Goal: Information Seeking & Learning: Learn about a topic

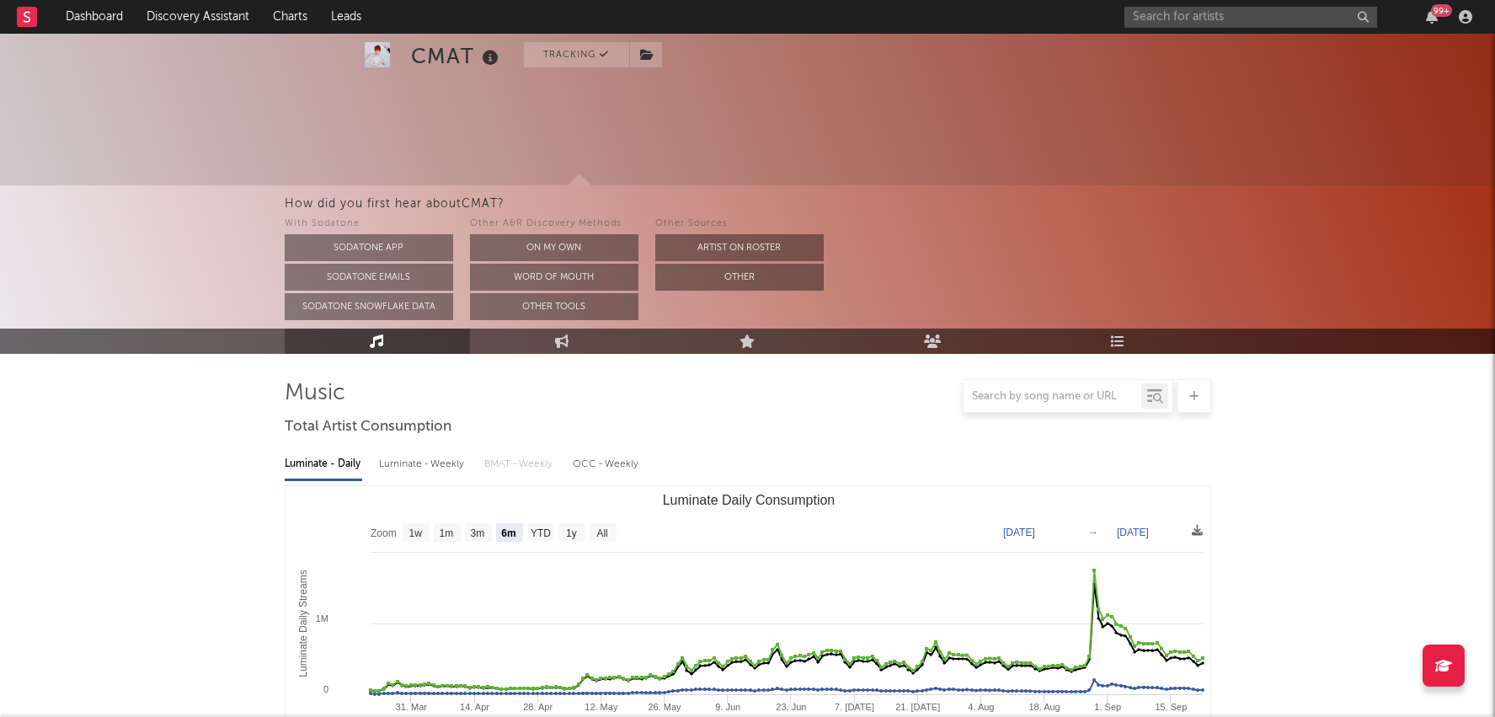
select select "6m"
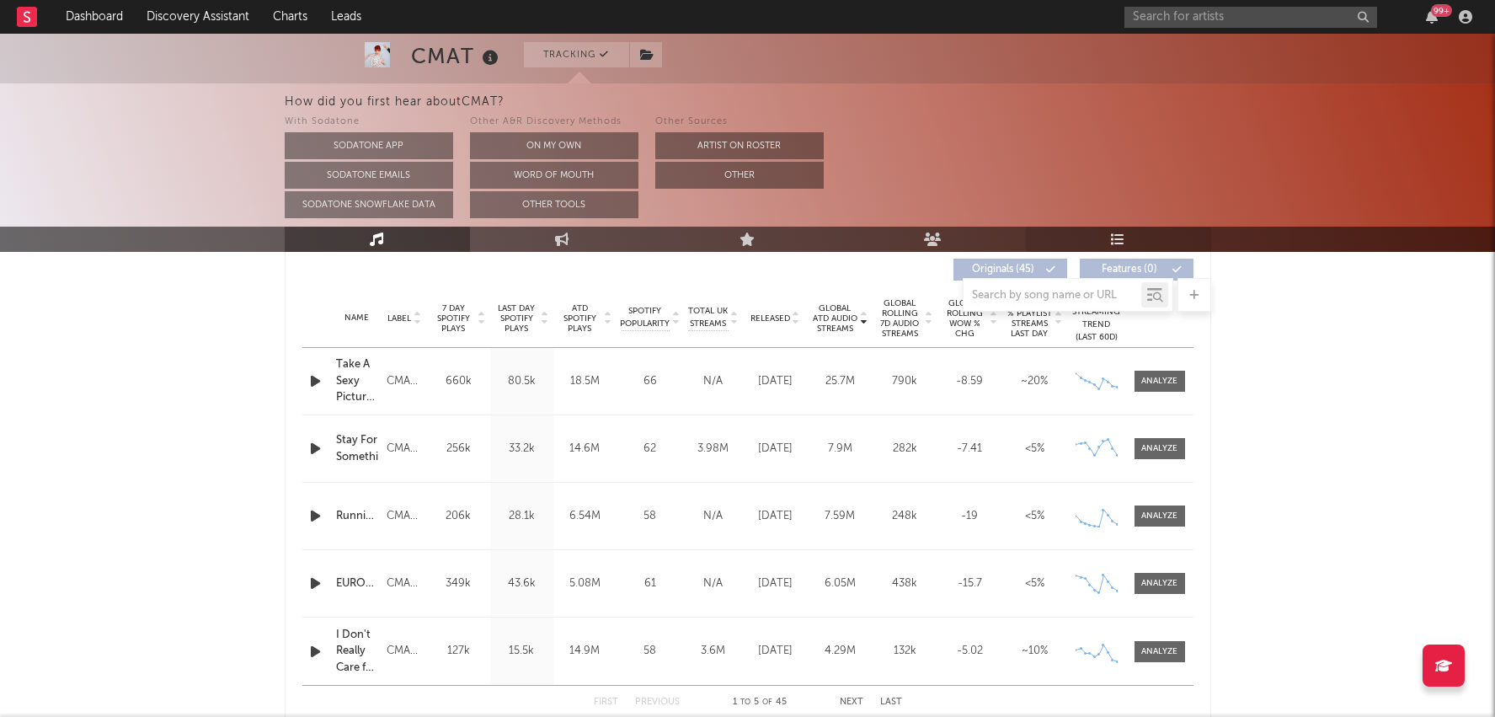
click at [1122, 235] on icon at bounding box center [1118, 239] width 14 height 13
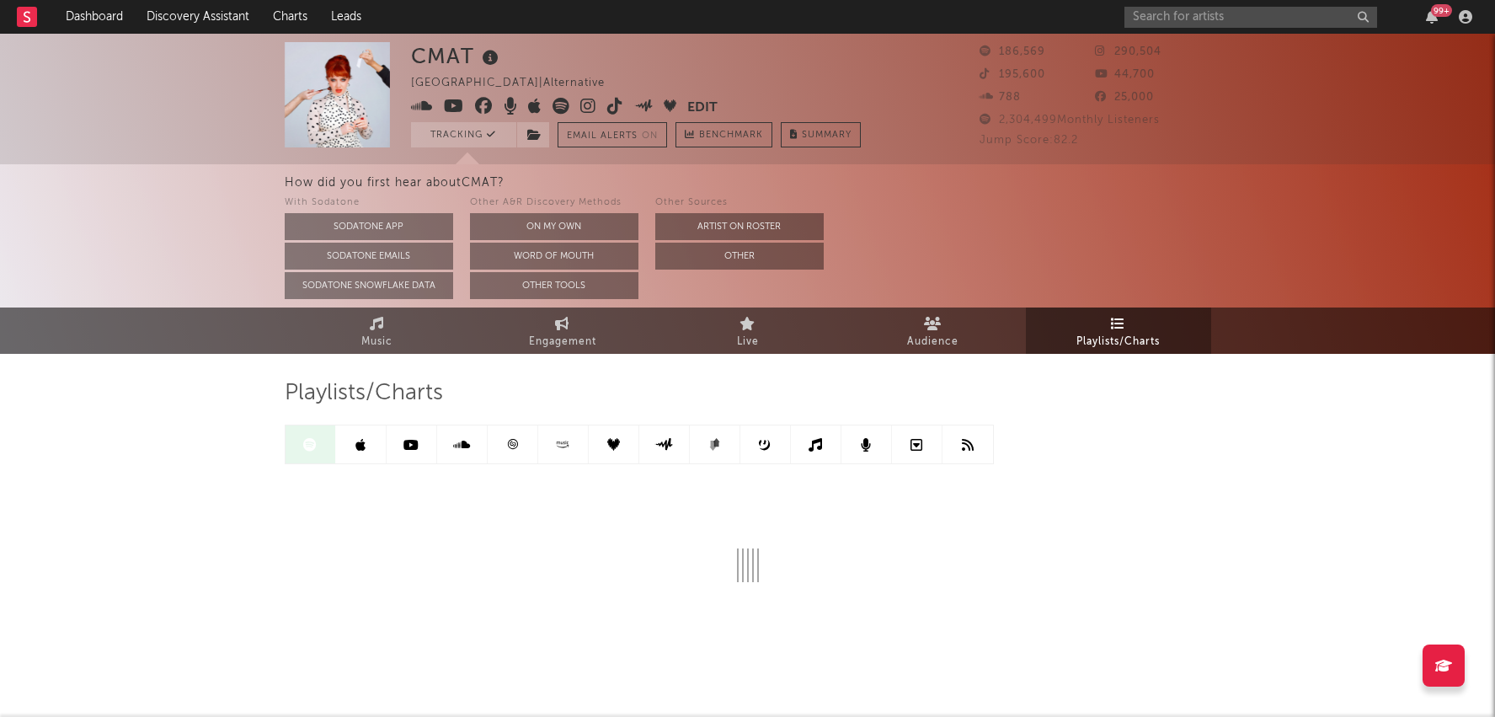
click at [513, 453] on link at bounding box center [513, 444] width 51 height 38
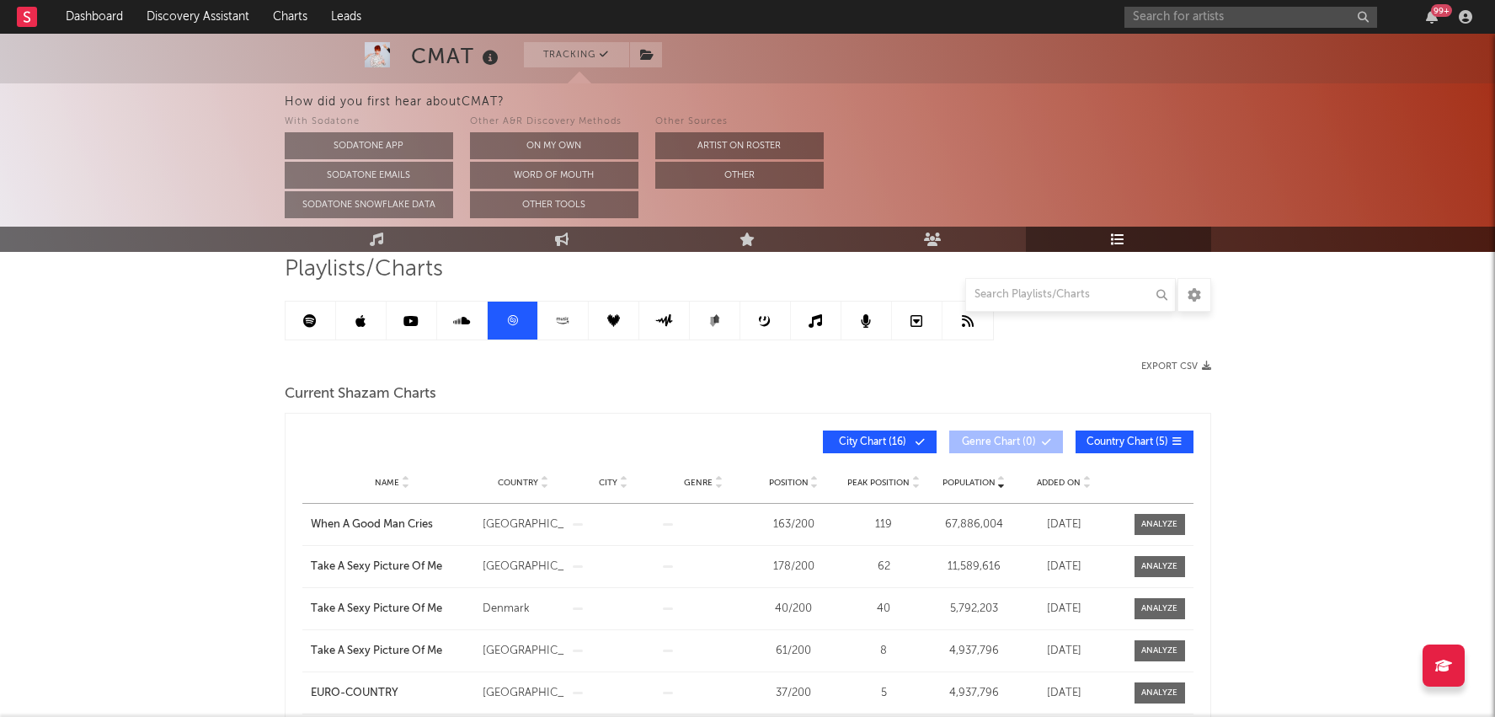
scroll to position [94, 0]
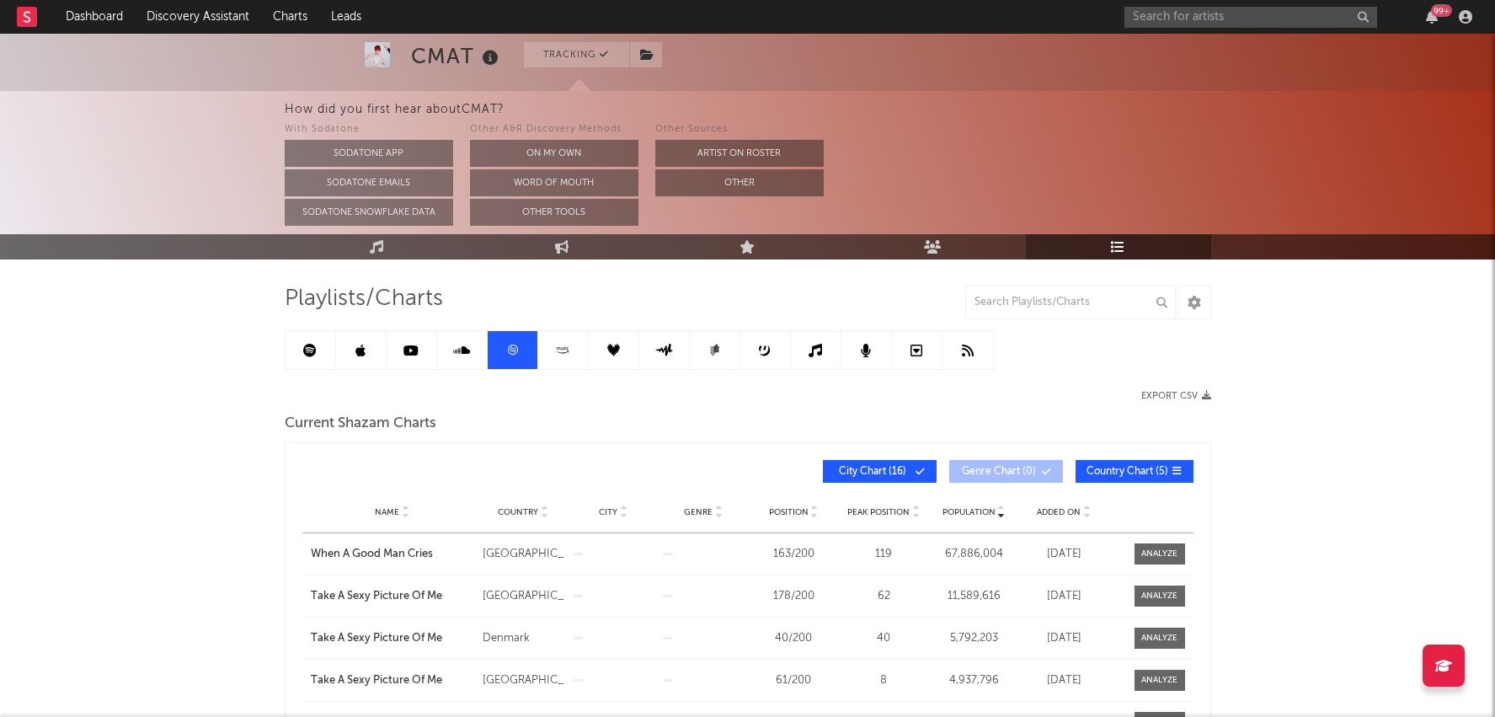
click at [557, 345] on icon at bounding box center [563, 350] width 19 height 13
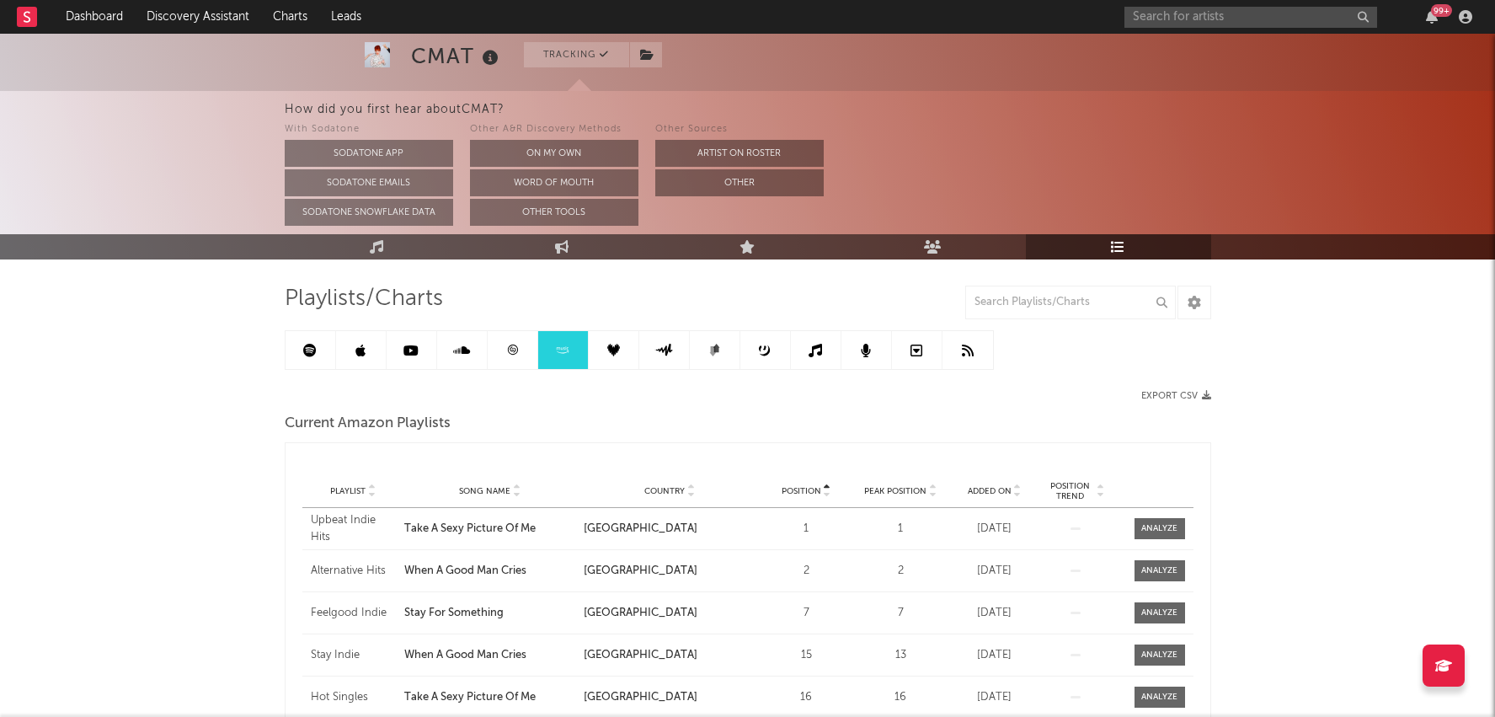
click at [447, 348] on link at bounding box center [462, 350] width 51 height 38
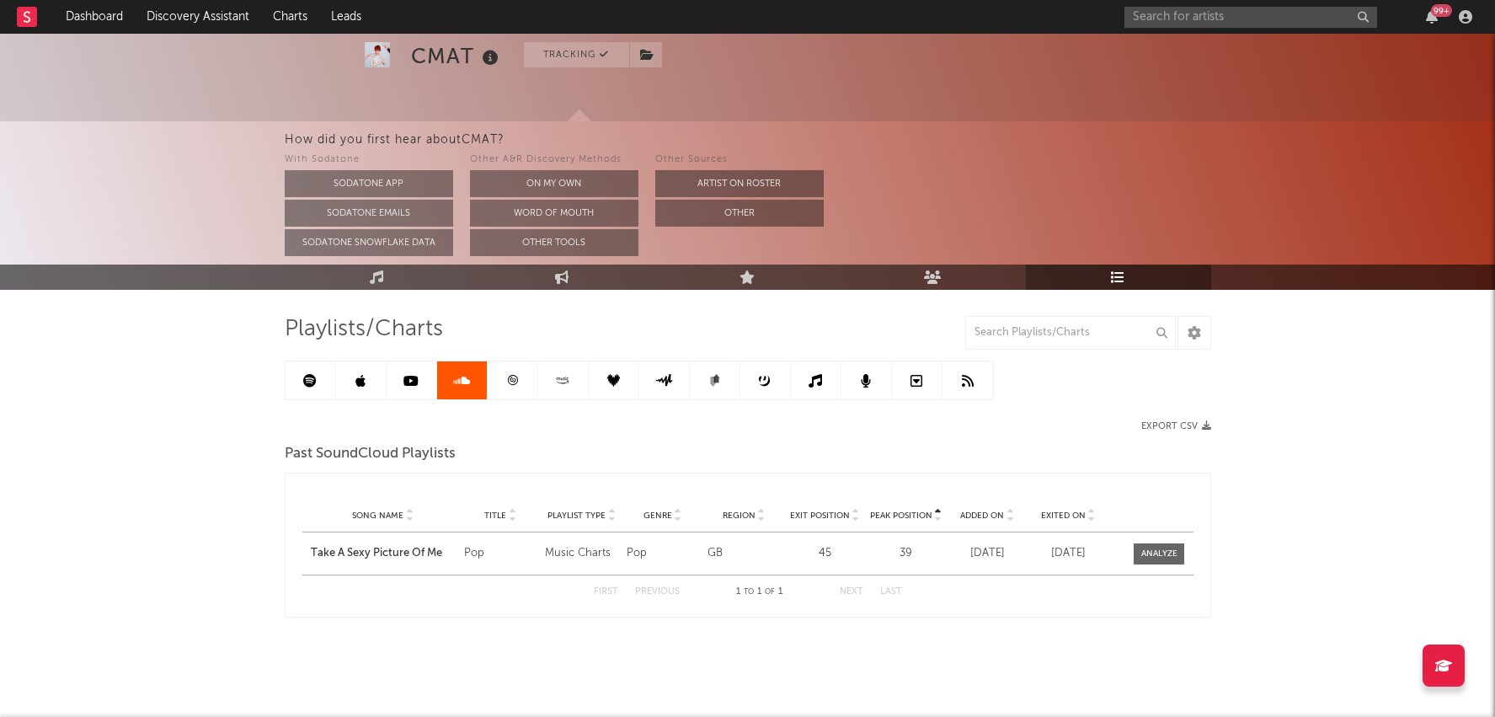
click at [405, 375] on icon at bounding box center [411, 380] width 15 height 13
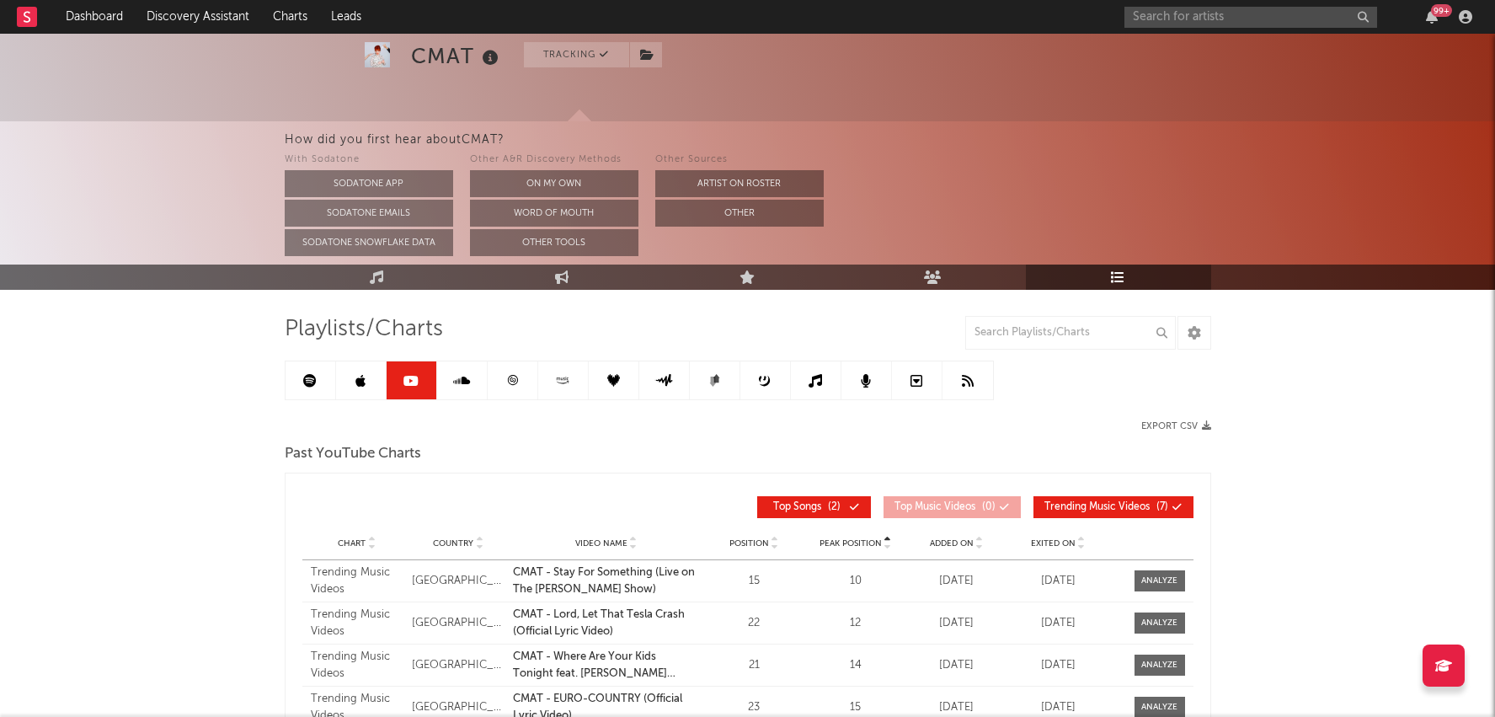
click at [360, 388] on link at bounding box center [361, 380] width 51 height 38
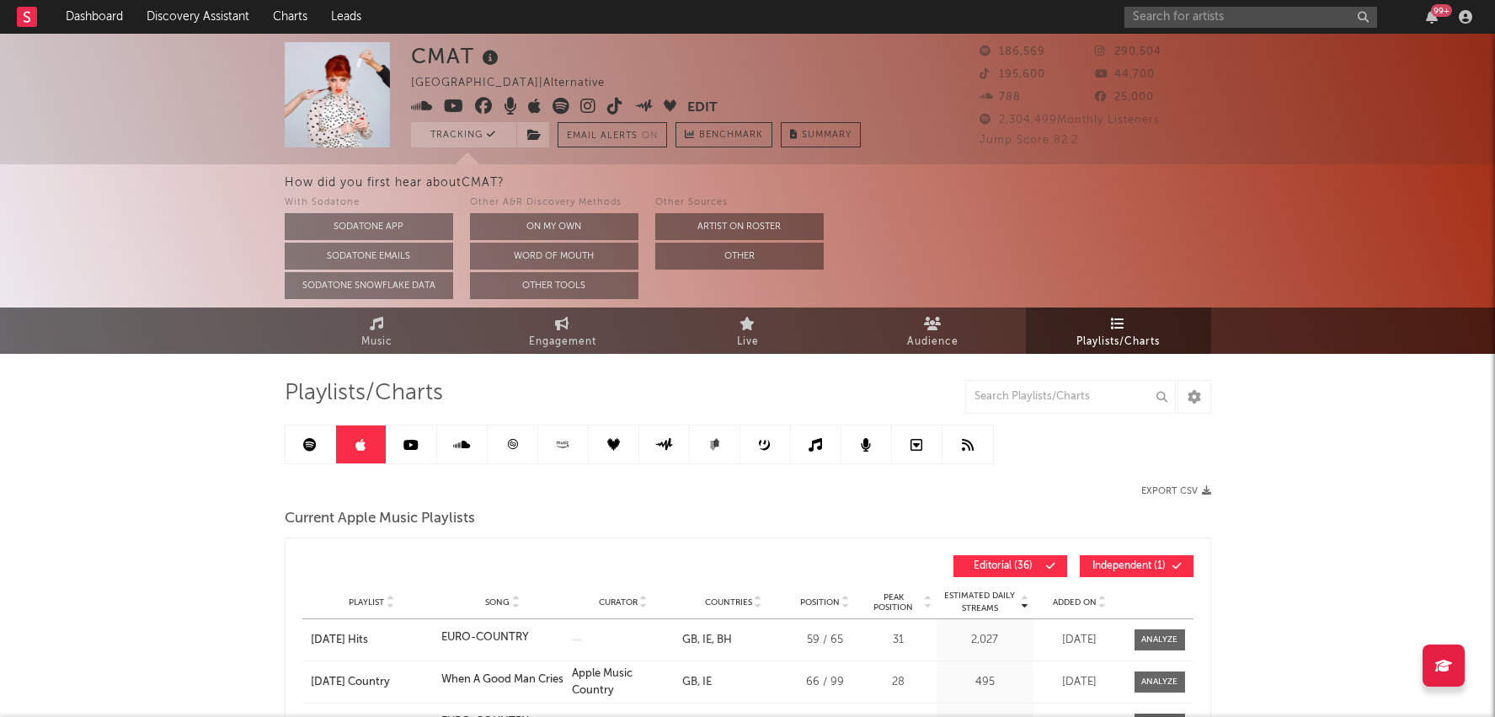
drag, startPoint x: 297, startPoint y: 448, endPoint x: 345, endPoint y: 449, distance: 48.0
click at [297, 449] on link at bounding box center [311, 444] width 51 height 38
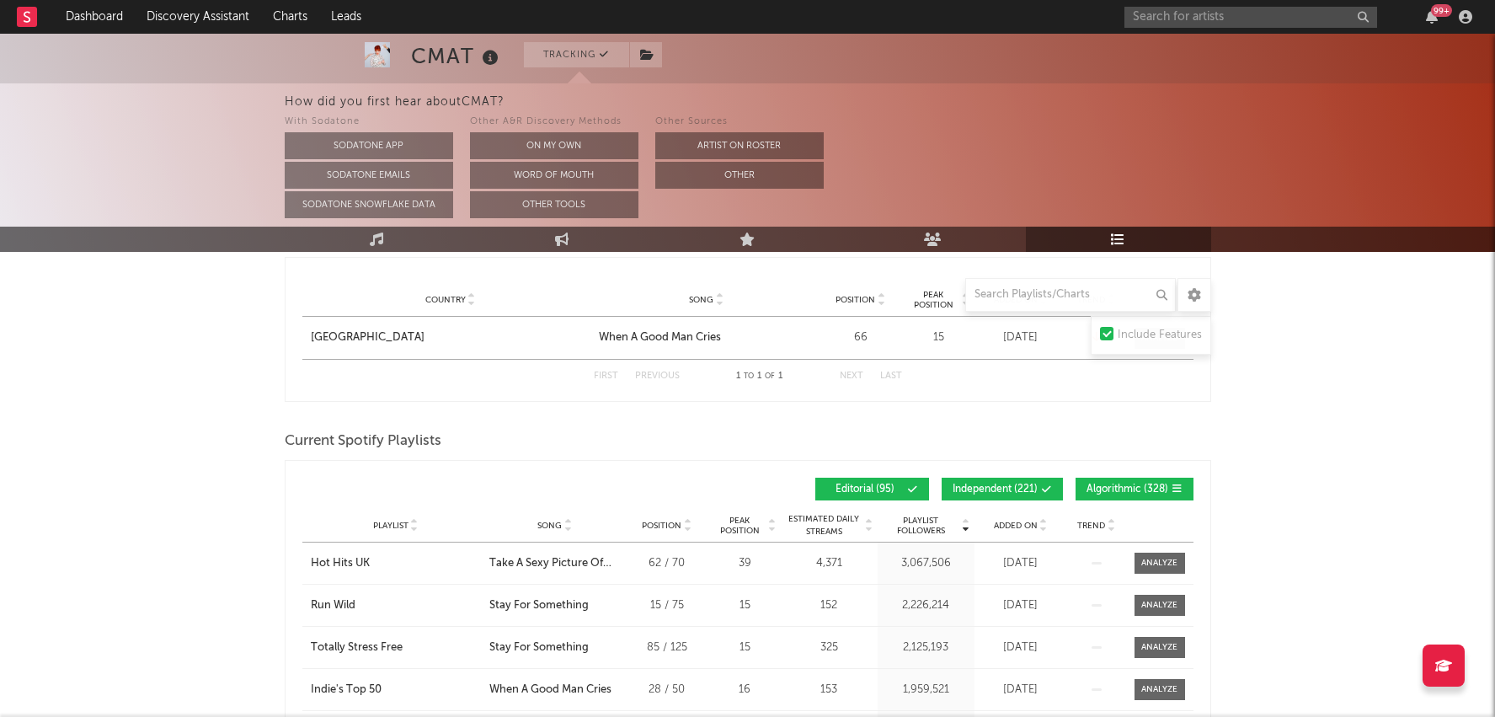
scroll to position [924, 0]
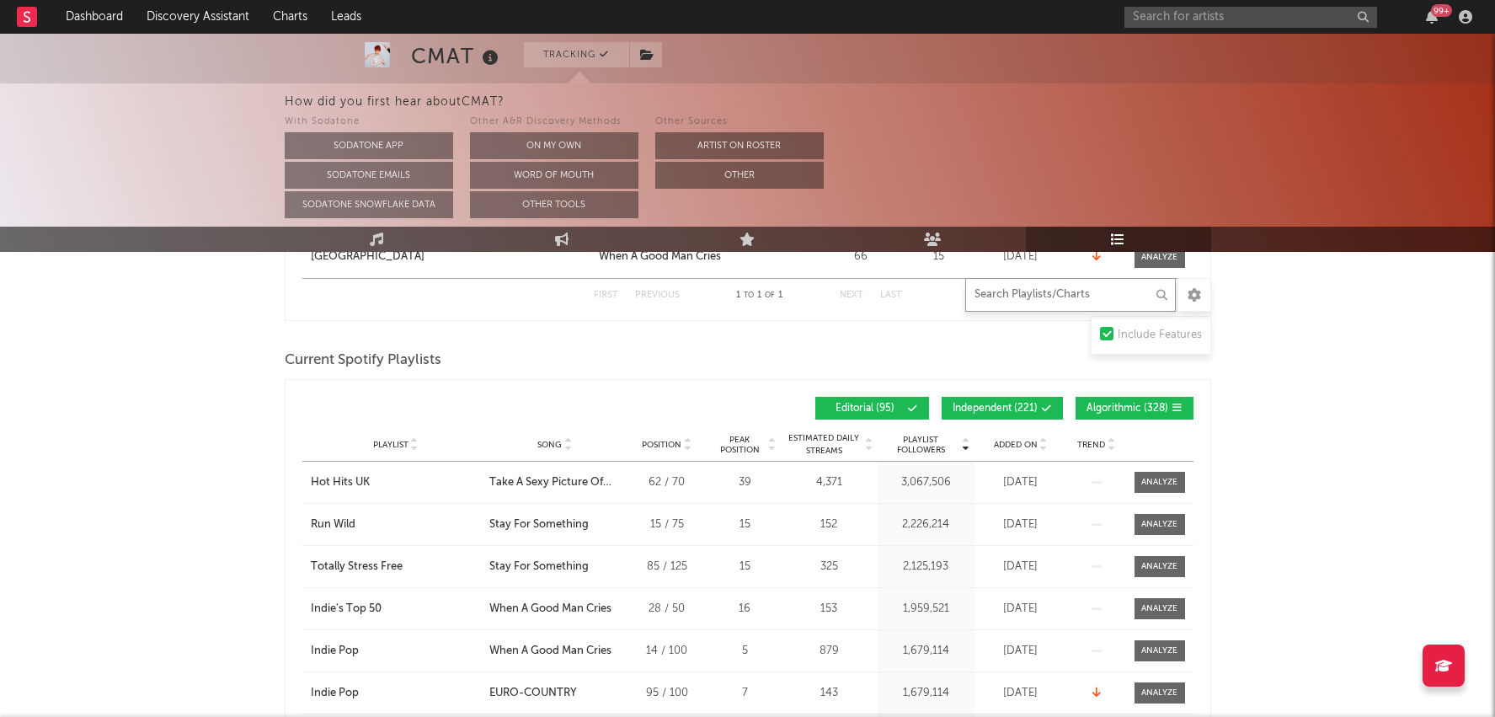
click at [1029, 297] on input "text" at bounding box center [1070, 295] width 211 height 34
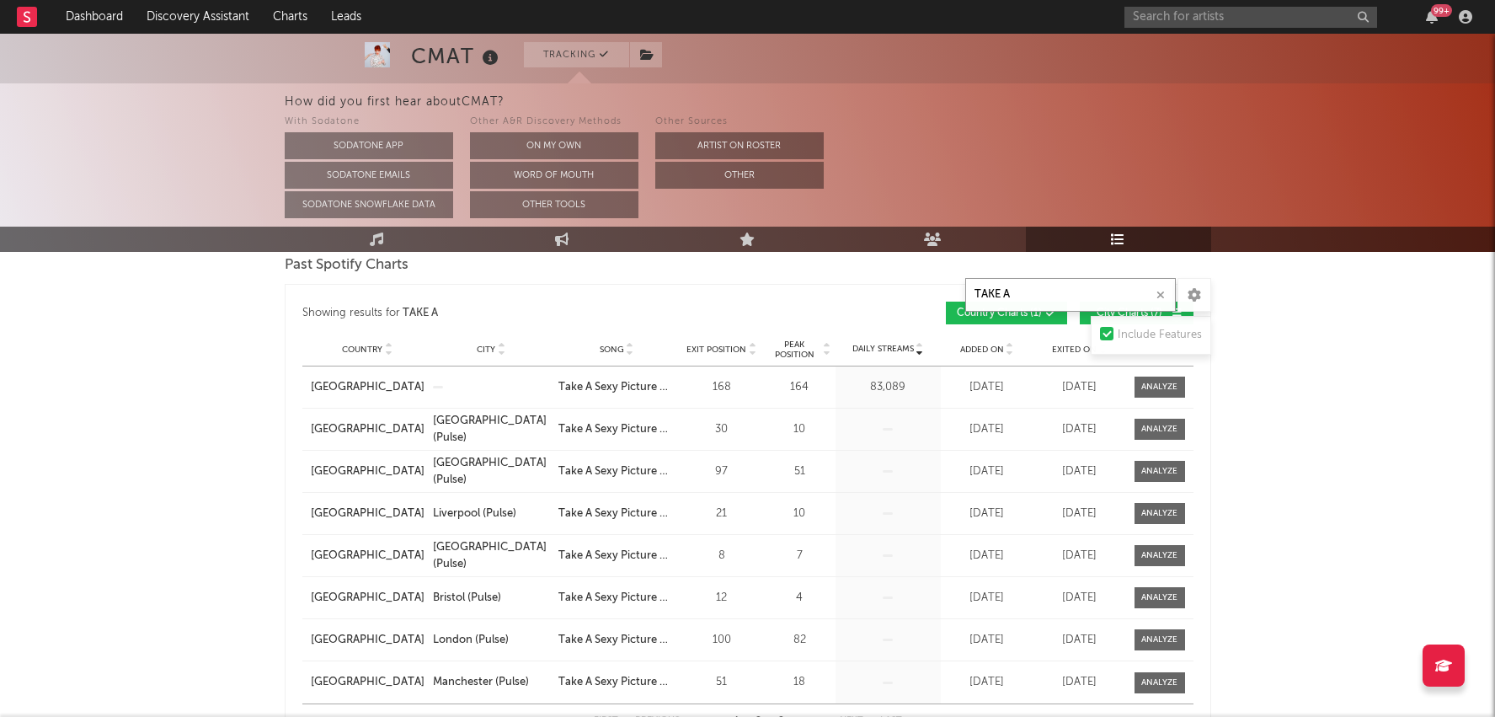
scroll to position [1357, 0]
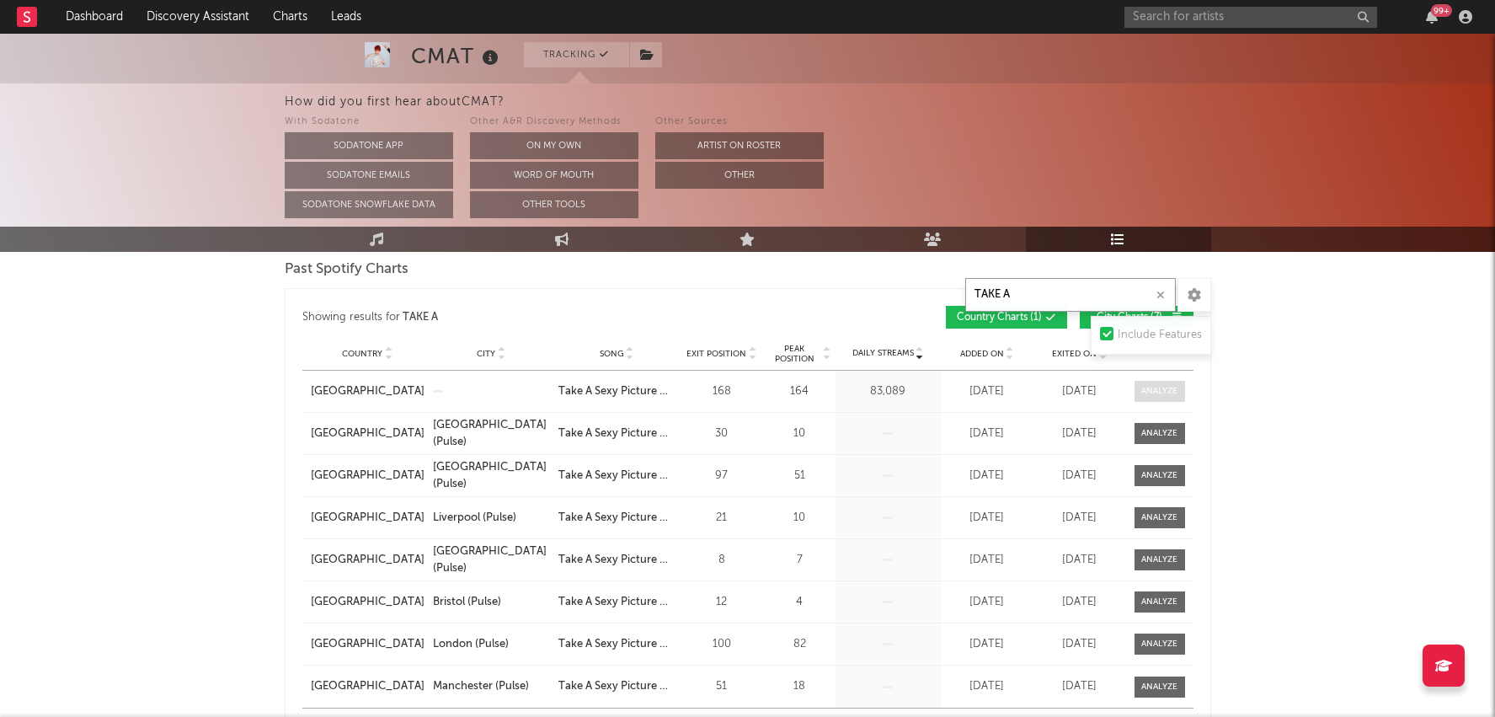
type input "TAKE A"
click at [1155, 395] on span at bounding box center [1160, 391] width 51 height 21
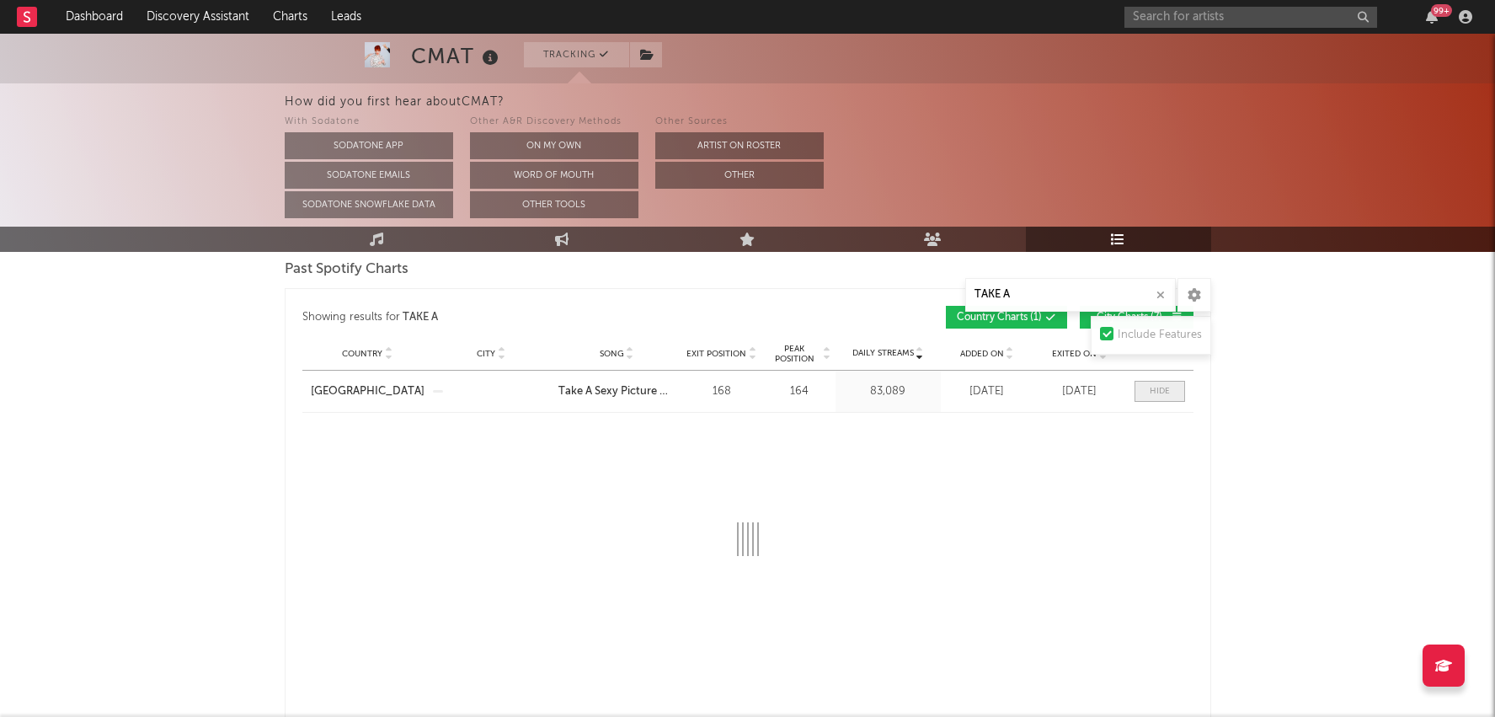
select select "1w"
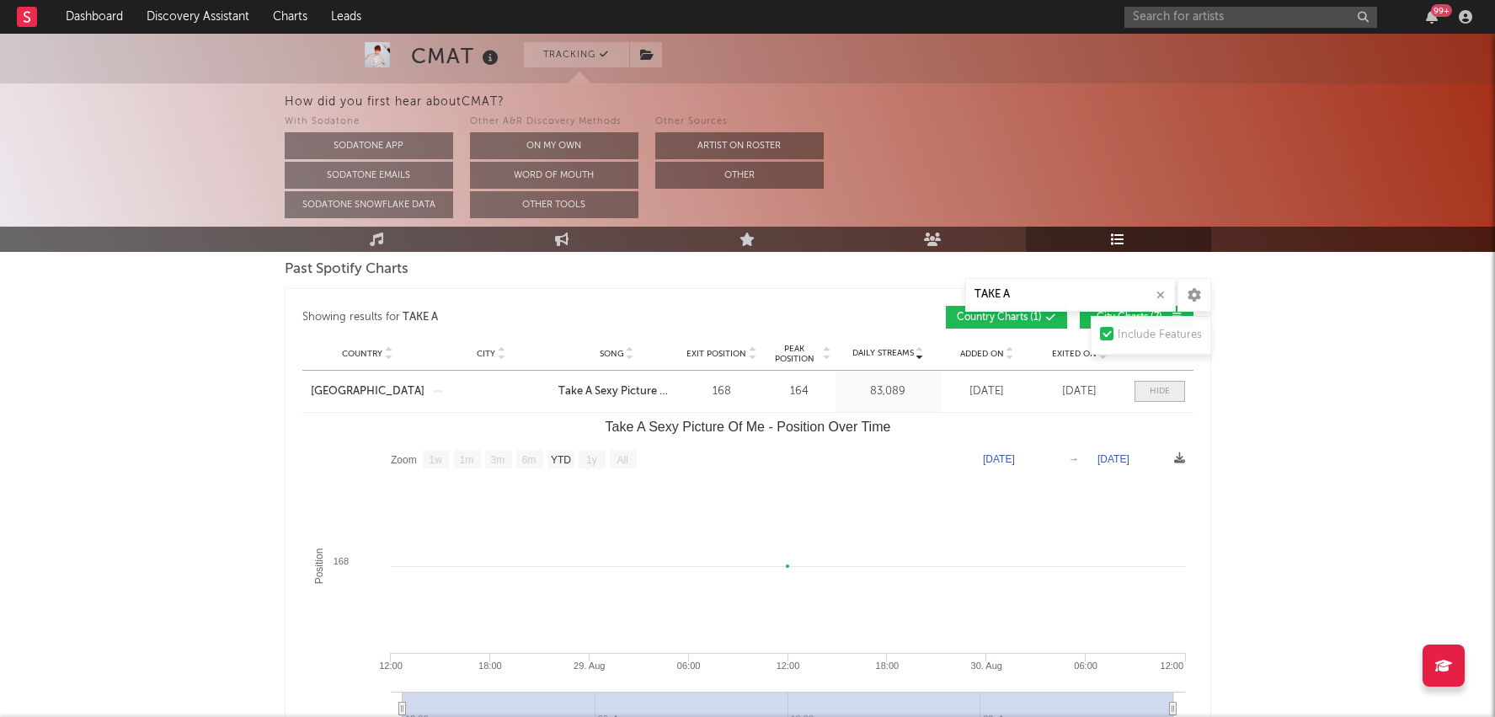
click at [1155, 396] on span at bounding box center [1160, 391] width 51 height 21
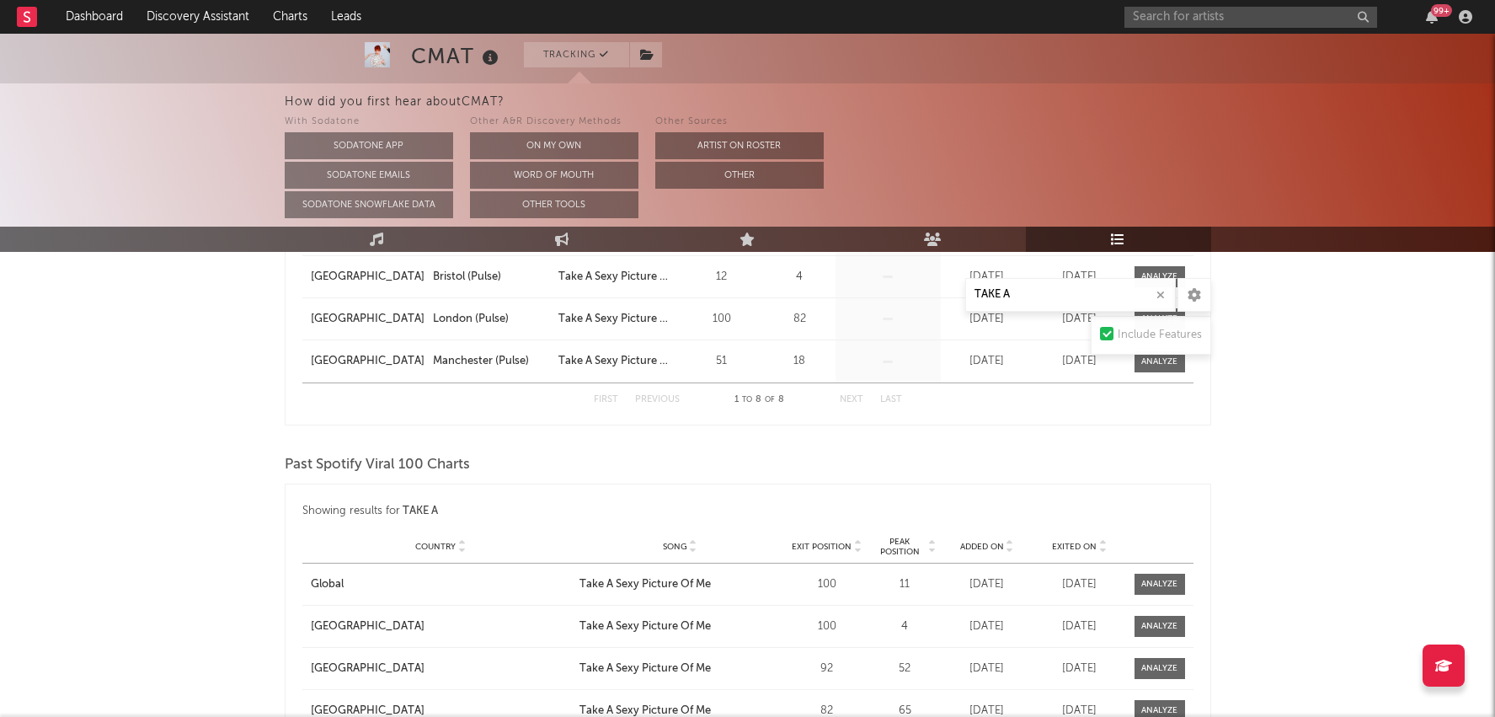
scroll to position [1685, 0]
click at [896, 534] on span "Peak Position" at bounding box center [900, 544] width 53 height 20
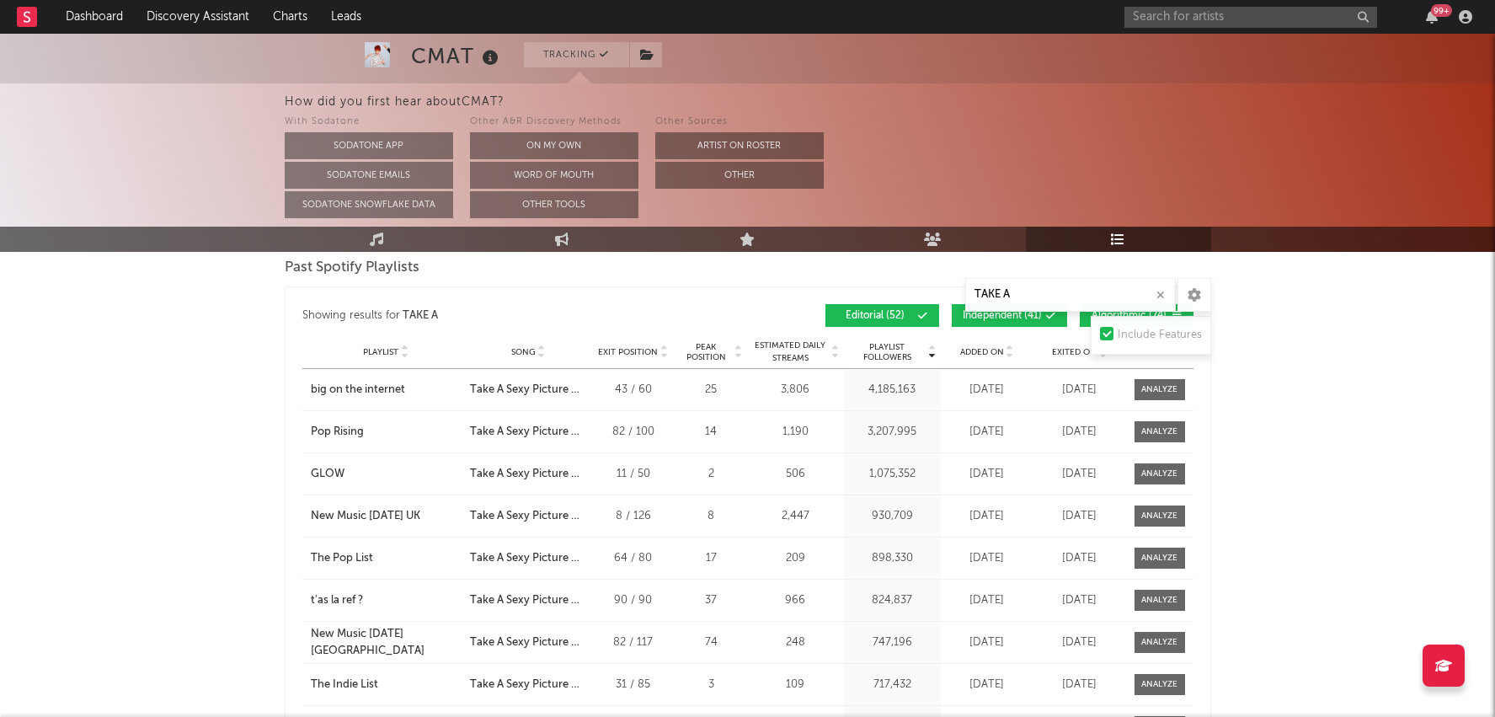
scroll to position [2490, 0]
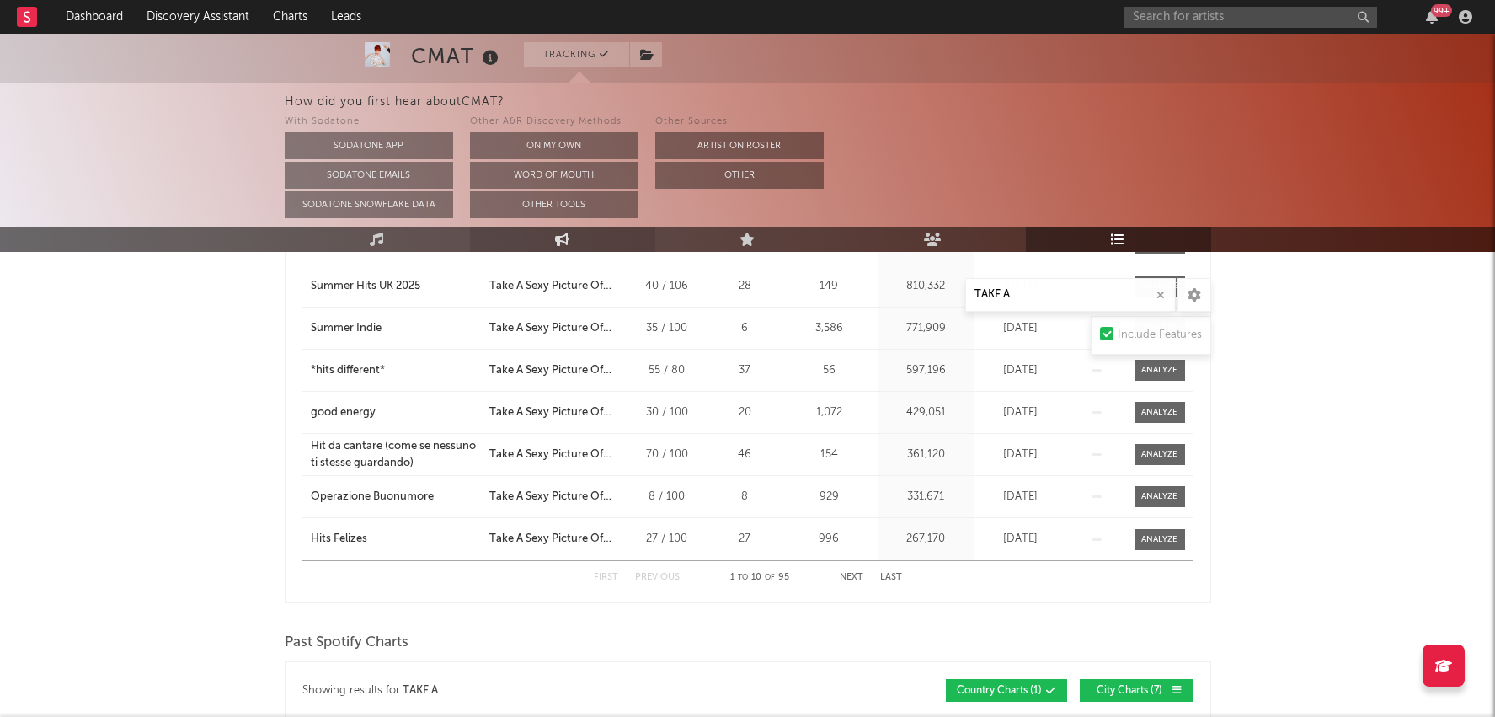
click at [543, 232] on link "Engagement" at bounding box center [562, 239] width 185 height 25
select select "1w"
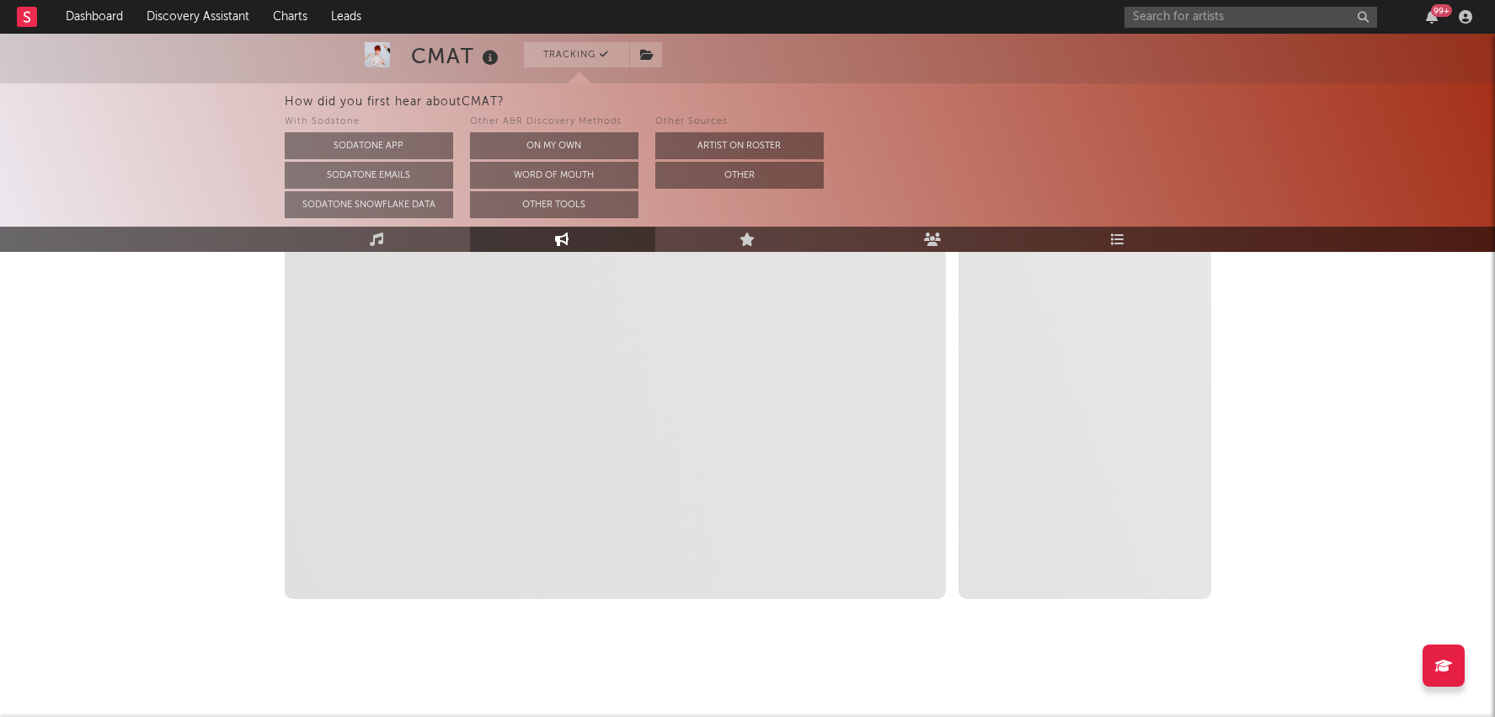
scroll to position [352, 0]
select select "1m"
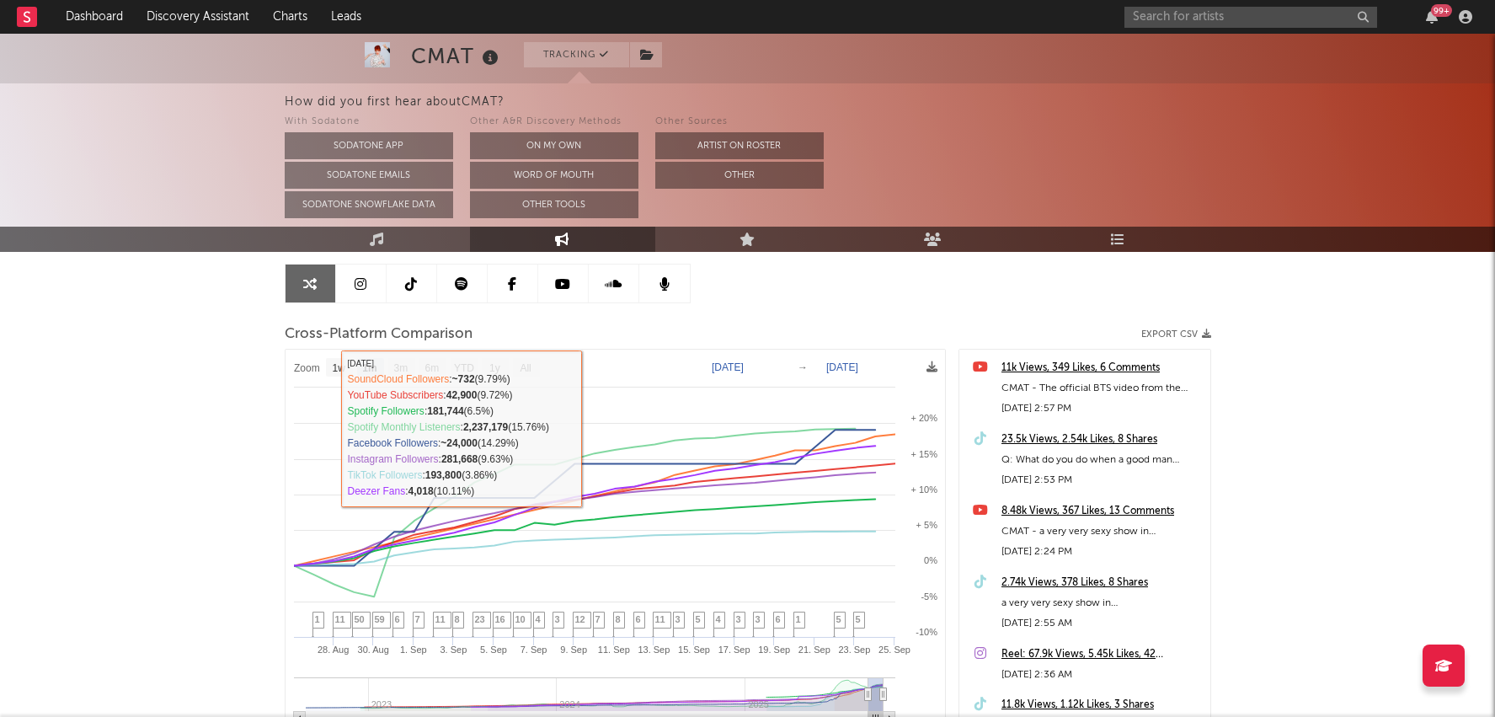
scroll to position [110, 0]
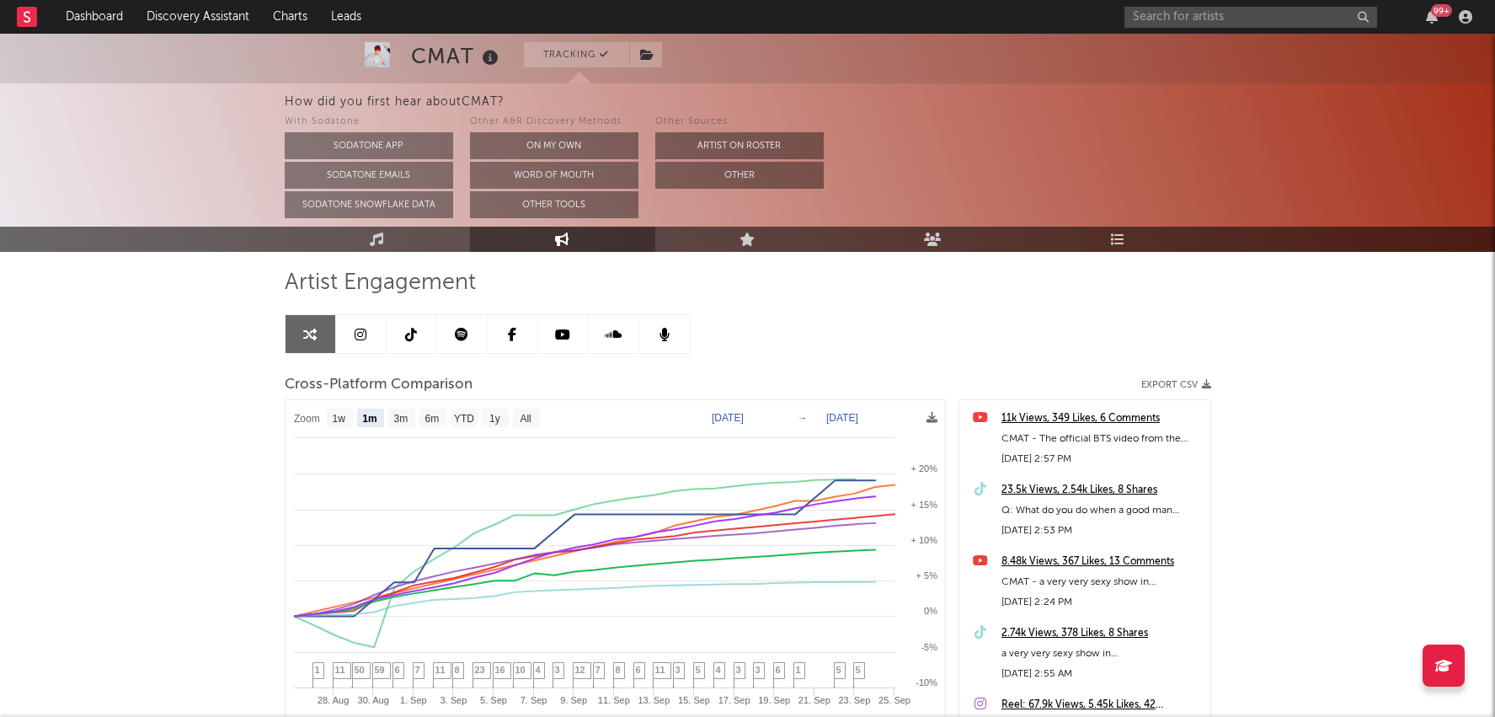
click at [403, 315] on link at bounding box center [412, 334] width 51 height 38
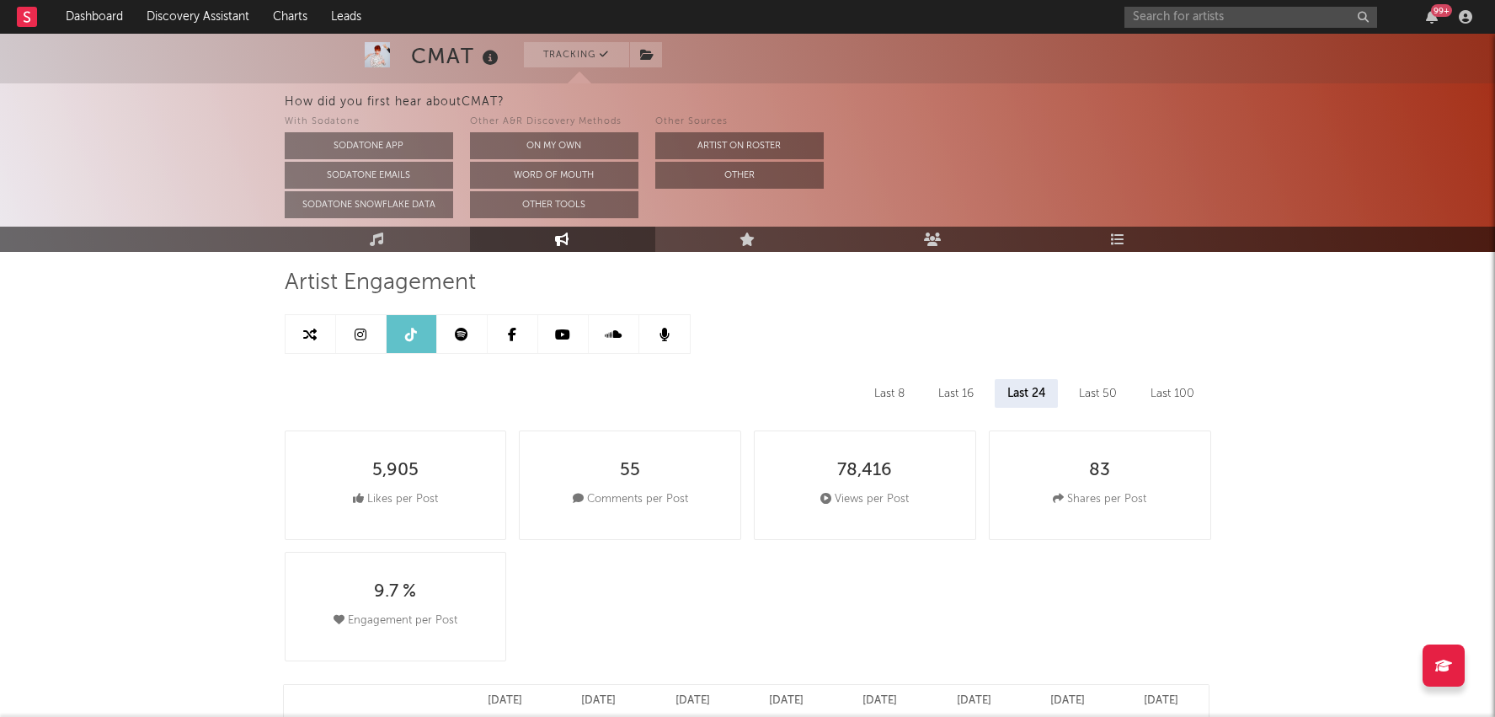
select select "6m"
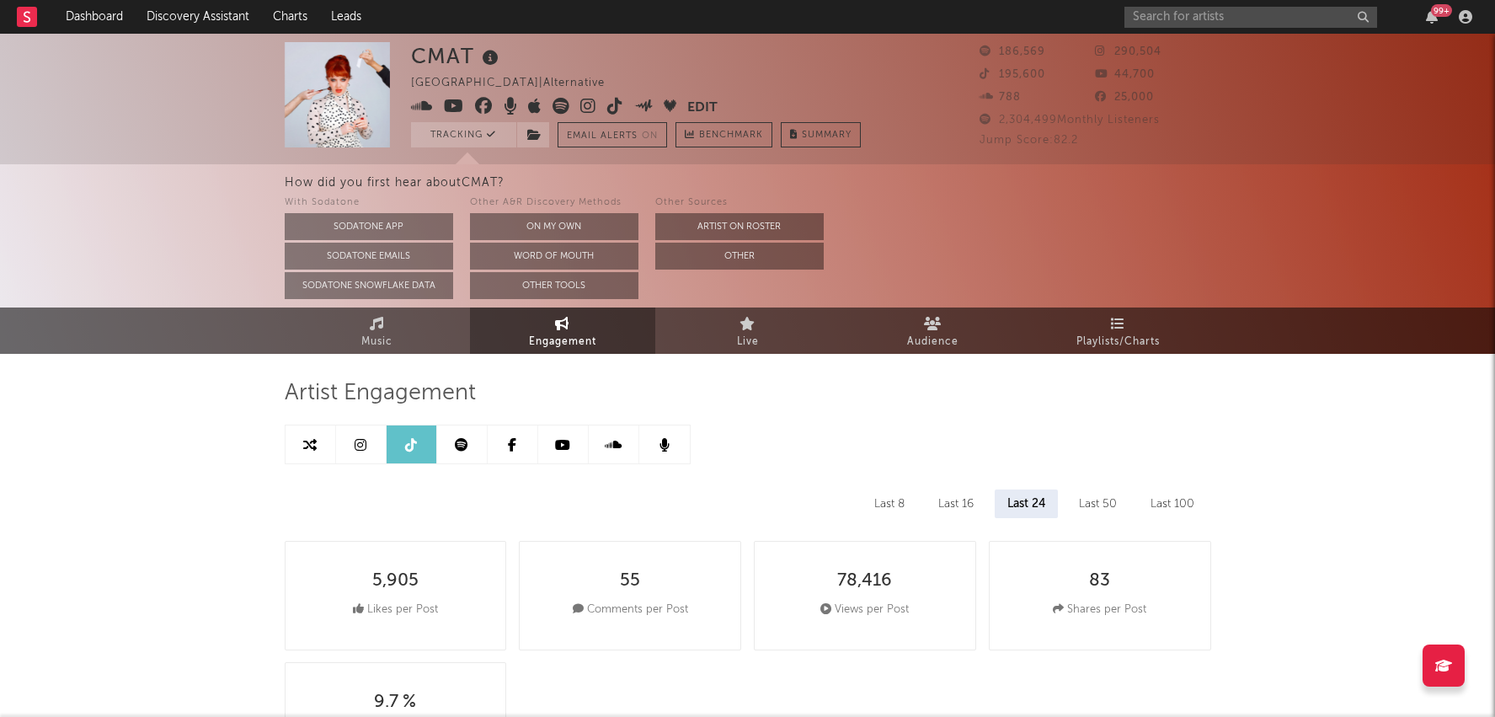
click at [615, 100] on icon at bounding box center [615, 106] width 16 height 17
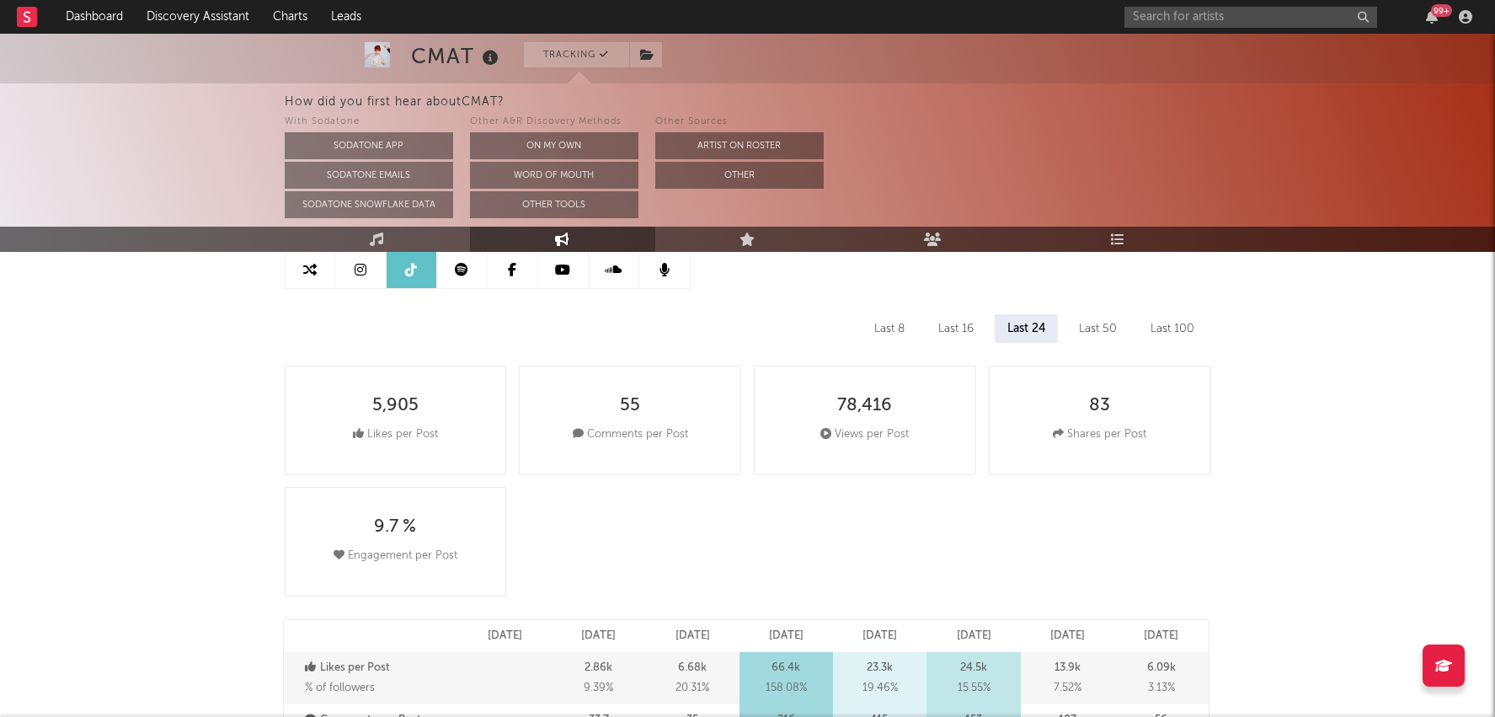
scroll to position [178, 0]
click at [953, 323] on div "Last 16" at bounding box center [956, 326] width 61 height 29
click at [874, 318] on div "Last 8" at bounding box center [889, 326] width 56 height 29
click at [1078, 314] on div "Last 50" at bounding box center [1098, 326] width 63 height 29
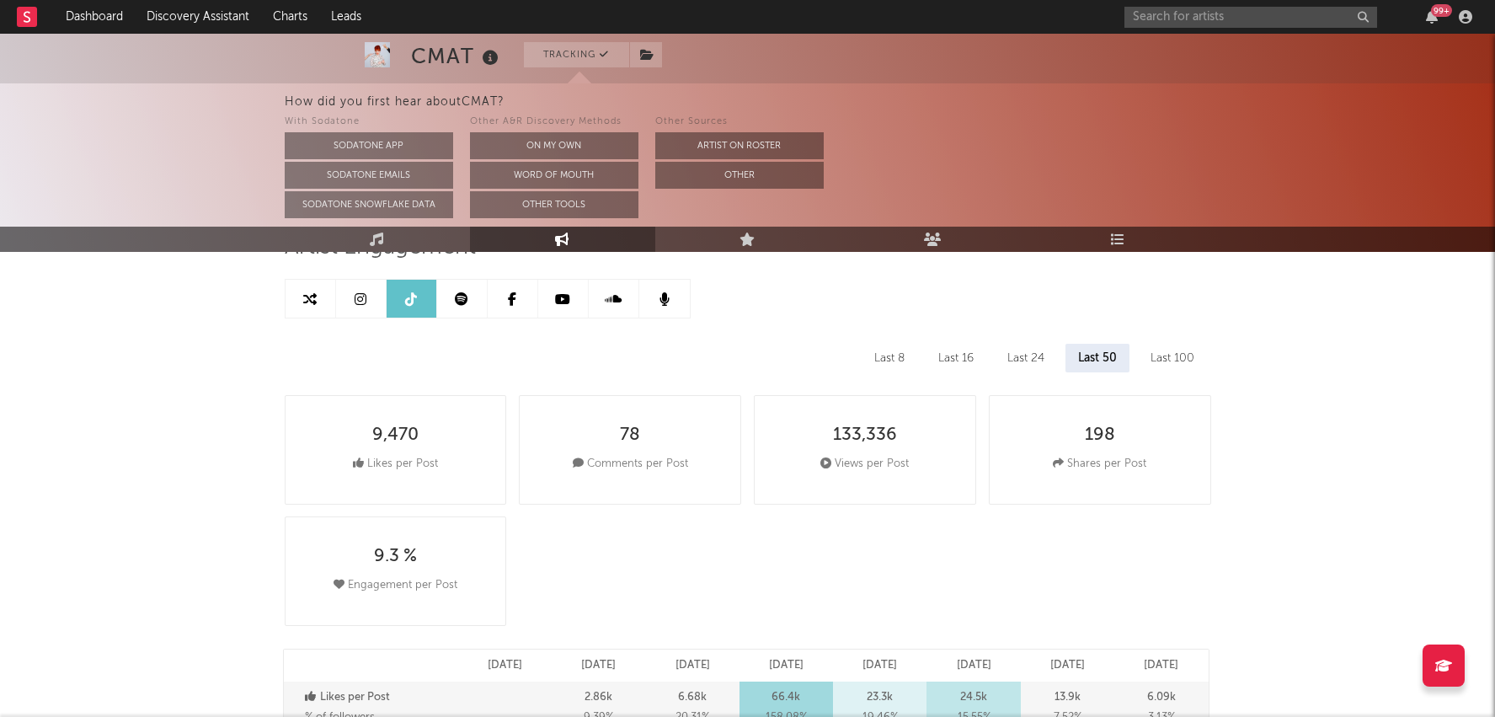
scroll to position [131, 0]
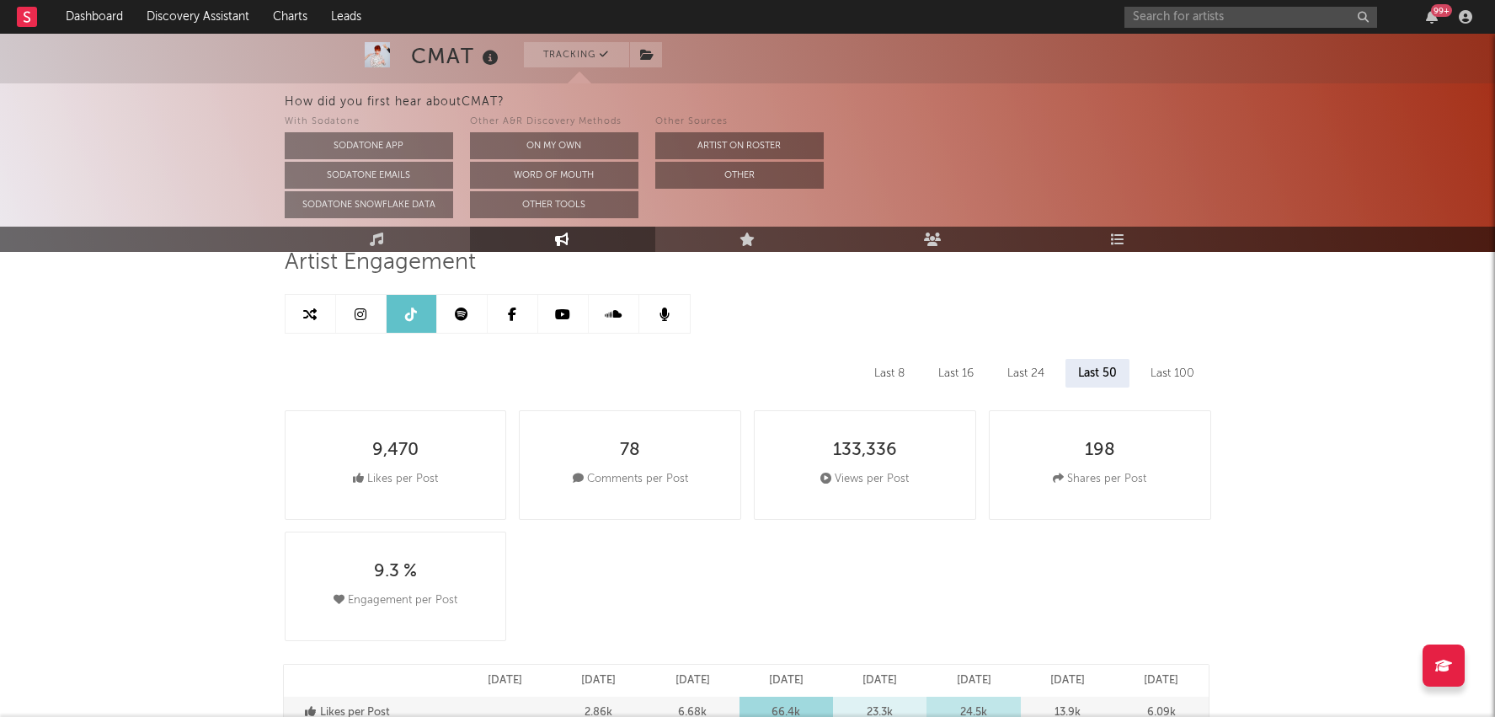
click at [1030, 381] on div "Last 24" at bounding box center [1026, 373] width 62 height 29
click at [1159, 380] on div "Last 100" at bounding box center [1172, 373] width 69 height 29
click at [910, 372] on div "Last 8" at bounding box center [889, 373] width 56 height 29
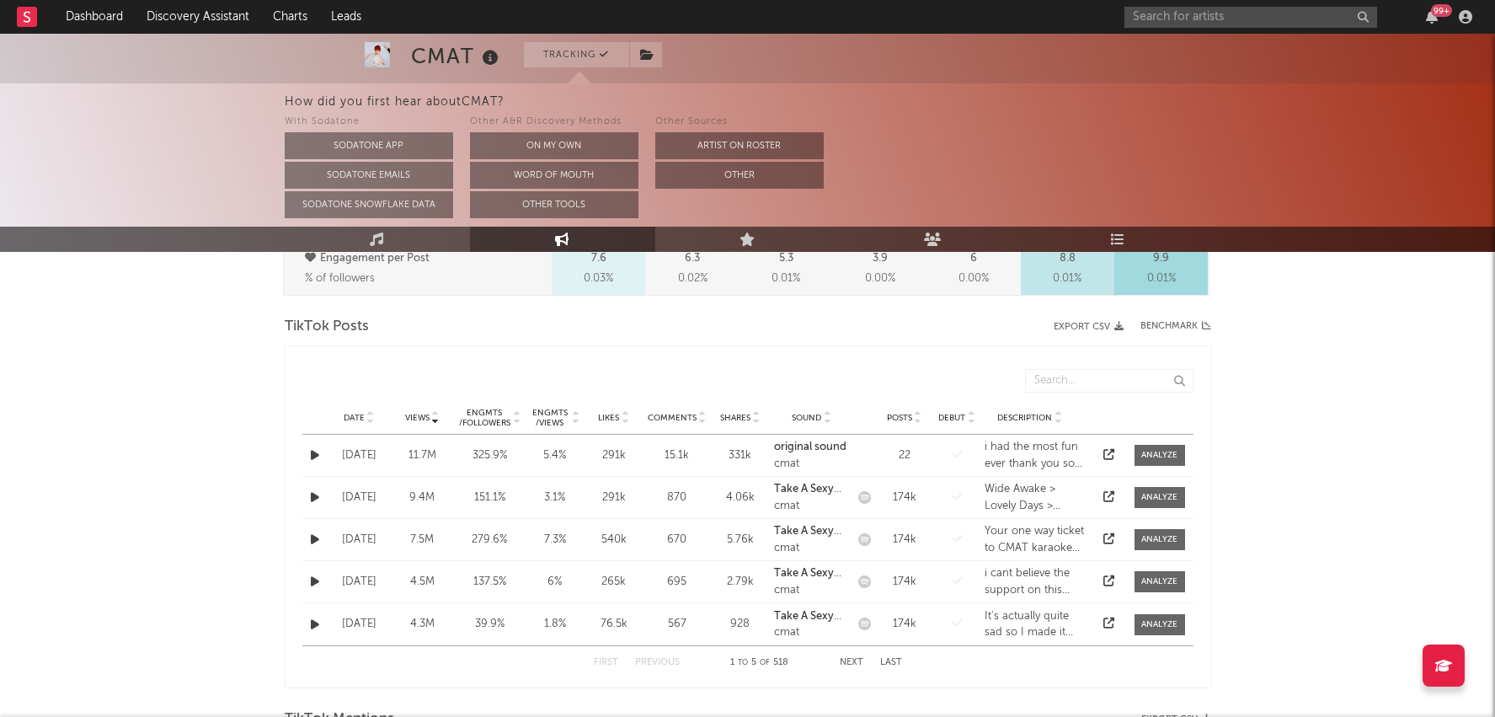
scroll to position [870, 0]
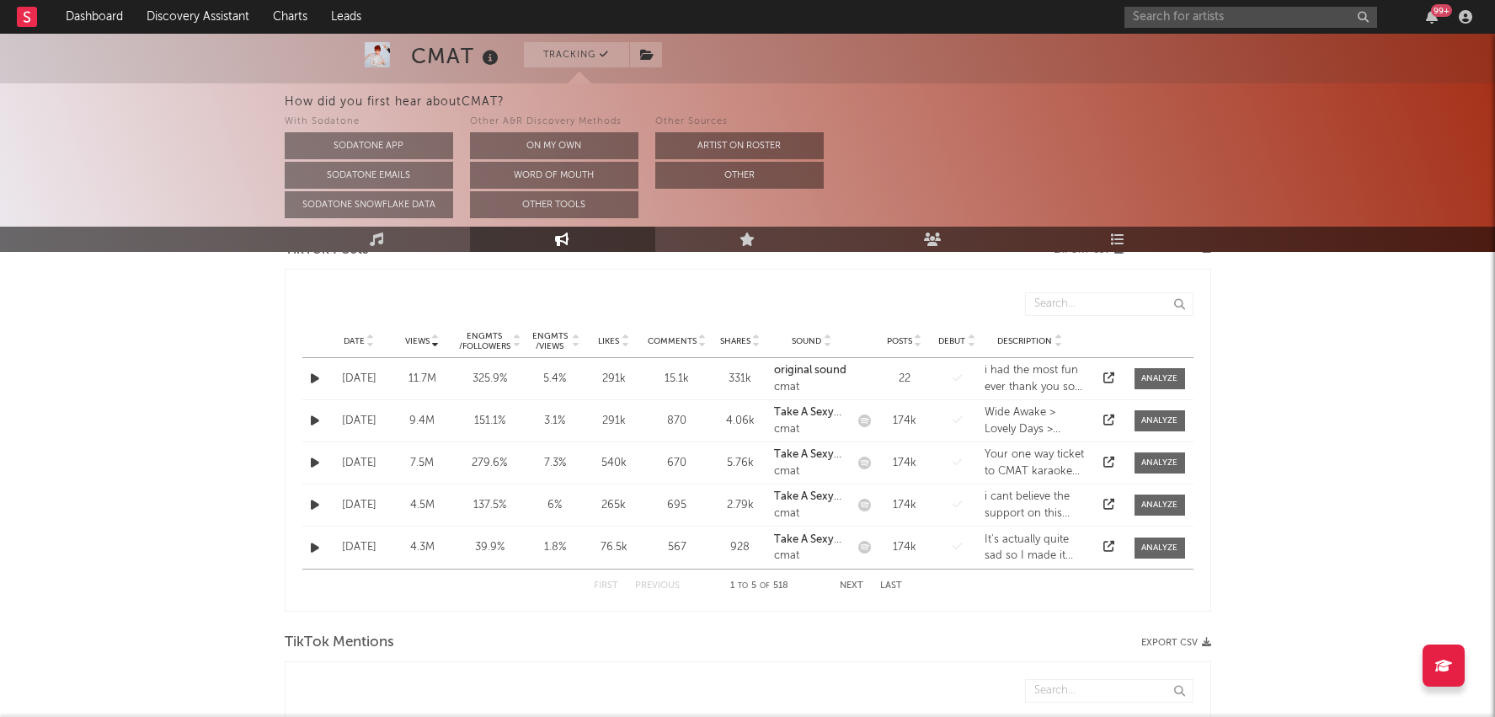
click at [332, 335] on div "Date" at bounding box center [359, 340] width 55 height 13
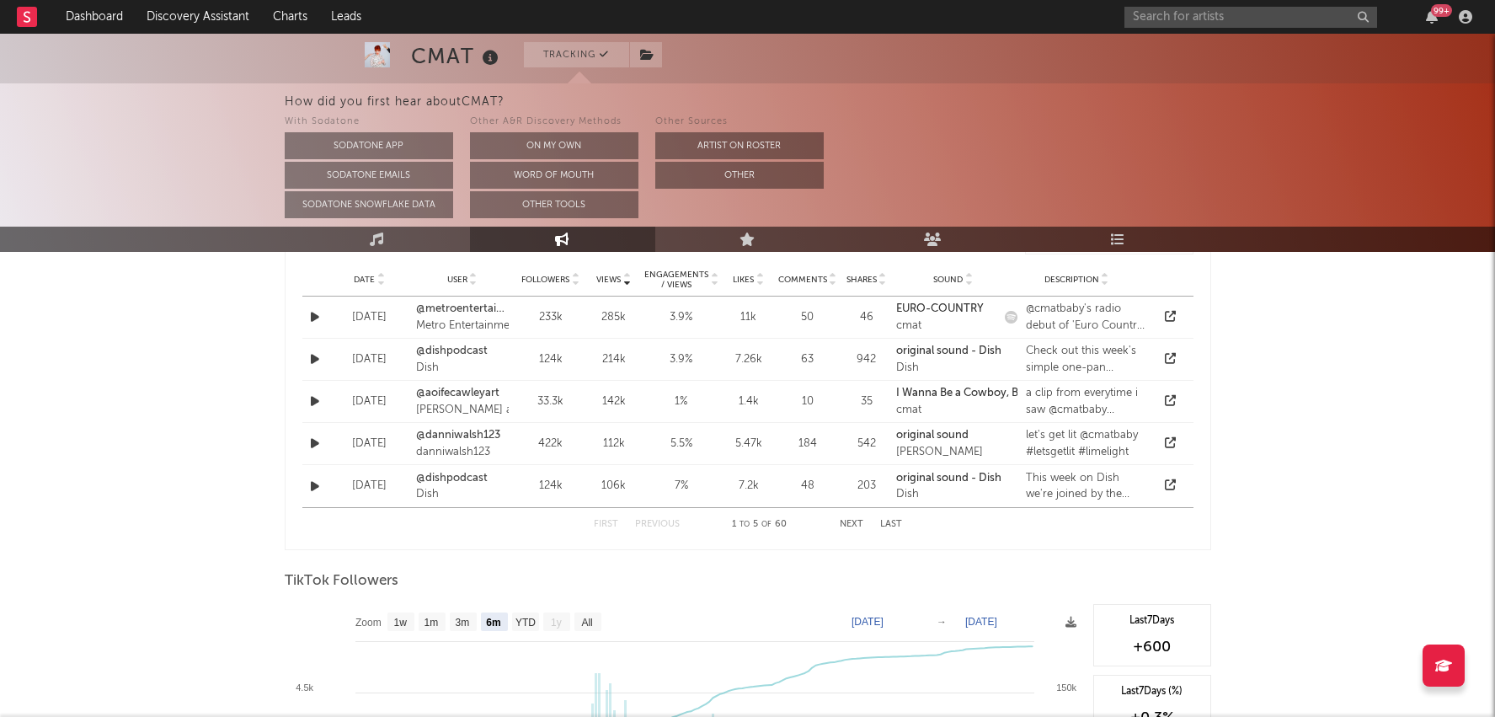
scroll to position [1316, 0]
click at [400, 233] on link "Music" at bounding box center [377, 239] width 185 height 25
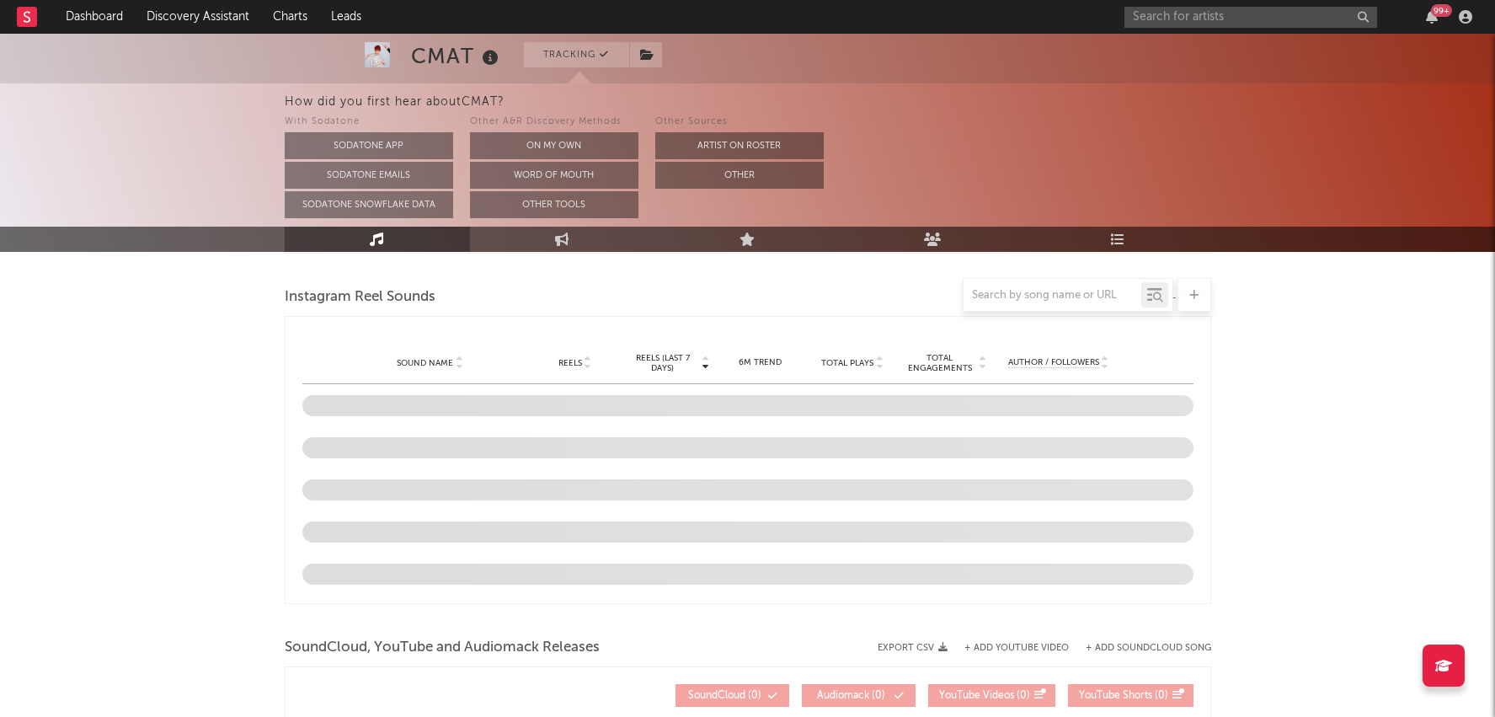
scroll to position [1324, 0]
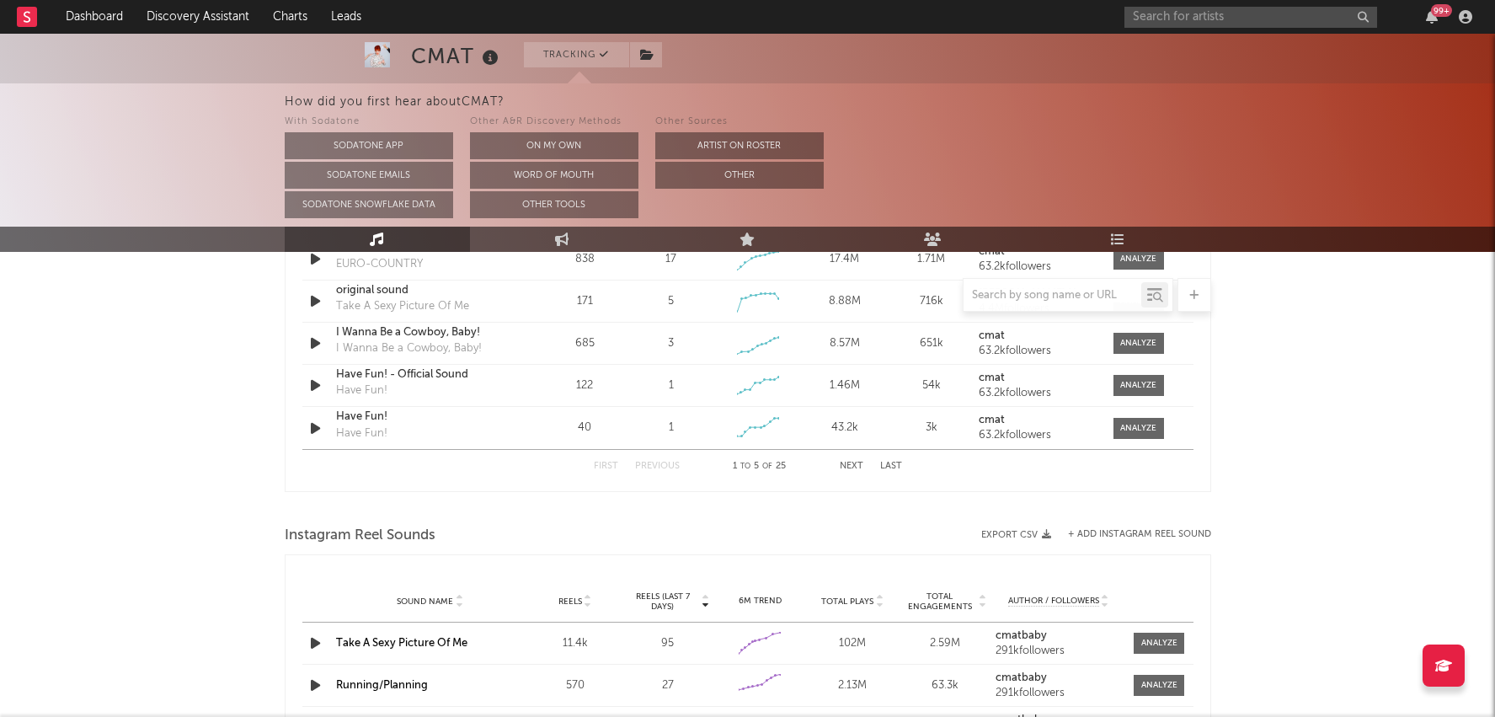
select select "6m"
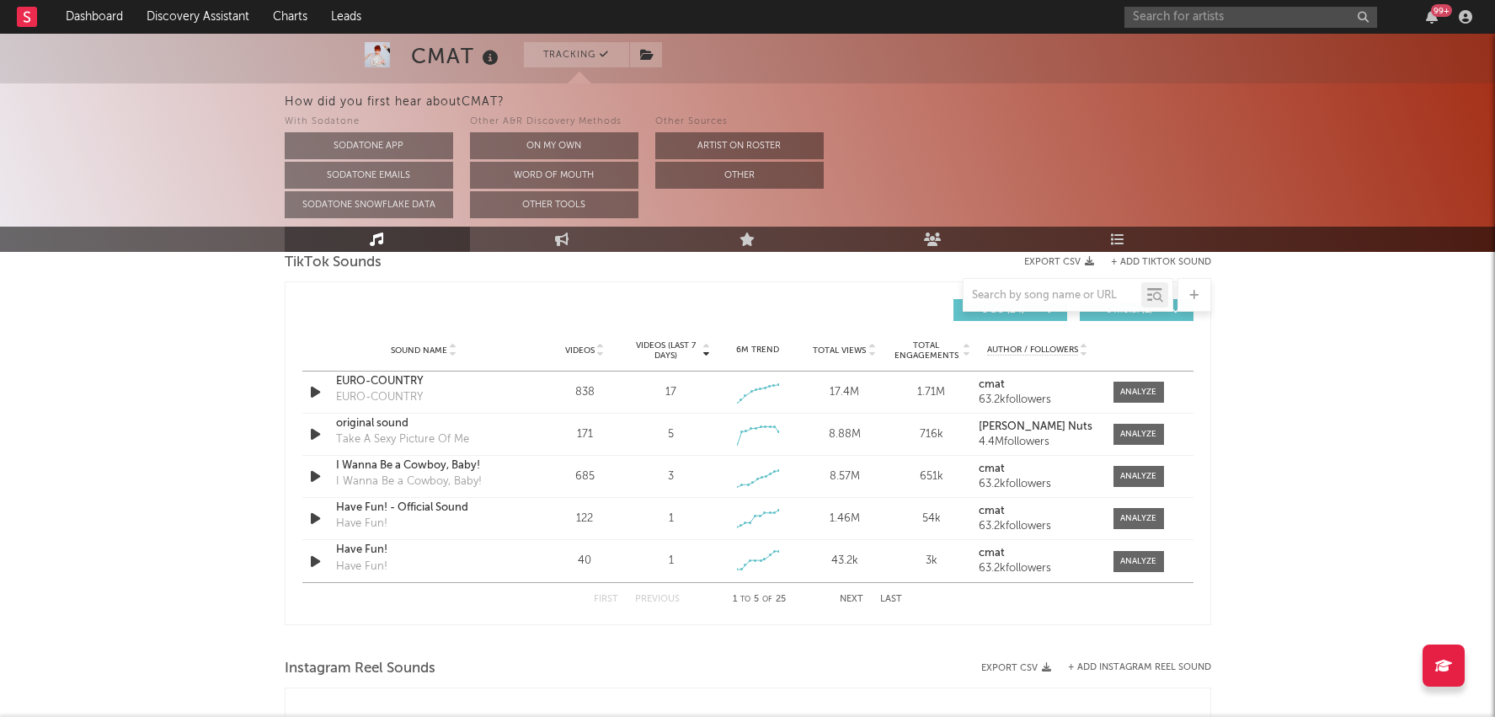
scroll to position [1491, 0]
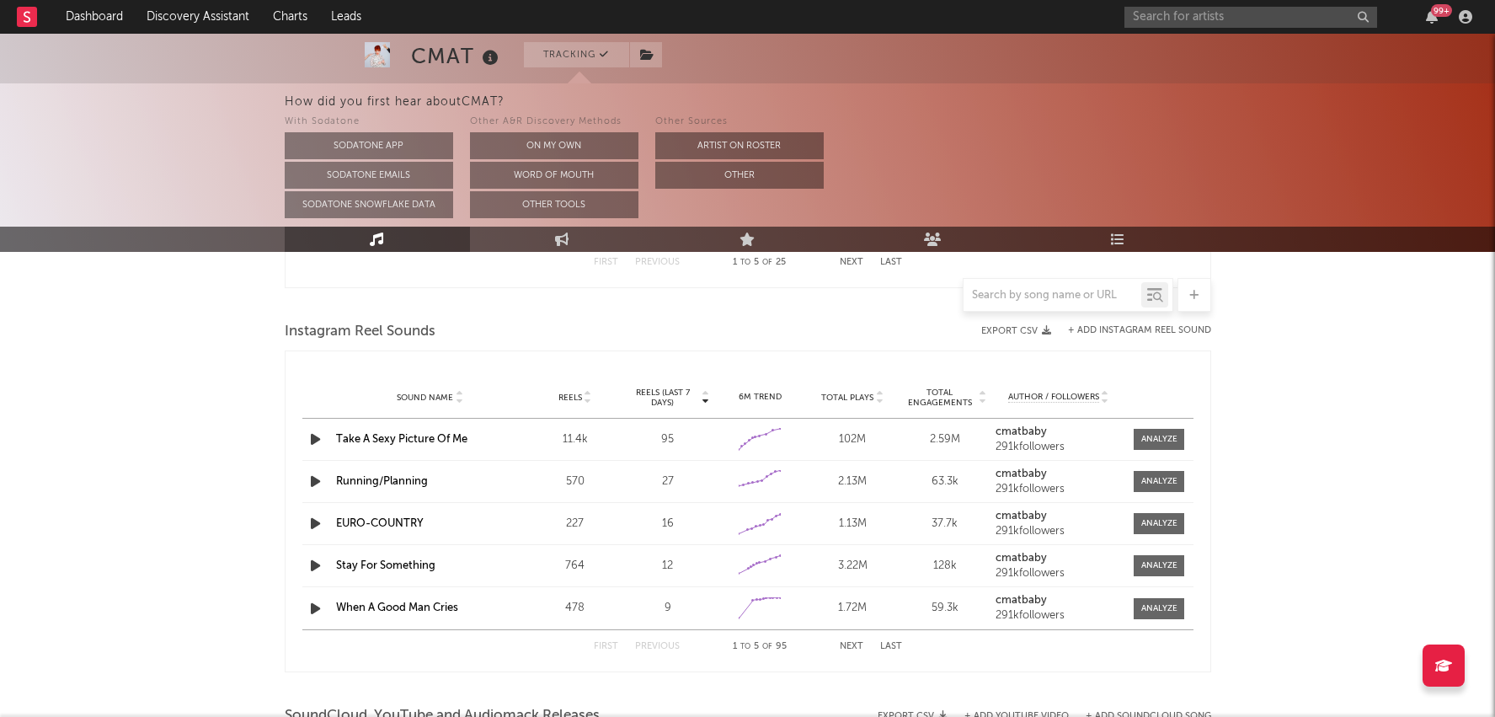
click at [586, 393] on div at bounding box center [587, 397] width 10 height 13
click at [1147, 430] on span at bounding box center [1159, 439] width 51 height 21
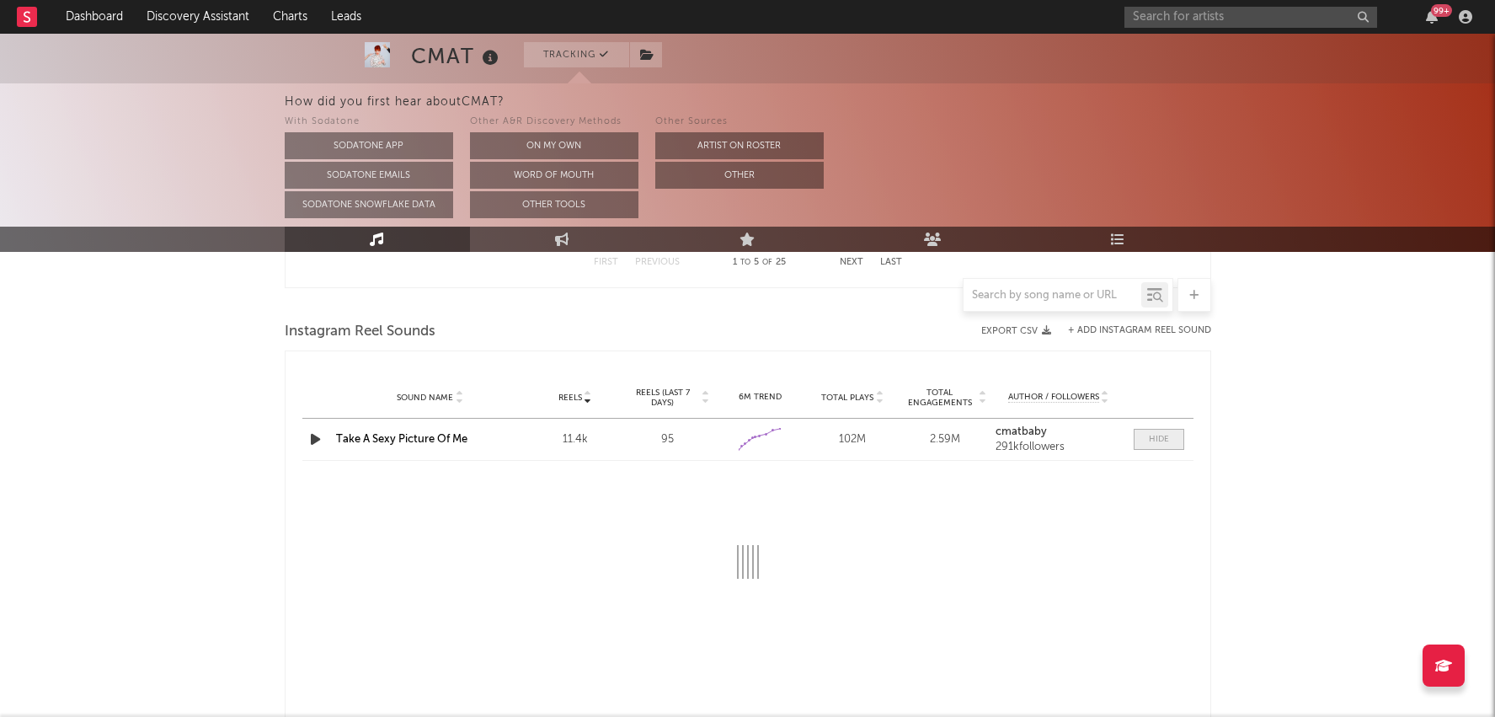
select select "1w"
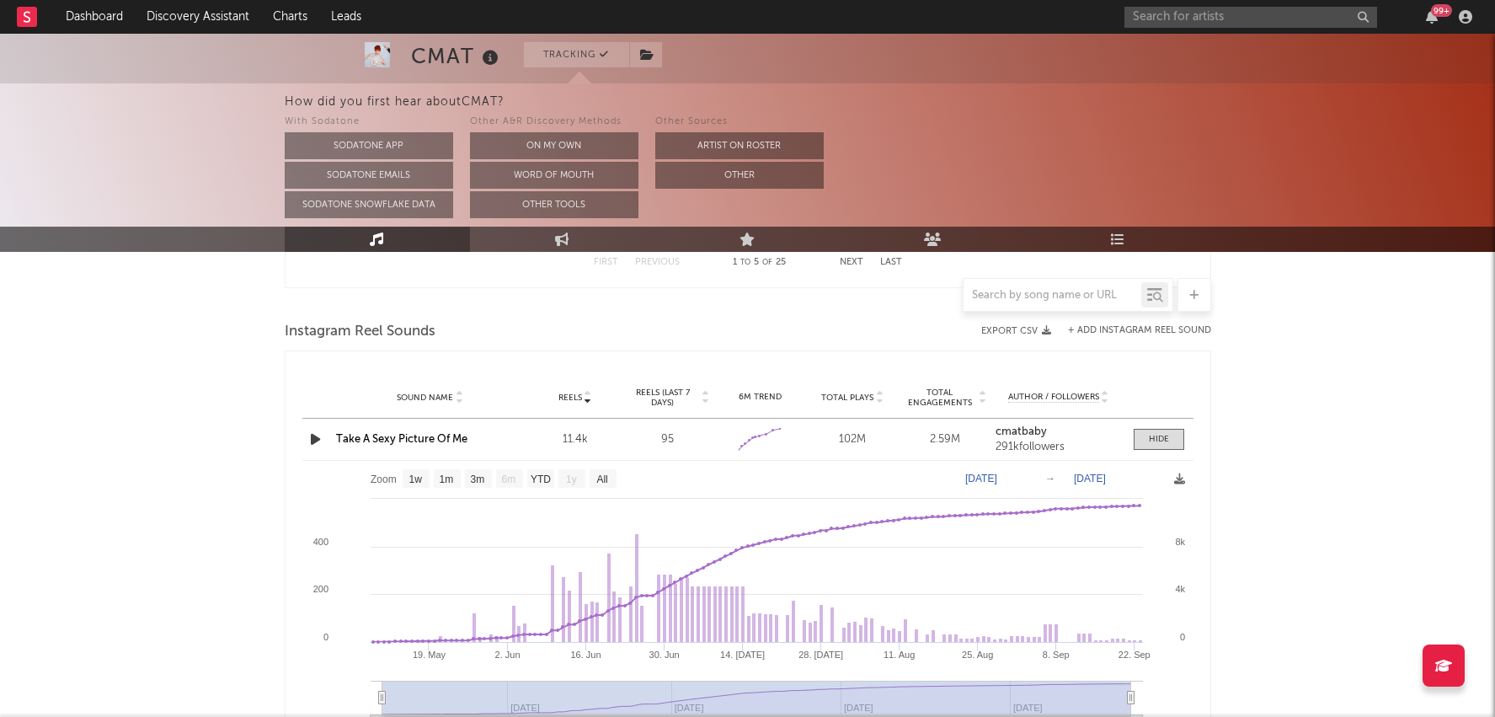
scroll to position [1495, 0]
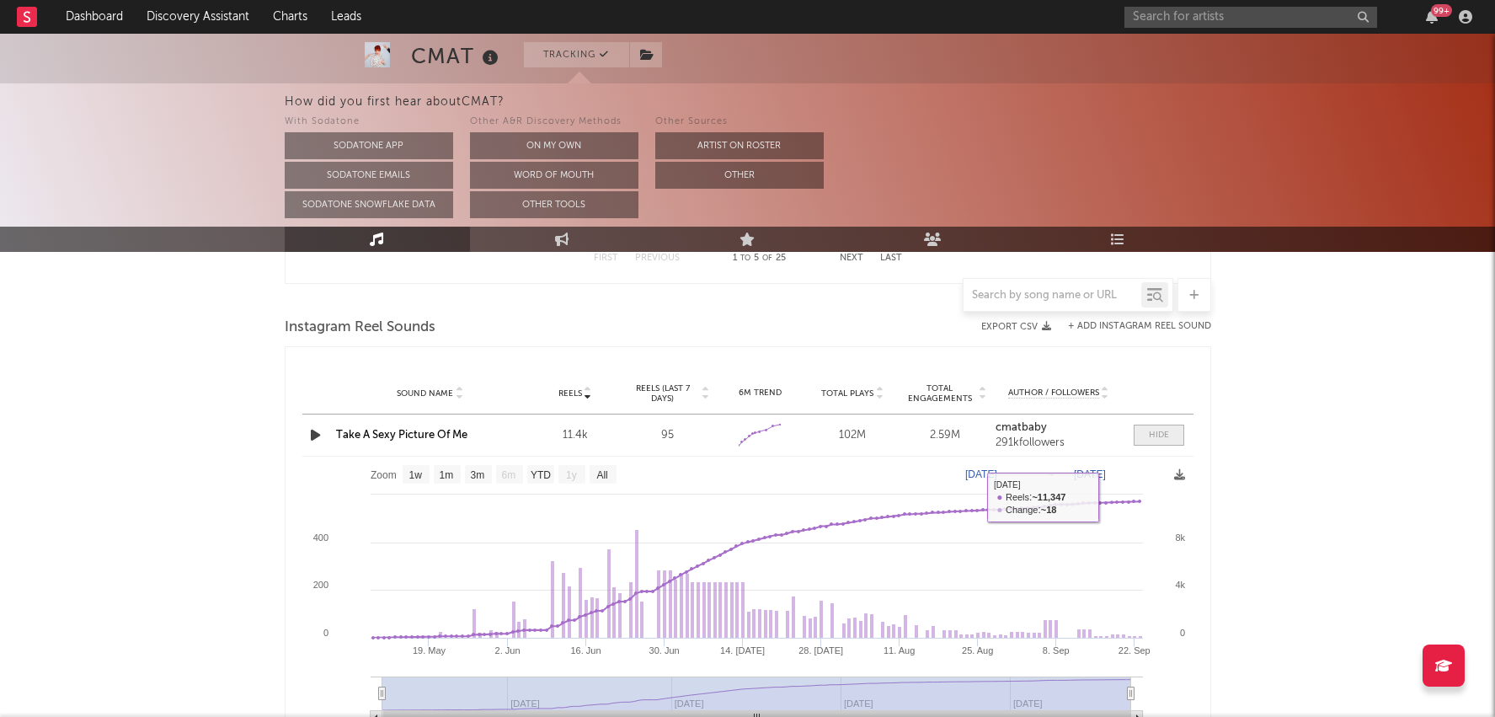
click at [1173, 425] on span at bounding box center [1159, 435] width 51 height 21
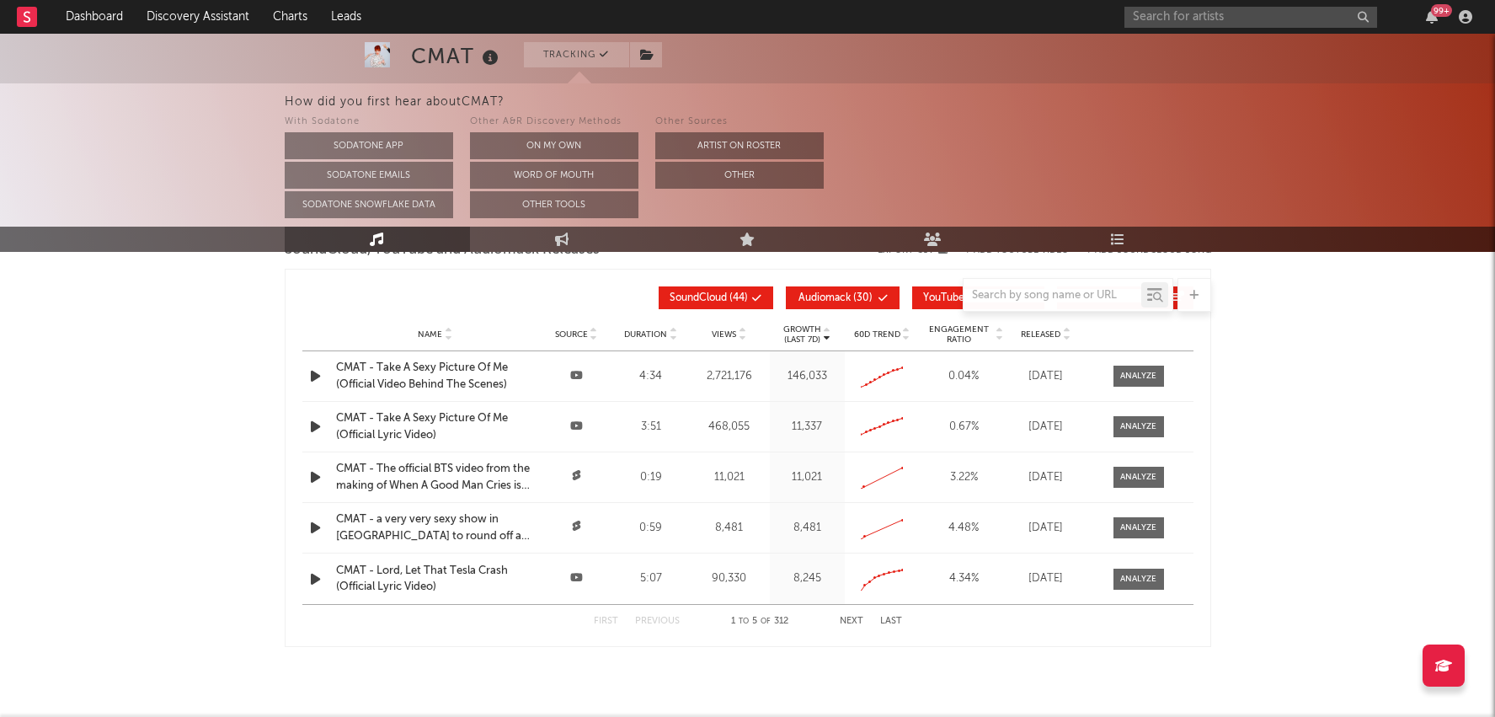
scroll to position [1950, 0]
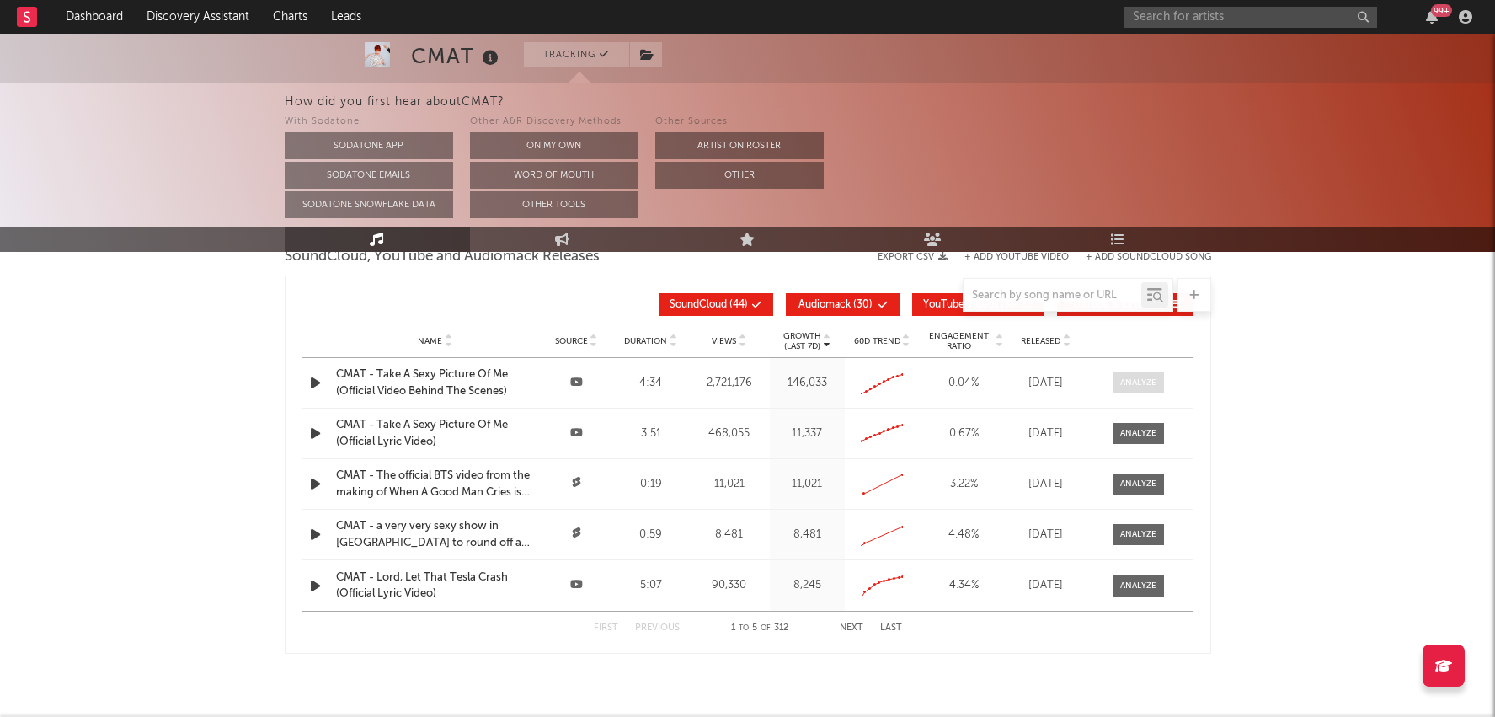
click at [1153, 382] on div at bounding box center [1138, 383] width 36 height 13
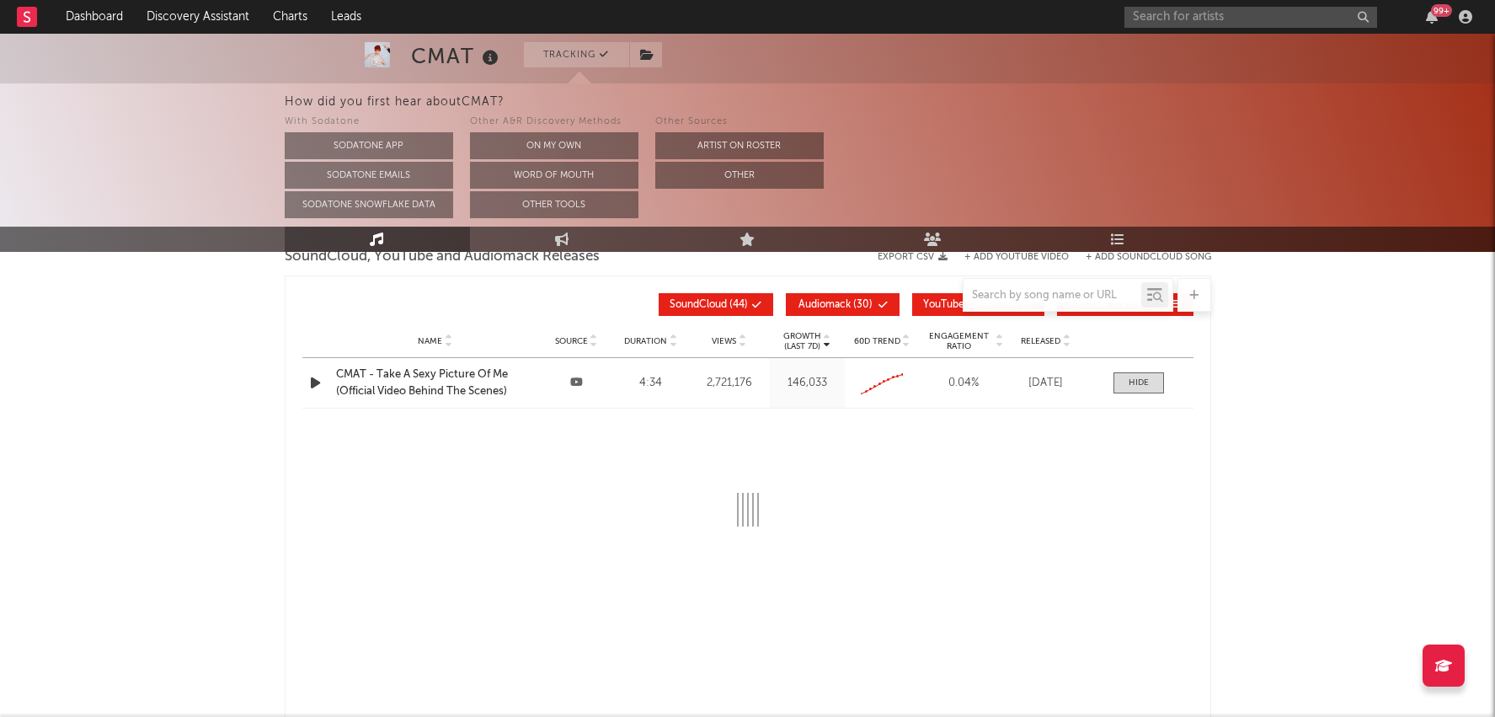
select select "All"
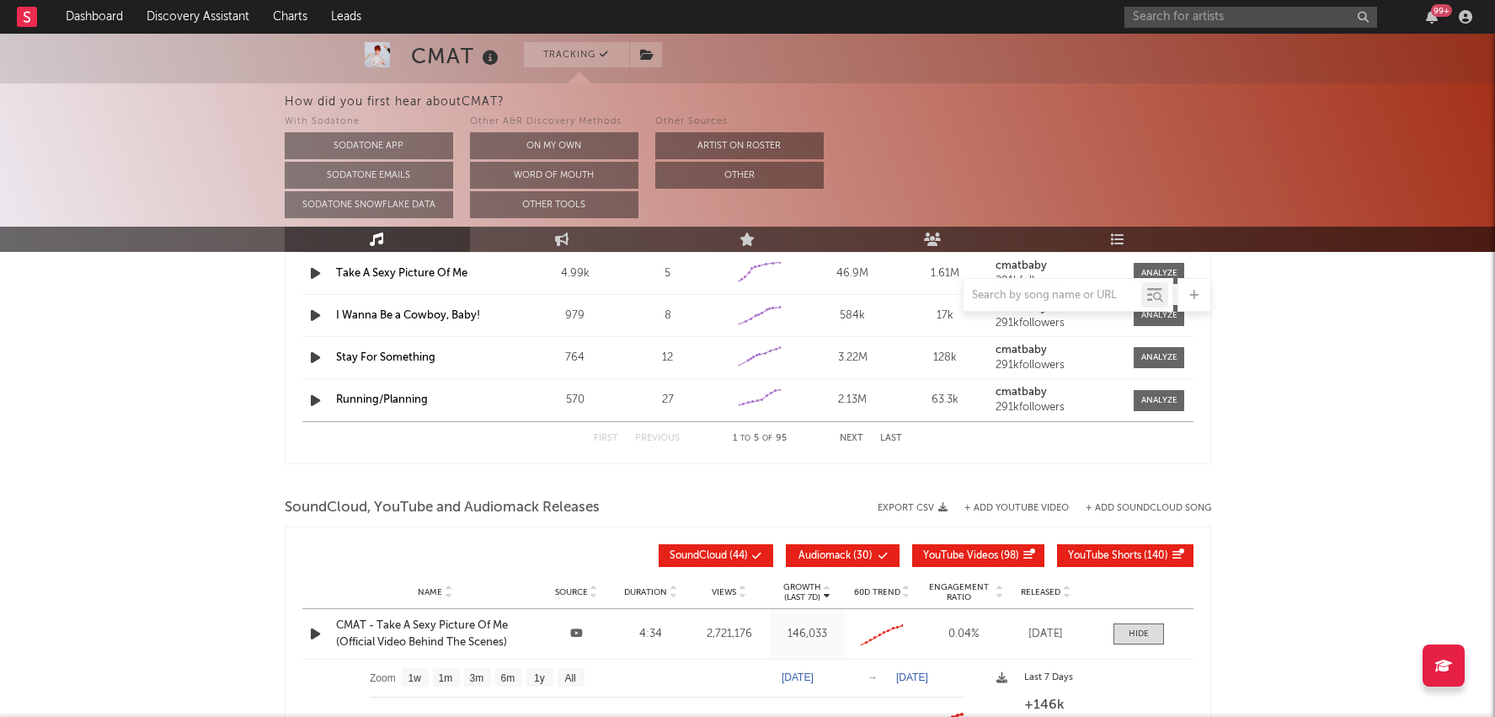
scroll to position [1736, 0]
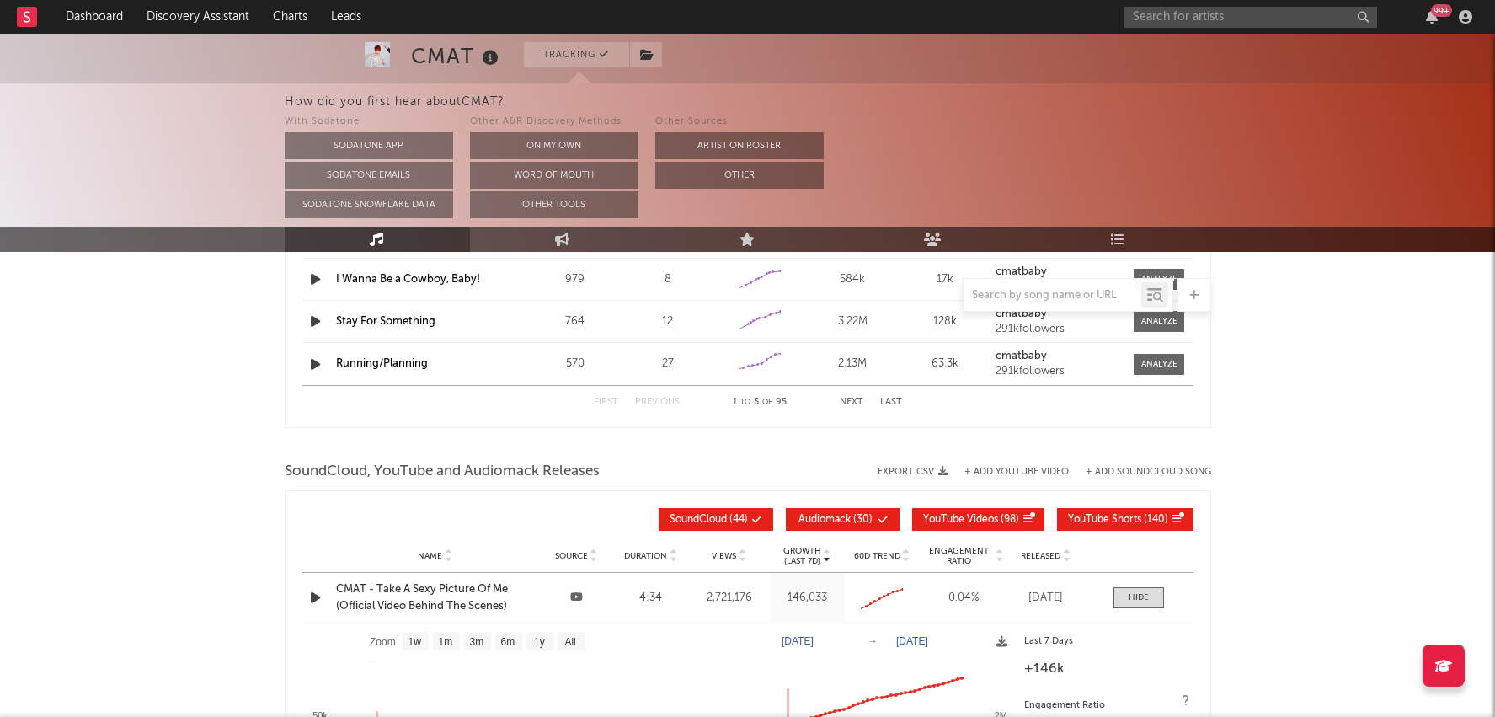
click at [714, 551] on span "Views" at bounding box center [724, 556] width 24 height 10
click at [1131, 596] on div at bounding box center [1139, 597] width 20 height 13
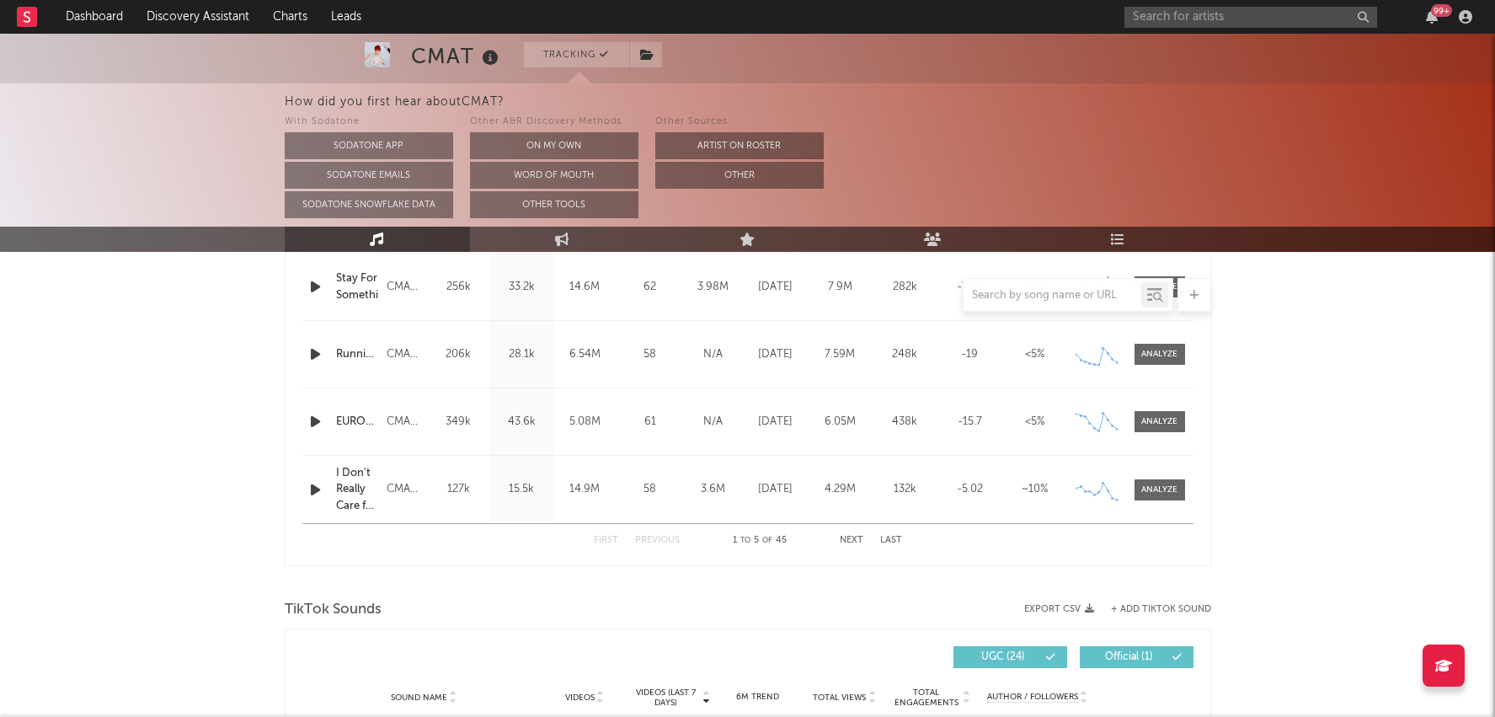
scroll to position [626, 0]
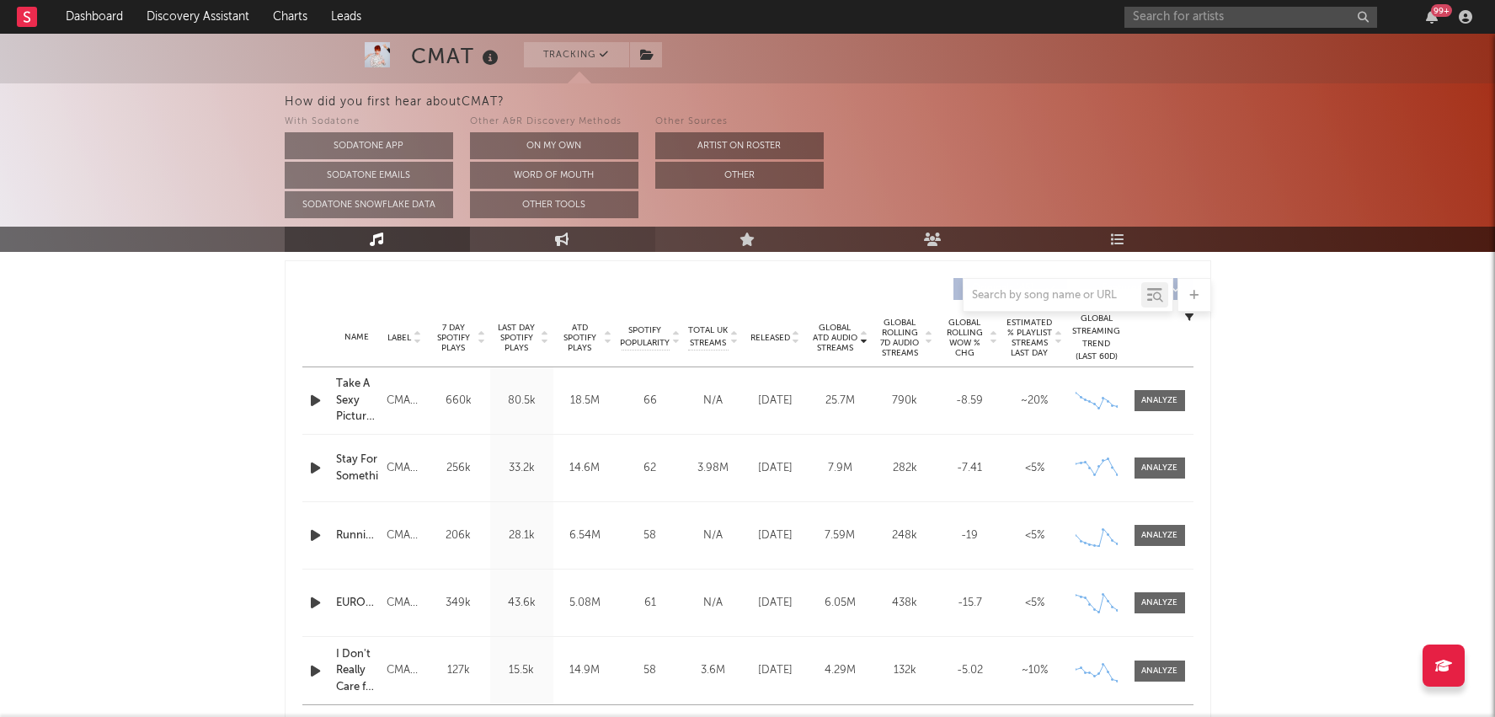
click at [556, 245] on icon at bounding box center [562, 239] width 14 height 13
select select "1w"
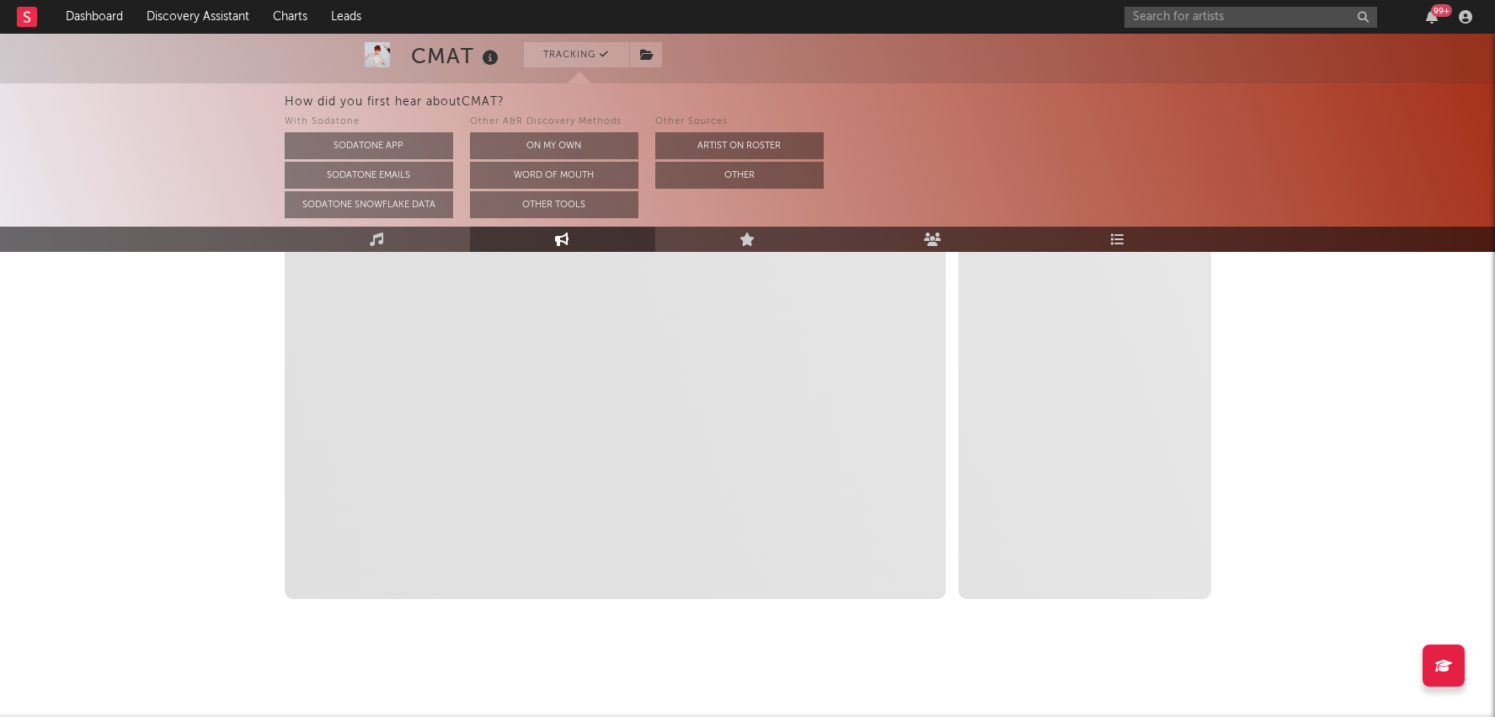
scroll to position [352, 0]
select select "1m"
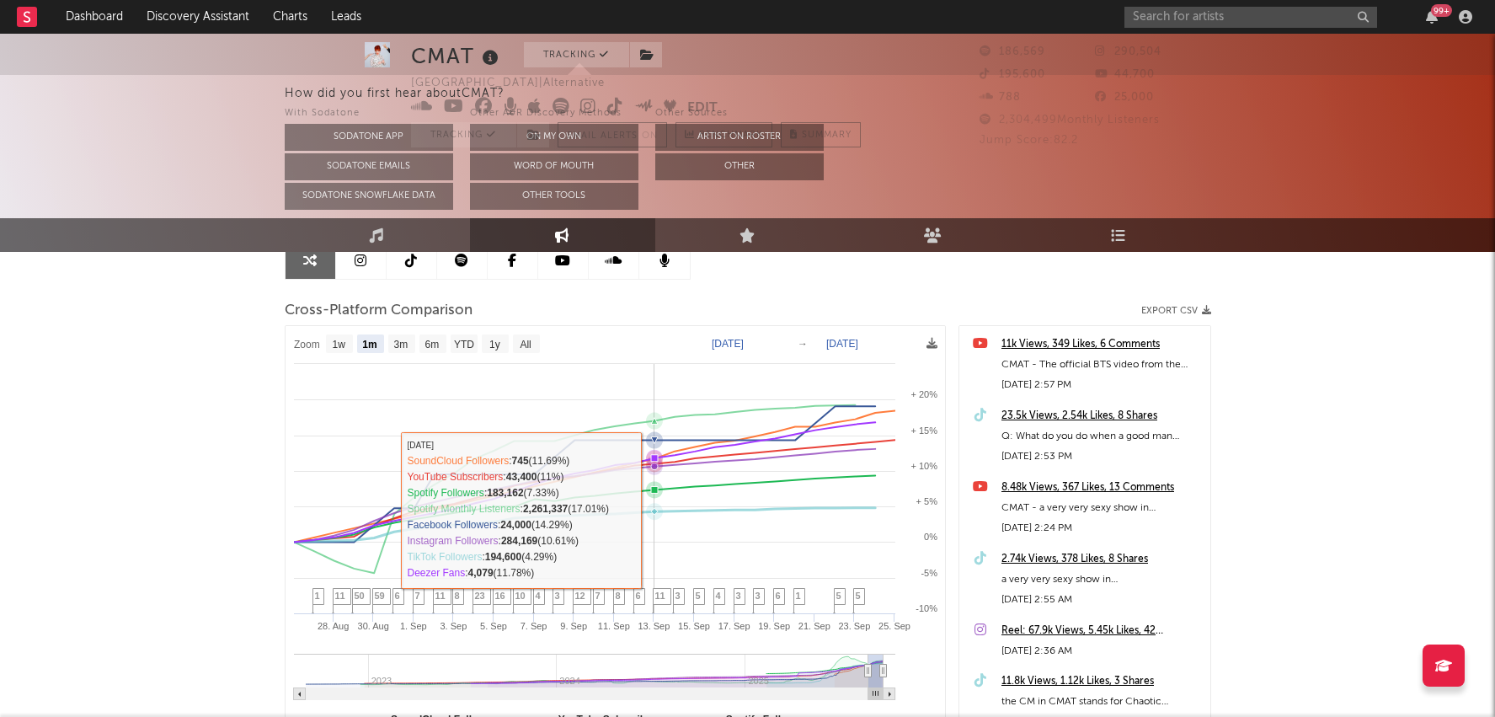
scroll to position [0, 0]
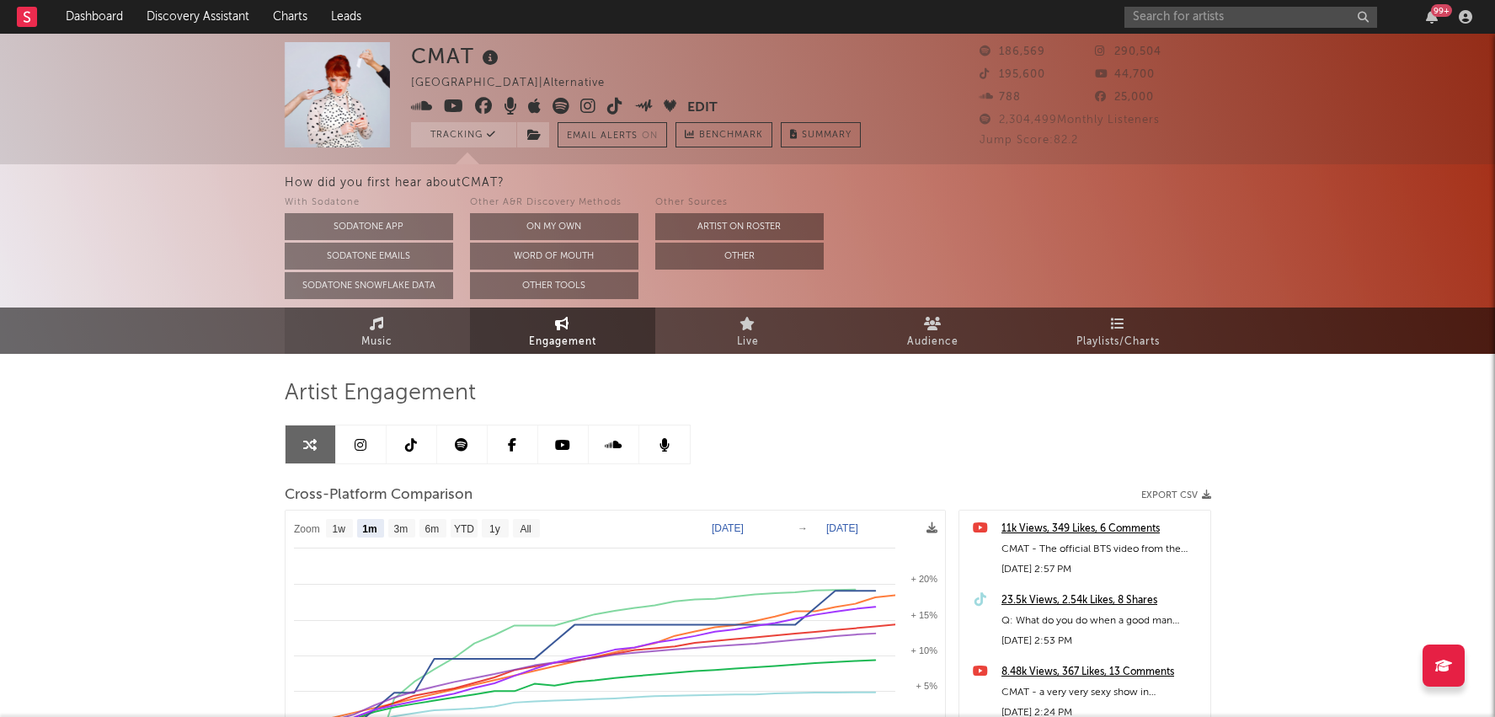
click at [398, 323] on link "Music" at bounding box center [377, 331] width 185 height 46
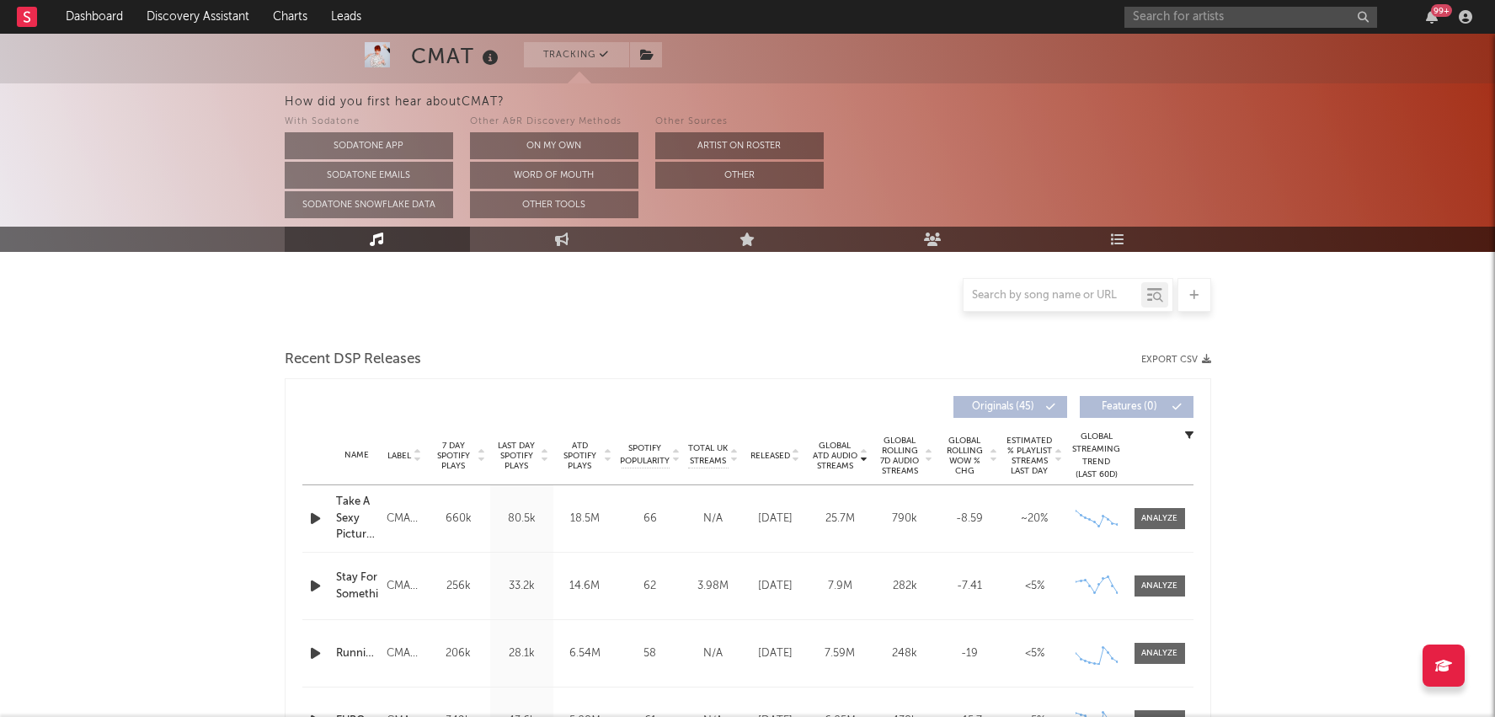
select select "6m"
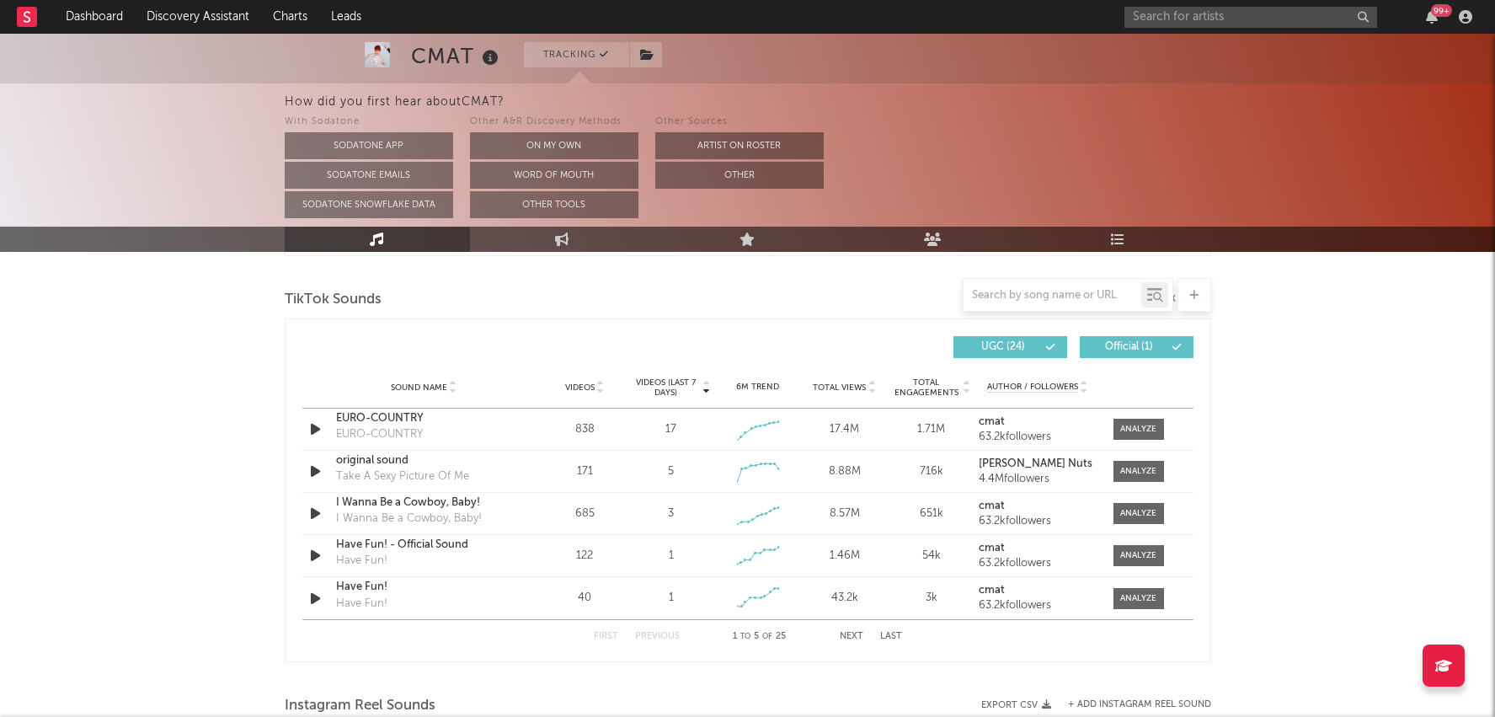
scroll to position [1125, 0]
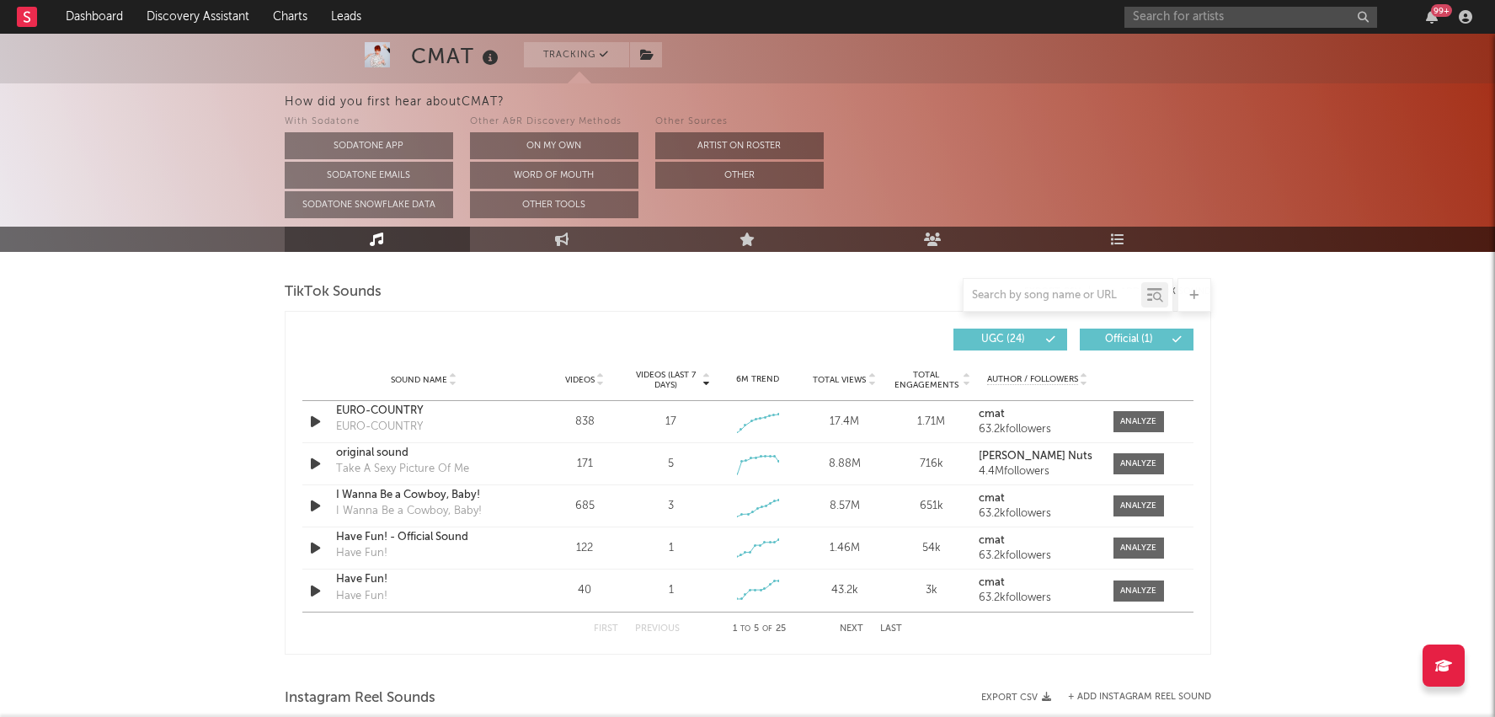
click at [598, 380] on icon at bounding box center [600, 383] width 8 height 7
click at [1136, 416] on div at bounding box center [1138, 421] width 36 height 13
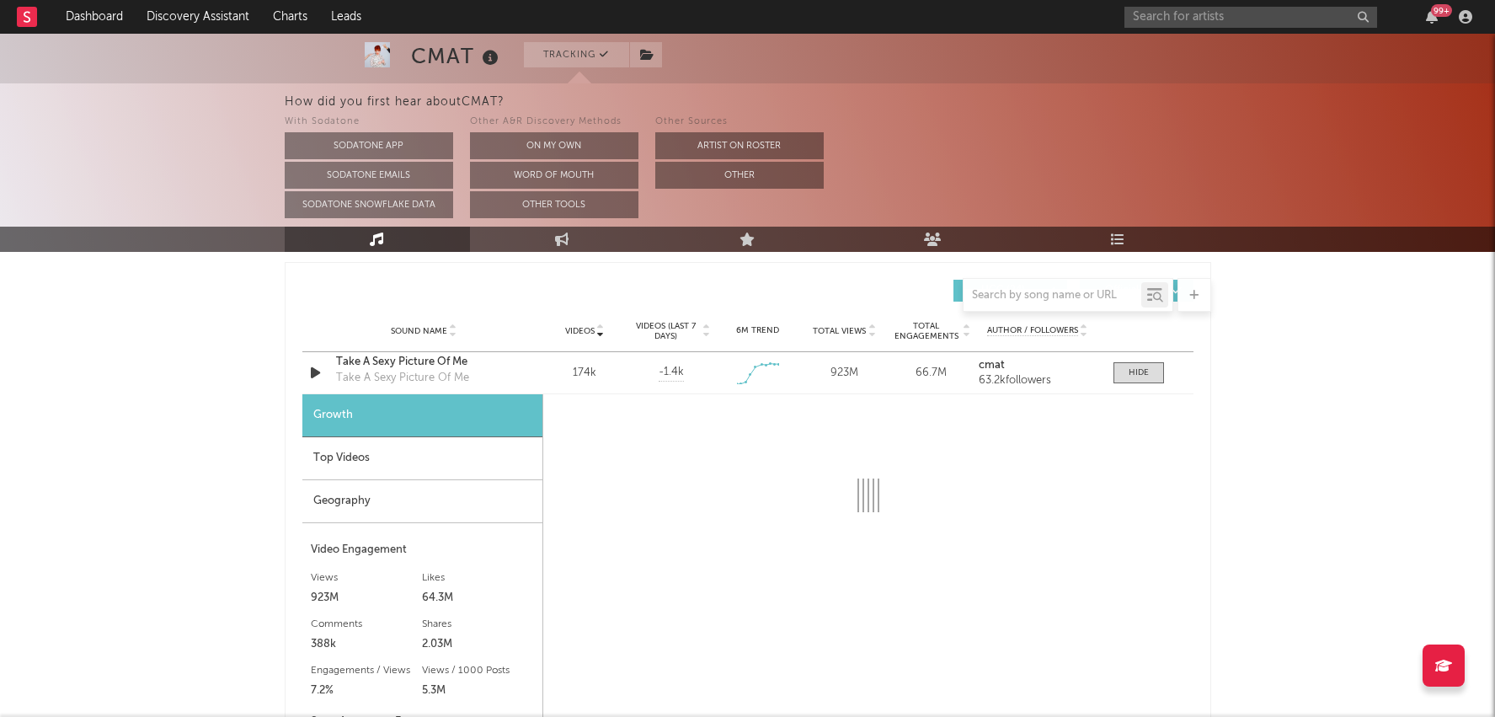
select select "1w"
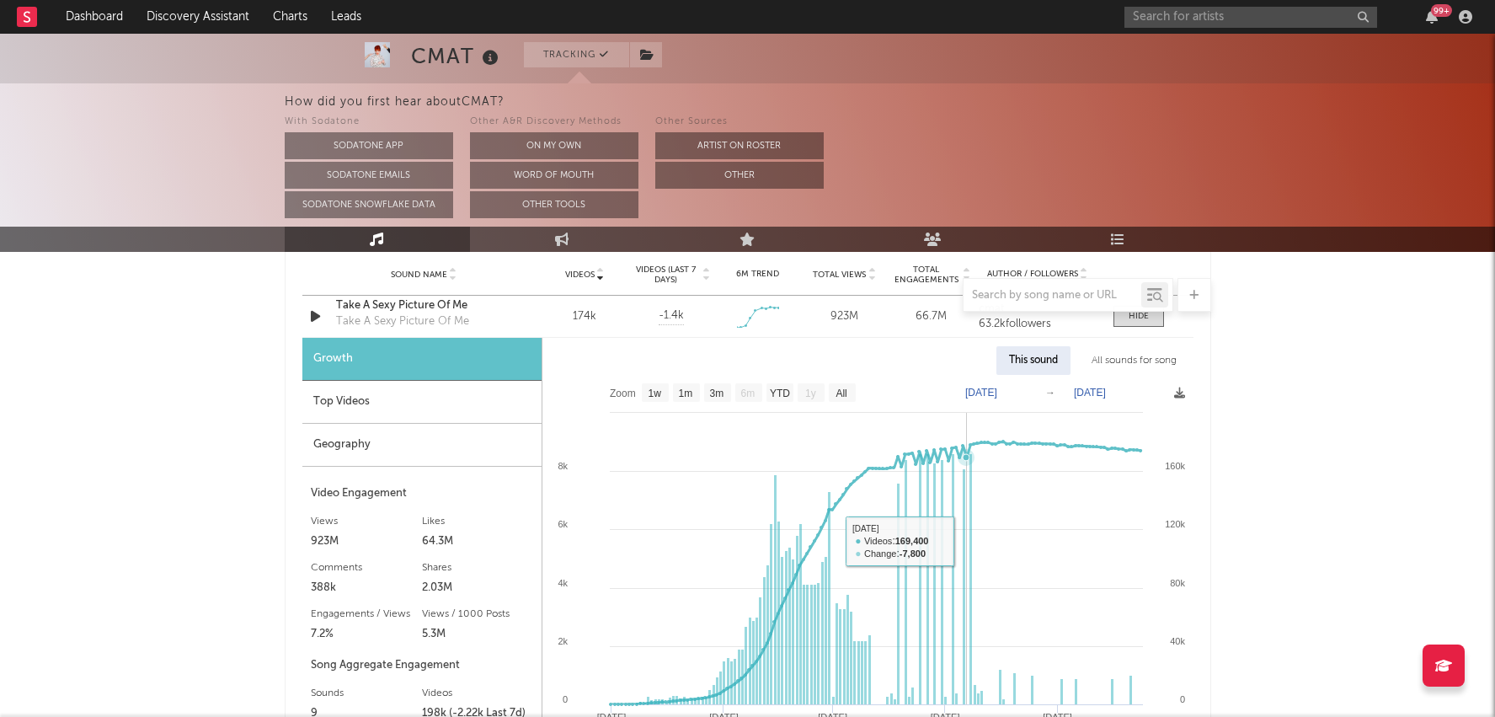
scroll to position [1248, 0]
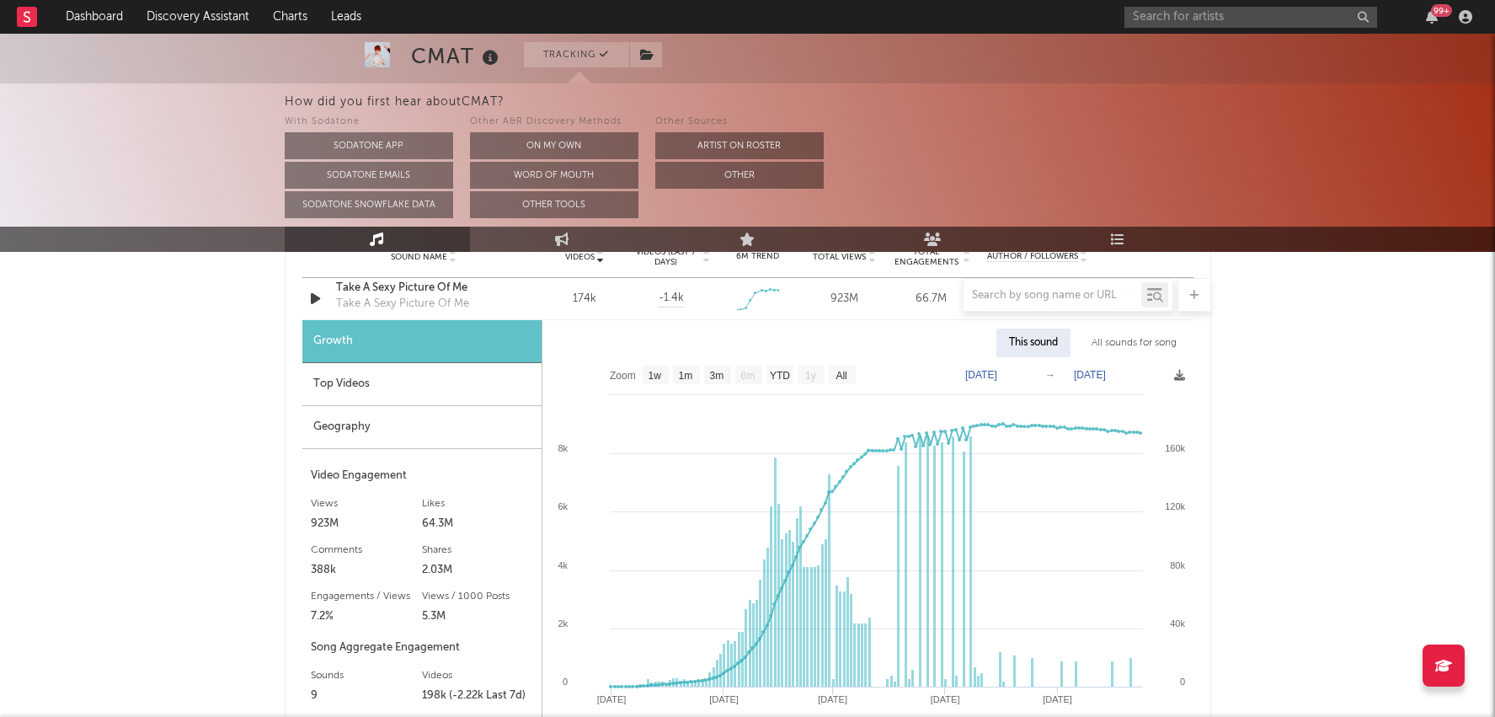
click at [452, 382] on div "Top Videos" at bounding box center [421, 384] width 239 height 43
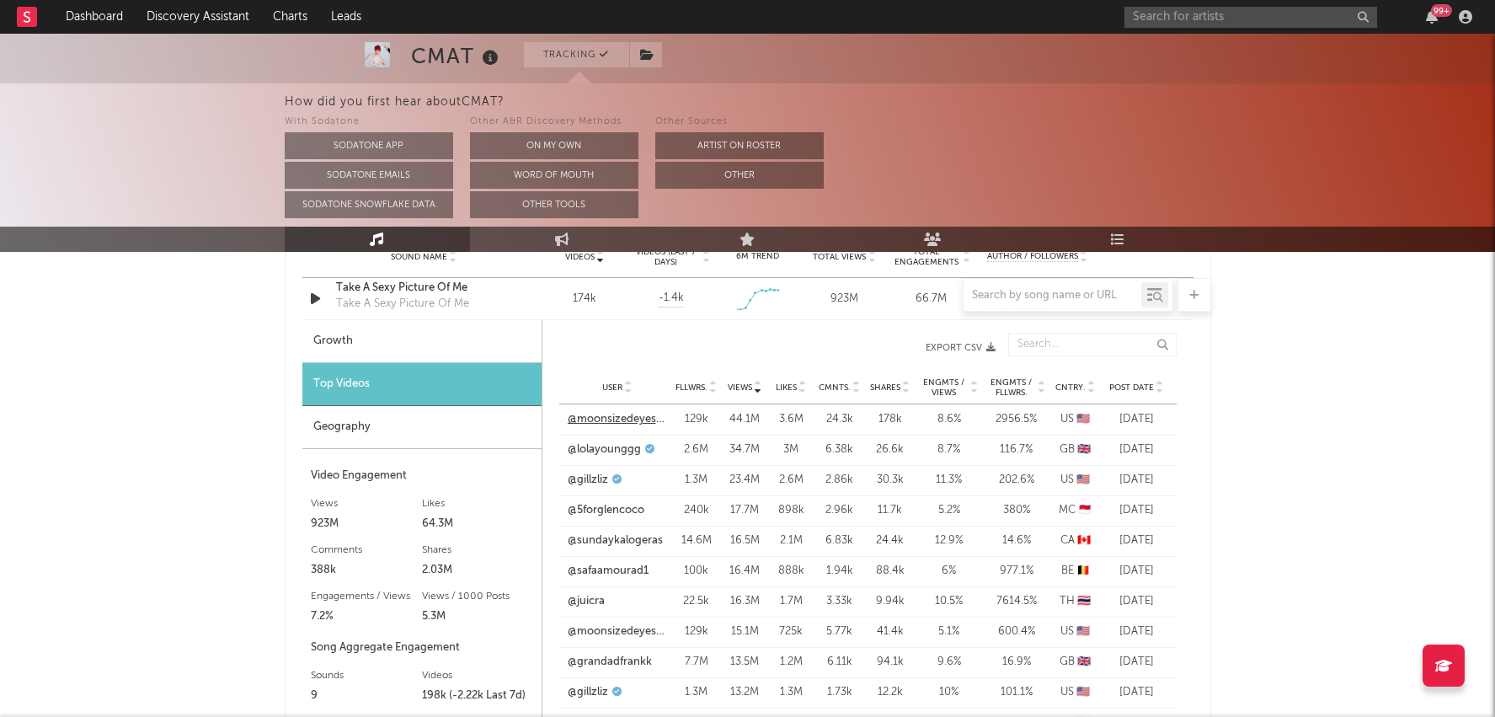
click at [618, 419] on link "@moonsizedeyes__" at bounding box center [617, 419] width 99 height 17
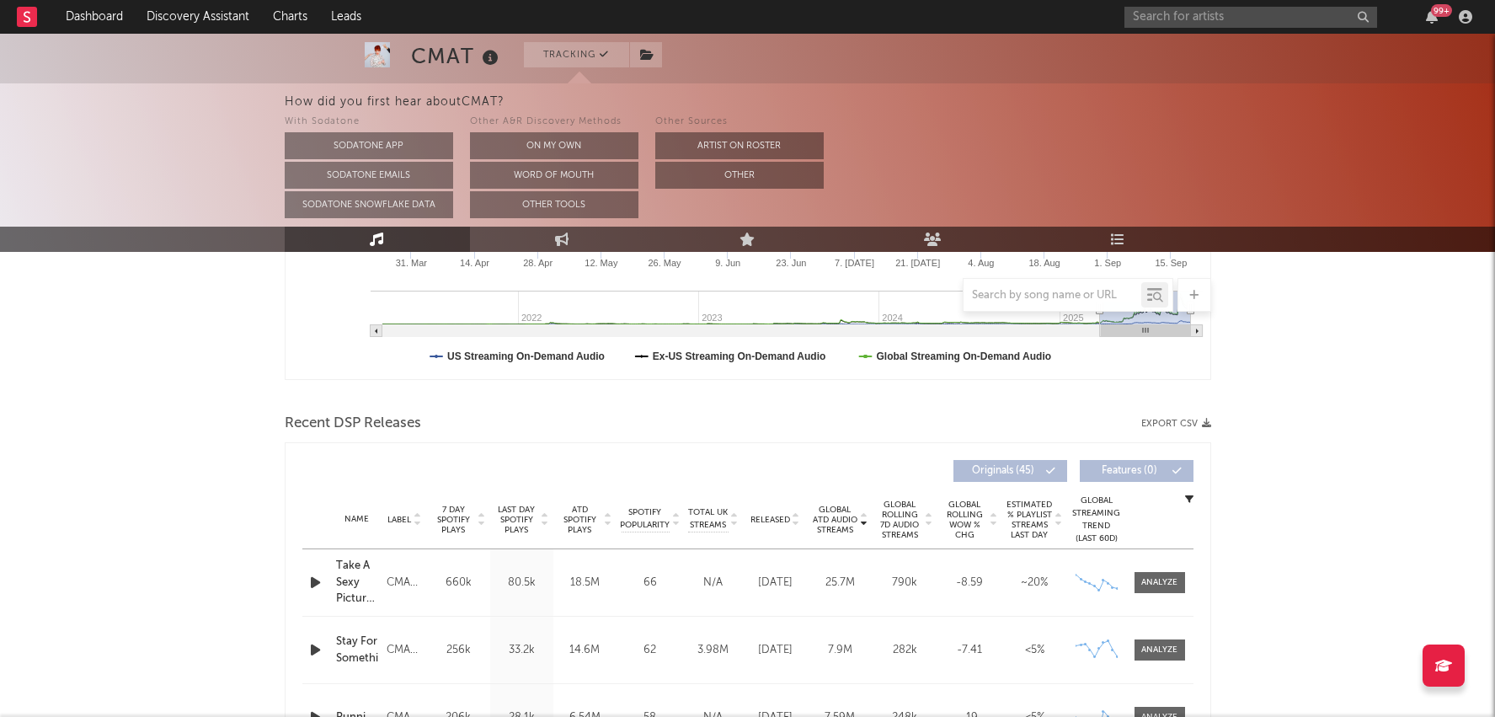
scroll to position [0, 0]
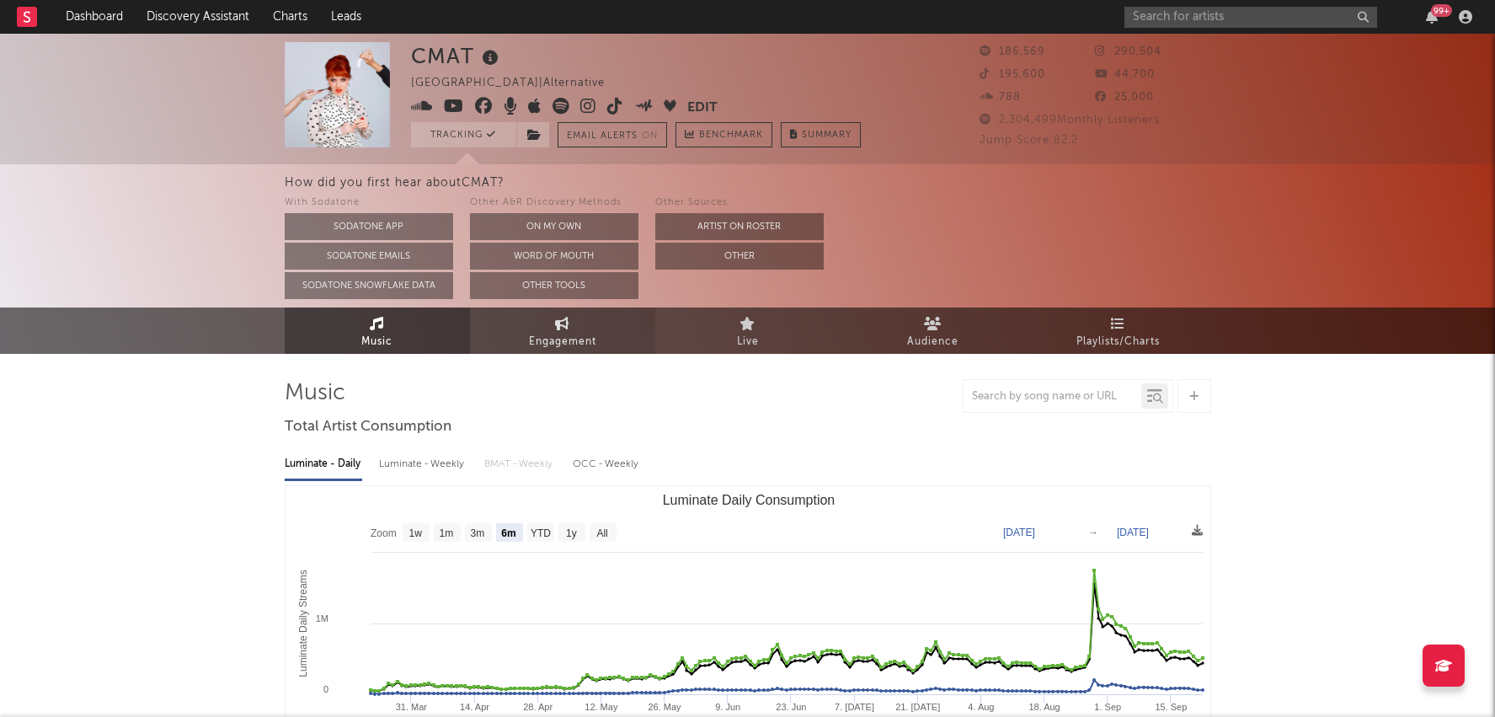
click at [557, 342] on span "Engagement" at bounding box center [562, 342] width 67 height 20
select select "1w"
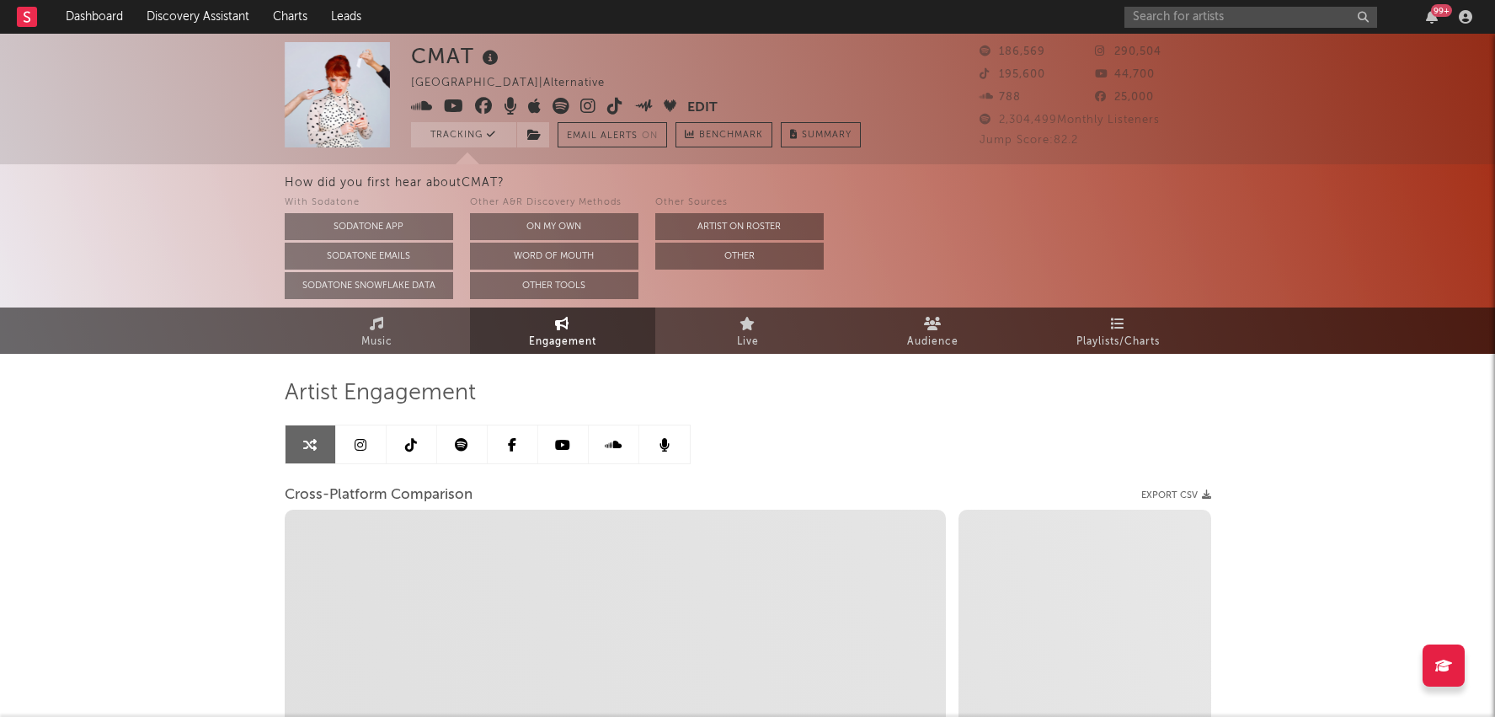
click at [417, 450] on link at bounding box center [412, 444] width 51 height 38
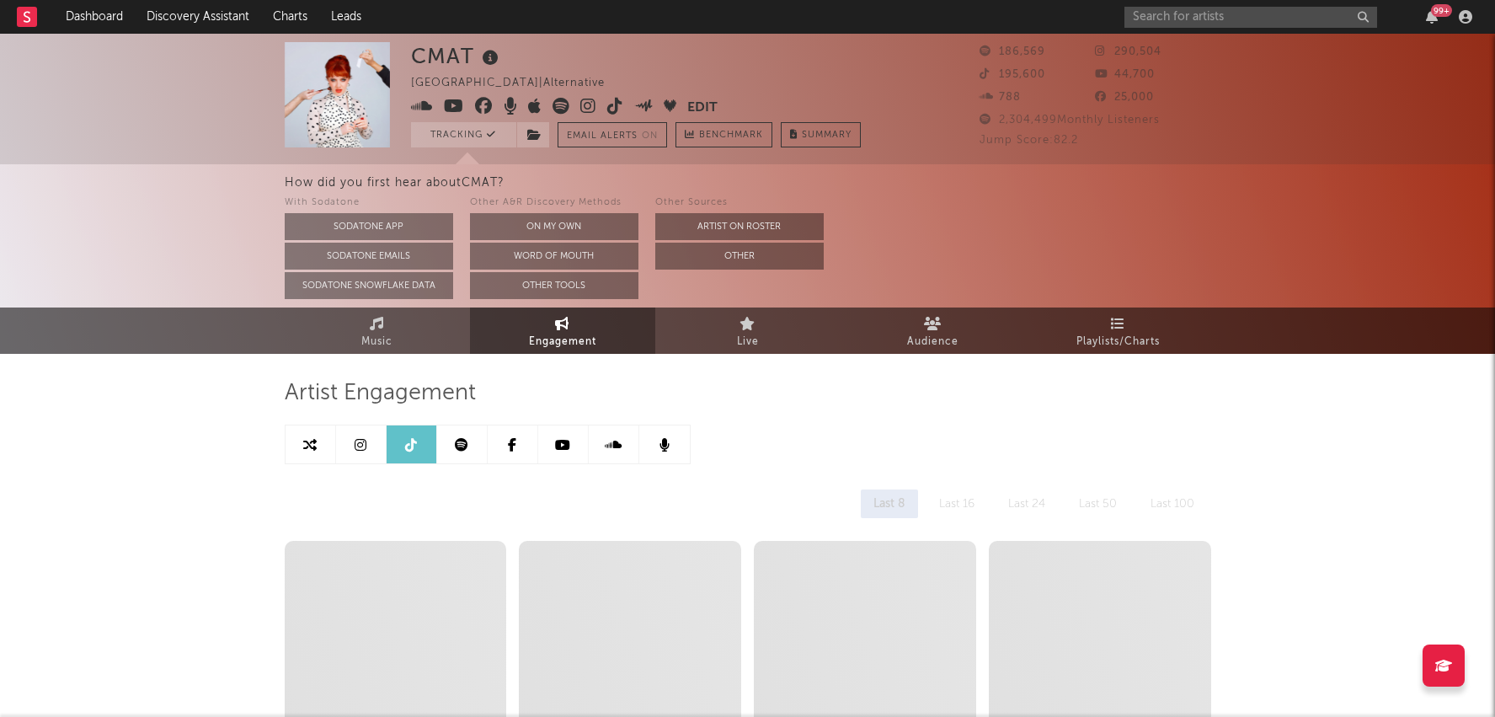
select select "6m"
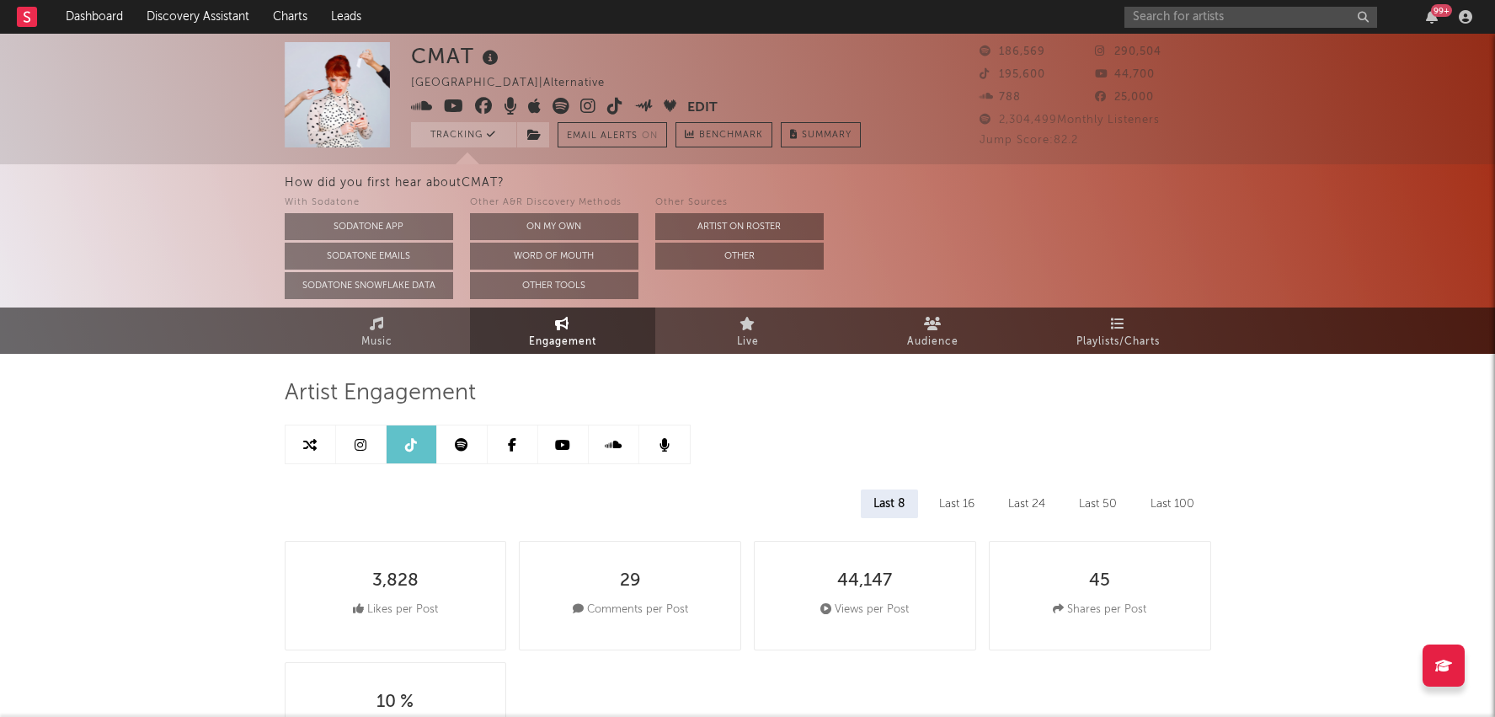
click at [316, 445] on link at bounding box center [311, 444] width 51 height 38
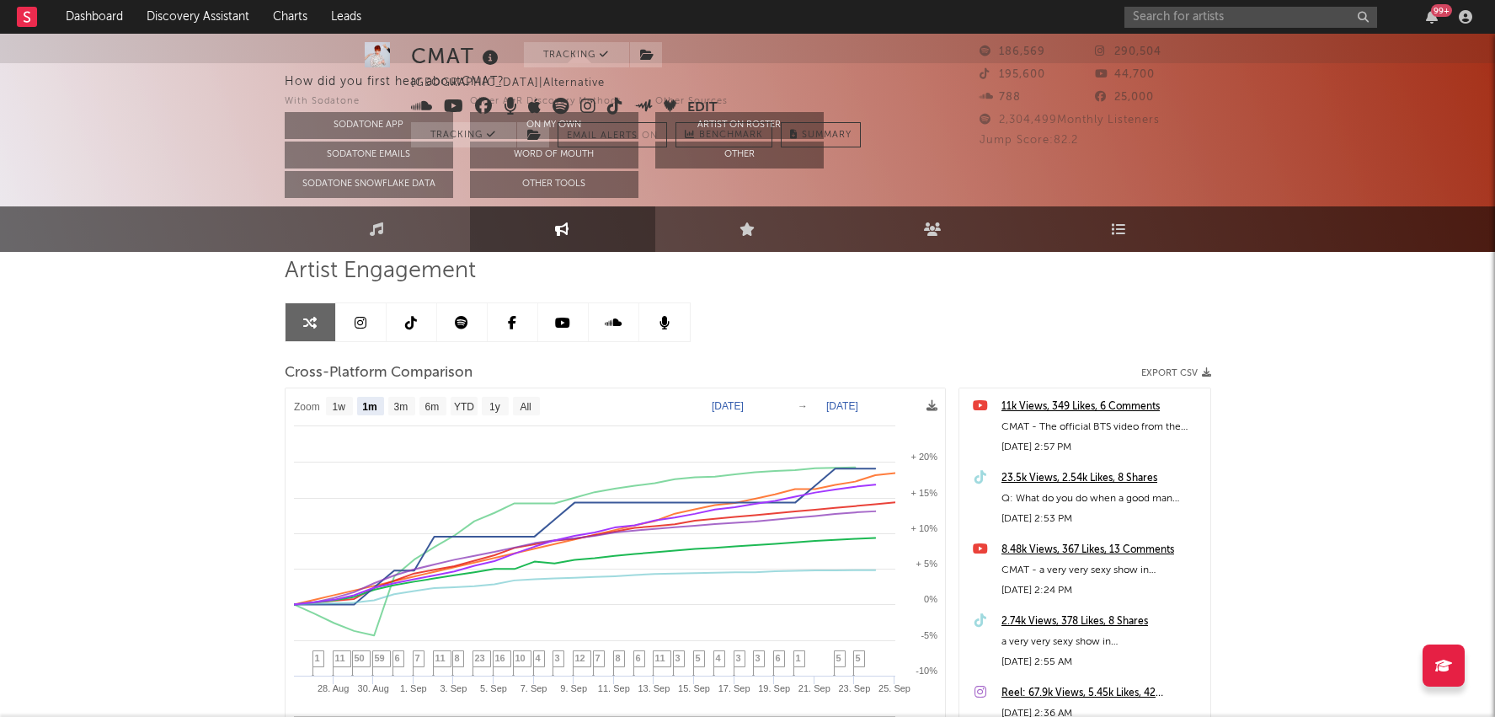
scroll to position [177, 0]
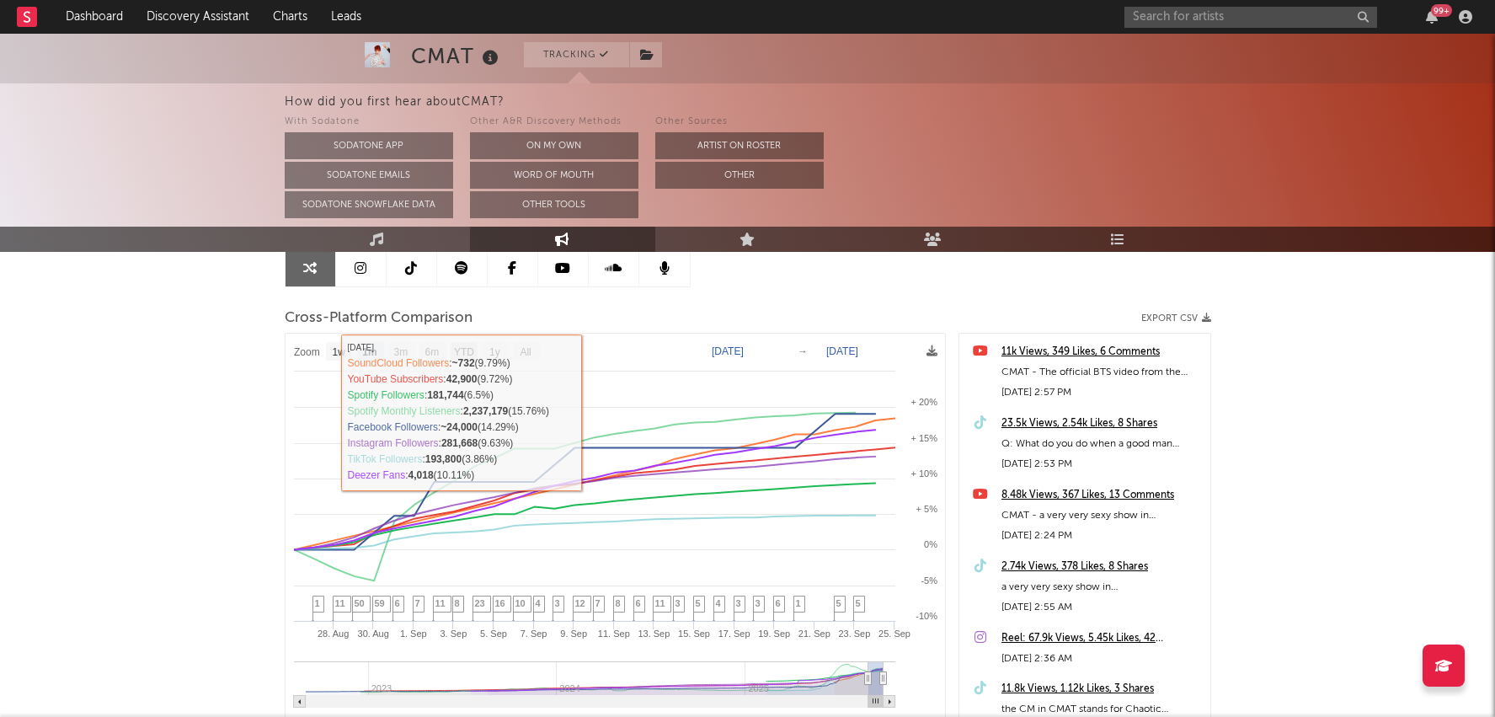
click at [470, 347] on text "YTD" at bounding box center [463, 352] width 20 height 12
select select "YTD"
type input "[DATE]"
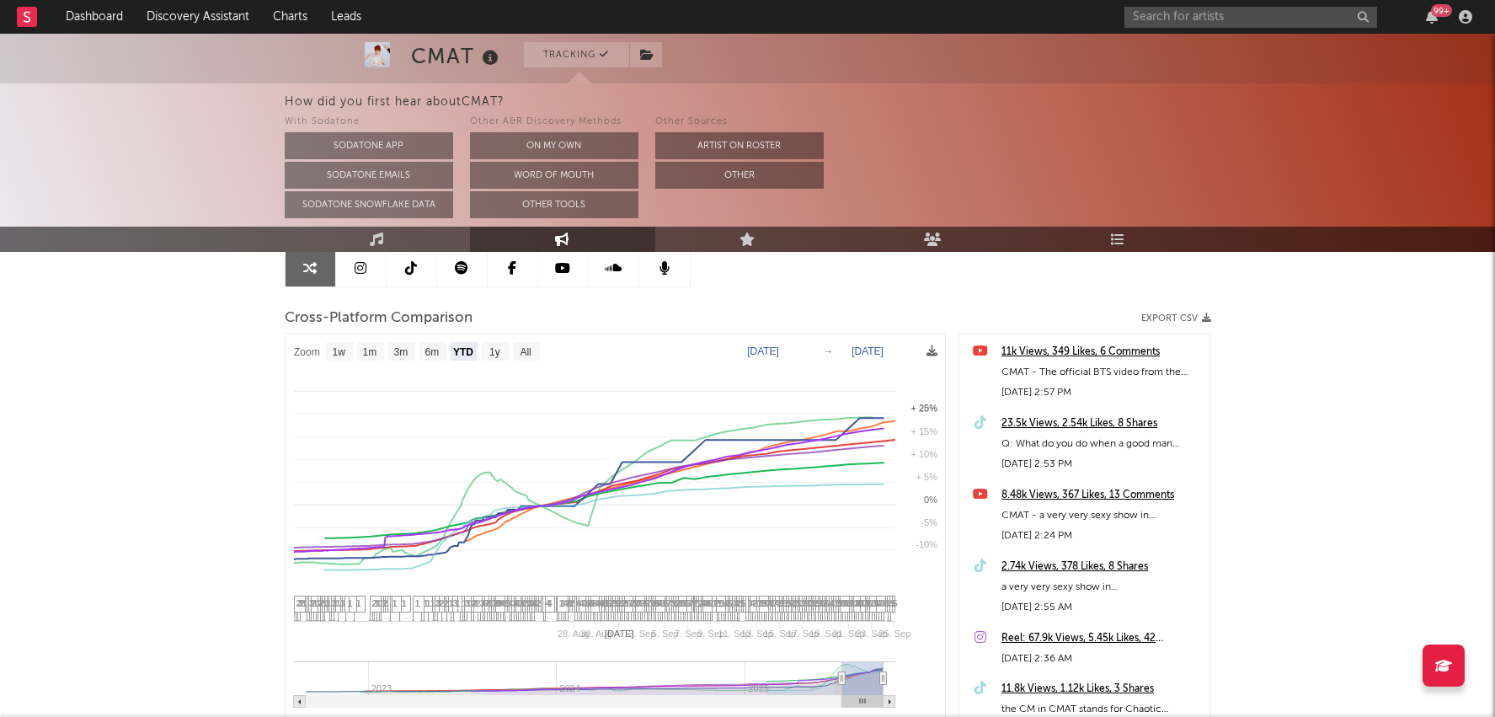
select select "1w"
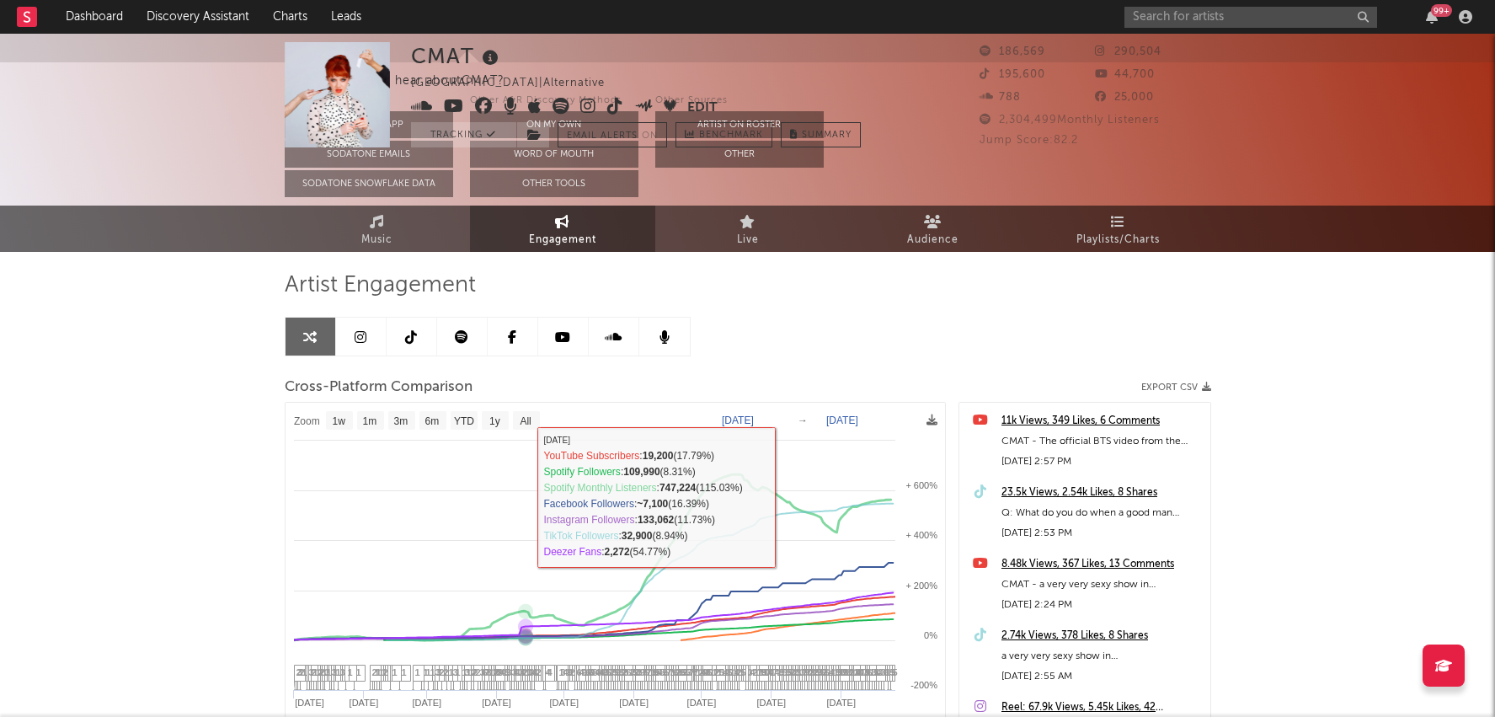
scroll to position [0, 0]
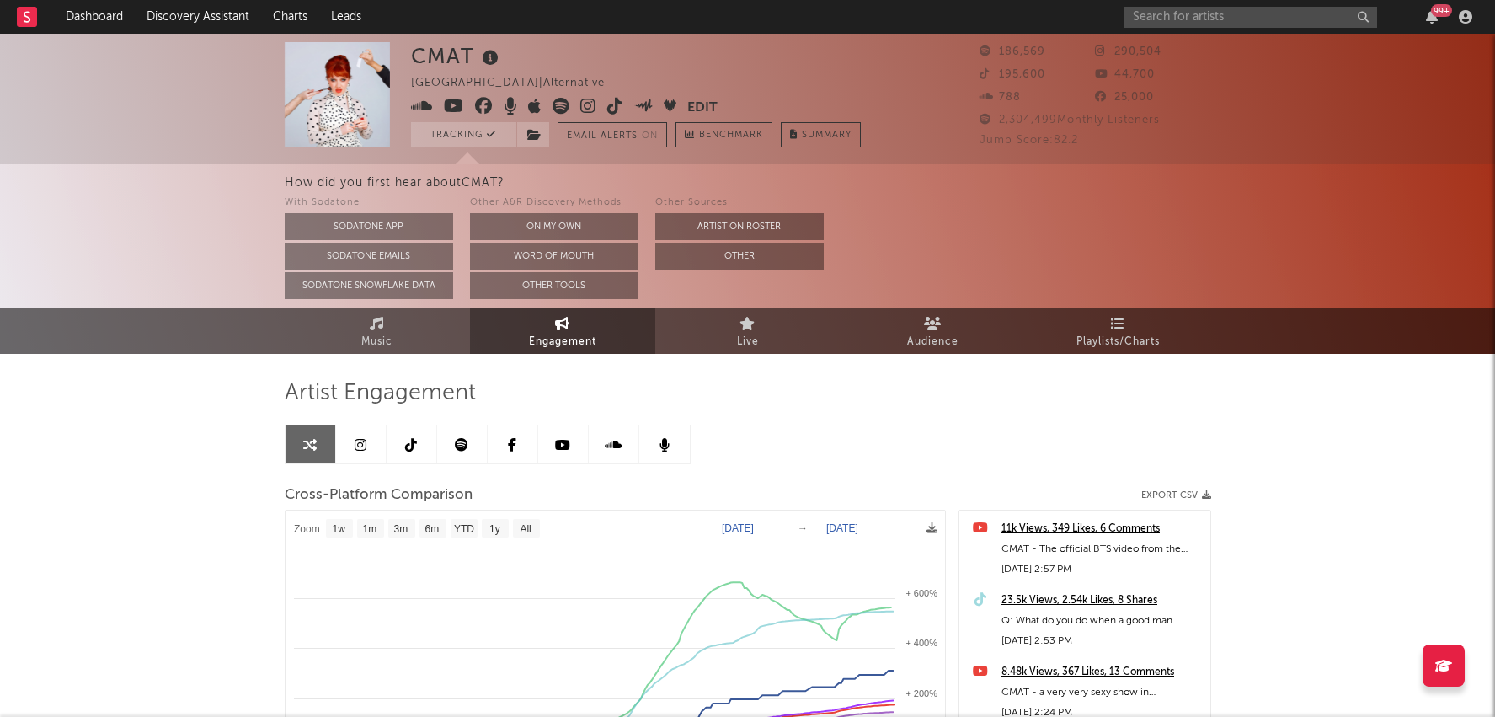
click at [369, 444] on link at bounding box center [361, 444] width 51 height 38
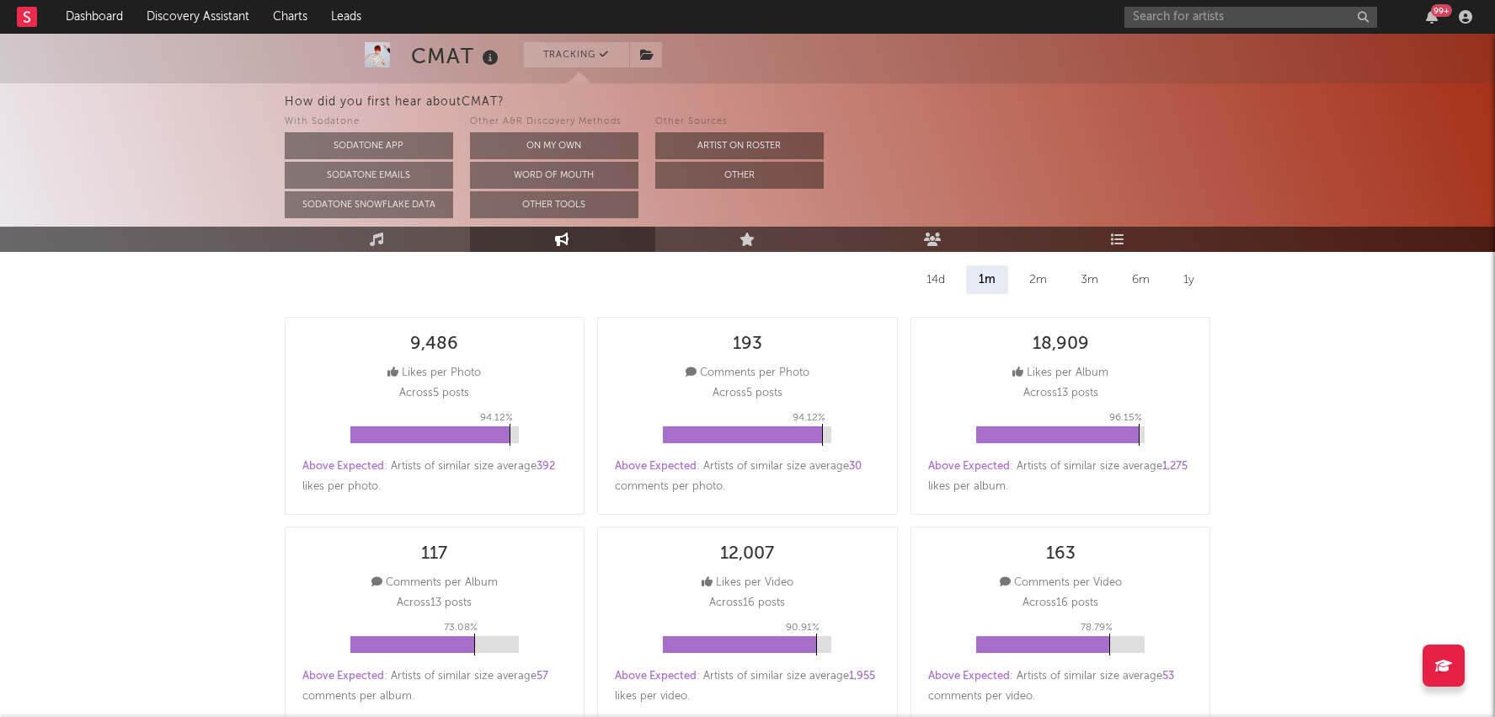
scroll to position [165, 0]
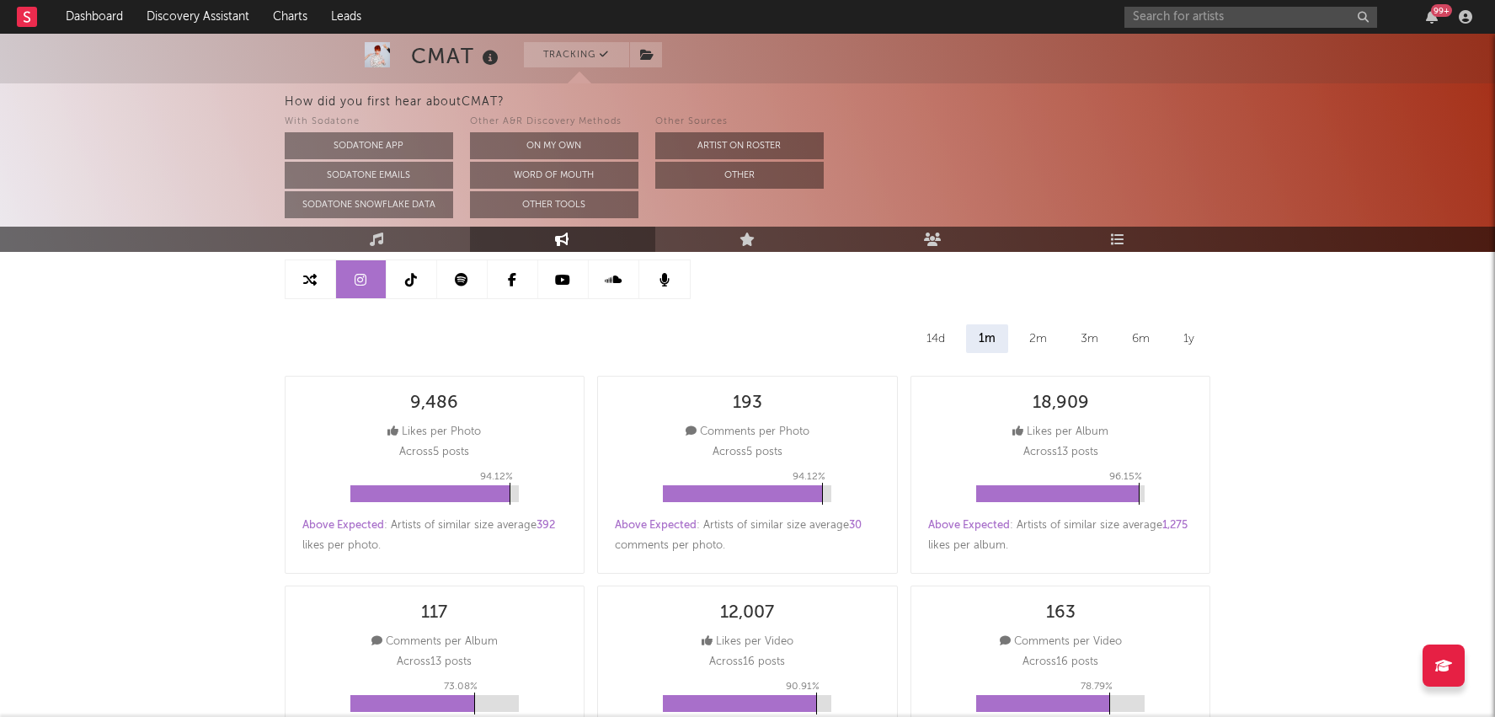
select select "6m"
click at [1033, 340] on div "2m" at bounding box center [1038, 338] width 43 height 29
click at [1079, 340] on div "3m" at bounding box center [1089, 338] width 43 height 29
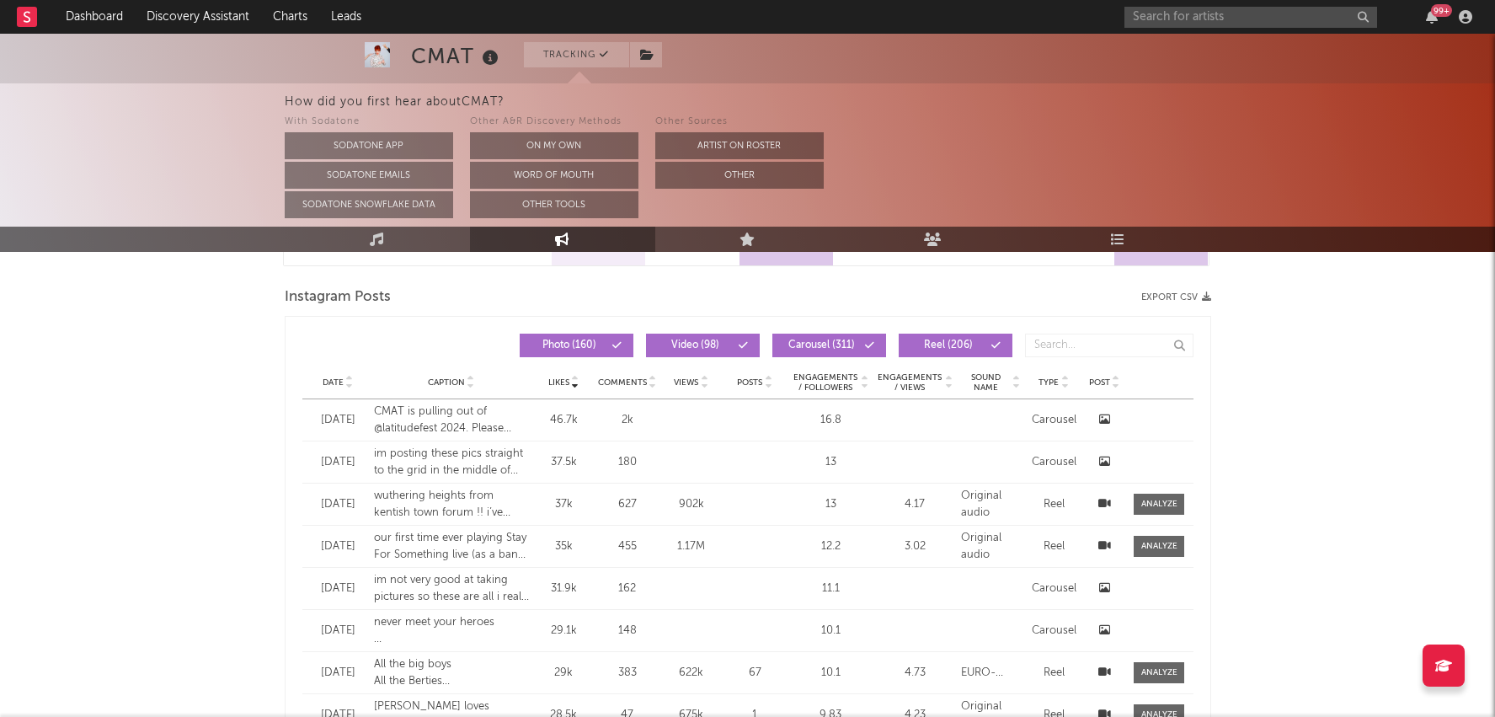
scroll to position [1403, 0]
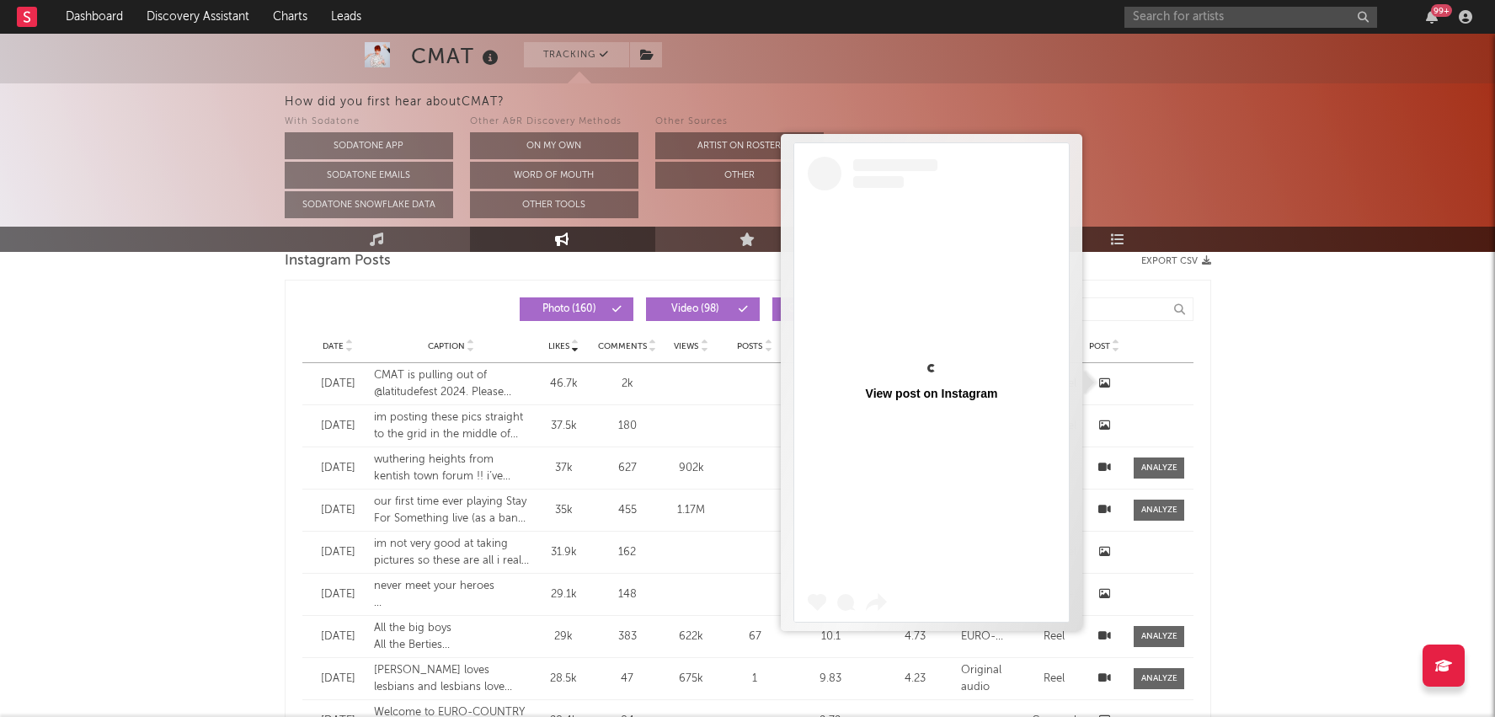
click at [1104, 383] on icon at bounding box center [1104, 382] width 11 height 11
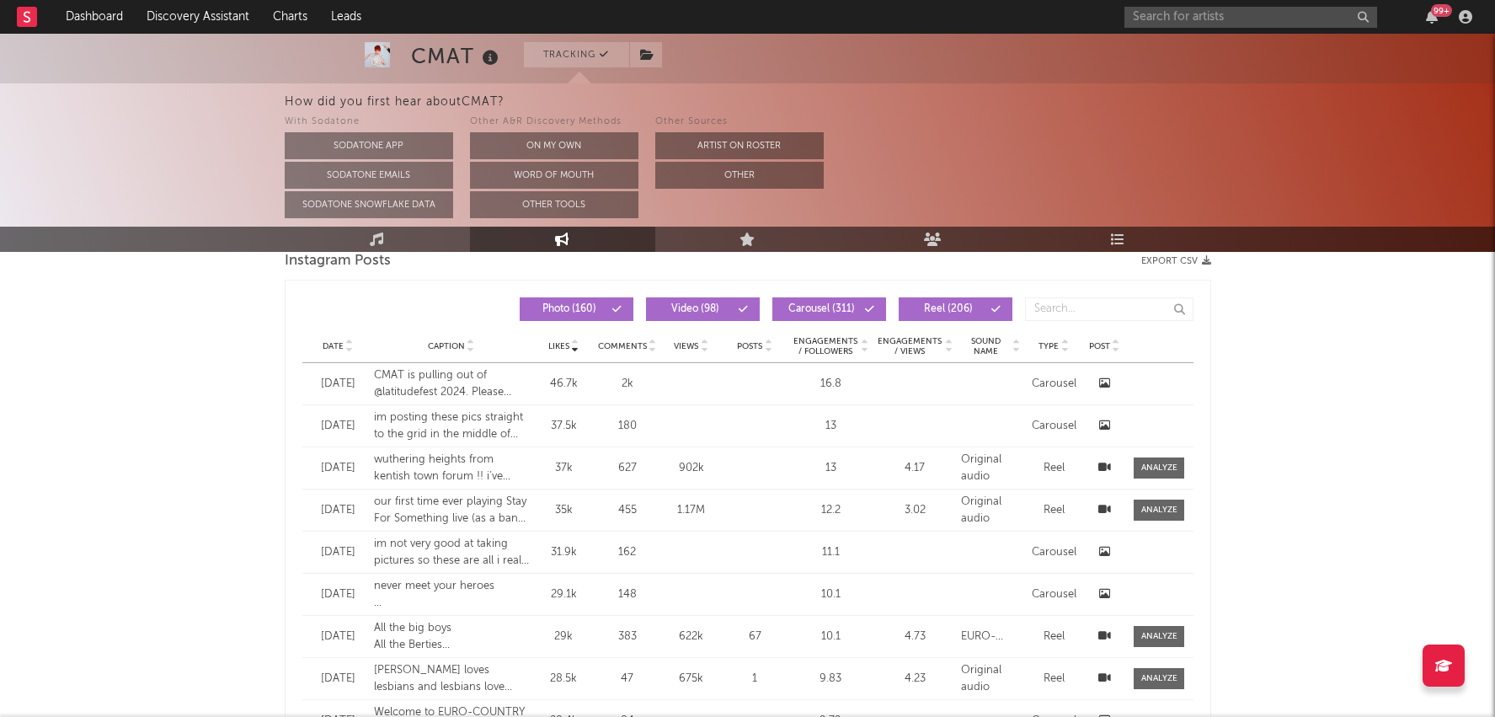
scroll to position [1394, 0]
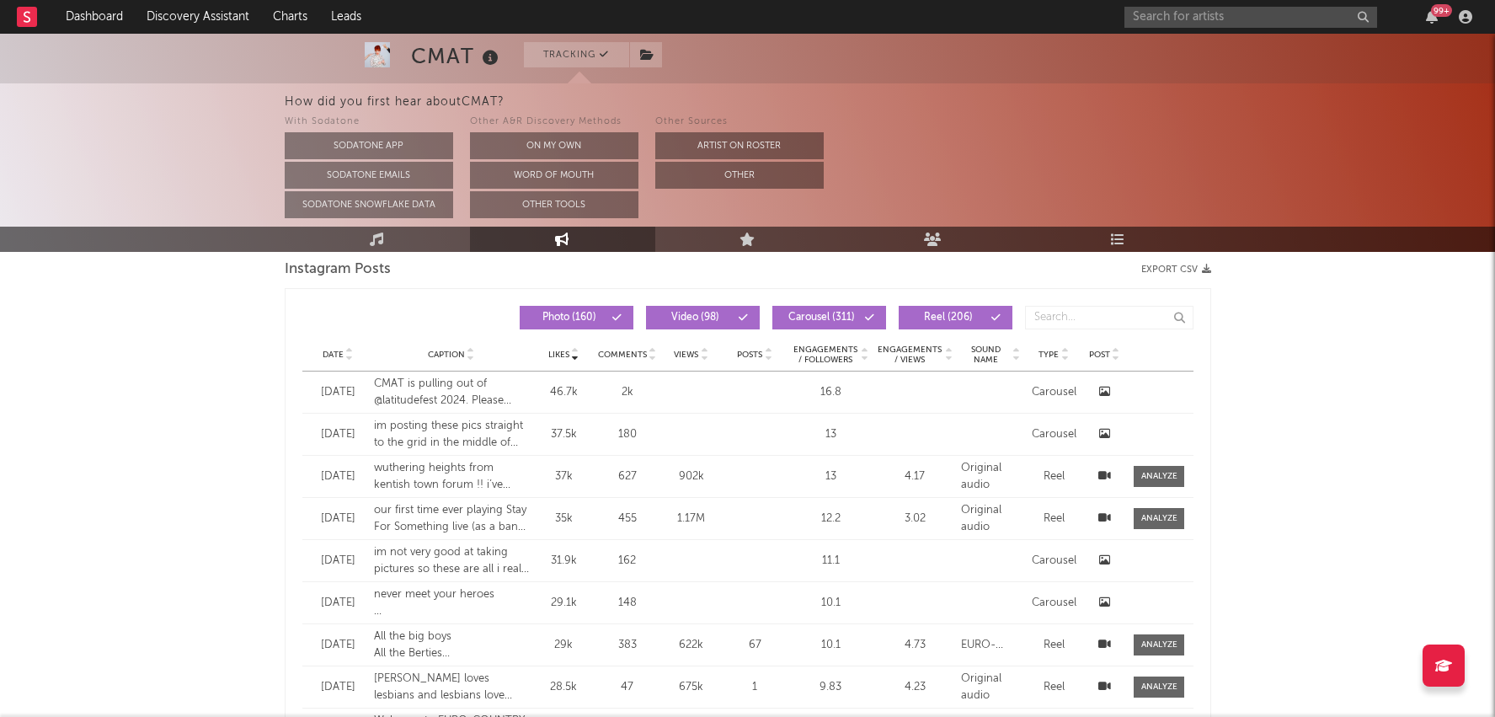
click at [1096, 384] on div at bounding box center [1105, 392] width 34 height 17
click at [1118, 394] on div at bounding box center [1105, 392] width 34 height 17
click at [1094, 372] on div "Date [DATE] Caption CMAT is pulling out of @latitudefest 2024. Please swipe rig…" at bounding box center [747, 392] width 891 height 41
click at [1099, 380] on div "Date [DATE] Caption CMAT is pulling out of @latitudefest 2024. Please swipe rig…" at bounding box center [747, 392] width 891 height 41
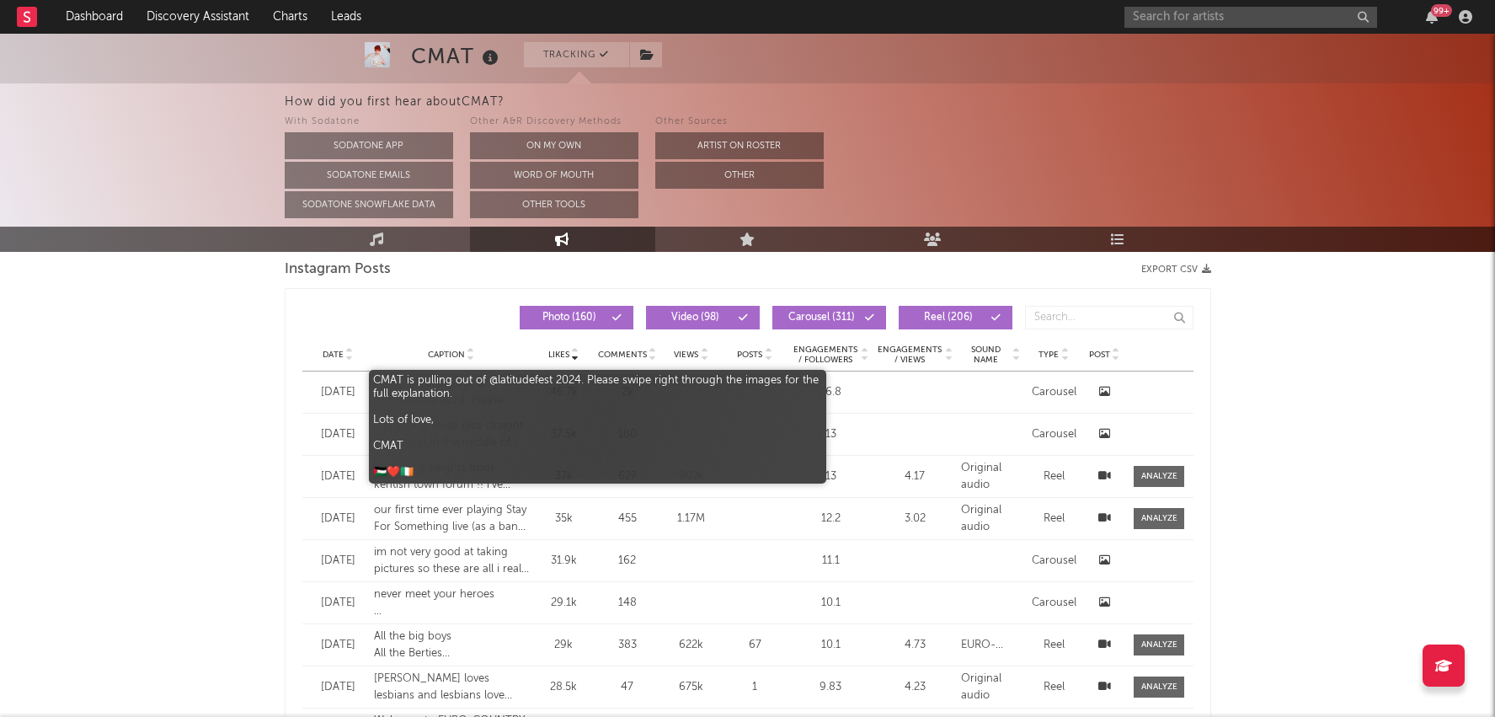
click at [480, 391] on div "CMAT is pulling out of @latitudefest 2024. Please swipe right through the image…" at bounding box center [452, 392] width 156 height 33
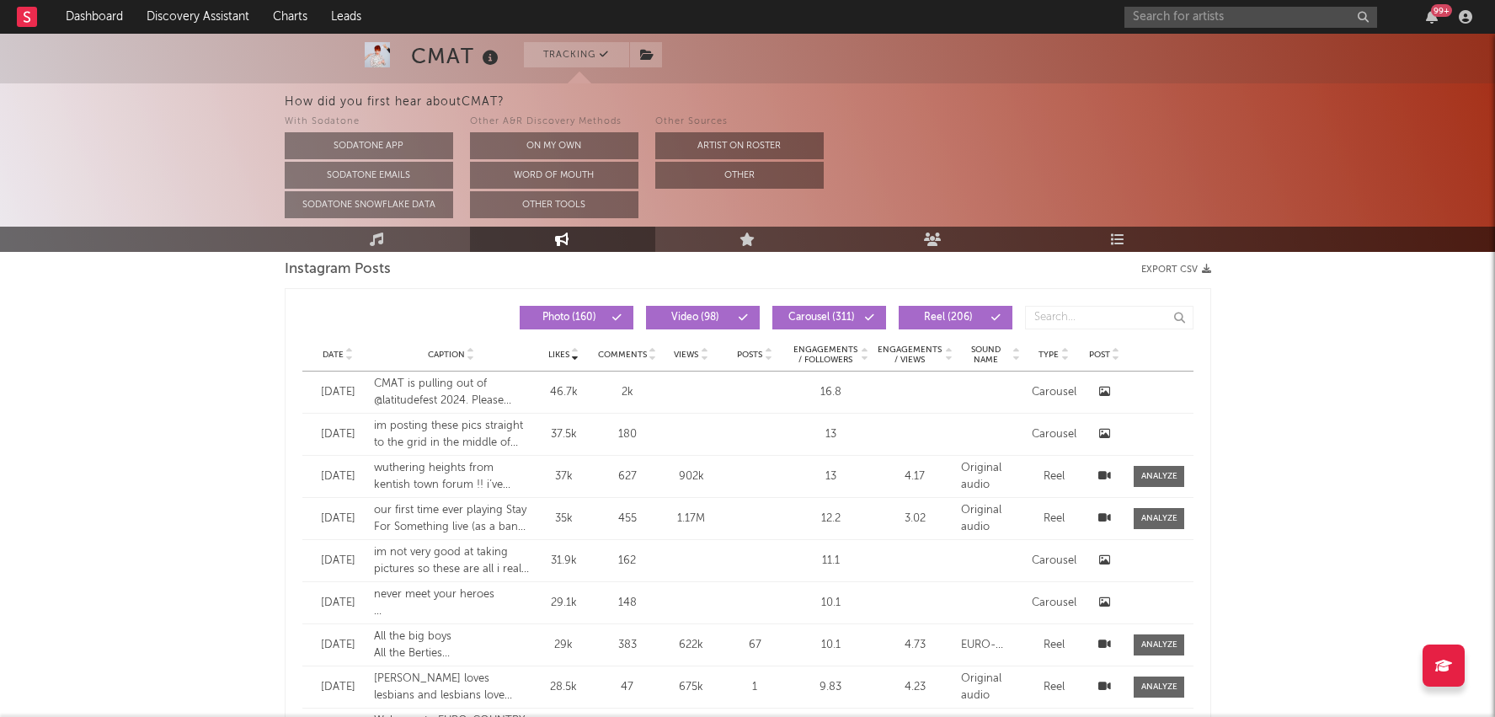
click at [1099, 387] on icon at bounding box center [1104, 391] width 11 height 11
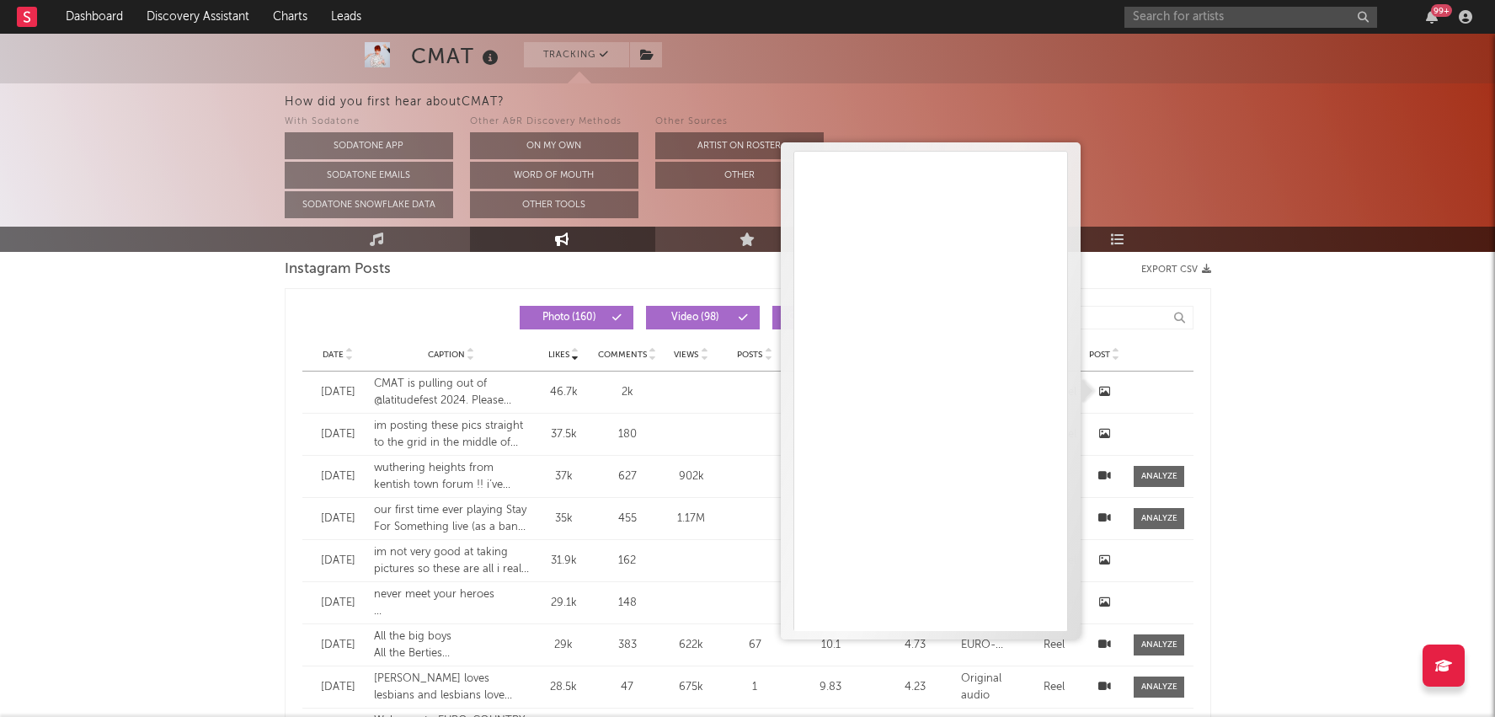
click at [489, 420] on div "im posting these pics straight to the grid in the middle of release week becaus…" at bounding box center [452, 434] width 156 height 33
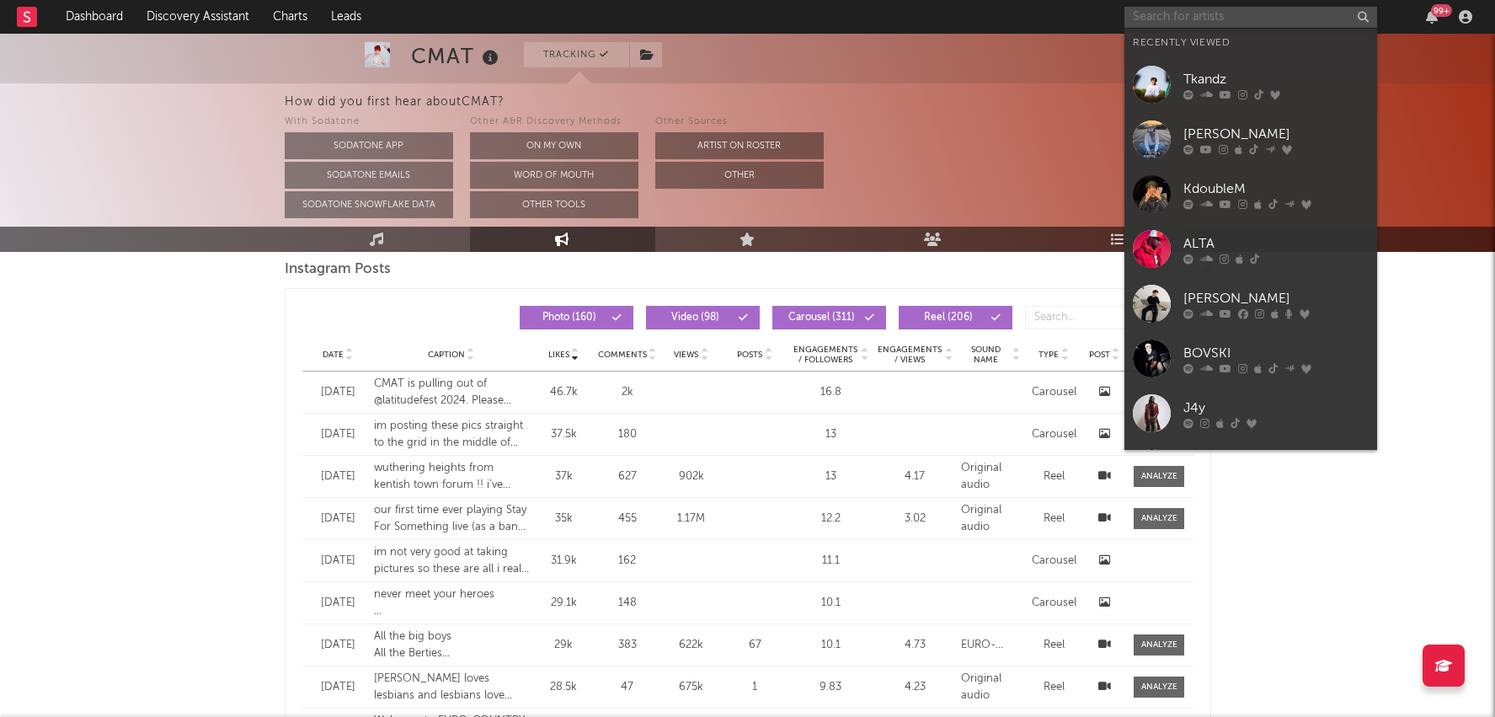
click at [1231, 16] on input "text" at bounding box center [1251, 17] width 253 height 21
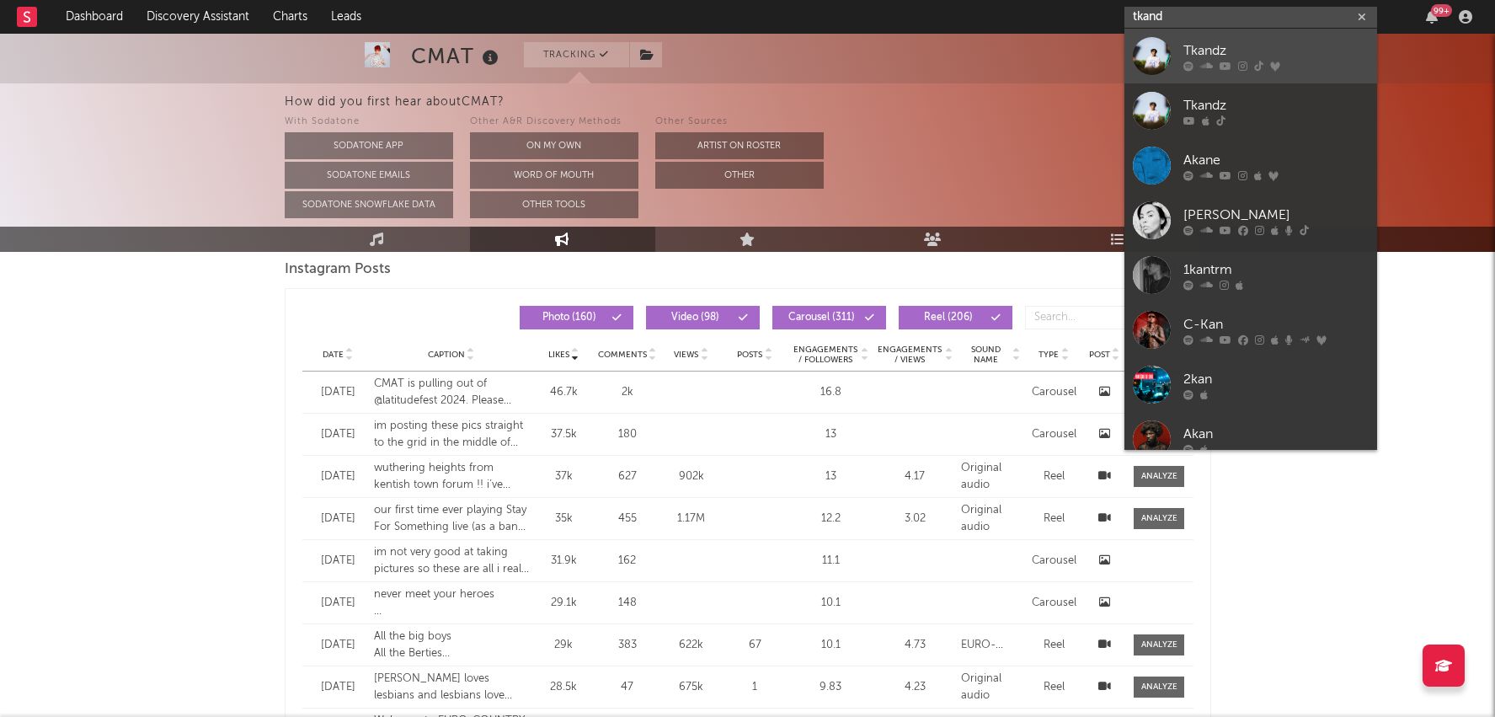
type input "tkand"
click at [1246, 46] on div "Tkandz" at bounding box center [1276, 50] width 185 height 20
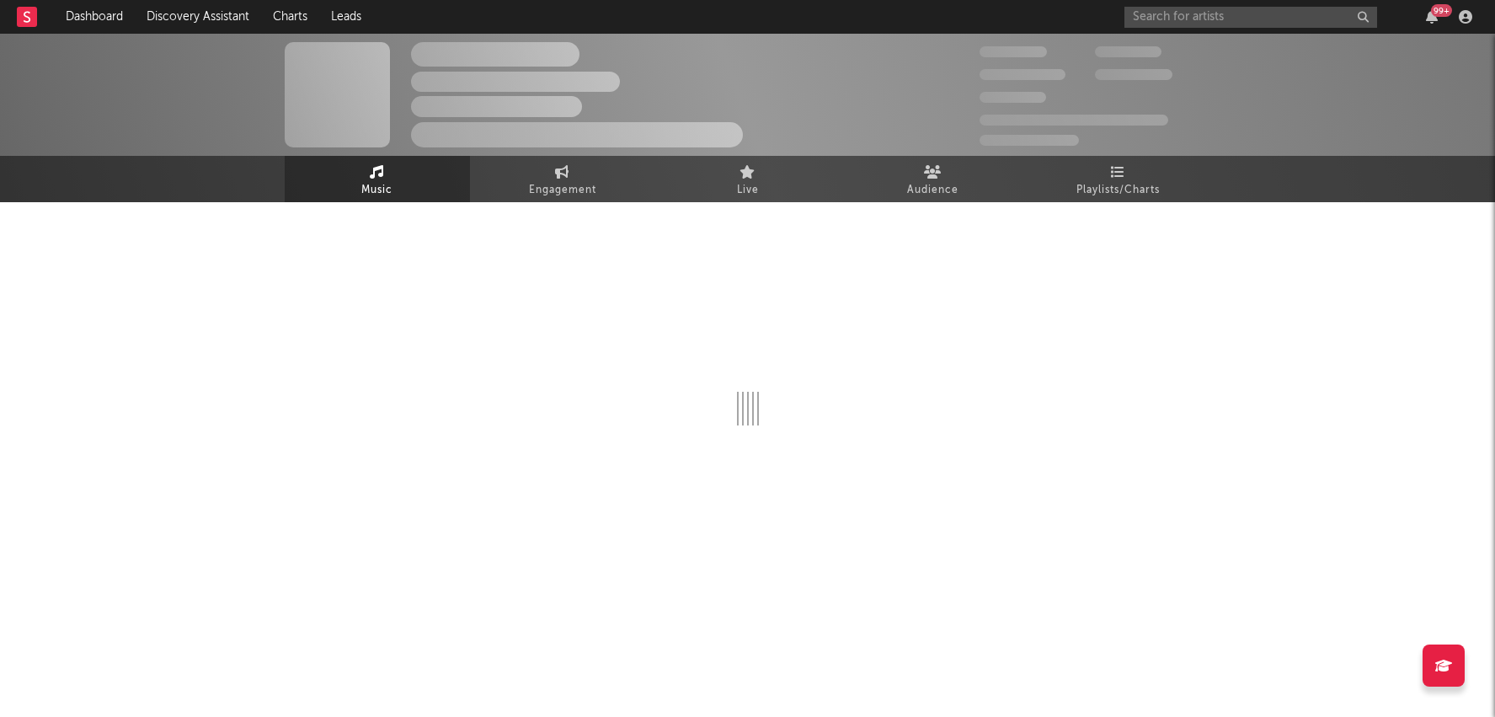
select select "6m"
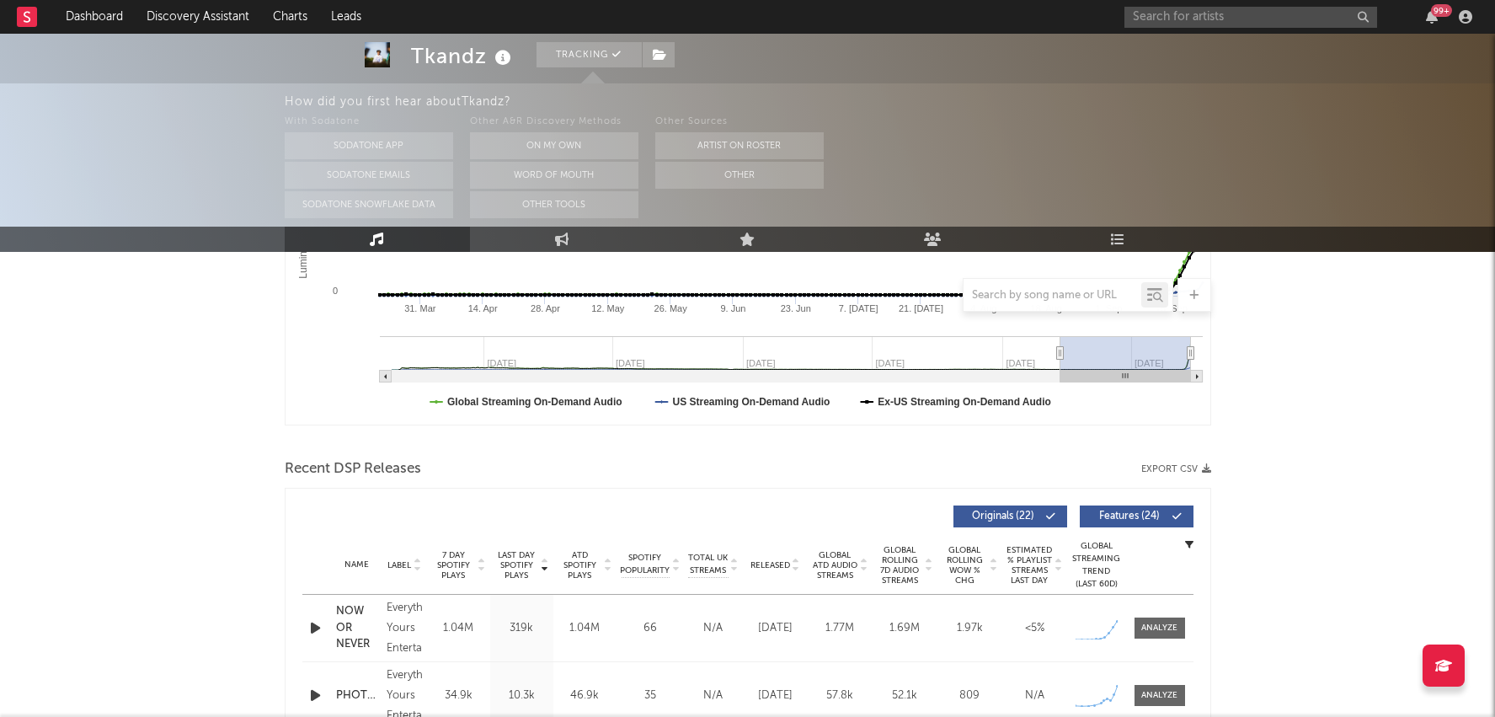
scroll to position [431, 0]
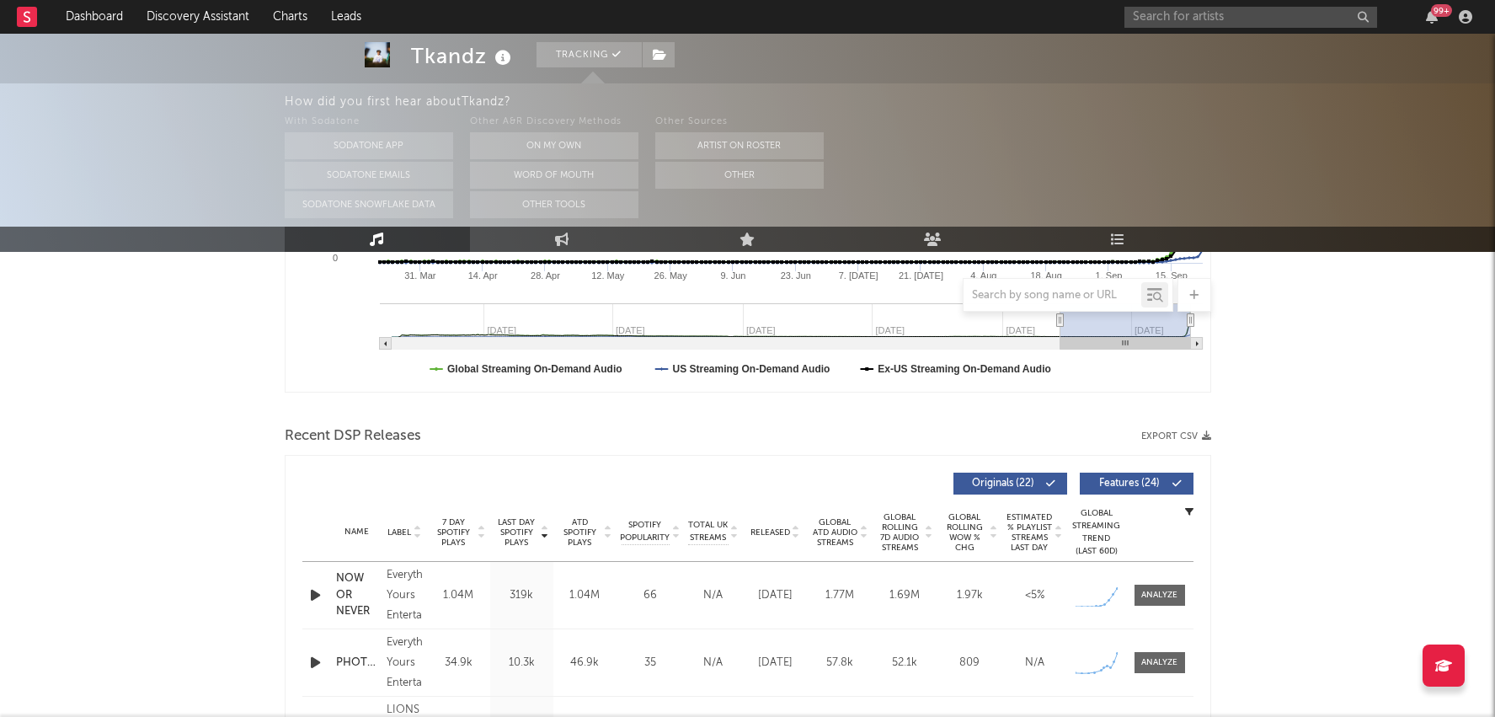
click at [1167, 605] on div "Name NOW OR NEVER Copyright 2025 Everything's Yours Entertainment Label Everyth…" at bounding box center [747, 595] width 891 height 67
click at [1167, 593] on div at bounding box center [1160, 595] width 36 height 13
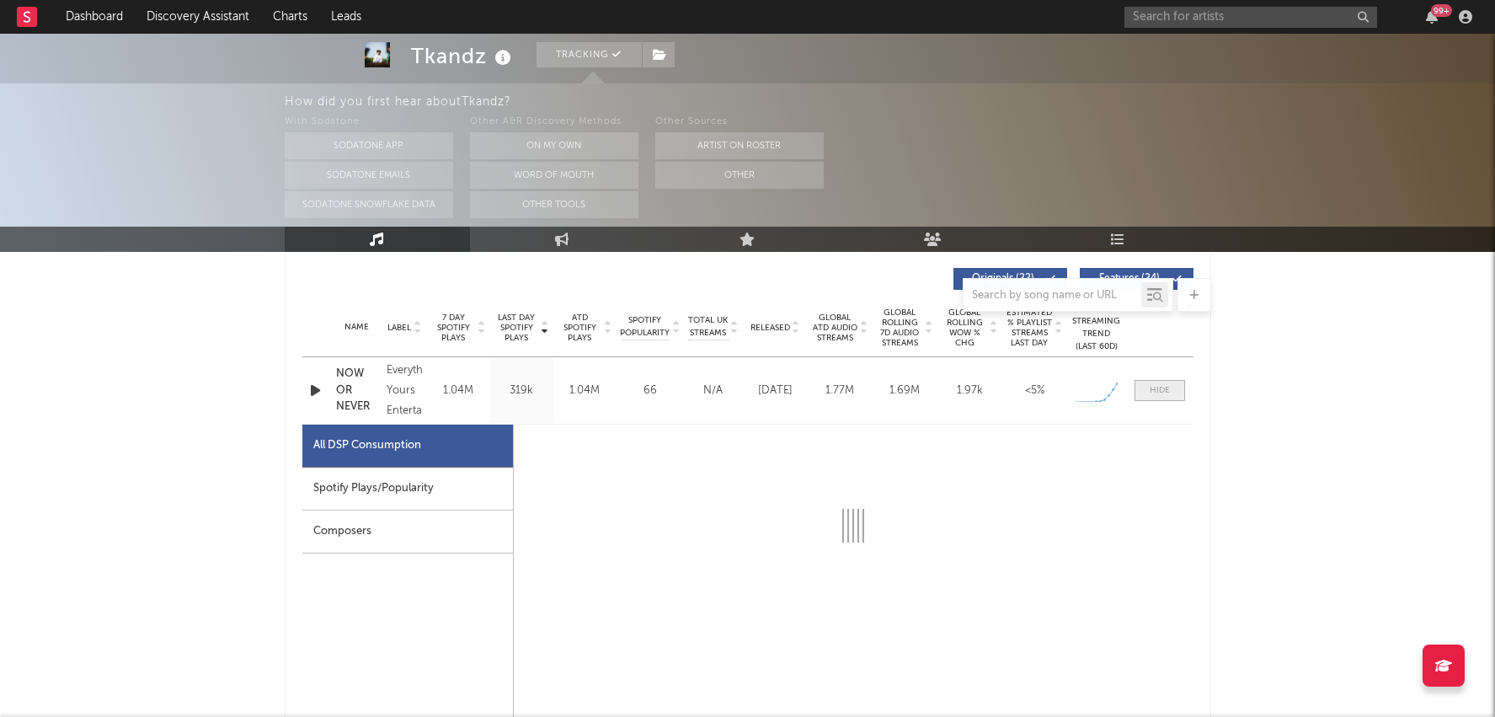
select select "1w"
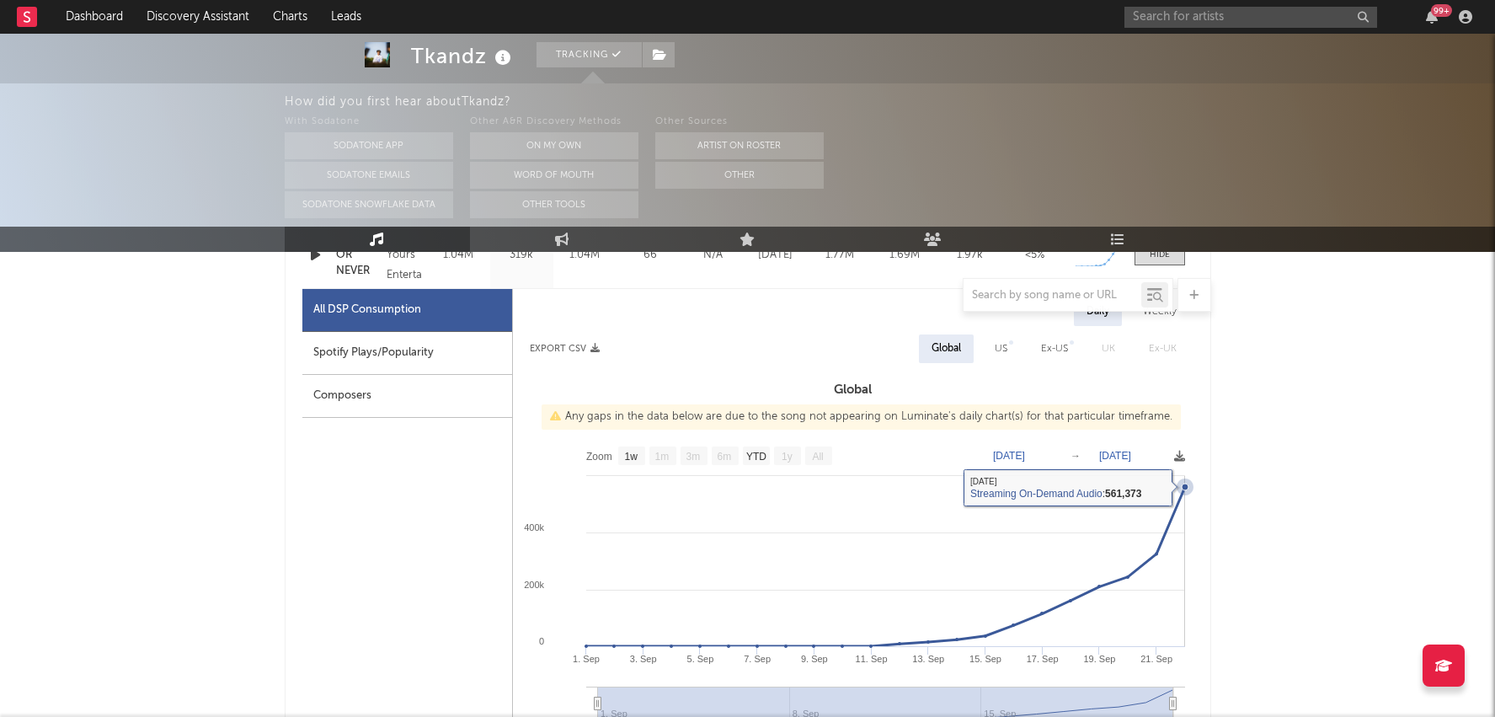
scroll to position [773, 0]
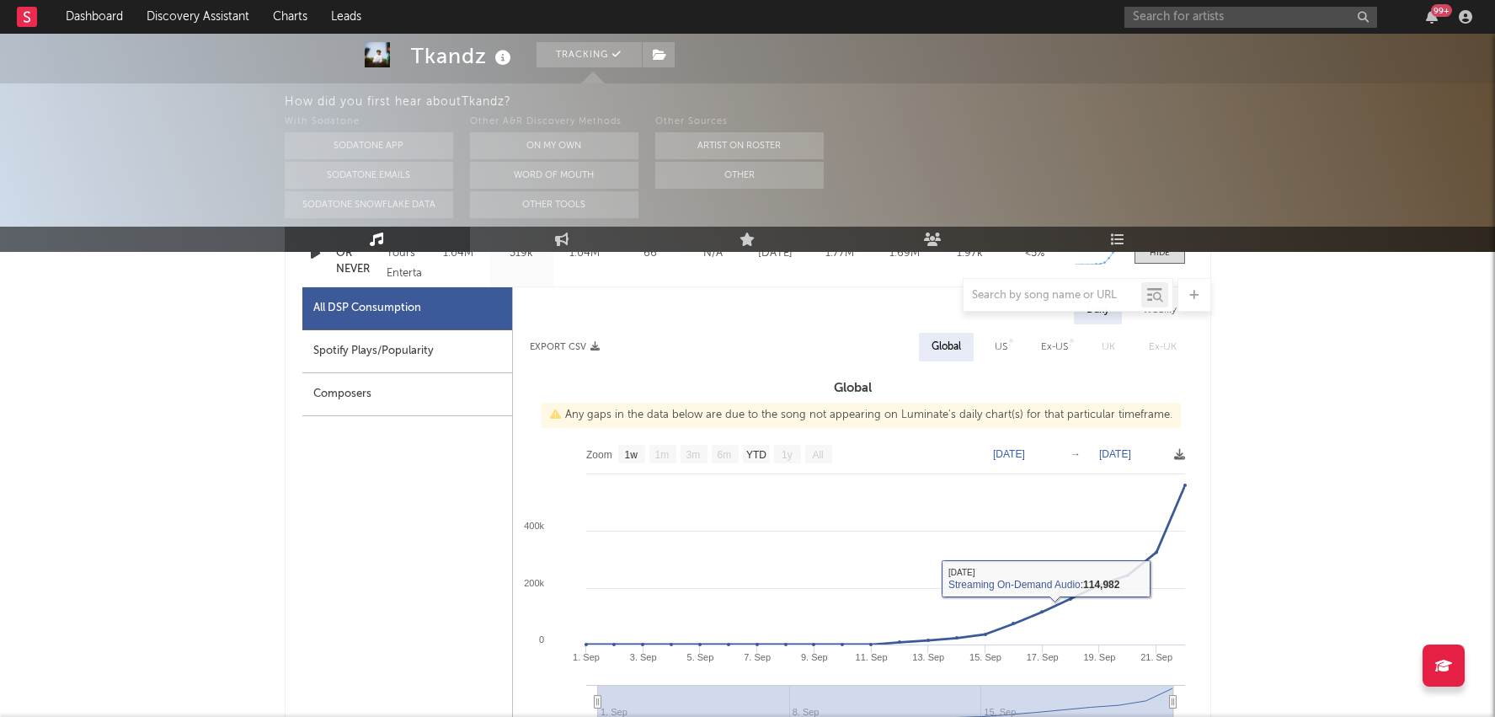
click at [452, 350] on div "Spotify Plays/Popularity" at bounding box center [407, 351] width 210 height 43
select select "1w"
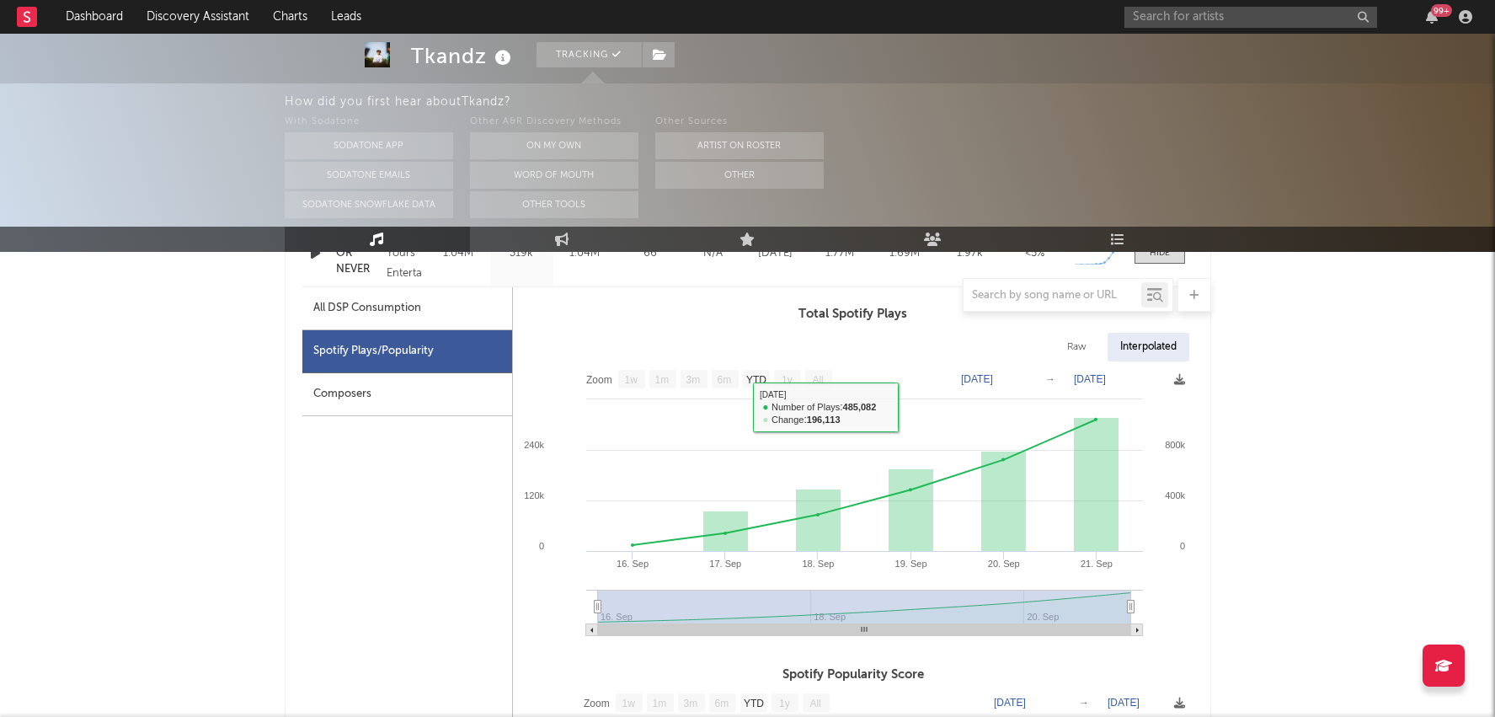
click at [378, 286] on div at bounding box center [748, 295] width 927 height 34
click at [384, 299] on div at bounding box center [748, 295] width 927 height 34
click at [432, 319] on div "All DSP Consumption" at bounding box center [407, 308] width 210 height 43
select select "1w"
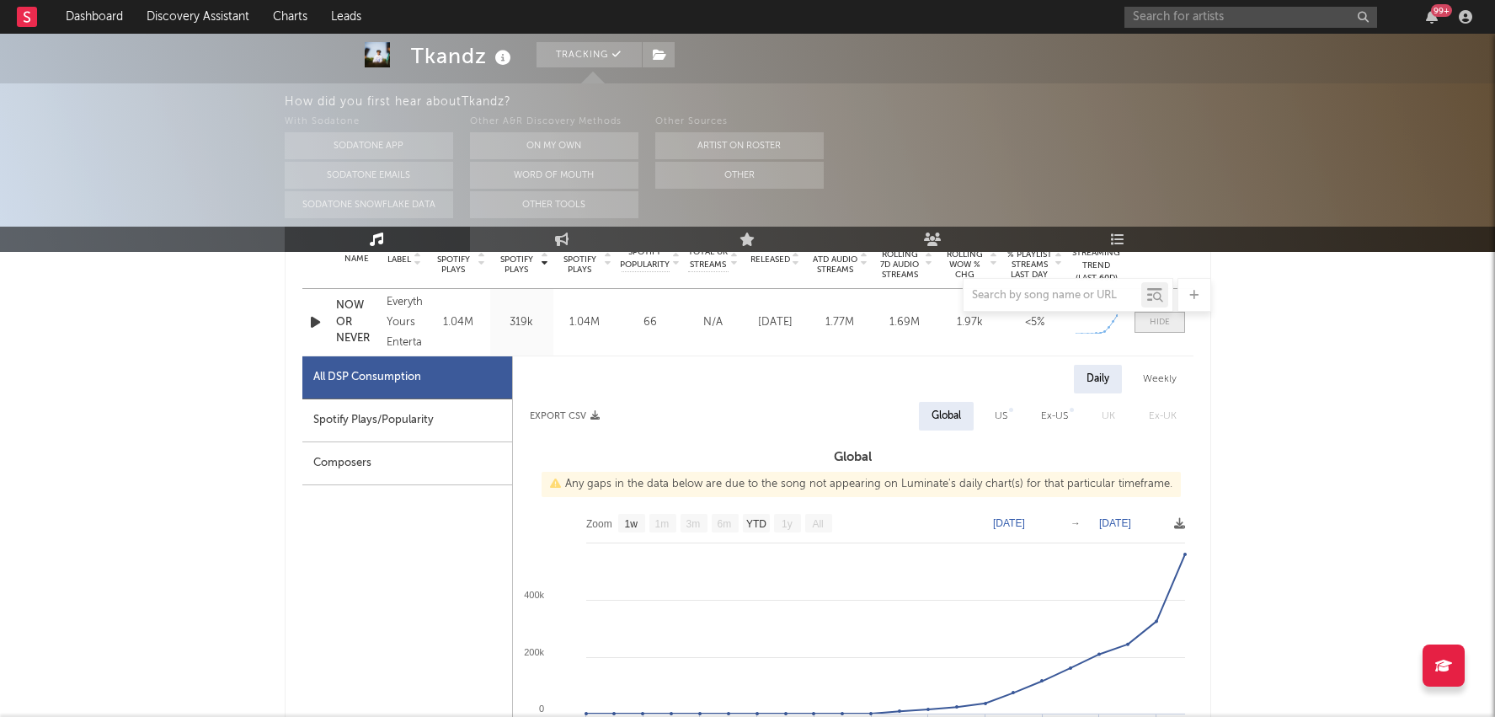
click at [1163, 323] on div at bounding box center [1160, 322] width 20 height 13
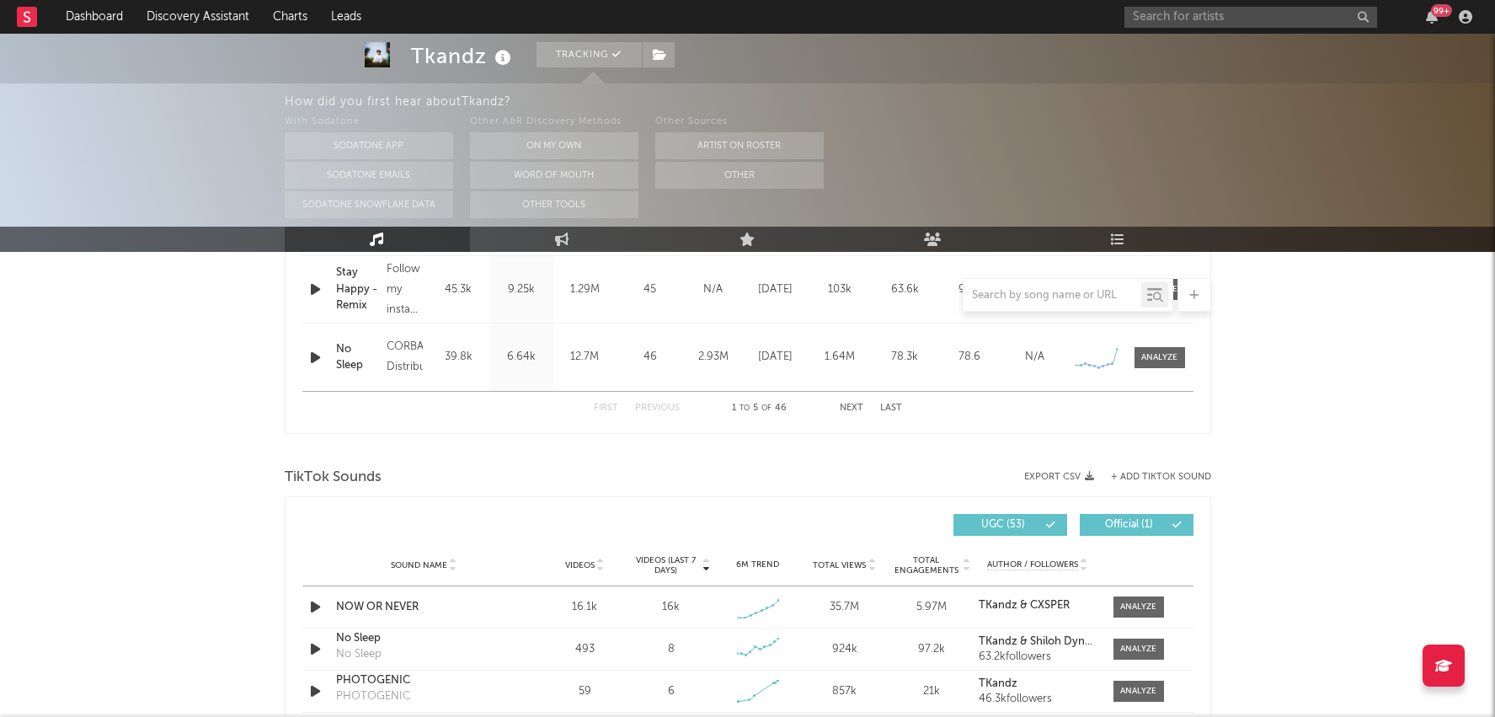
scroll to position [955, 0]
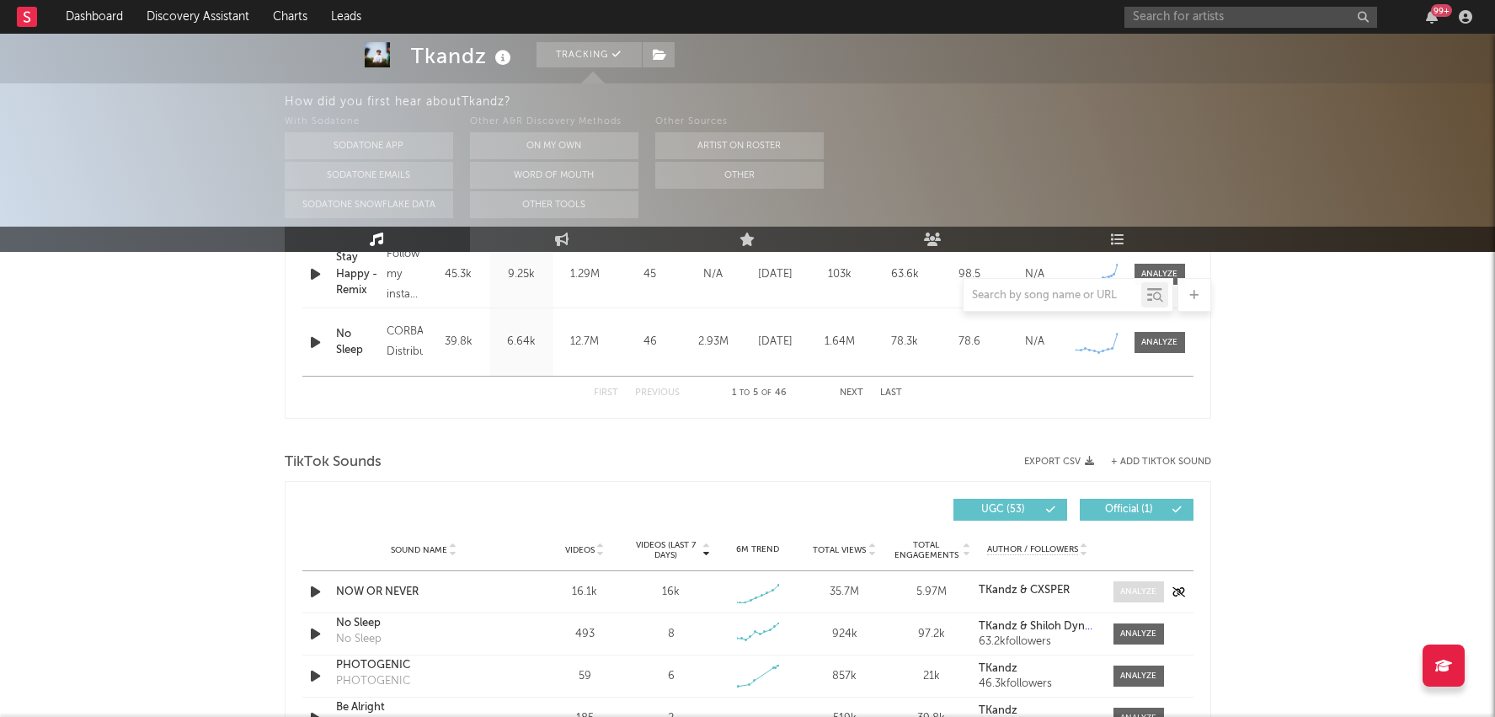
click at [1127, 589] on div at bounding box center [1138, 592] width 36 height 13
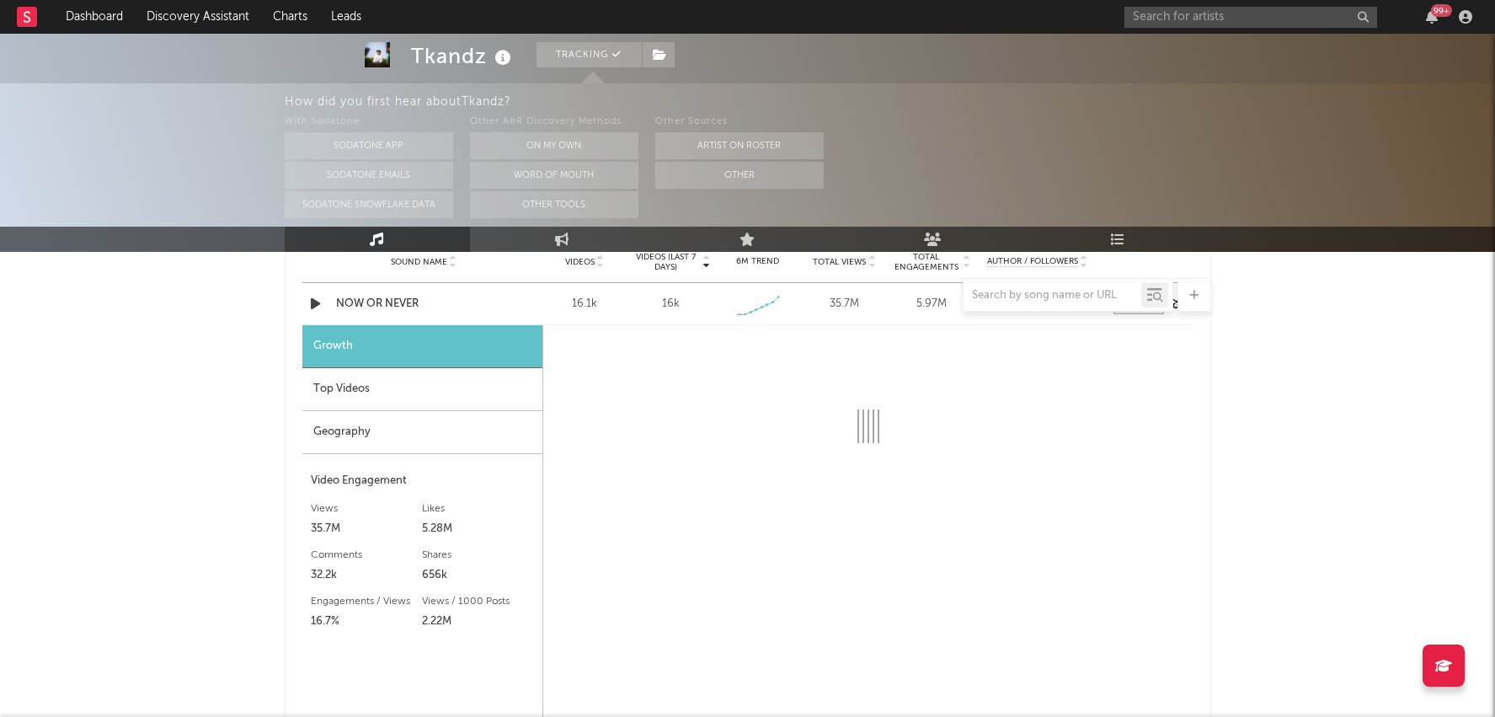
scroll to position [1244, 0]
select select "1w"
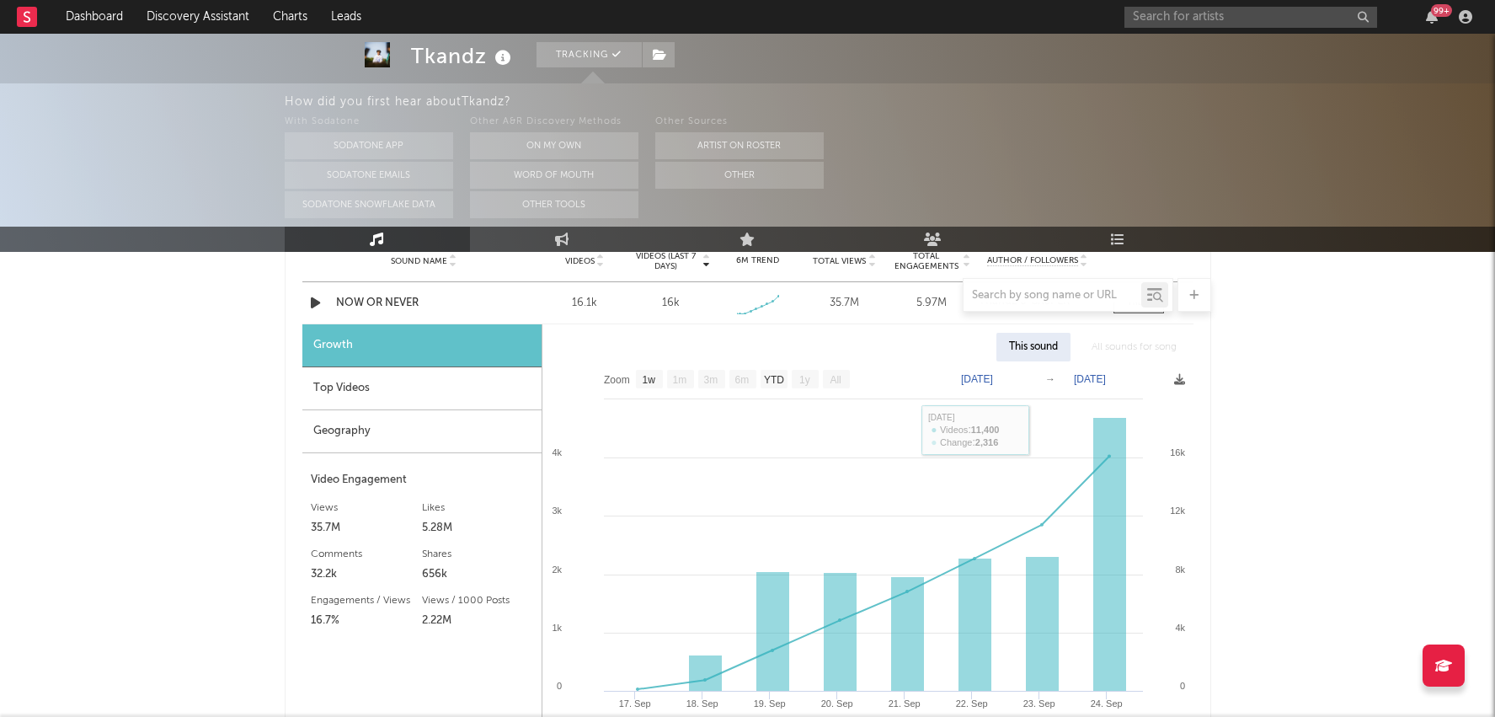
click at [402, 295] on div at bounding box center [748, 295] width 927 height 34
click at [385, 301] on div at bounding box center [748, 295] width 927 height 34
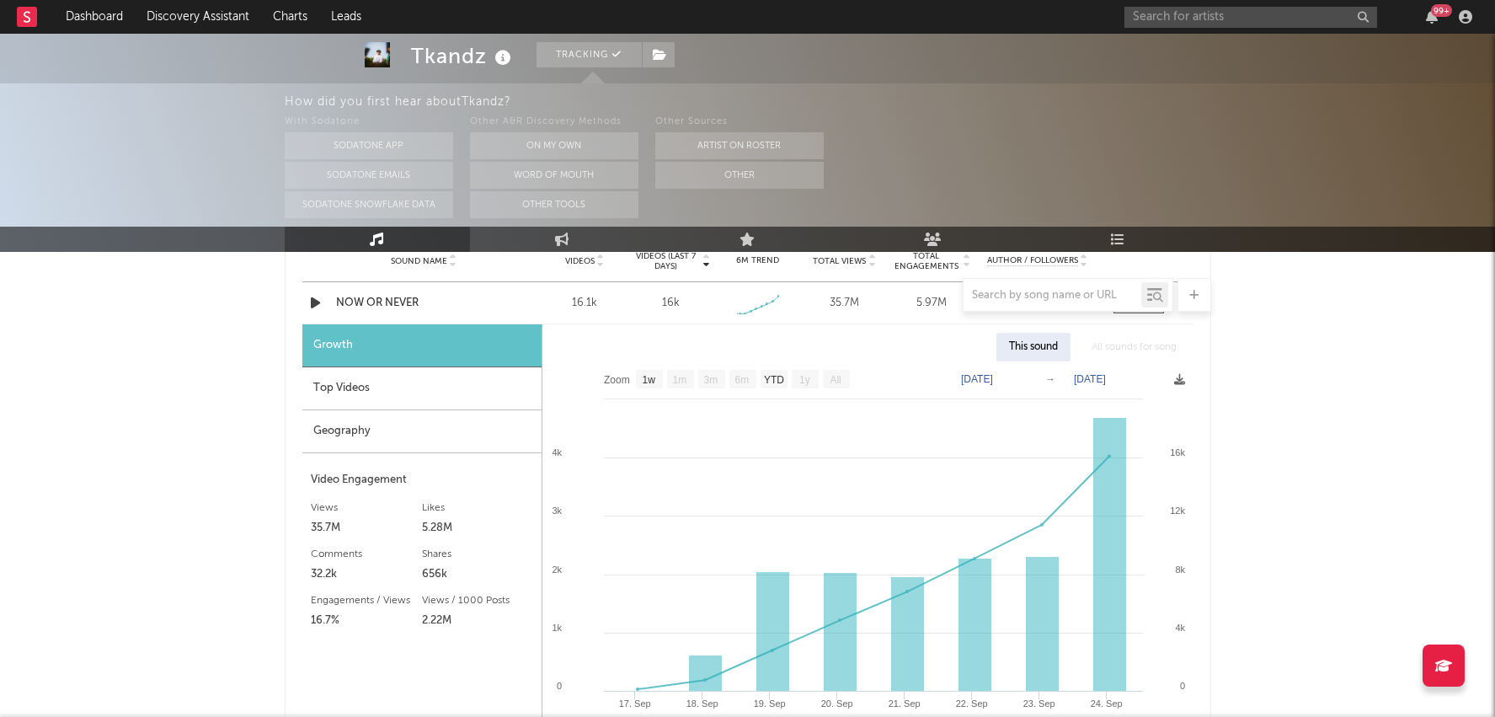
click at [345, 303] on div at bounding box center [748, 295] width 927 height 34
click at [322, 303] on div at bounding box center [748, 295] width 927 height 34
click at [315, 303] on div at bounding box center [748, 295] width 927 height 34
click at [383, 398] on div "Top Videos" at bounding box center [421, 388] width 239 height 43
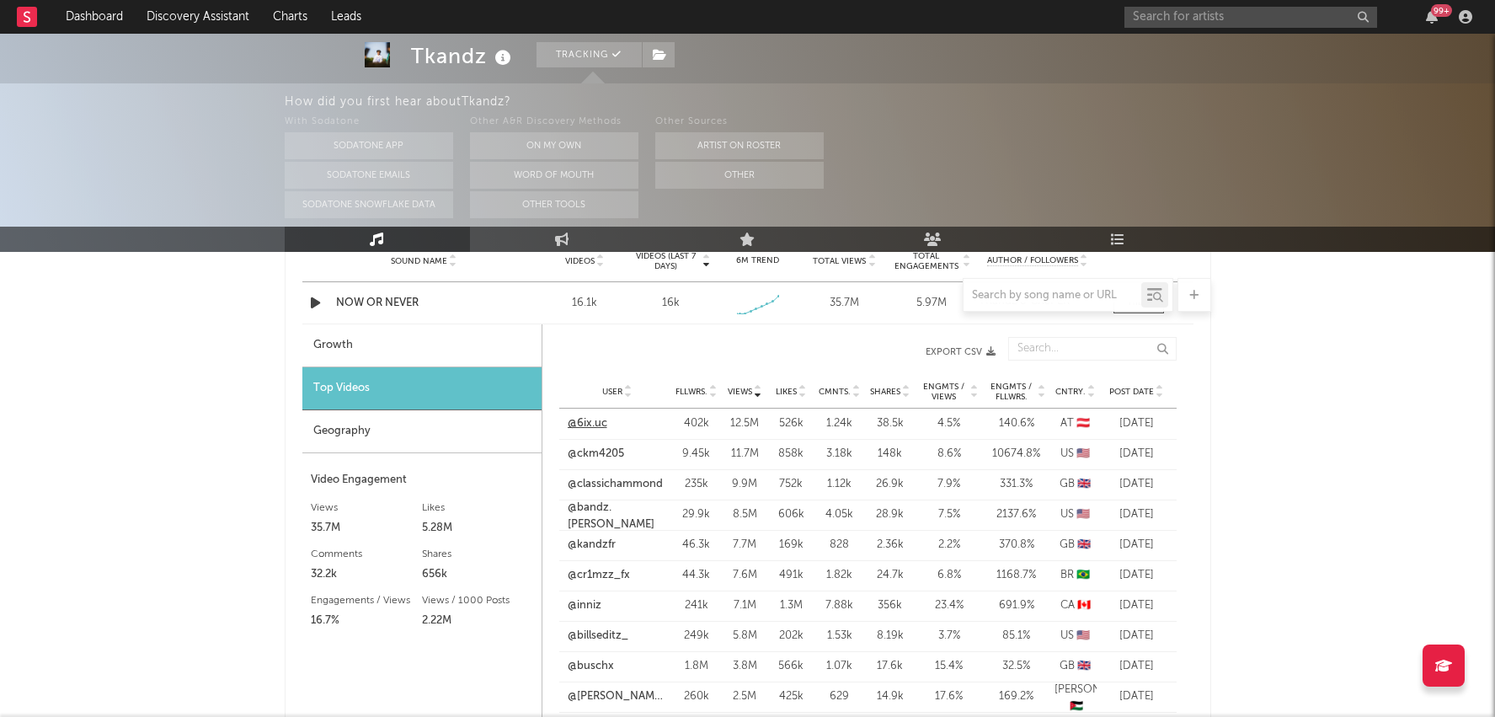
click at [596, 420] on link "@6ix.uc" at bounding box center [588, 423] width 40 height 17
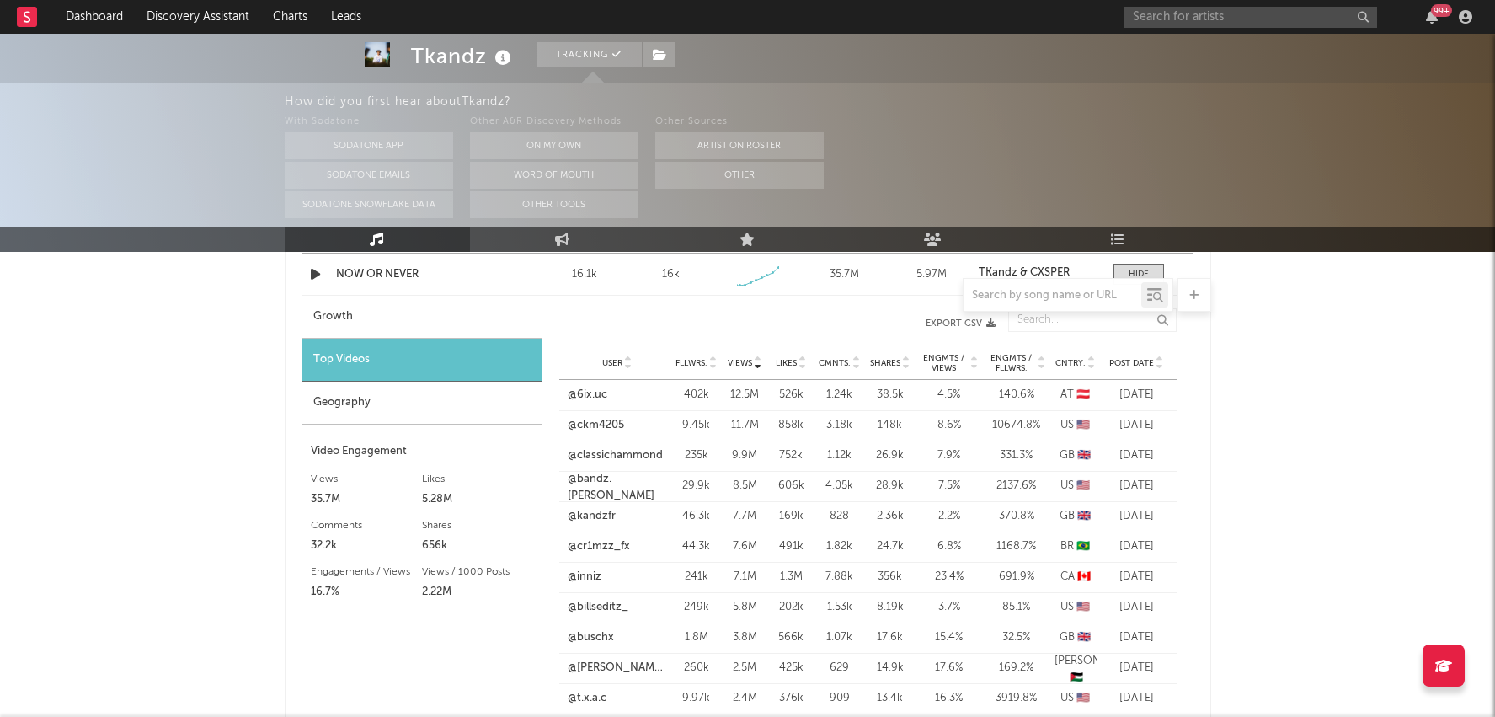
scroll to position [1278, 0]
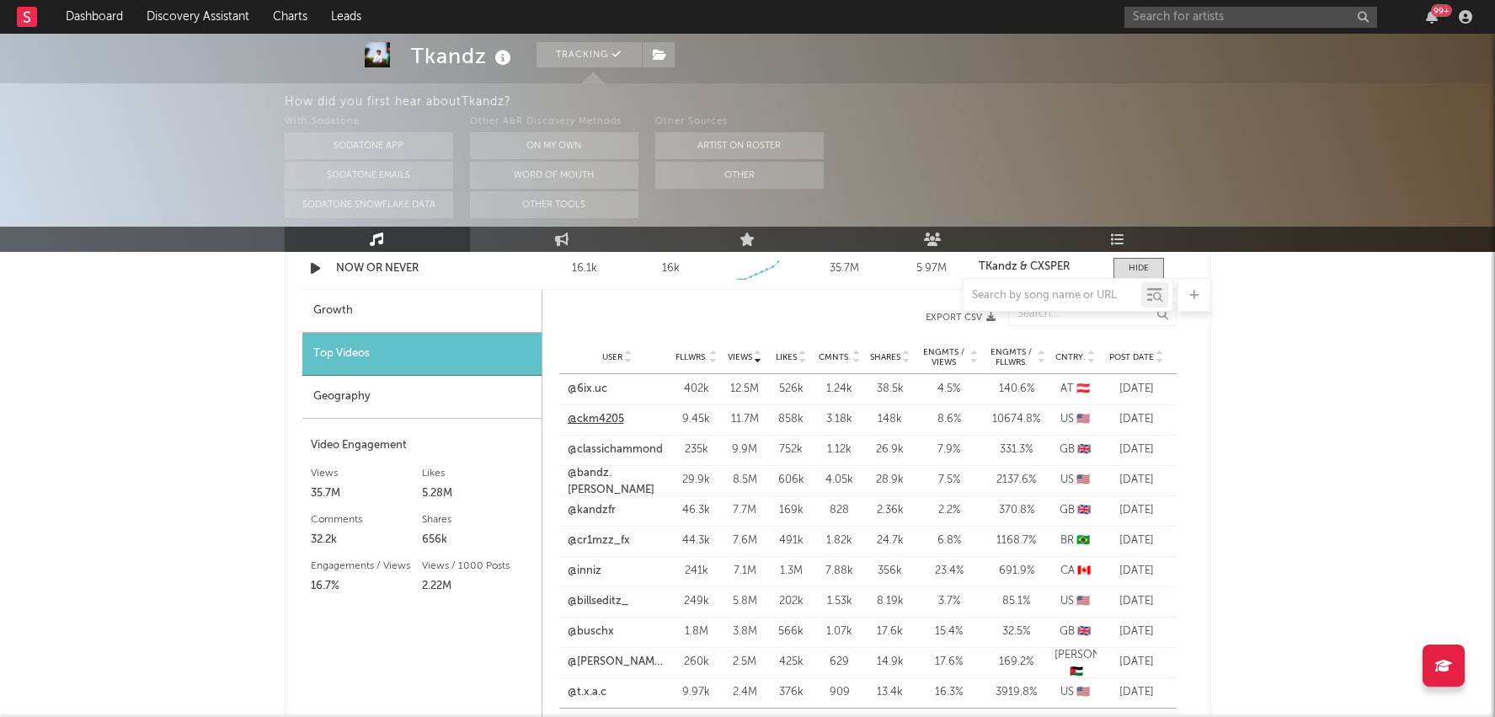
click at [597, 420] on link "@ckm4205" at bounding box center [596, 419] width 56 height 17
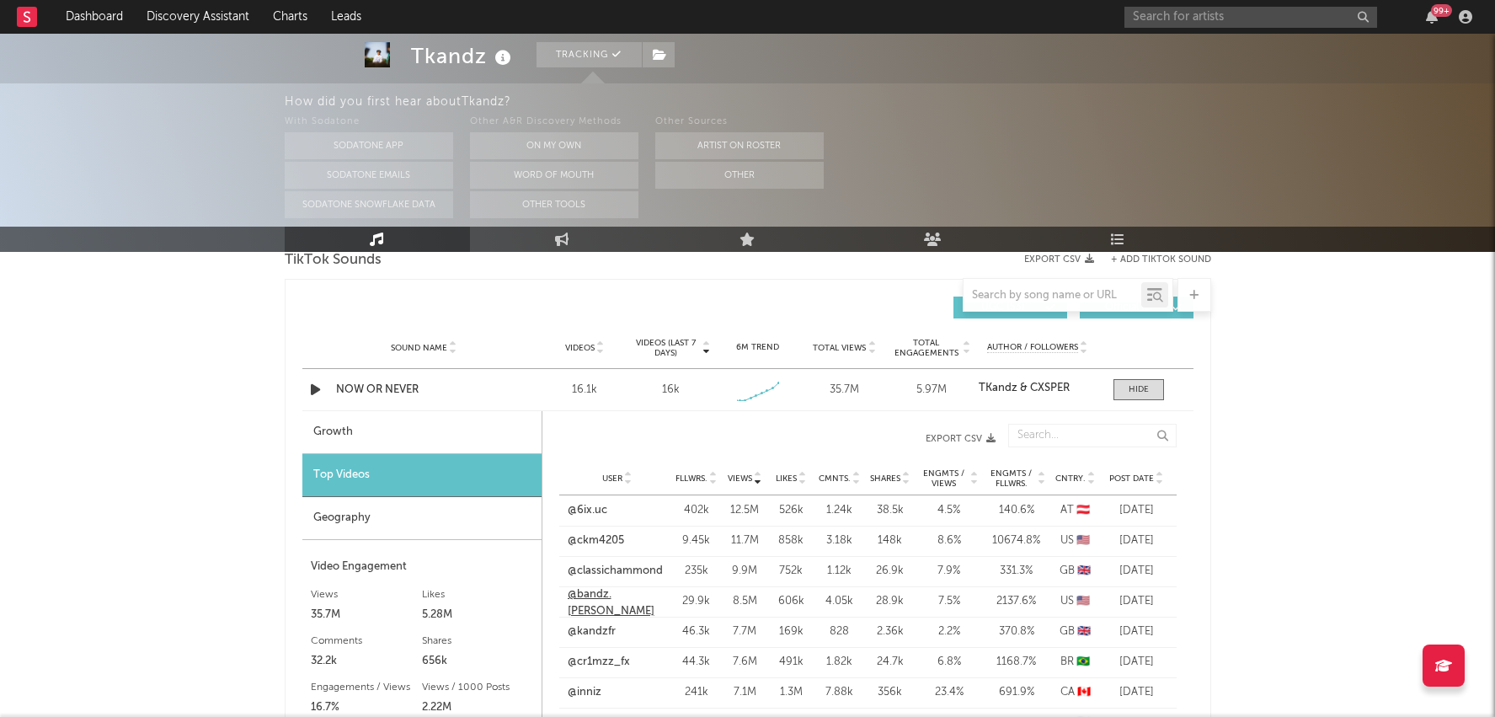
scroll to position [1156, 0]
click at [454, 425] on div "Growth" at bounding box center [421, 433] width 239 height 43
select select "1w"
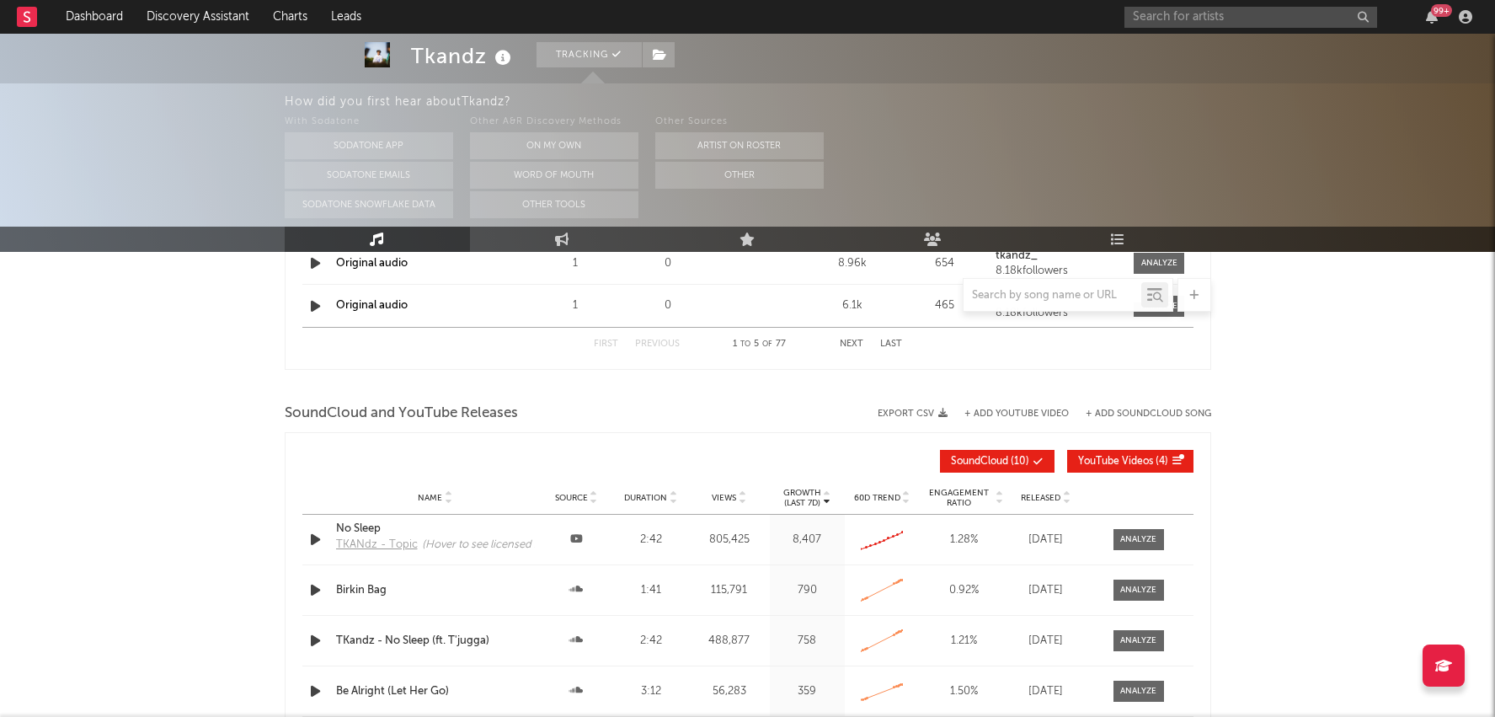
scroll to position [2474, 0]
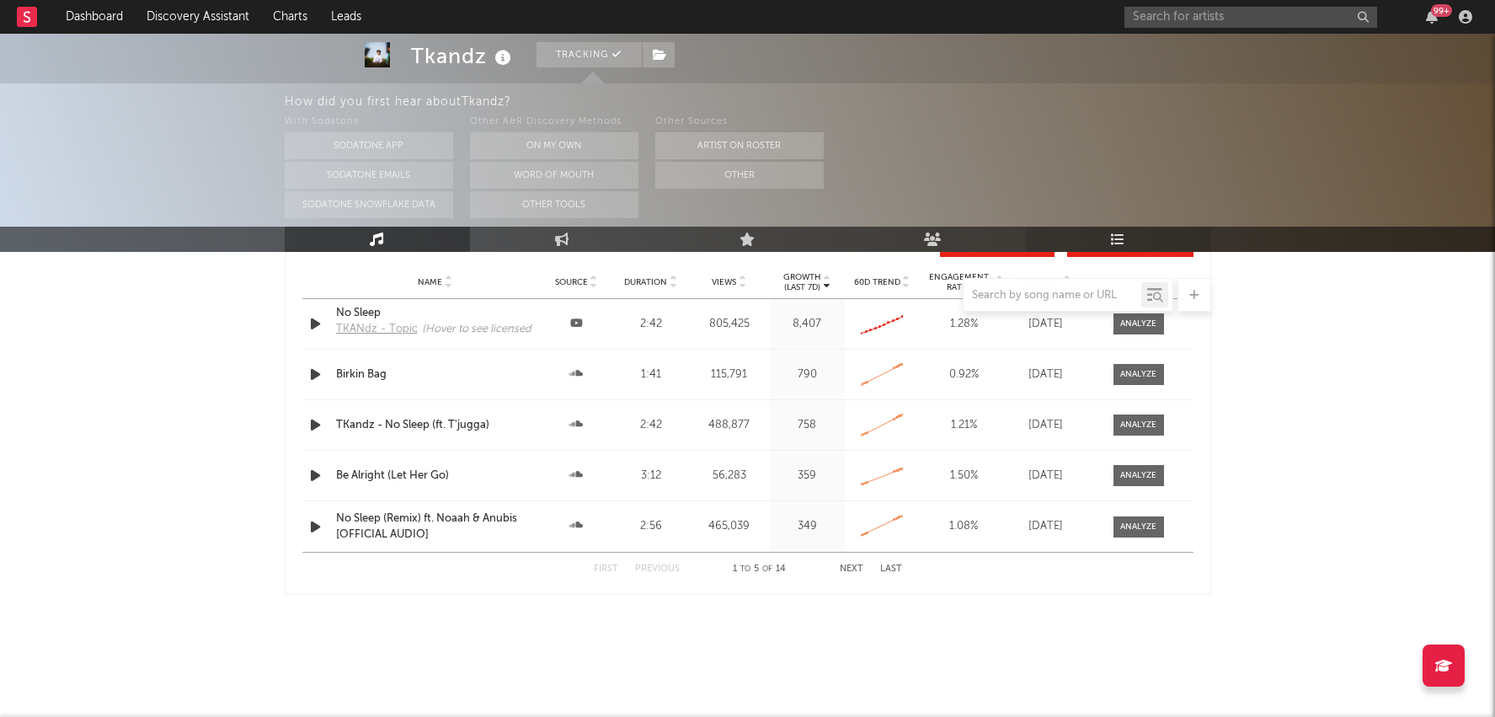
click at [1094, 229] on link "Playlists/Charts" at bounding box center [1118, 239] width 185 height 25
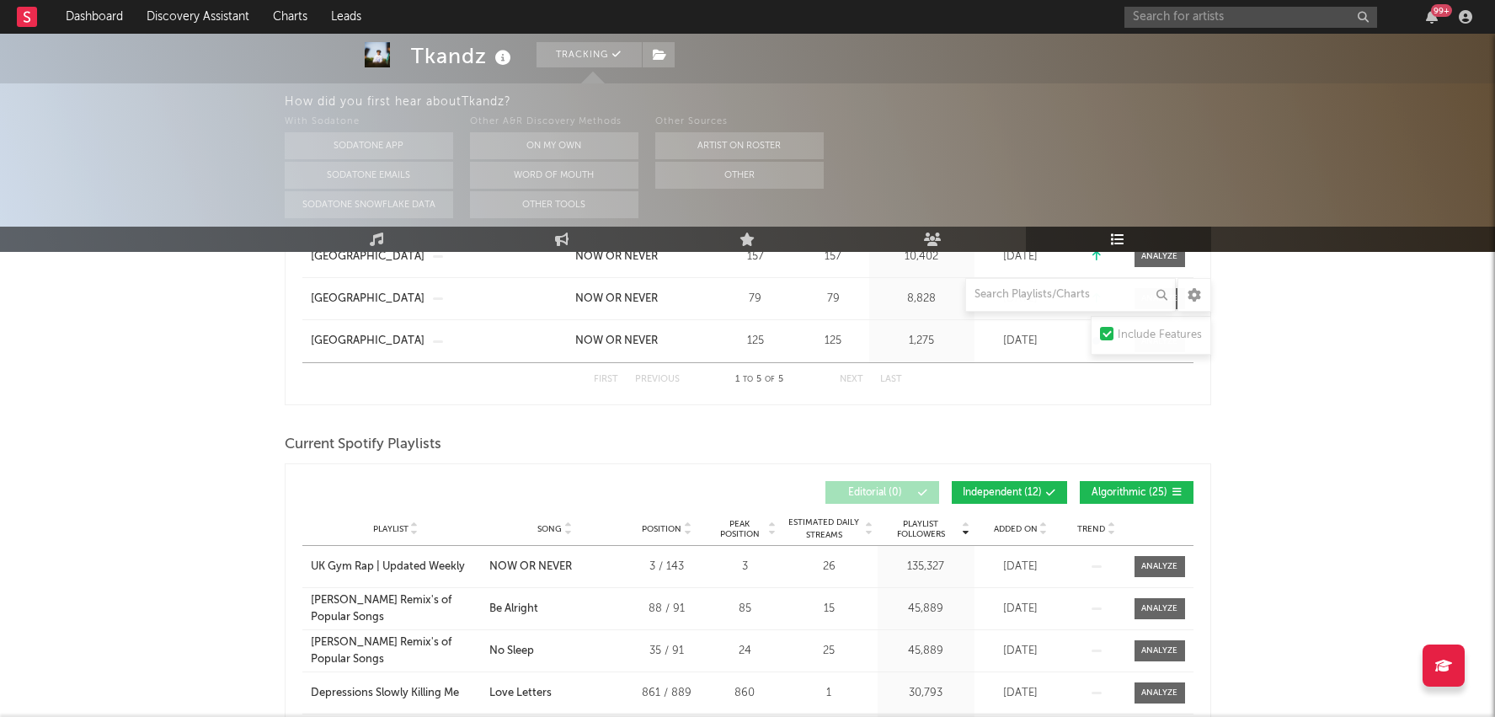
scroll to position [484, 0]
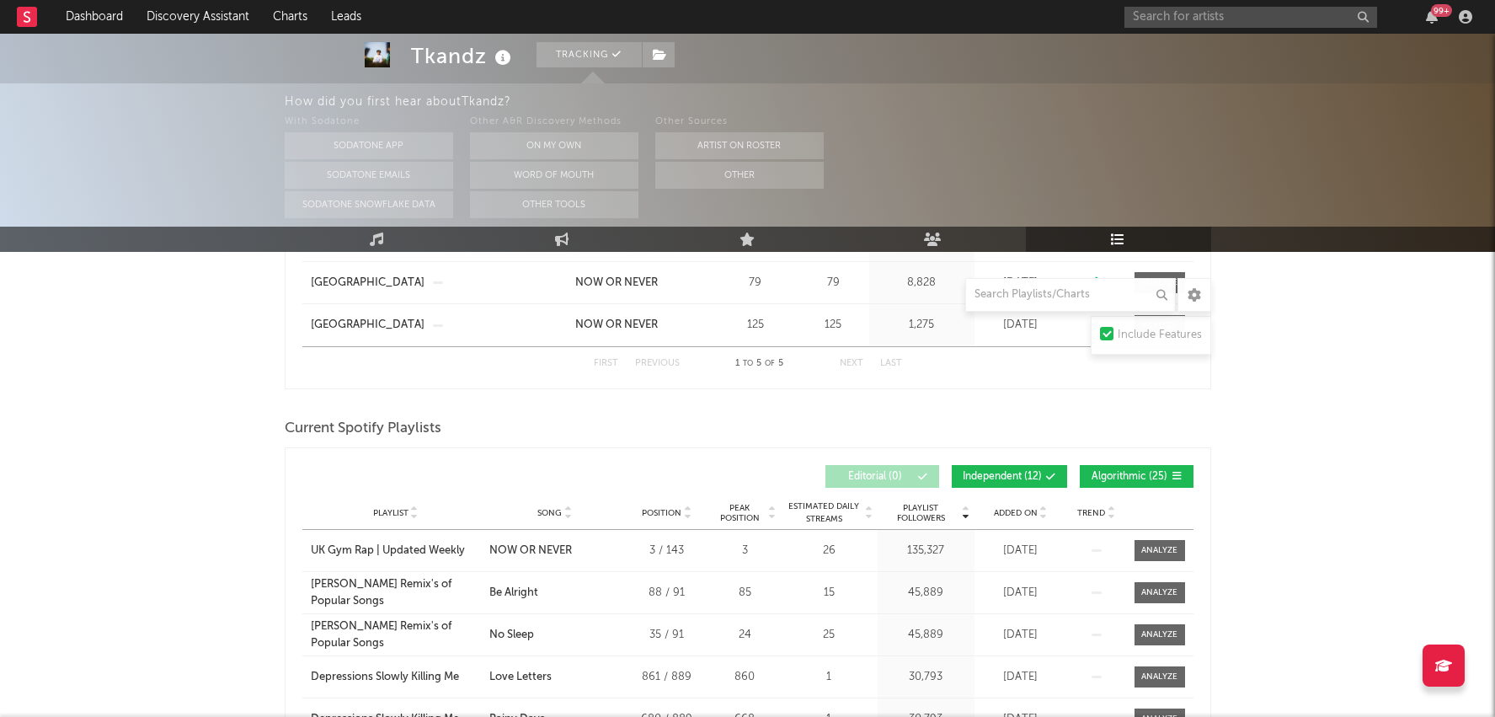
click at [1023, 472] on span at bounding box center [1023, 477] width 3 height 10
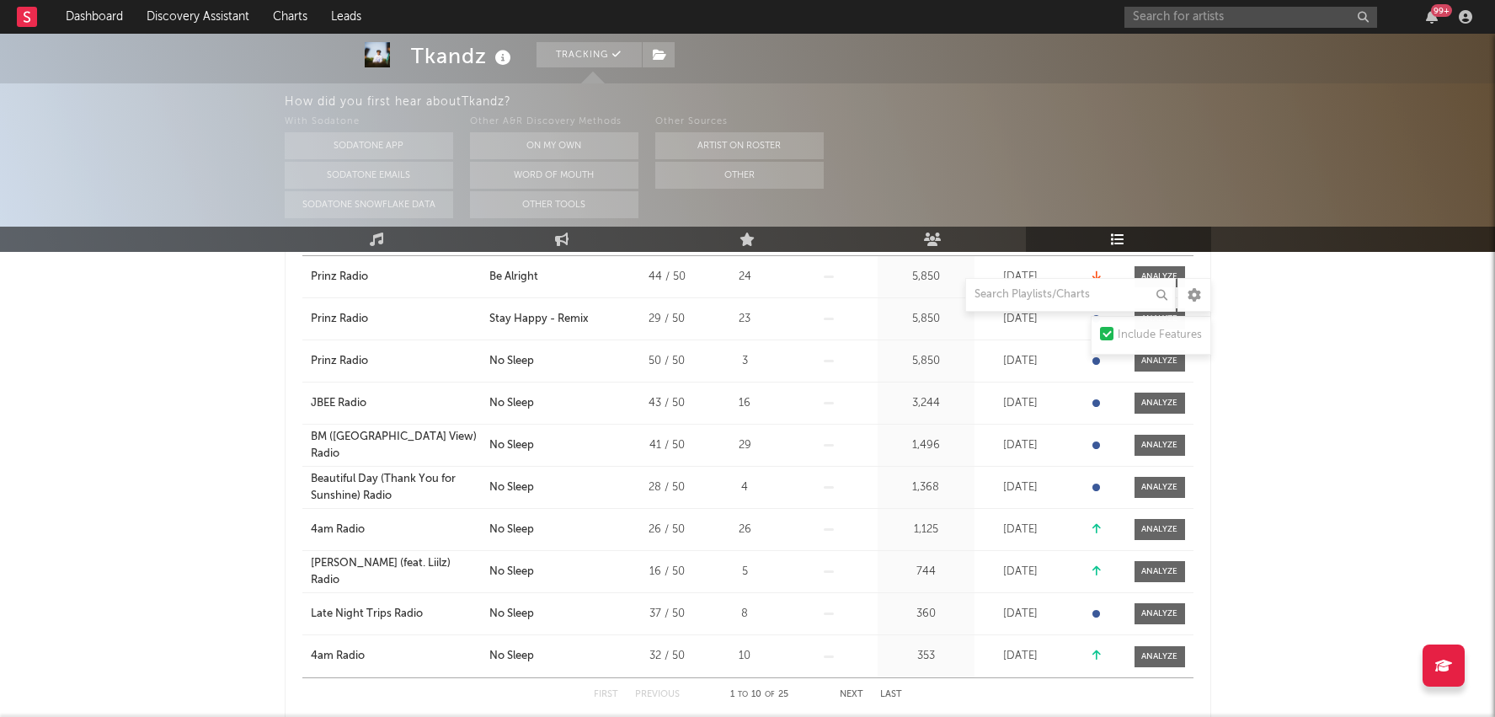
scroll to position [620, 0]
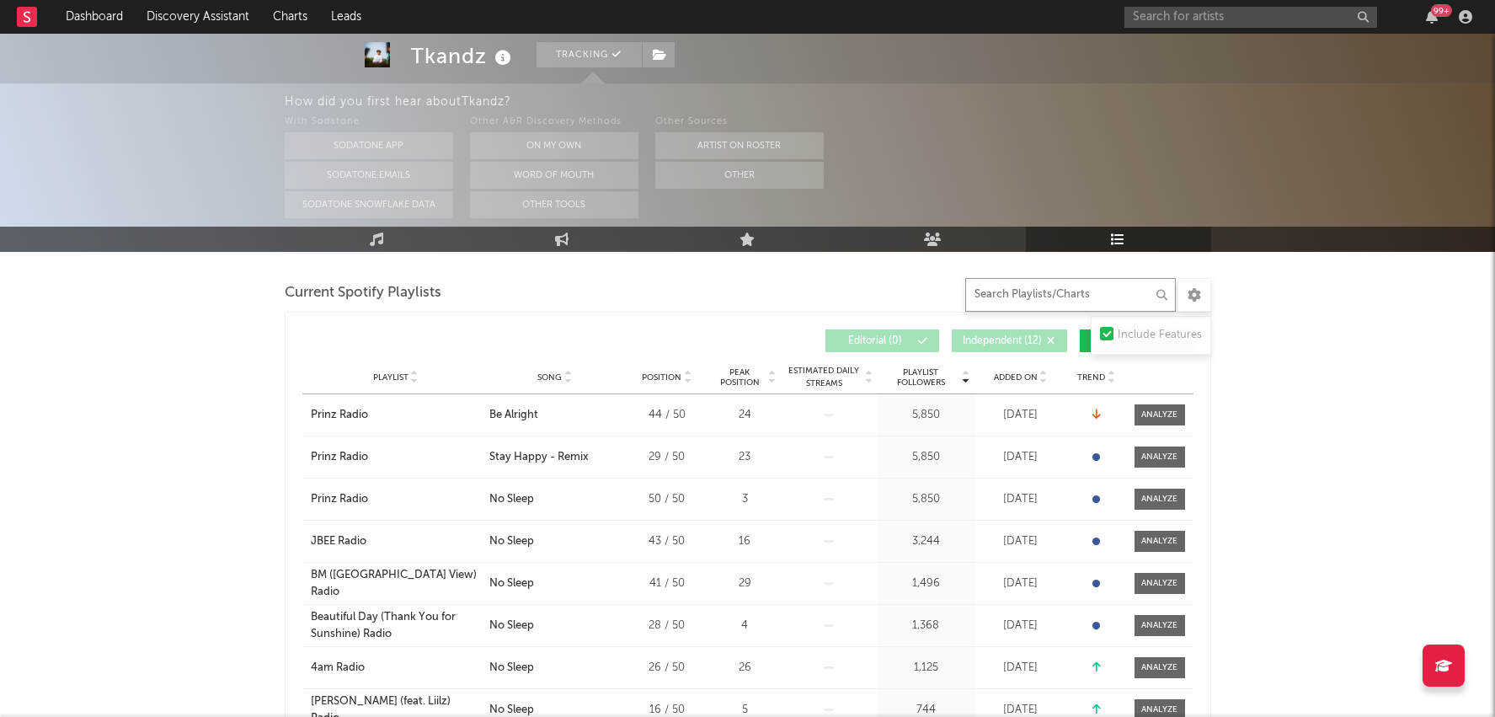
click at [1042, 295] on input "text" at bounding box center [1070, 295] width 211 height 34
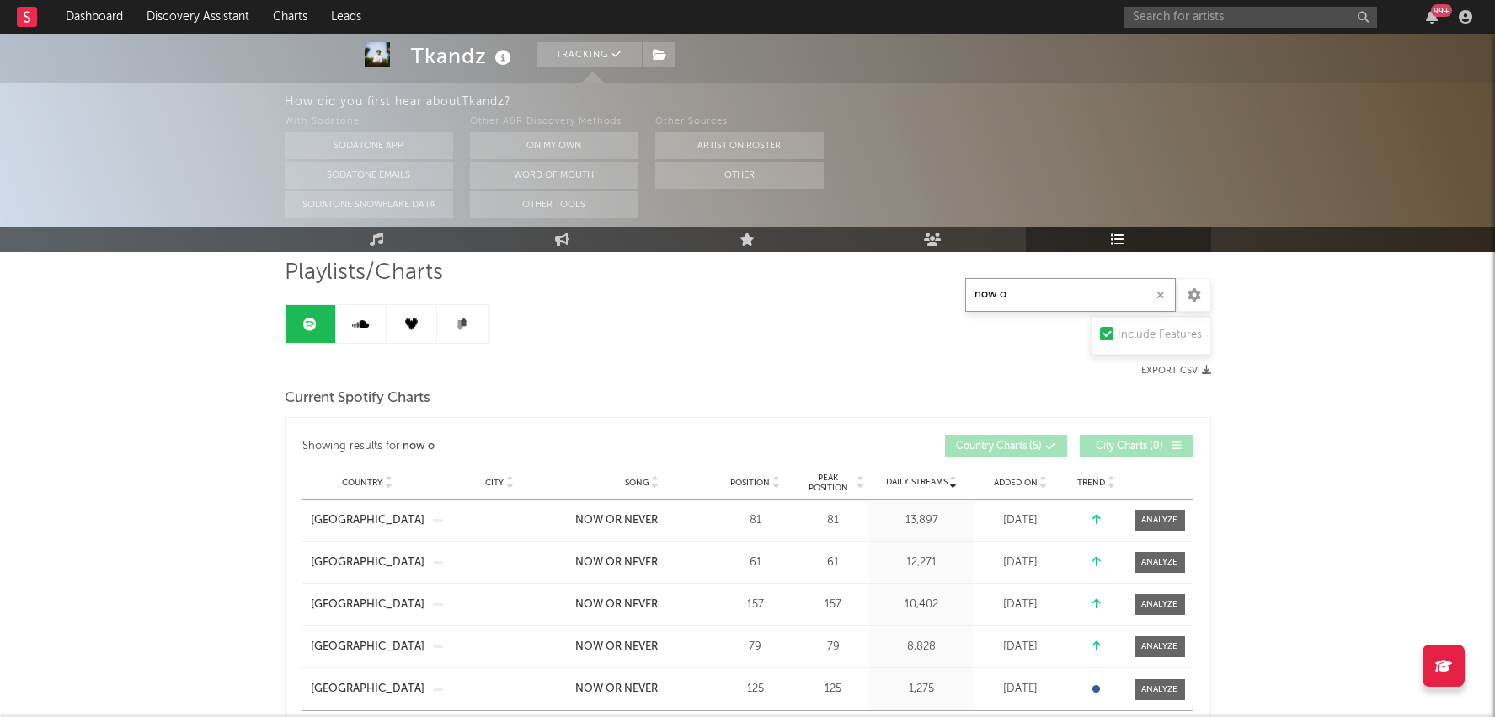
scroll to position [120, 0]
type input "now o"
click at [763, 481] on span "Position" at bounding box center [750, 484] width 40 height 10
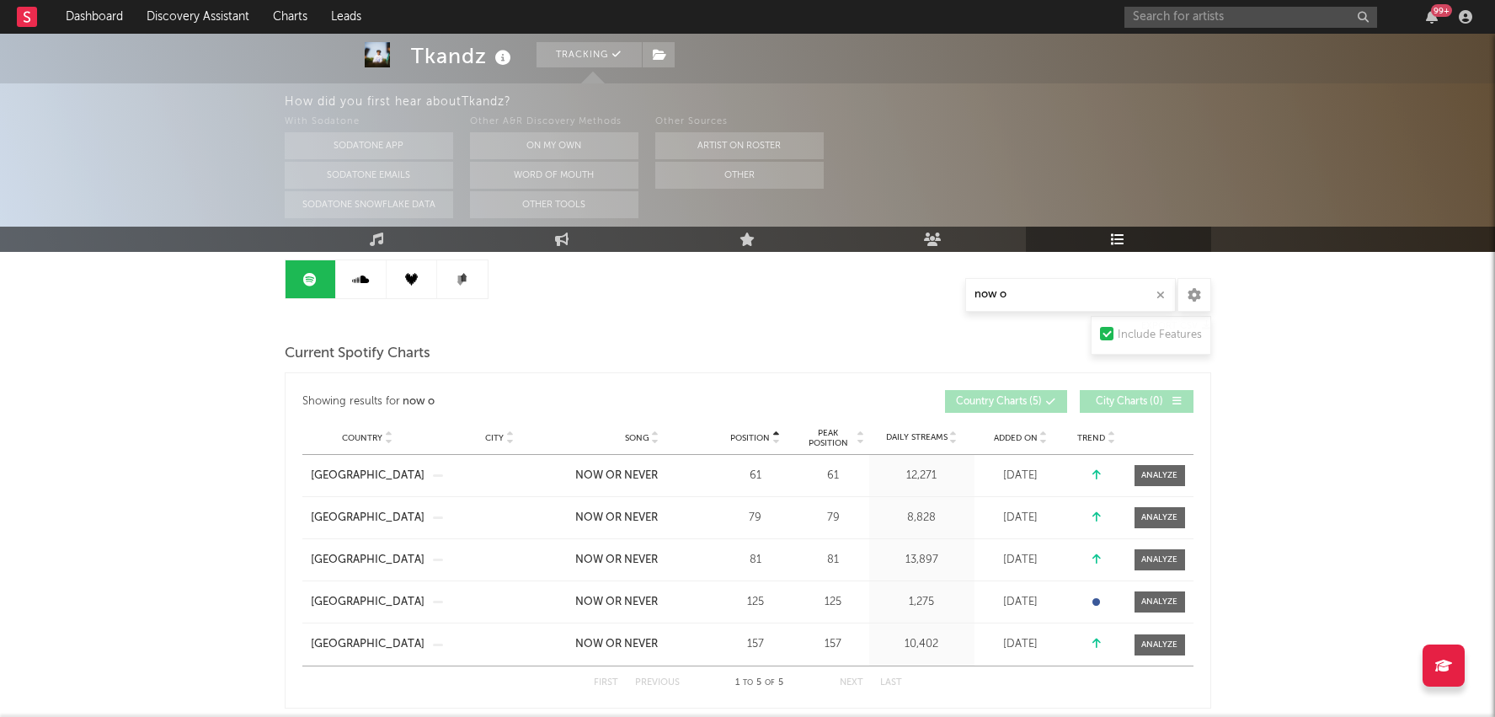
scroll to position [166, 0]
click at [407, 238] on link "Music" at bounding box center [377, 239] width 185 height 25
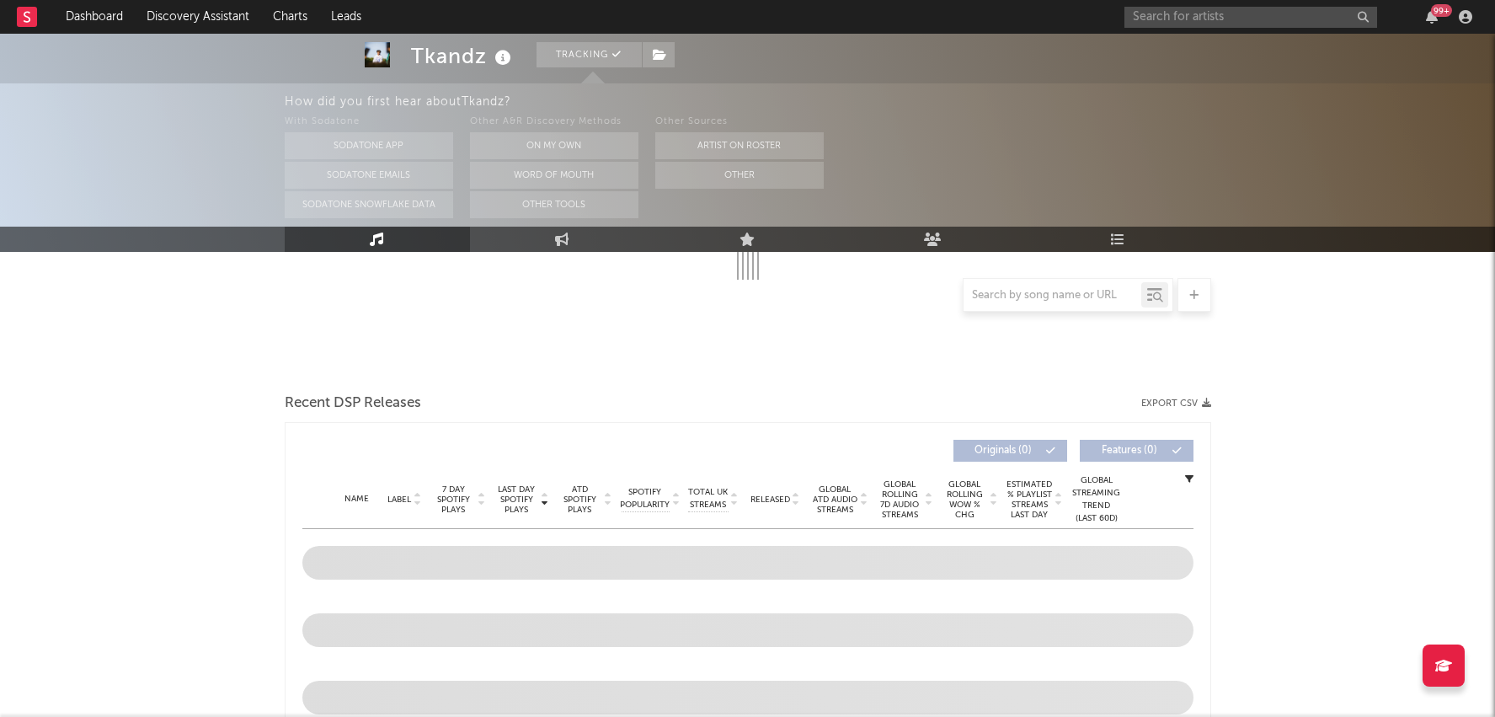
scroll to position [356, 0]
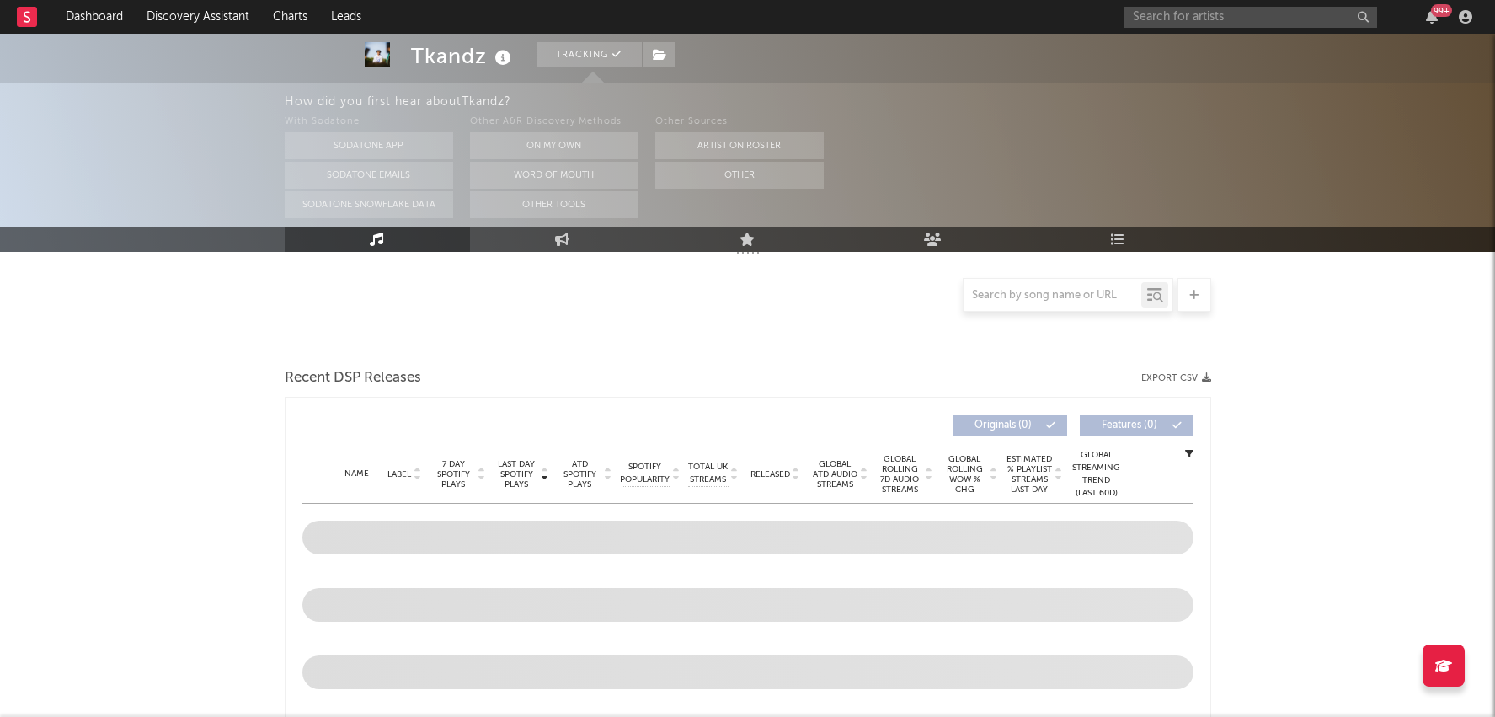
select select "6m"
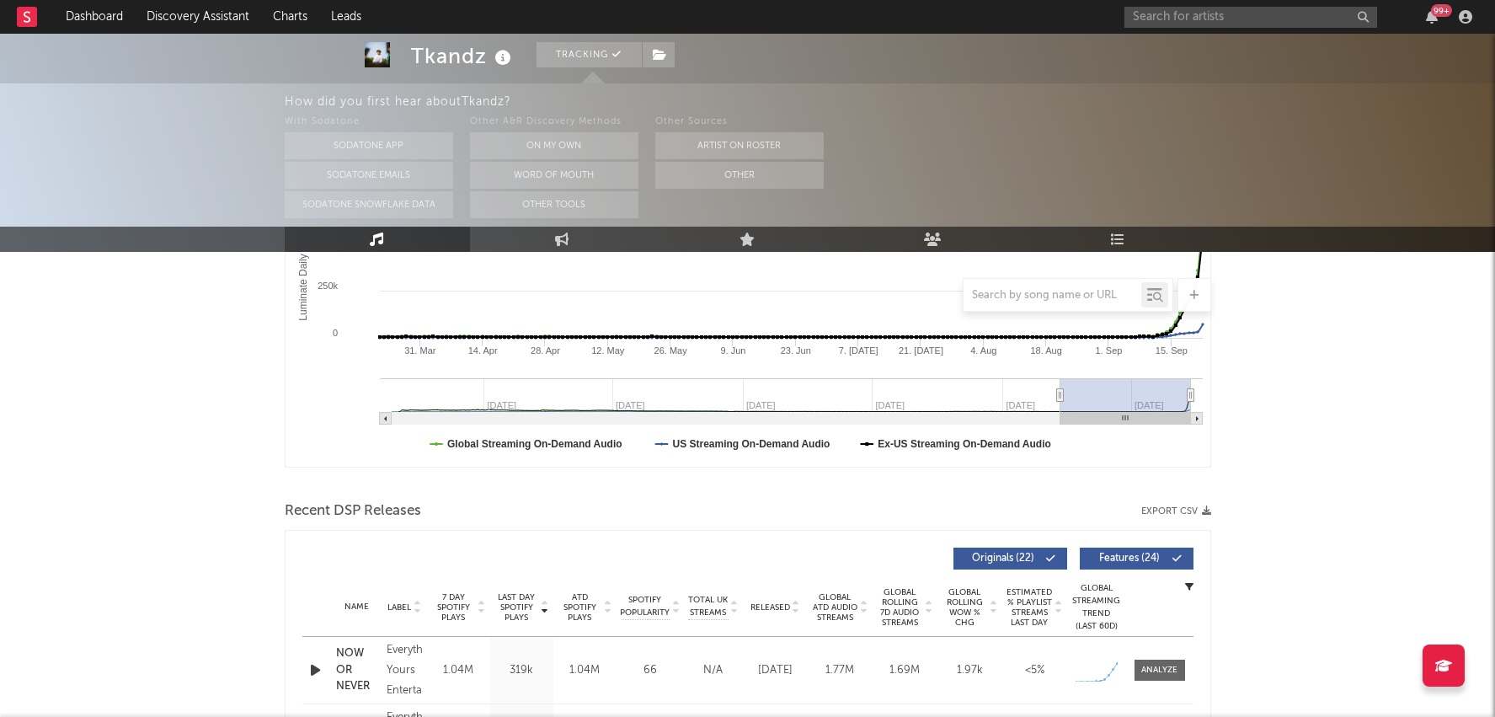
scroll to position [443, 0]
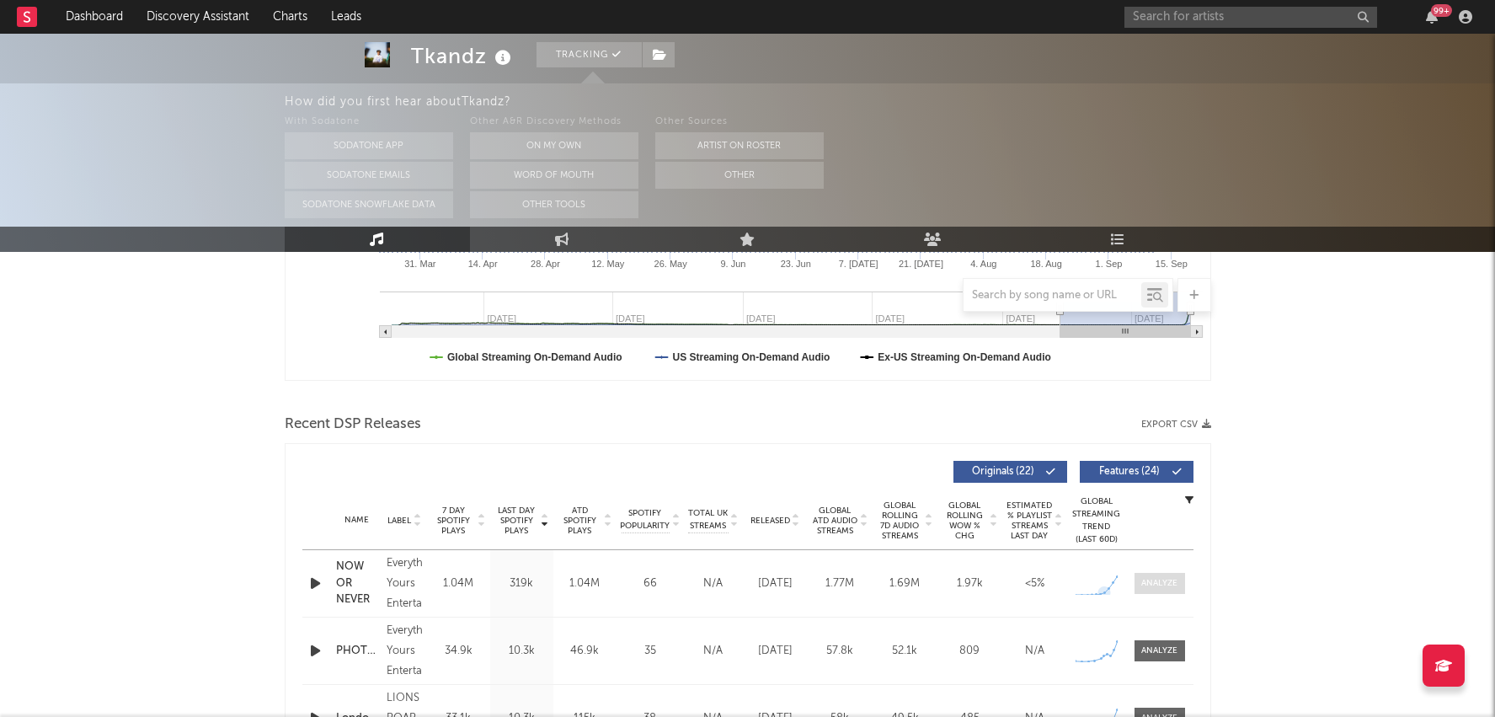
click at [1163, 587] on div at bounding box center [1160, 583] width 36 height 13
select select "1w"
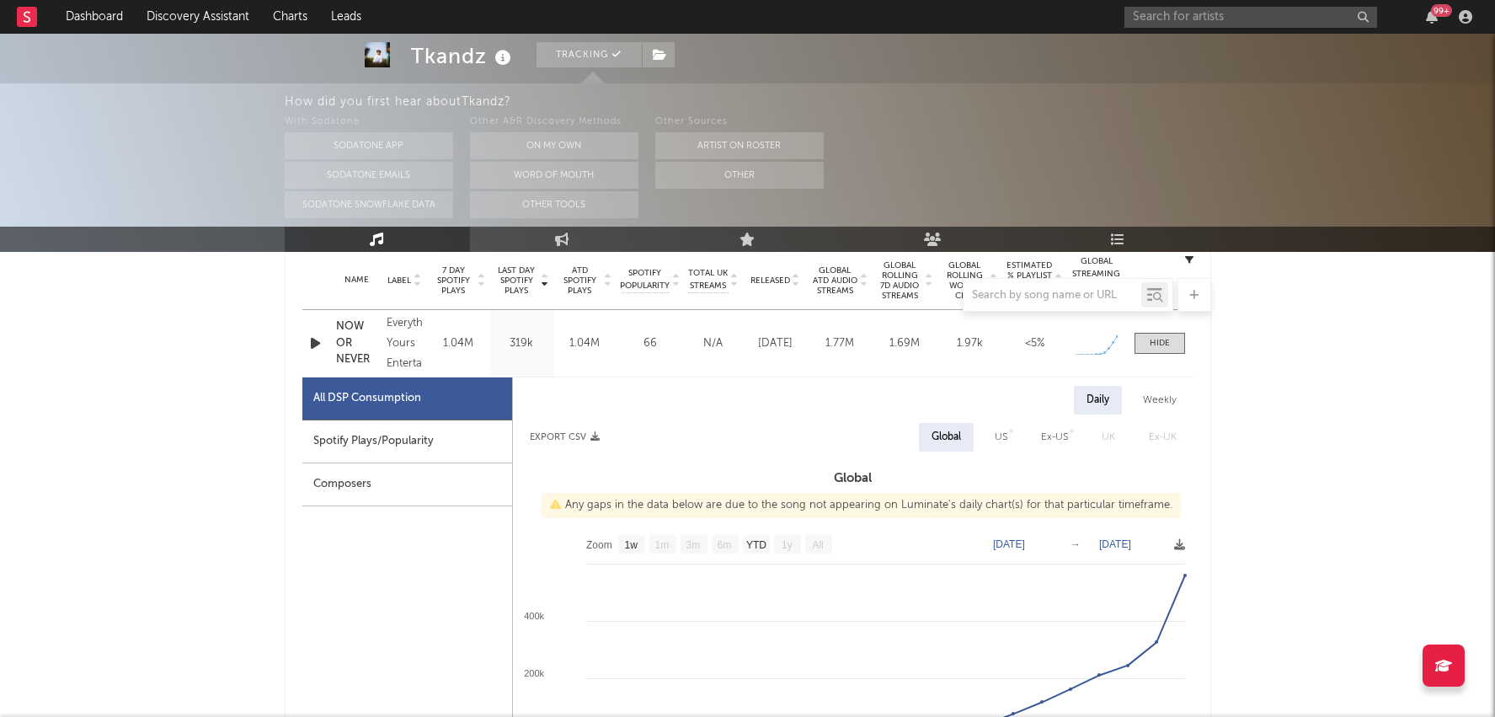
scroll to position [687, 0]
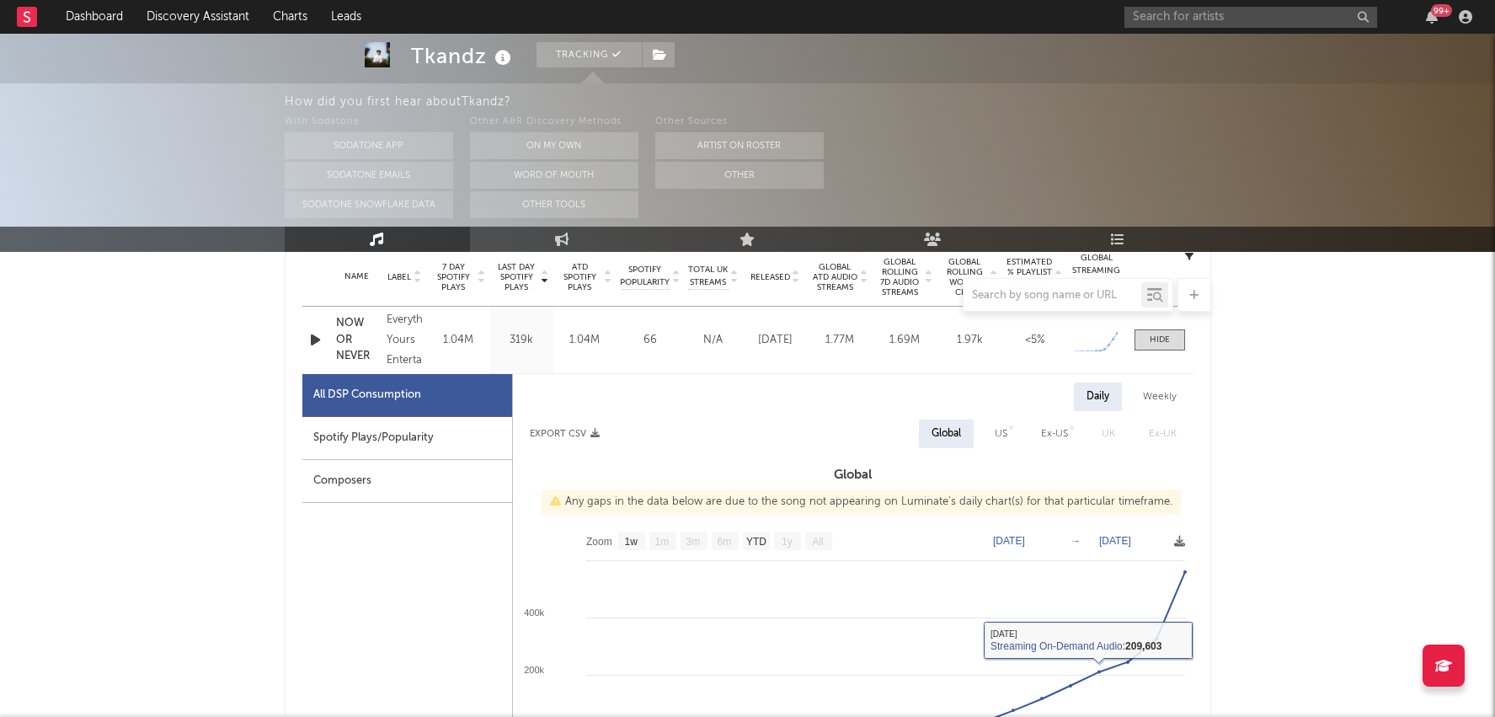
click at [349, 430] on div "Spotify Plays/Popularity" at bounding box center [407, 438] width 210 height 43
select select "1w"
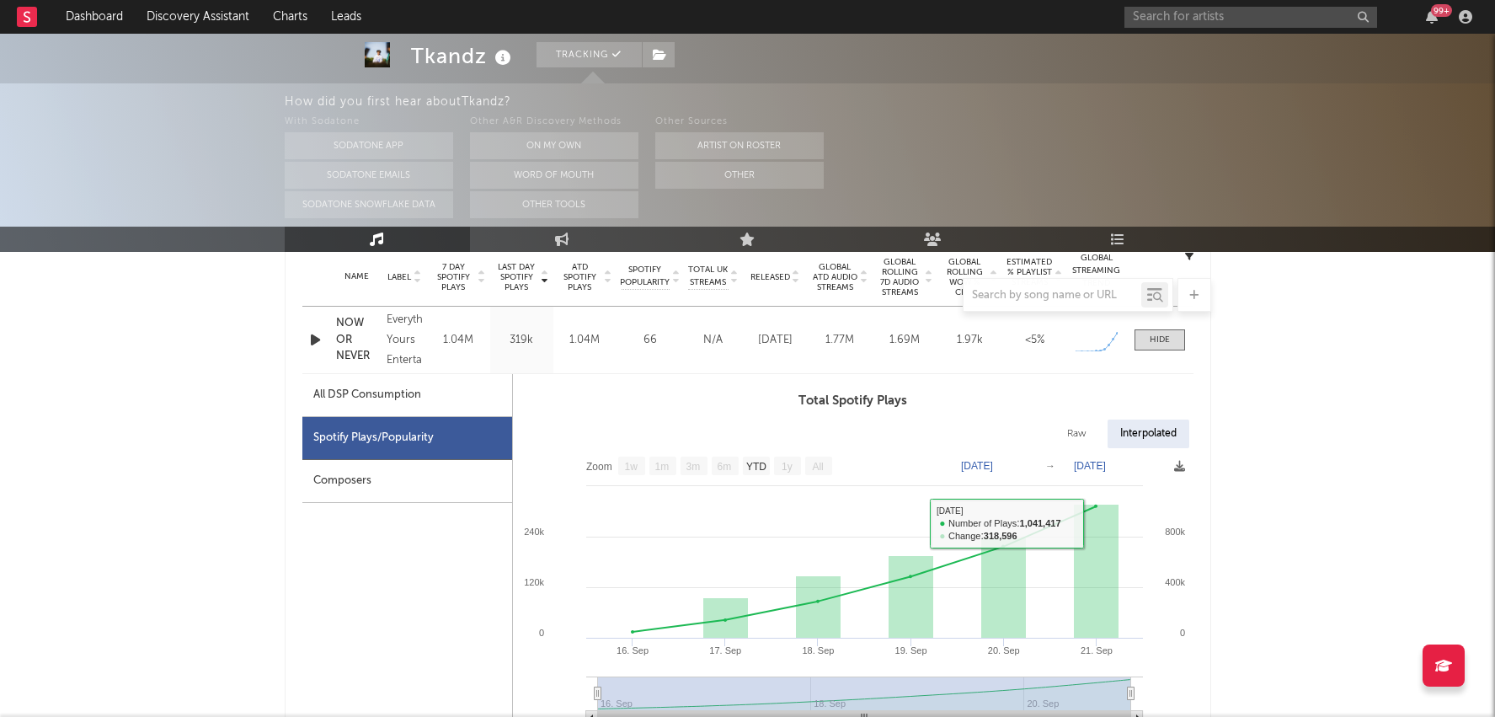
click at [423, 384] on div "All DSP Consumption" at bounding box center [407, 395] width 210 height 43
select select "1w"
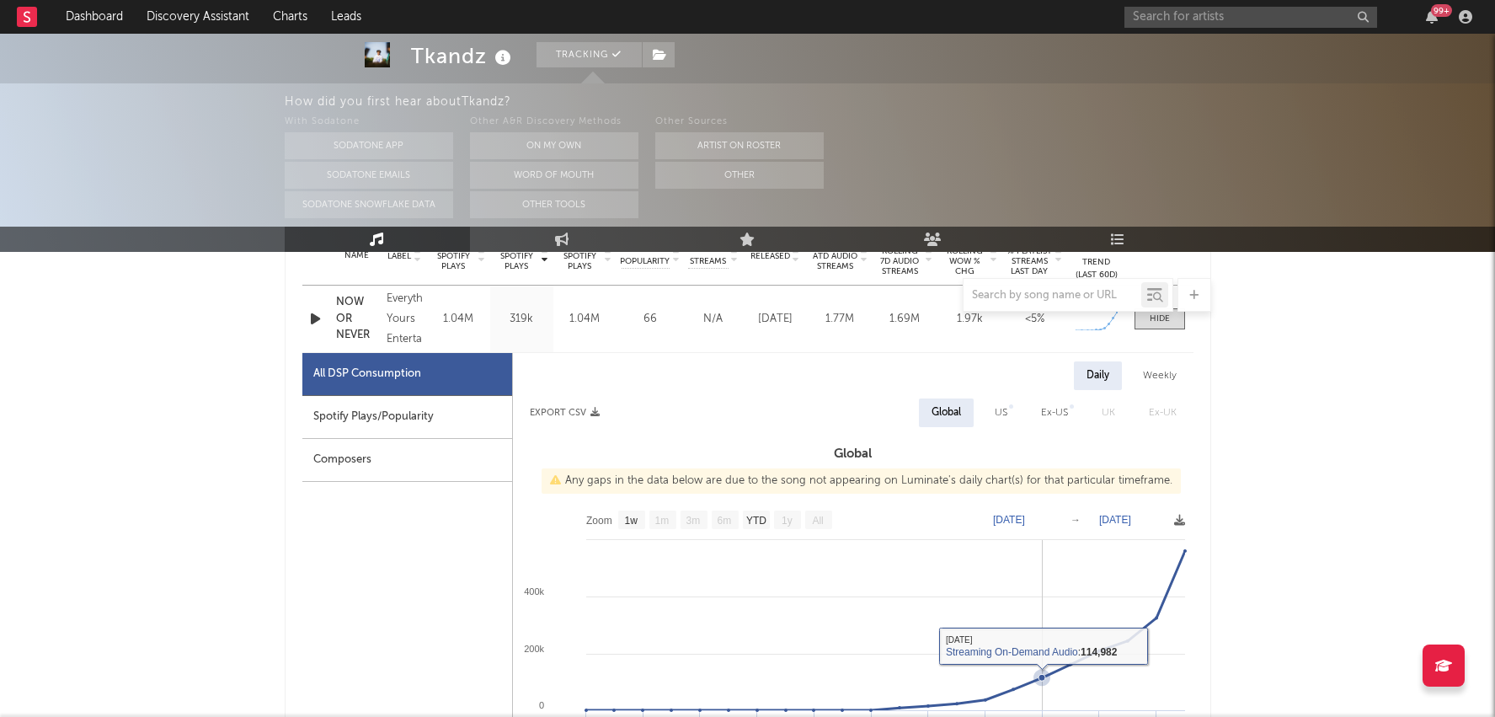
scroll to position [681, 0]
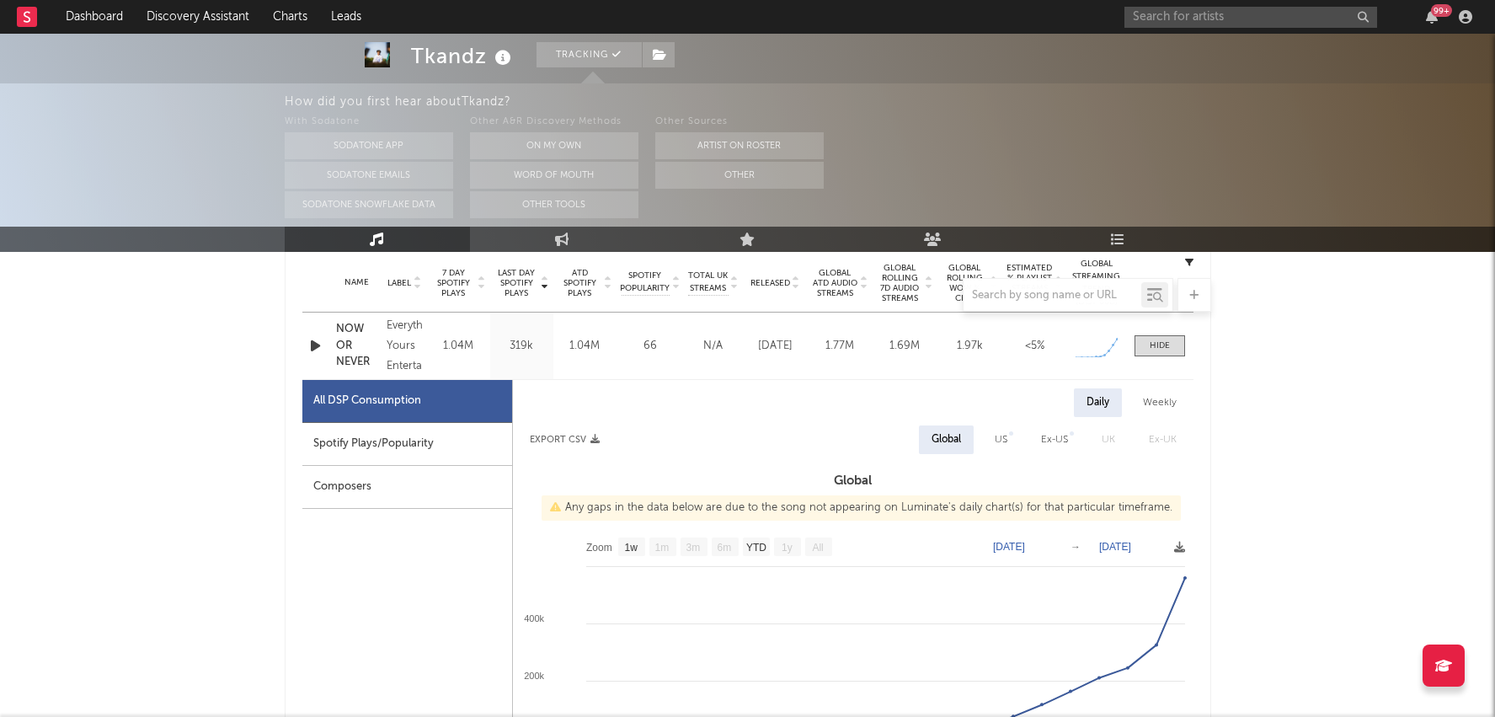
click at [433, 434] on div "Spotify Plays/Popularity" at bounding box center [407, 444] width 210 height 43
select select "1w"
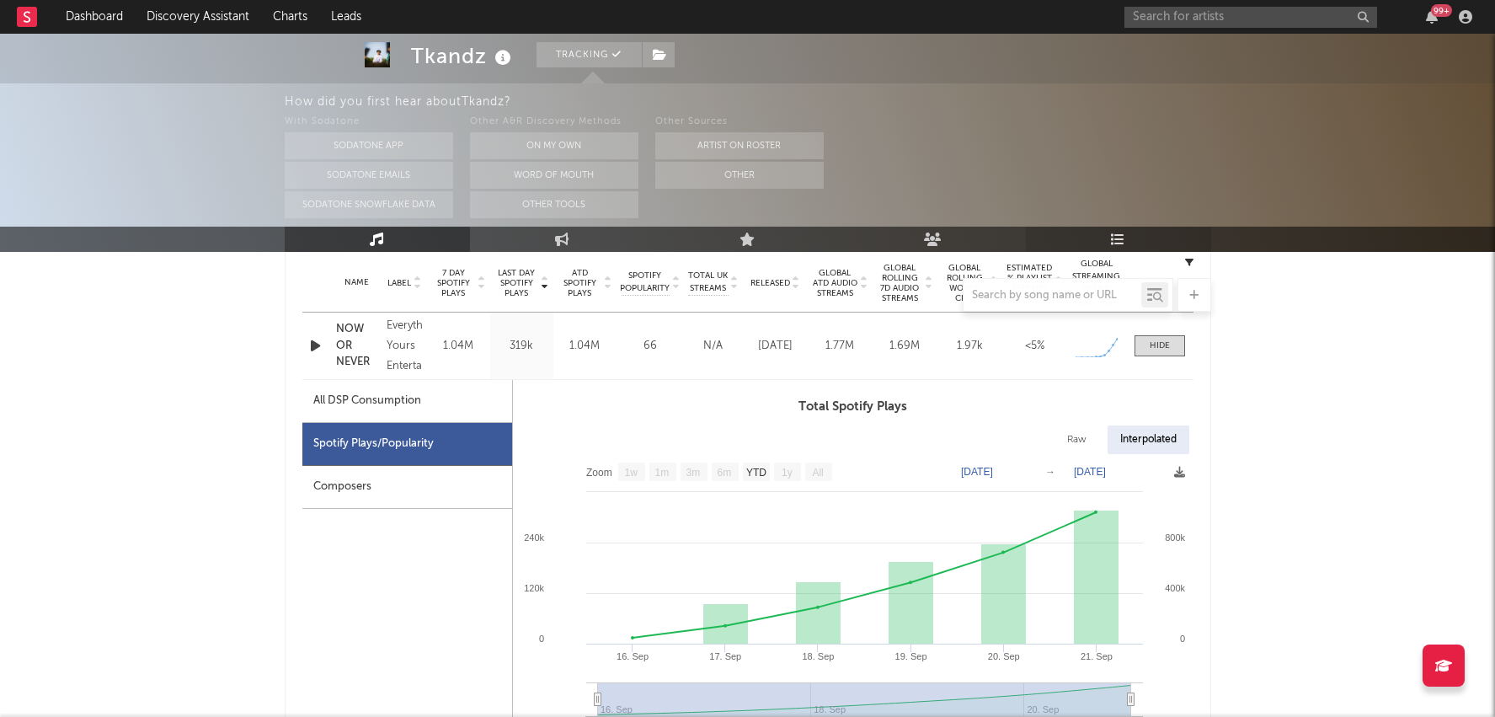
click at [1121, 249] on link "Playlists/Charts" at bounding box center [1118, 239] width 185 height 25
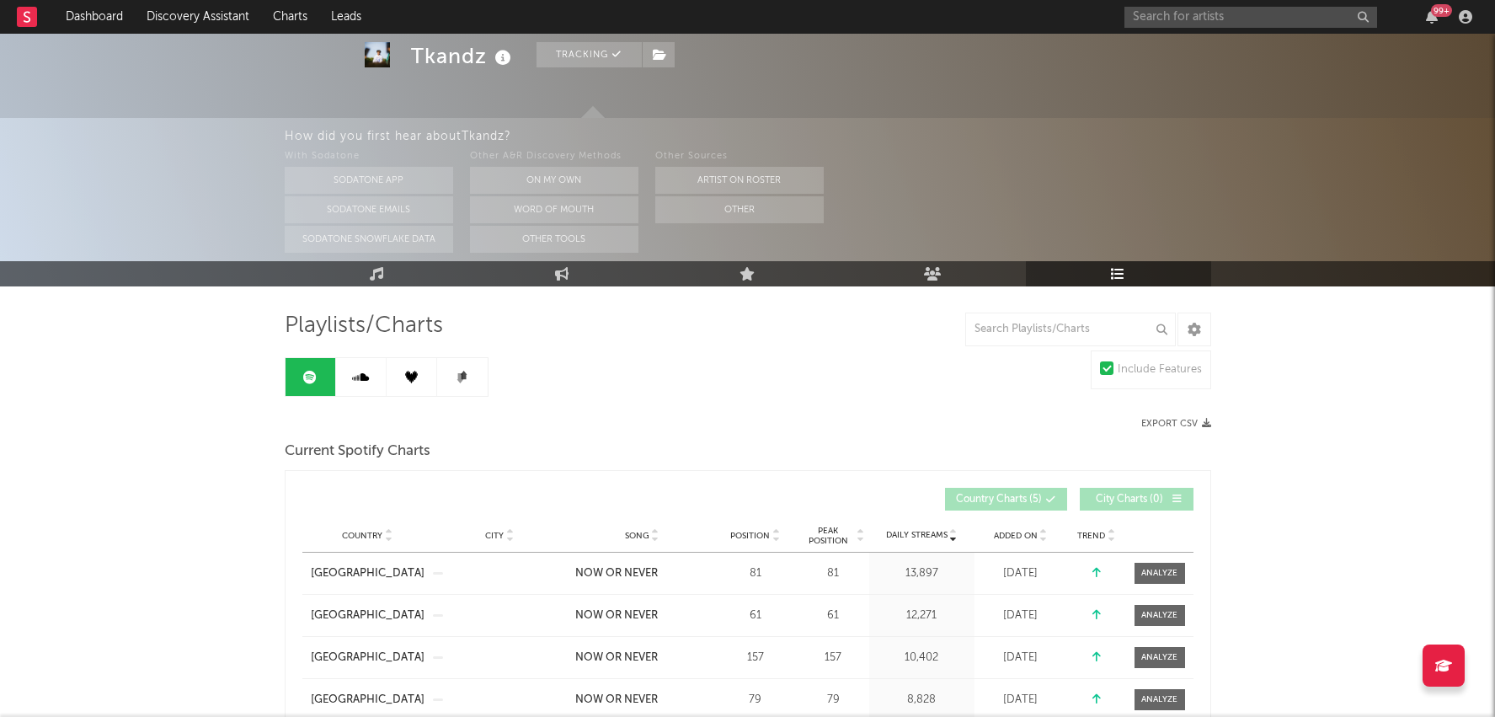
scroll to position [68, 0]
click at [766, 530] on span "Position" at bounding box center [750, 535] width 40 height 10
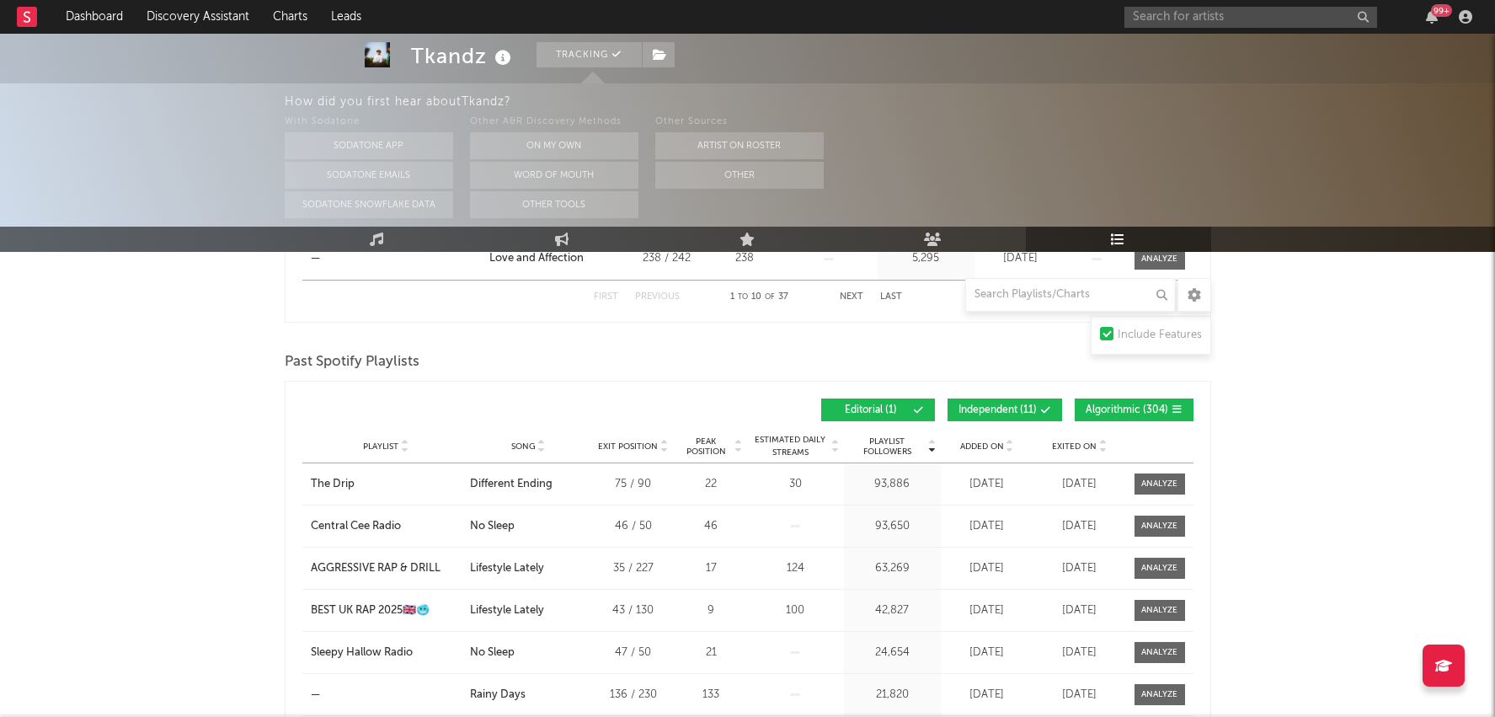
scroll to position [0, 0]
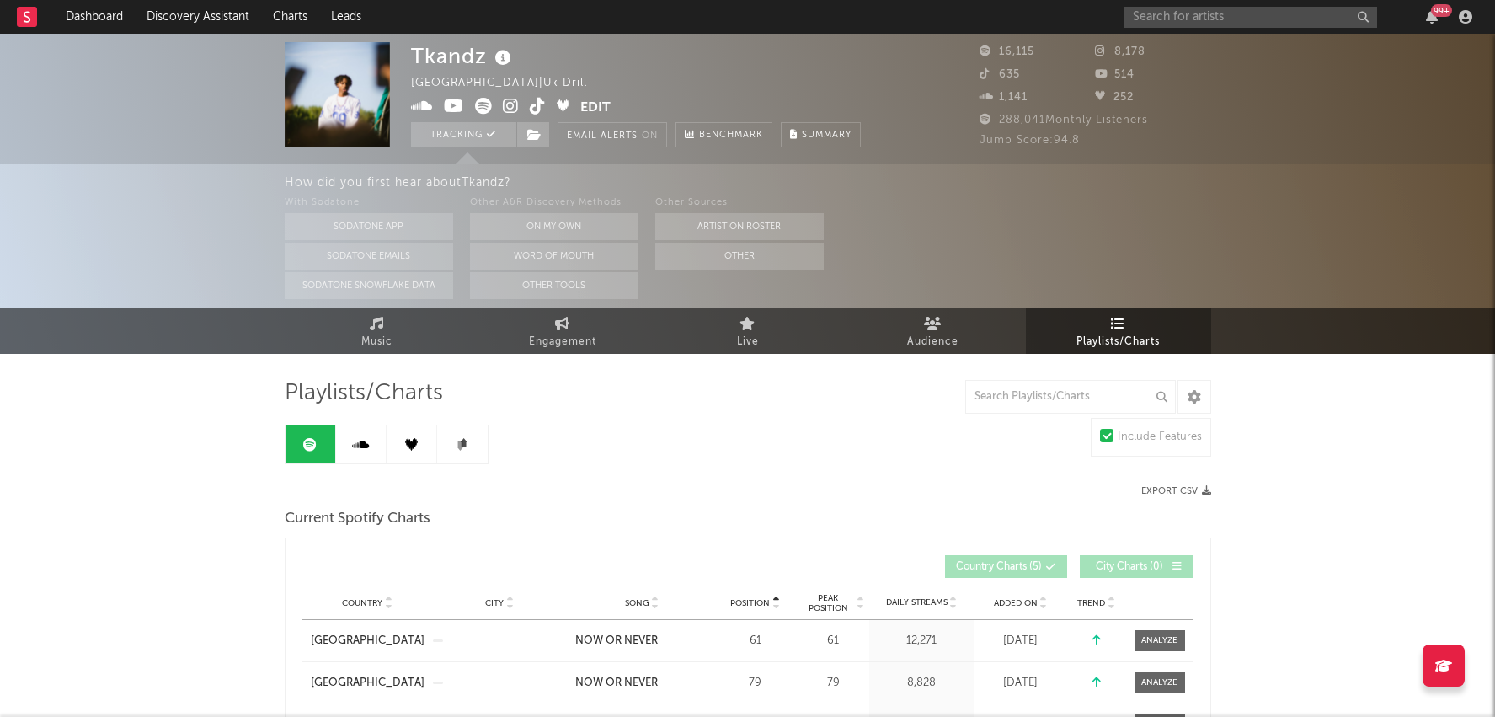
click at [358, 451] on link at bounding box center [361, 444] width 51 height 38
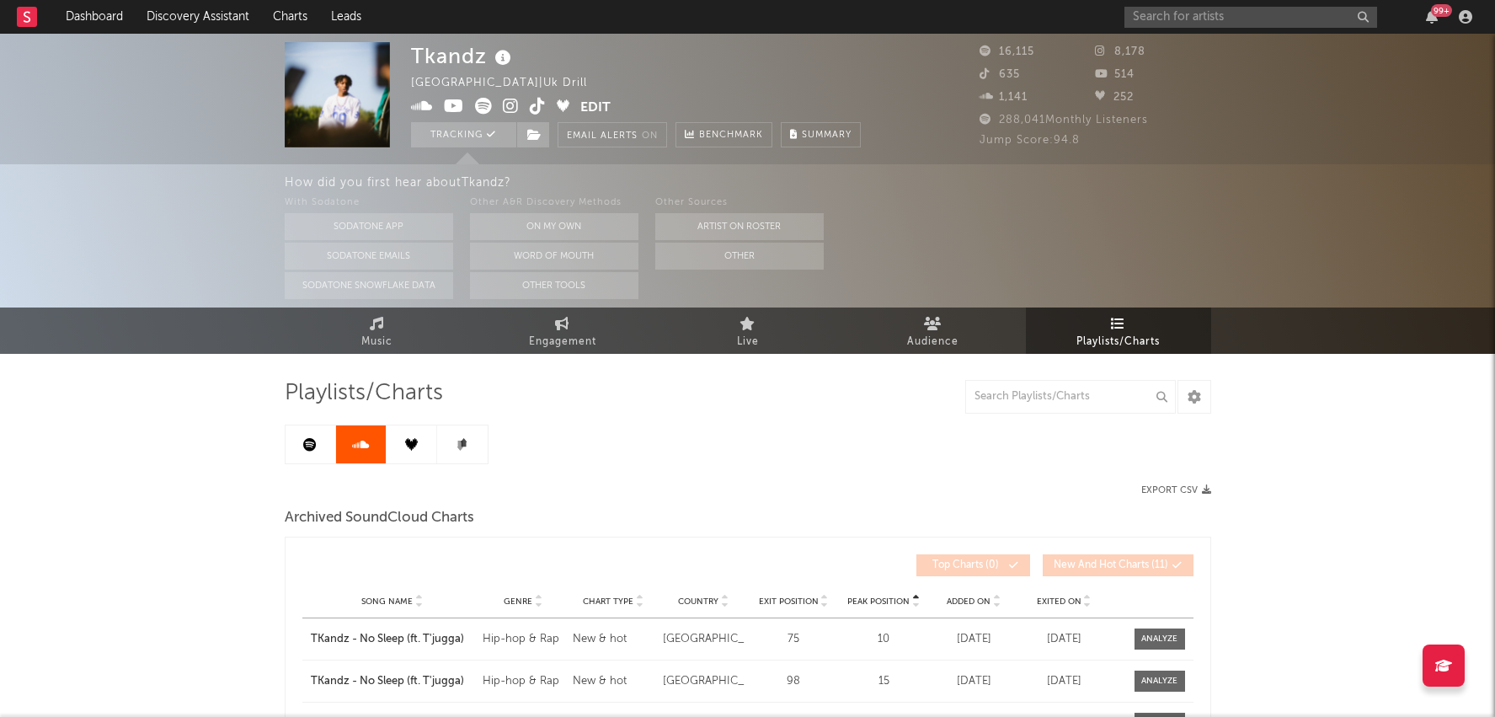
click at [419, 457] on link at bounding box center [412, 444] width 51 height 38
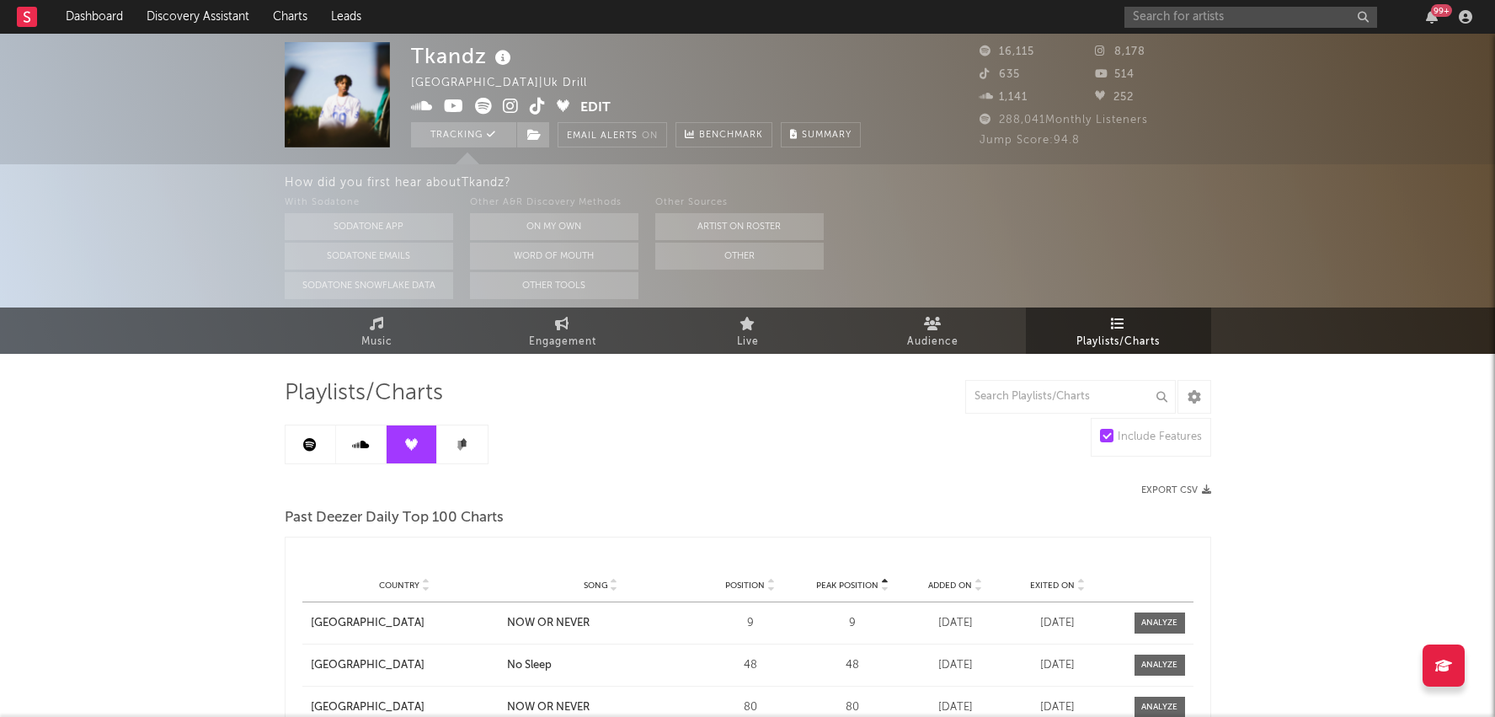
click at [457, 457] on link at bounding box center [462, 444] width 51 height 38
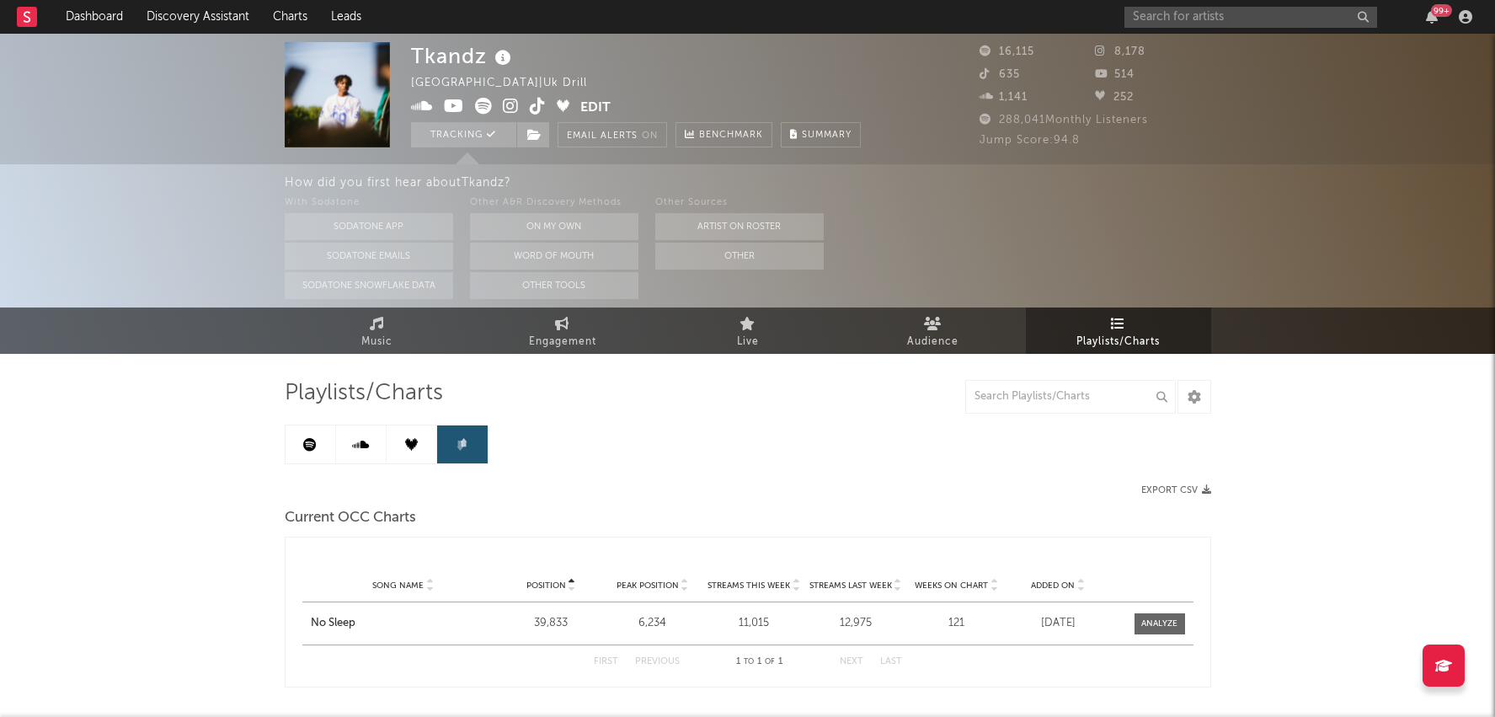
click at [426, 455] on link at bounding box center [412, 444] width 51 height 38
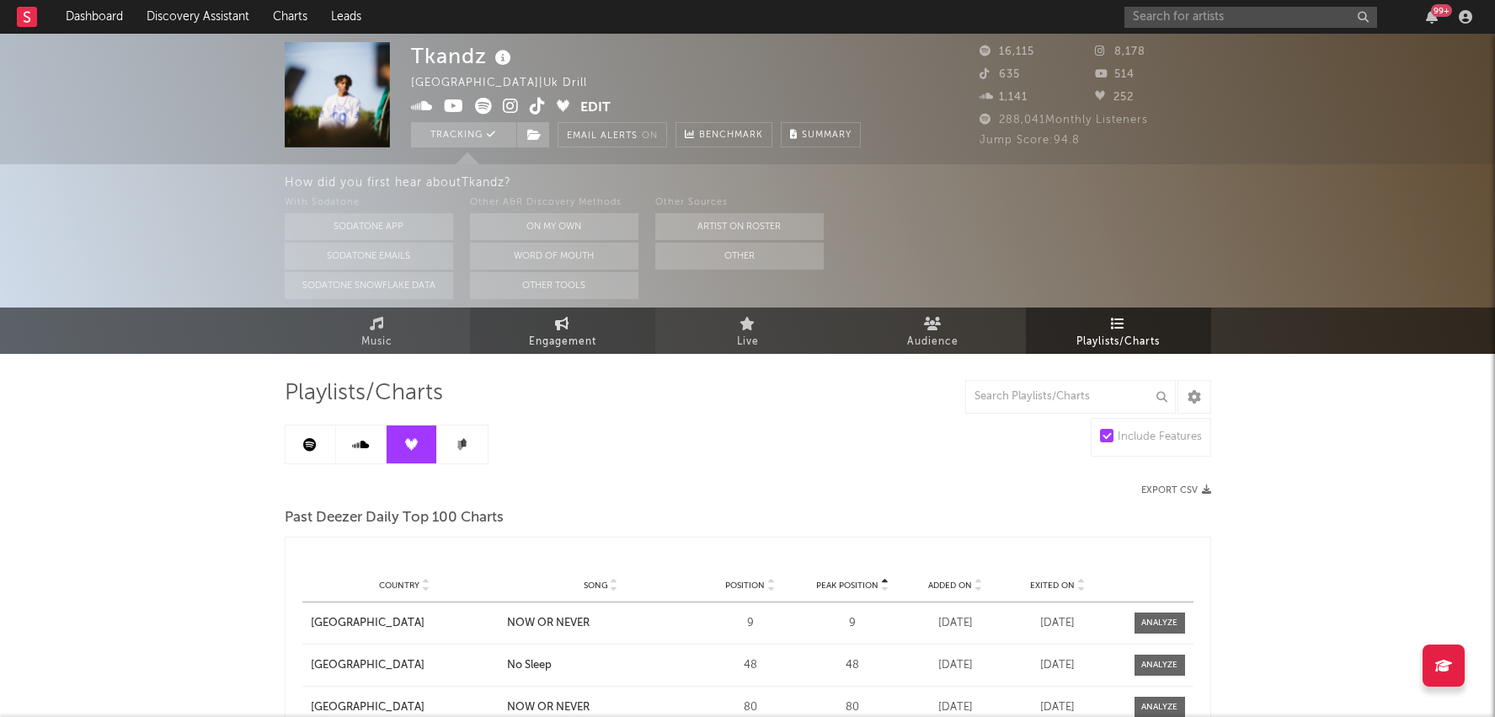
click at [568, 329] on icon at bounding box center [562, 323] width 14 height 13
select select "1w"
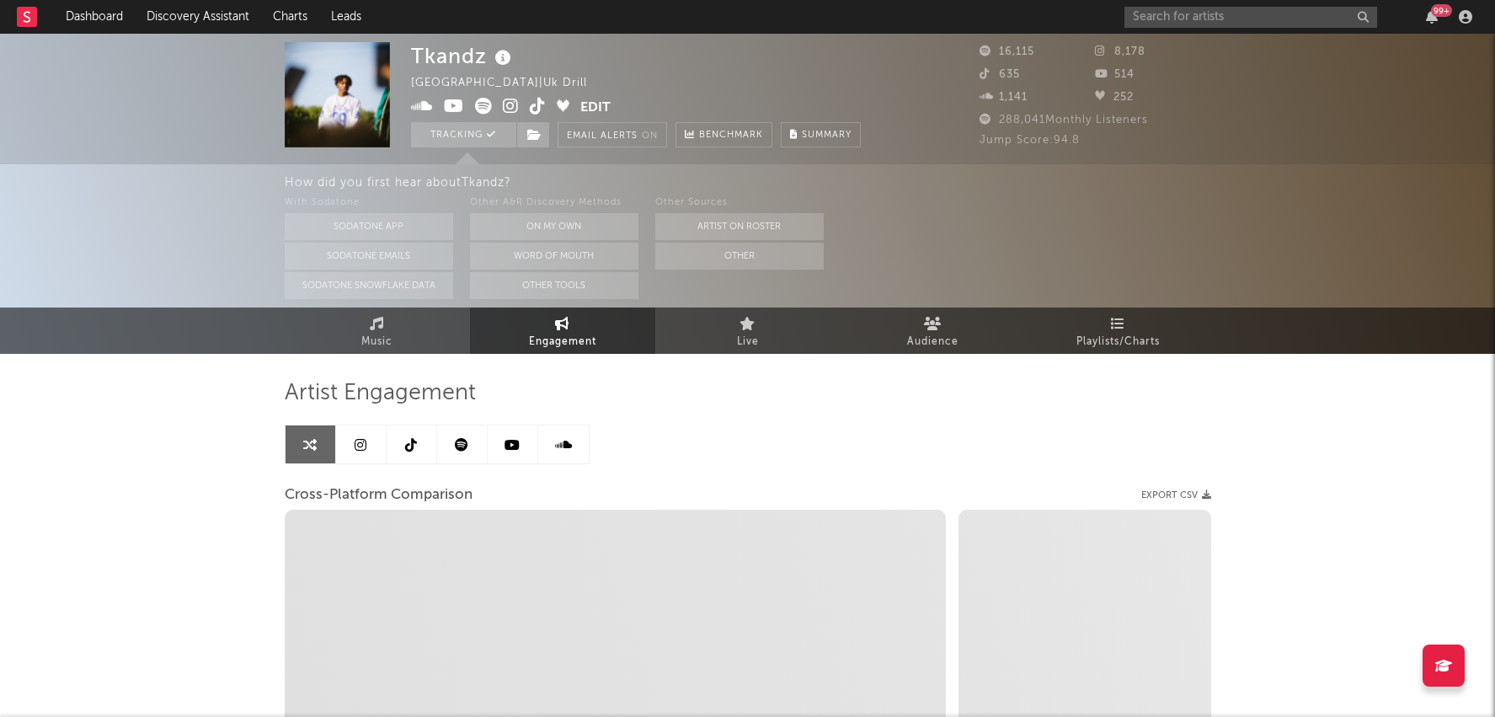
select select "1m"
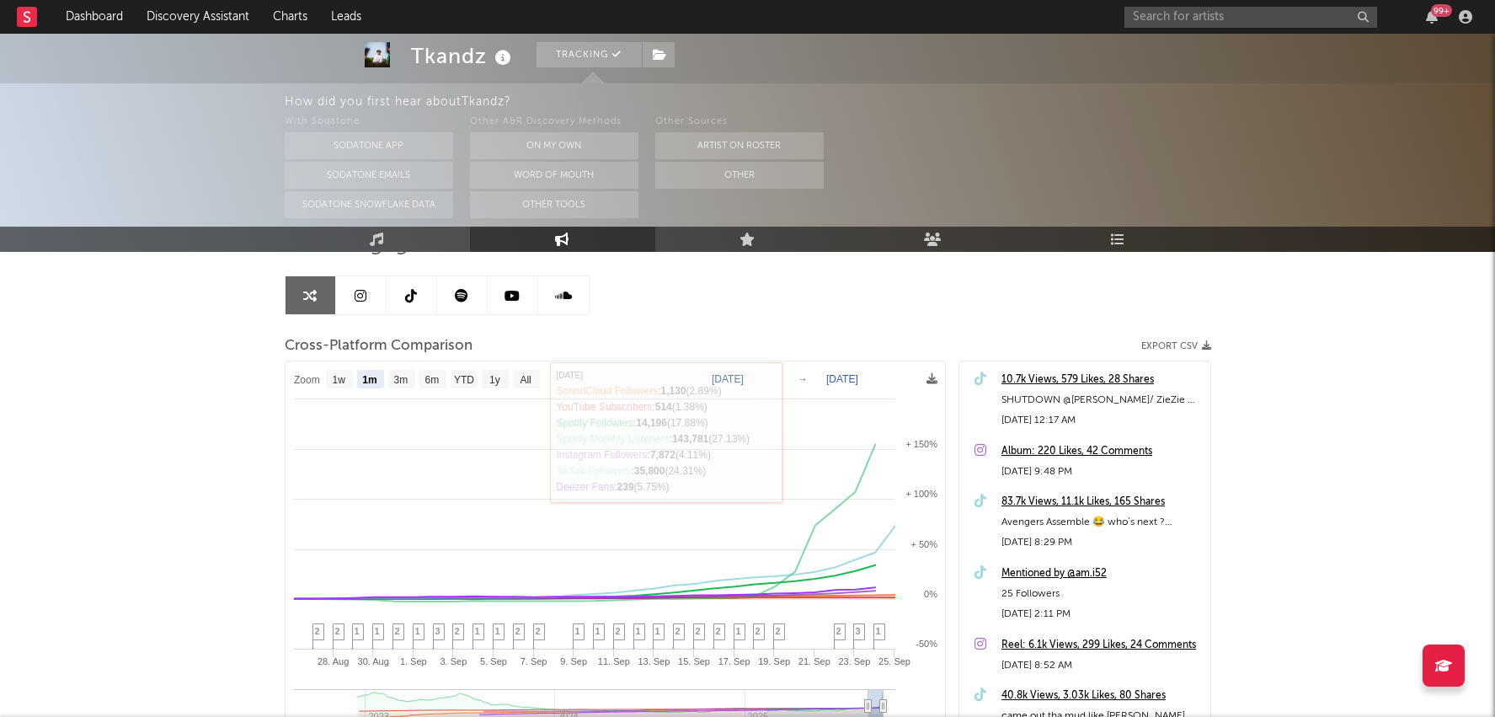
scroll to position [122, 0]
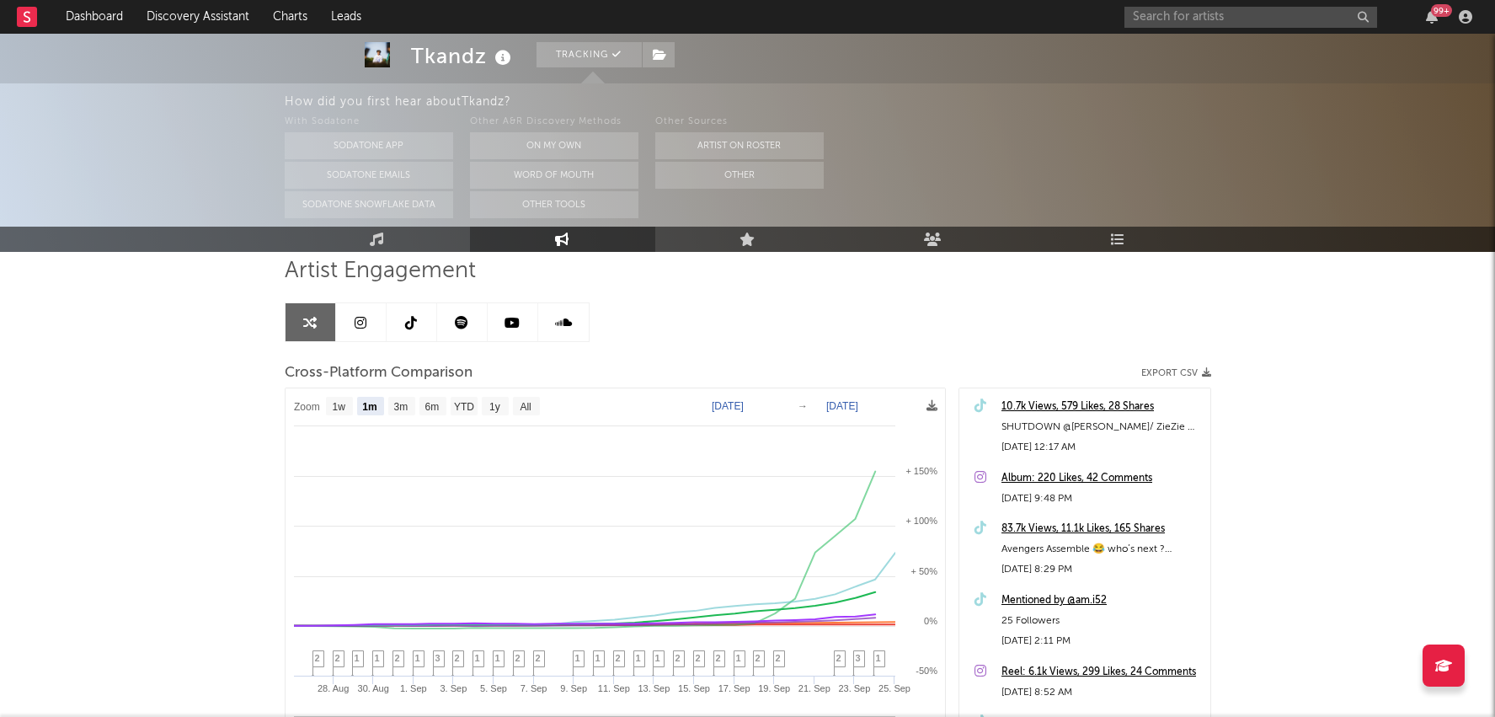
click at [466, 323] on icon at bounding box center [461, 322] width 13 height 13
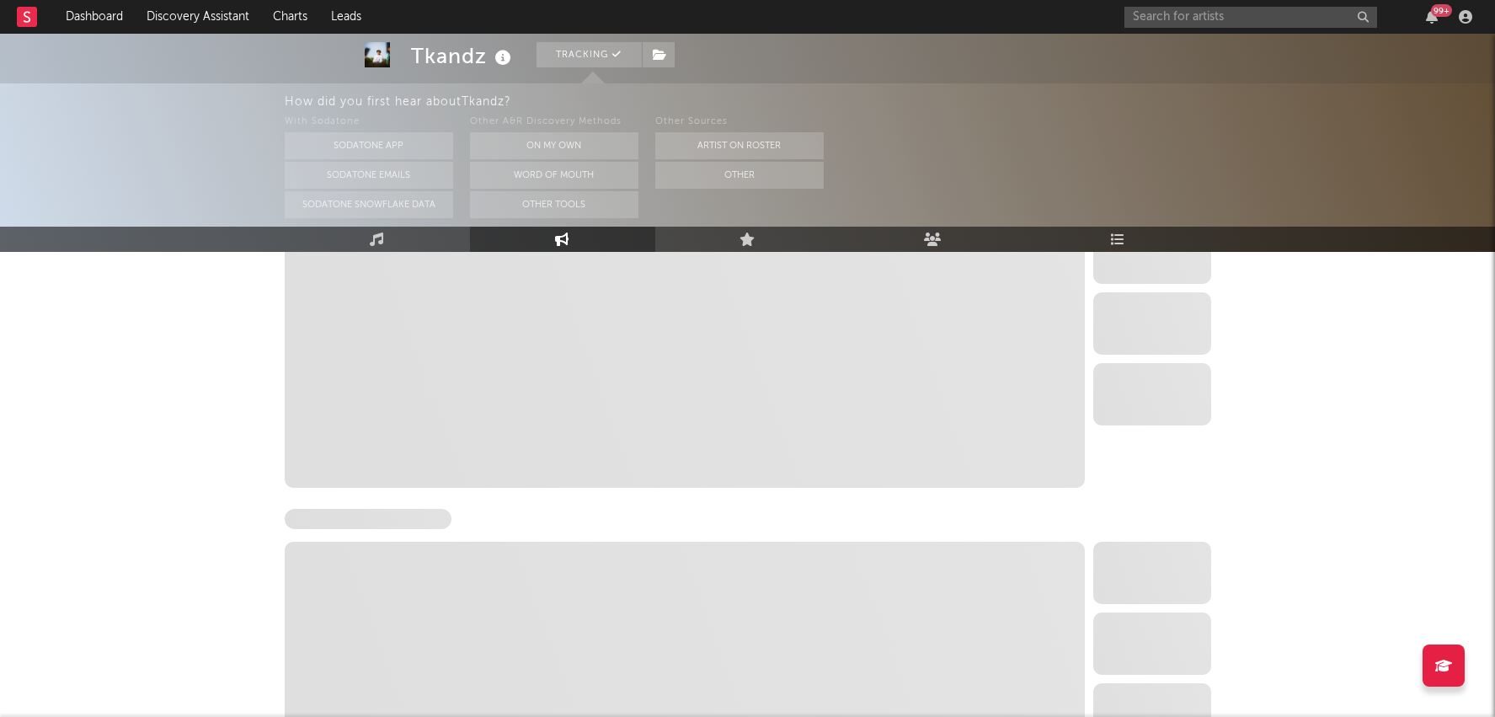
select select "6m"
select select "1w"
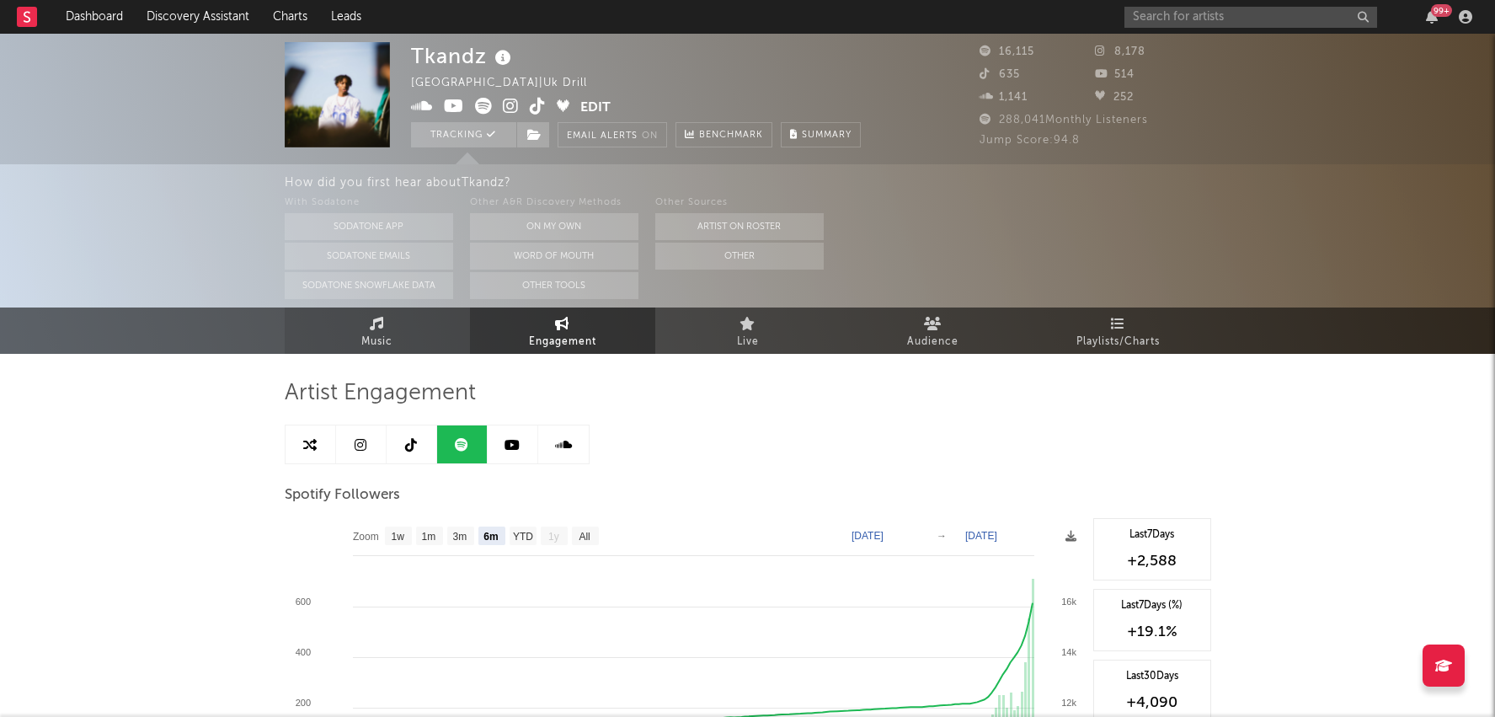
click at [371, 342] on span "Music" at bounding box center [376, 342] width 31 height 20
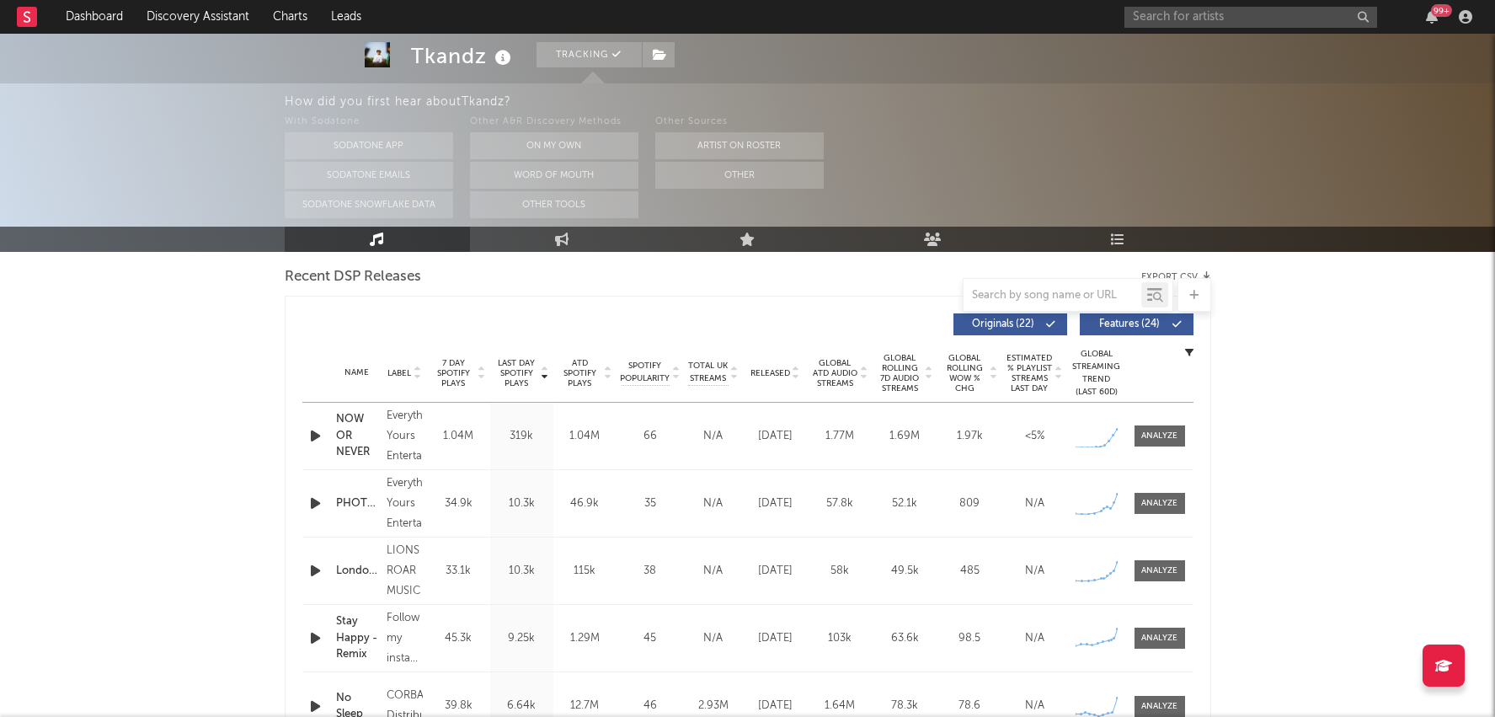
select select "6m"
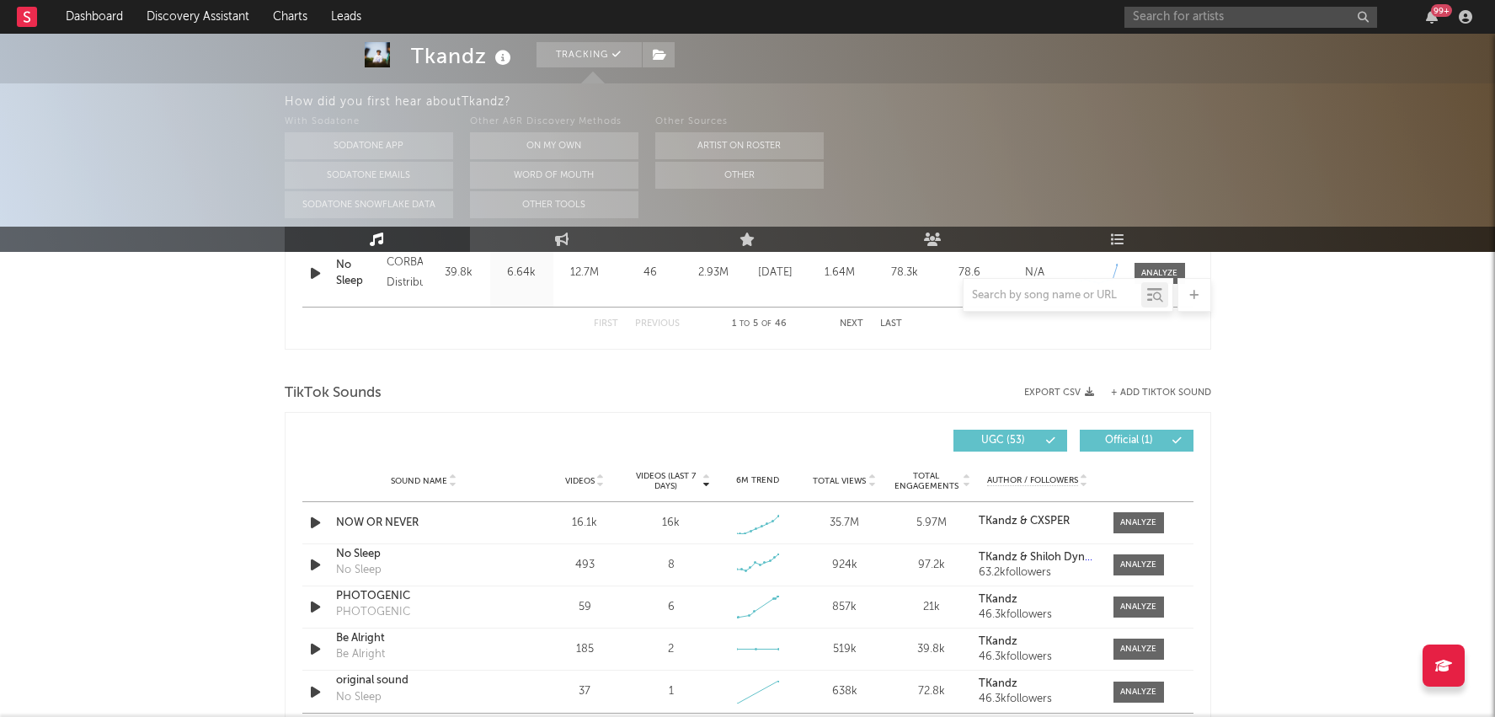
scroll to position [1056, 0]
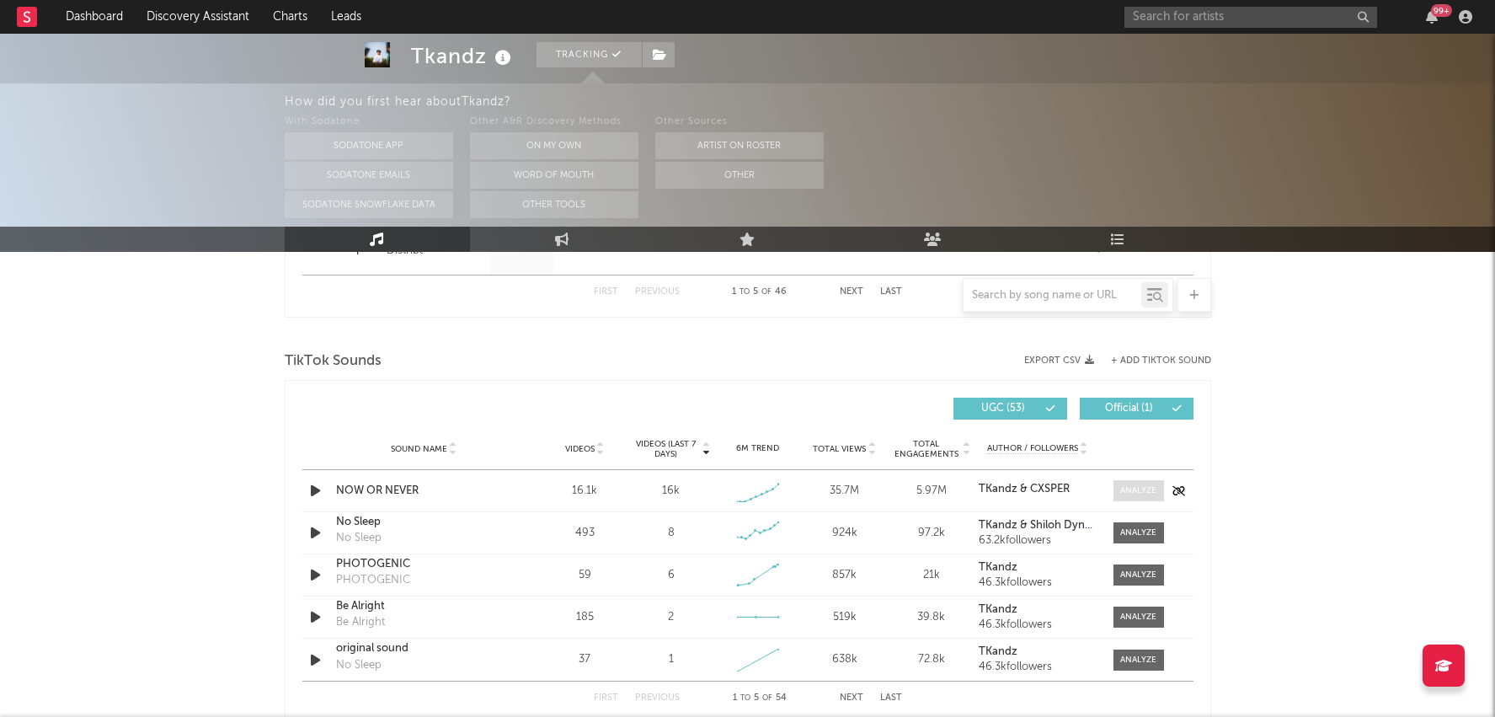
click at [1153, 485] on div at bounding box center [1138, 490] width 36 height 13
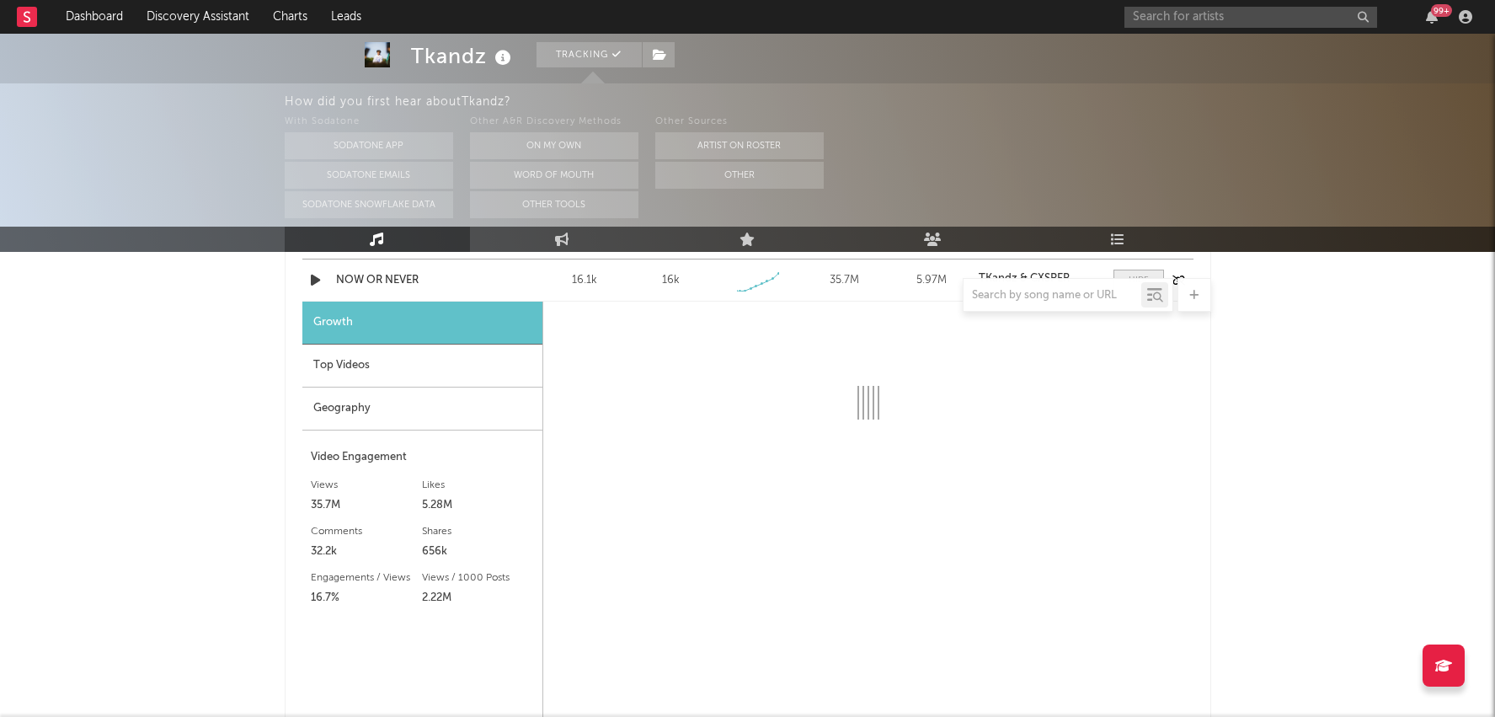
select select "1w"
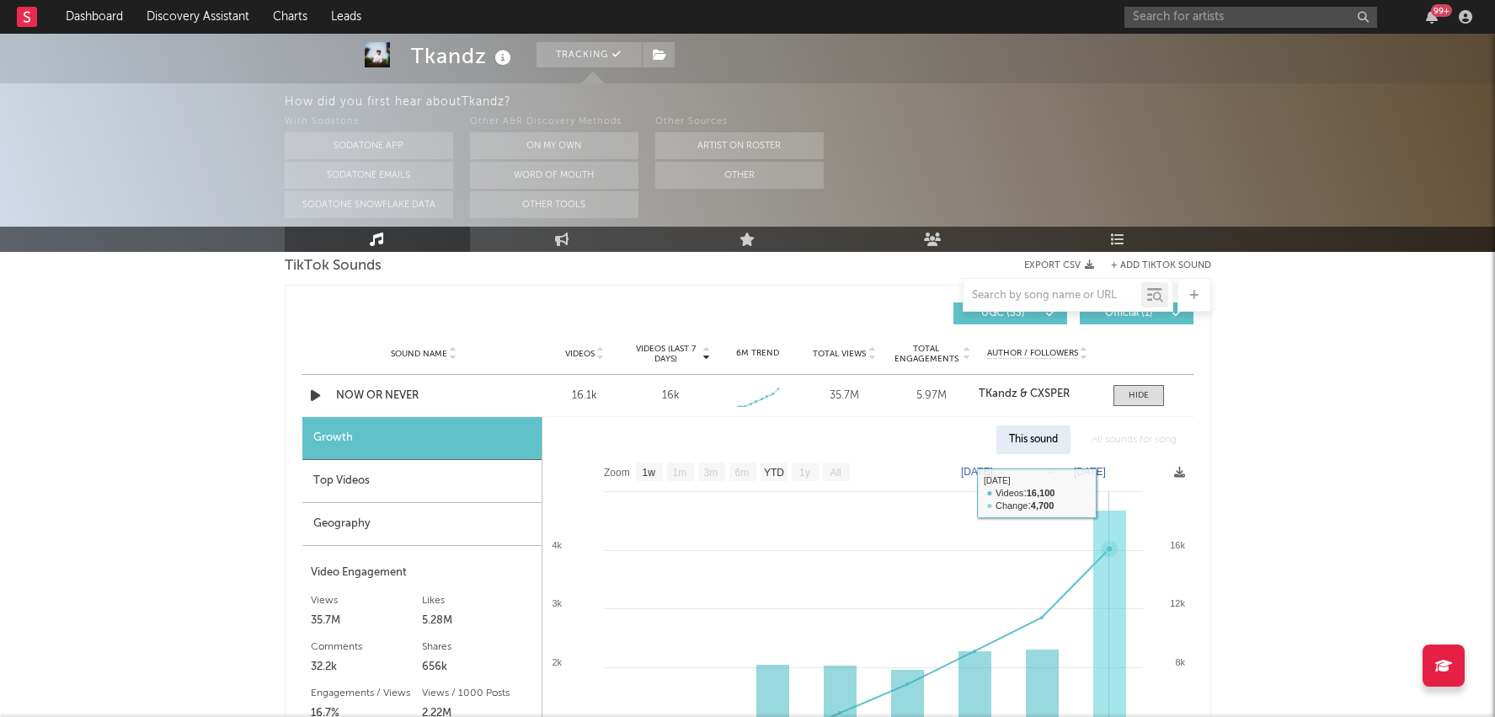
scroll to position [1264, 0]
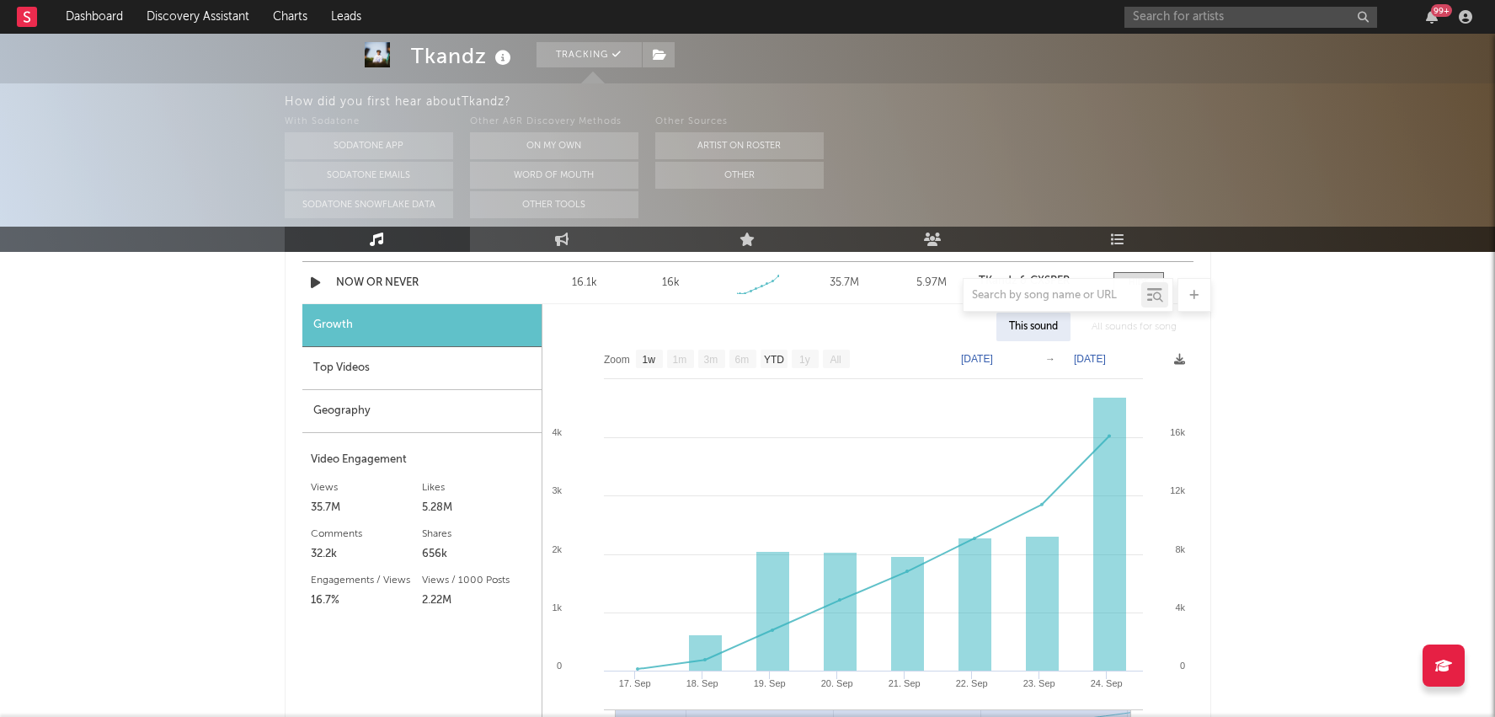
click at [458, 390] on div "Geography" at bounding box center [421, 411] width 239 height 43
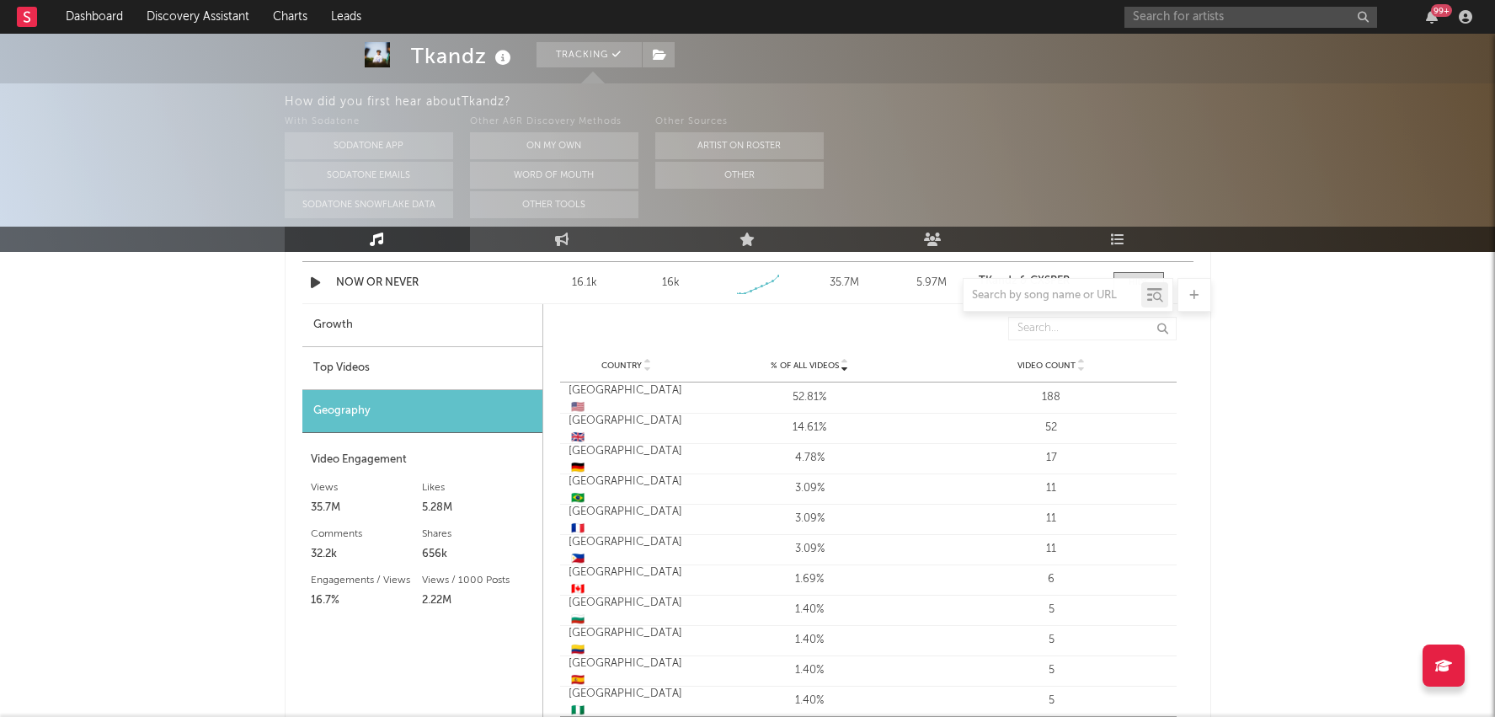
click at [459, 372] on div "Top Videos" at bounding box center [422, 368] width 240 height 43
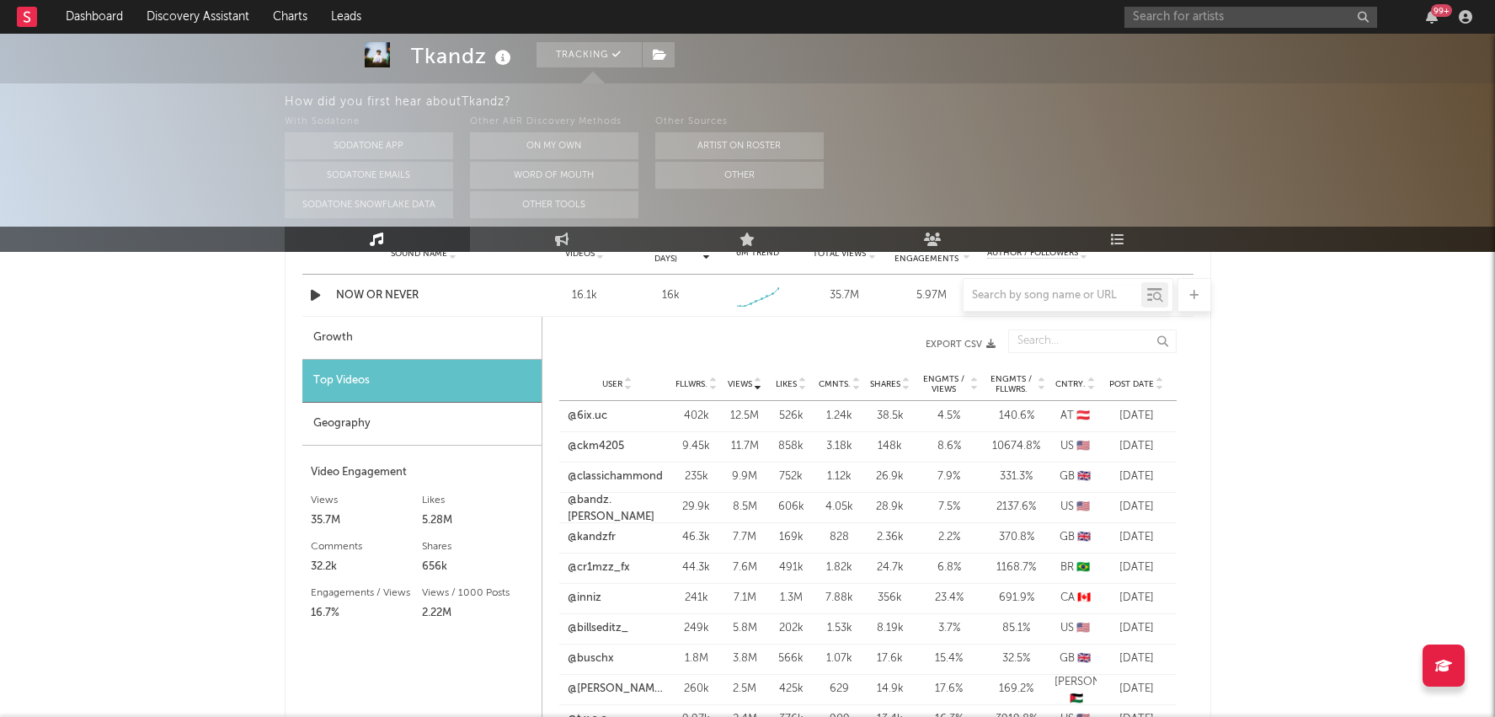
scroll to position [1249, 0]
click at [373, 289] on div at bounding box center [748, 295] width 927 height 34
click at [343, 296] on div at bounding box center [748, 295] width 927 height 34
click at [612, 411] on div "@6ix.uc" at bounding box center [617, 418] width 99 height 17
click at [592, 411] on link "@6ix.uc" at bounding box center [588, 418] width 40 height 17
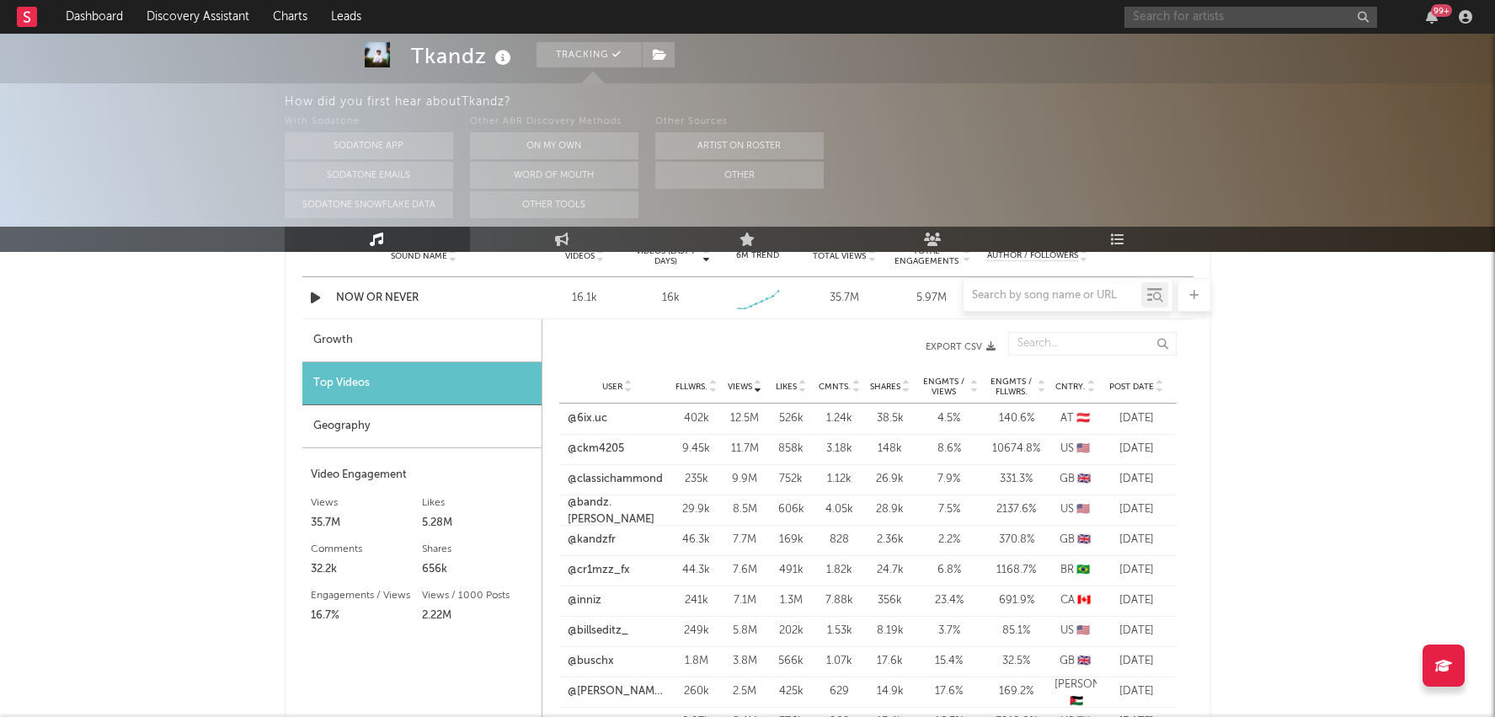
click at [1167, 8] on input "text" at bounding box center [1251, 17] width 253 height 21
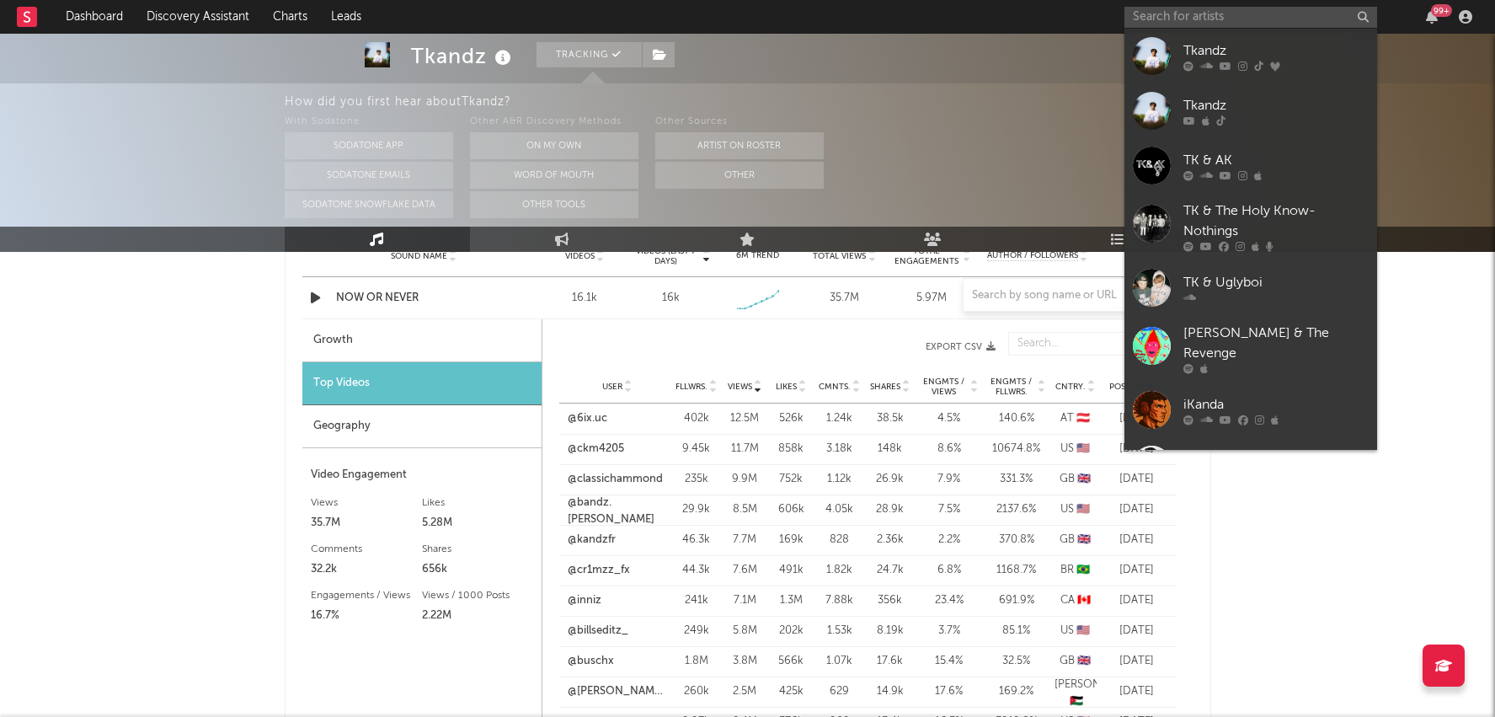
click at [874, 280] on div at bounding box center [748, 295] width 927 height 34
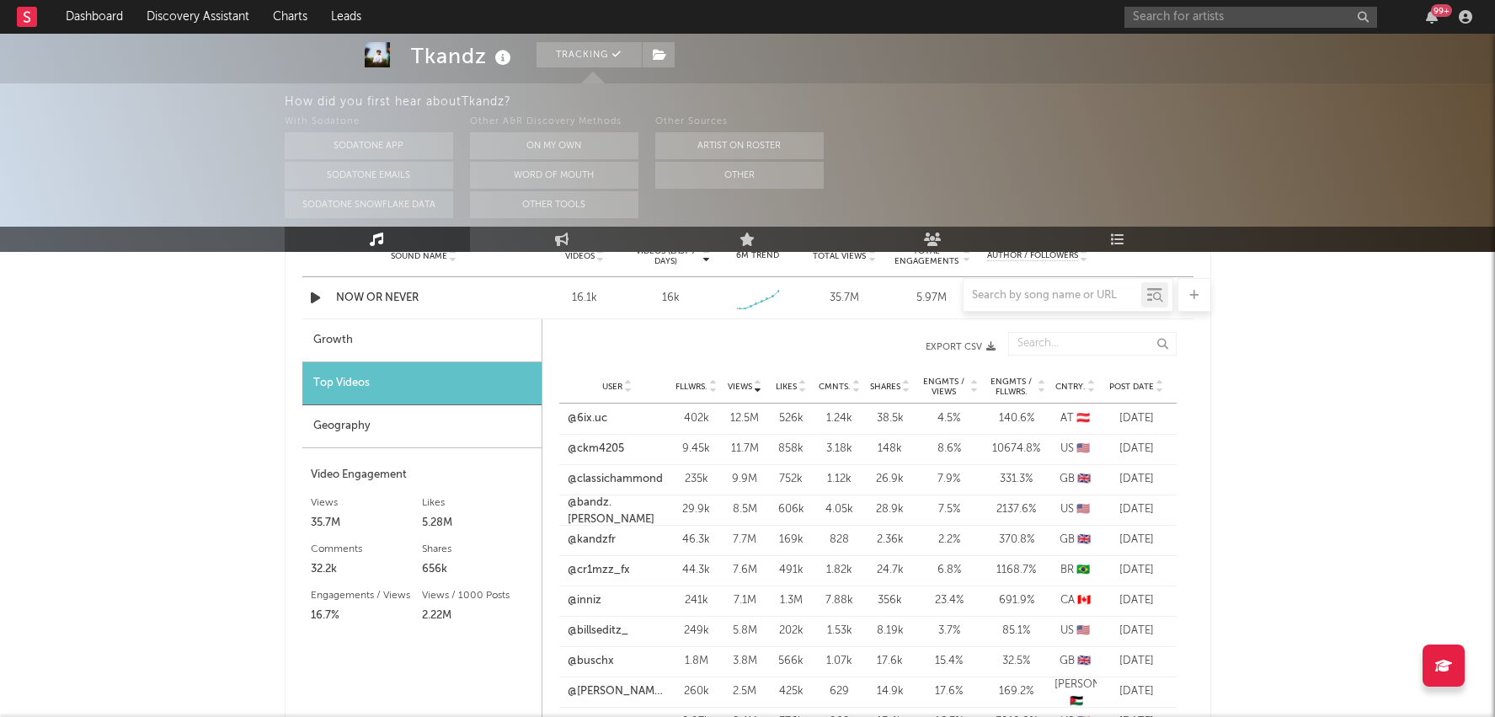
scroll to position [1185, 0]
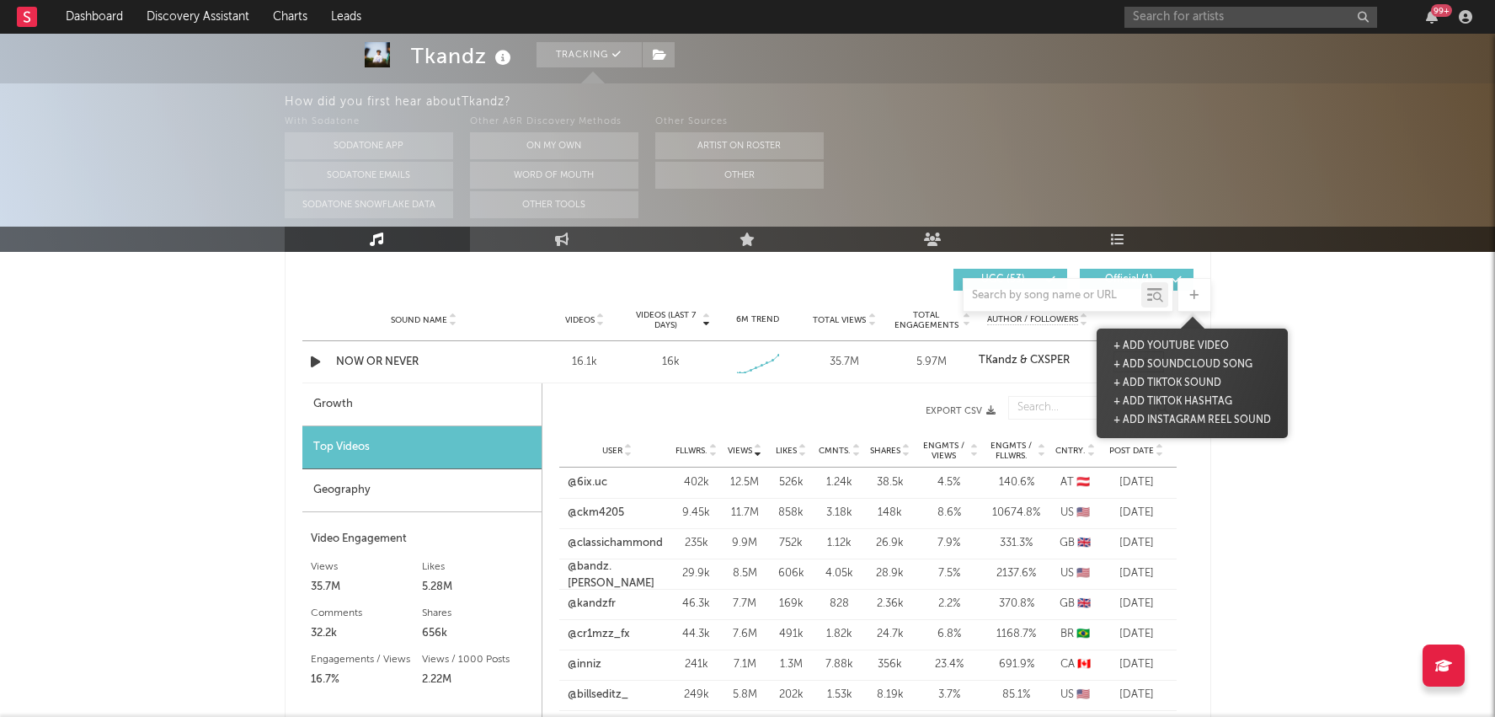
click at [1191, 300] on icon at bounding box center [1194, 295] width 9 height 11
click at [1193, 383] on button "+ Add TikTok Sound" at bounding box center [1168, 383] width 116 height 19
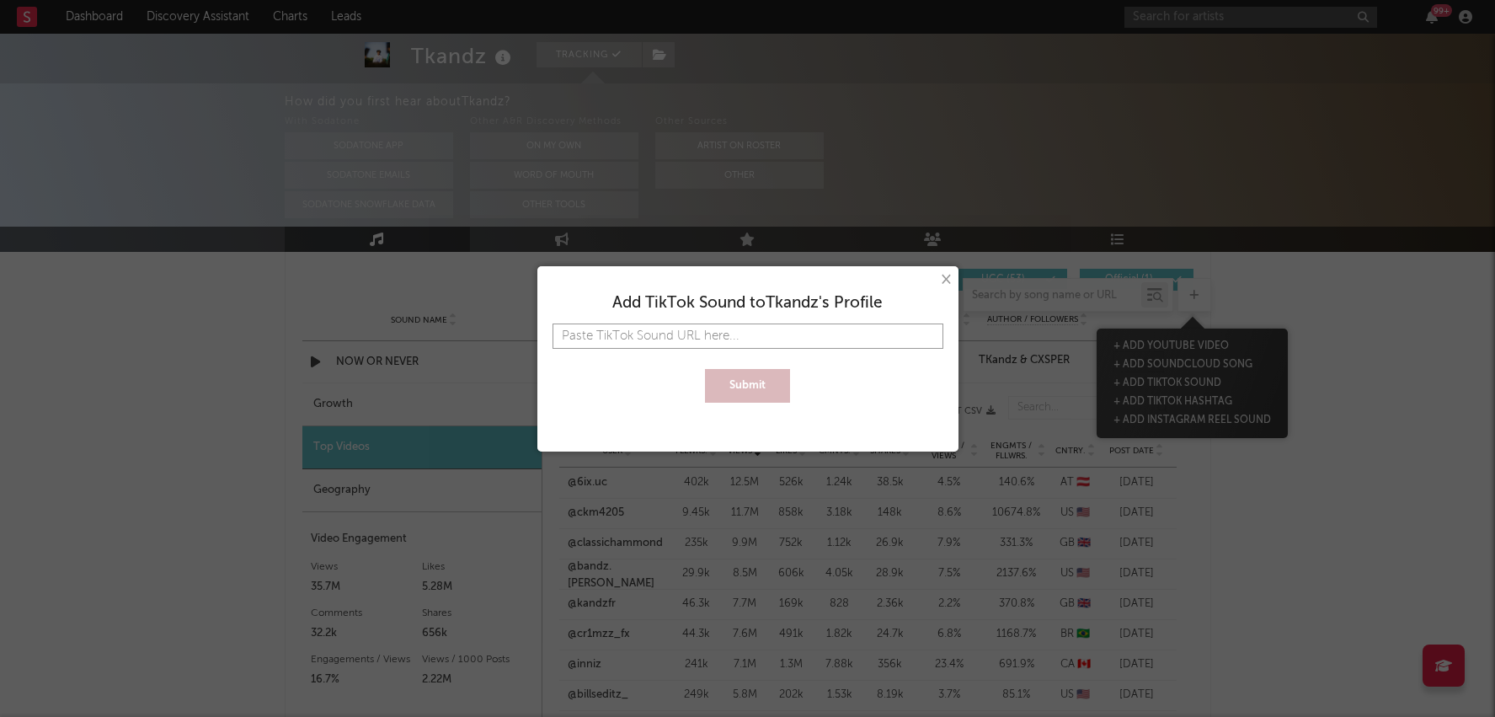
click at [837, 330] on input "text" at bounding box center [748, 336] width 391 height 25
paste input "[URL][DOMAIN_NAME]"
type input "[URL][DOMAIN_NAME]"
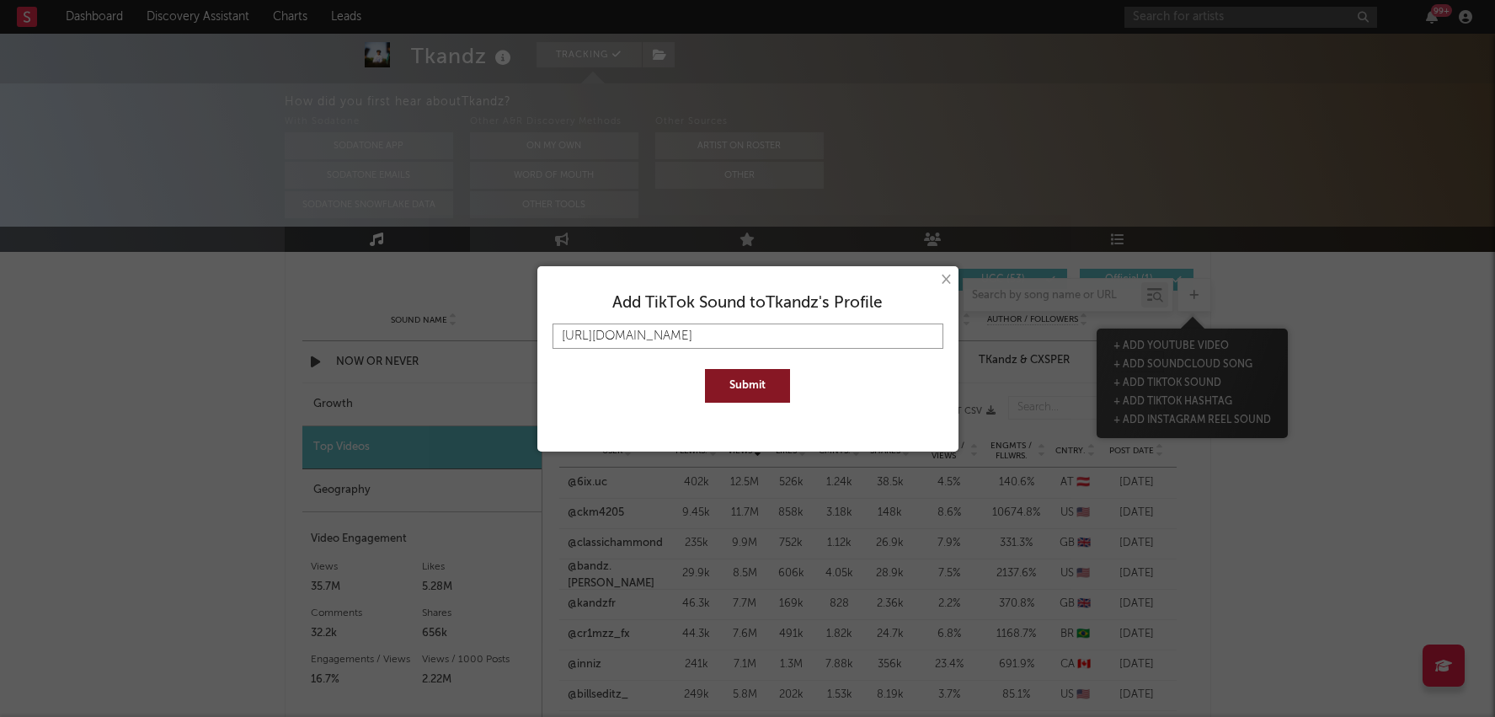
type input "[URL][DOMAIN_NAME]"
click at [705, 369] on button "Submit" at bounding box center [747, 386] width 85 height 34
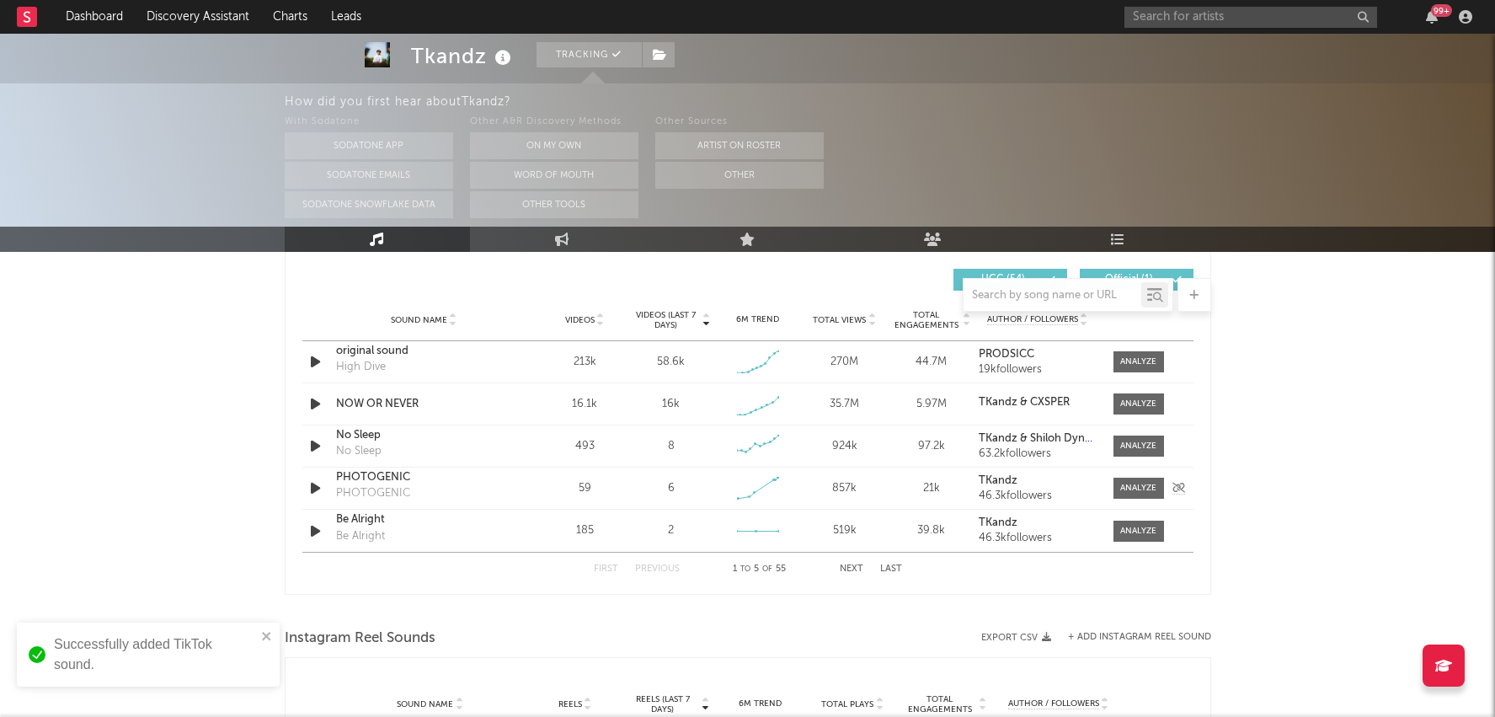
scroll to position [1179, 0]
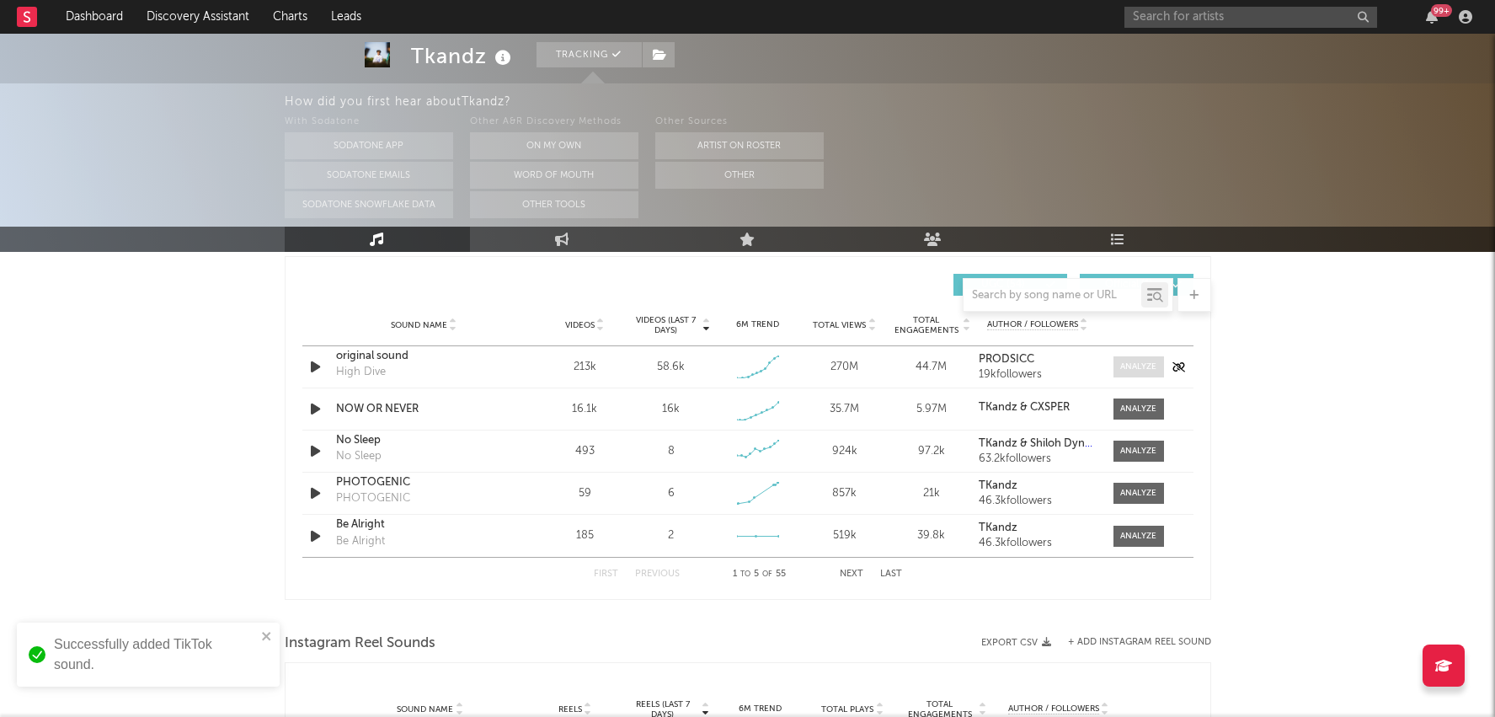
click at [1147, 361] on div at bounding box center [1138, 367] width 36 height 13
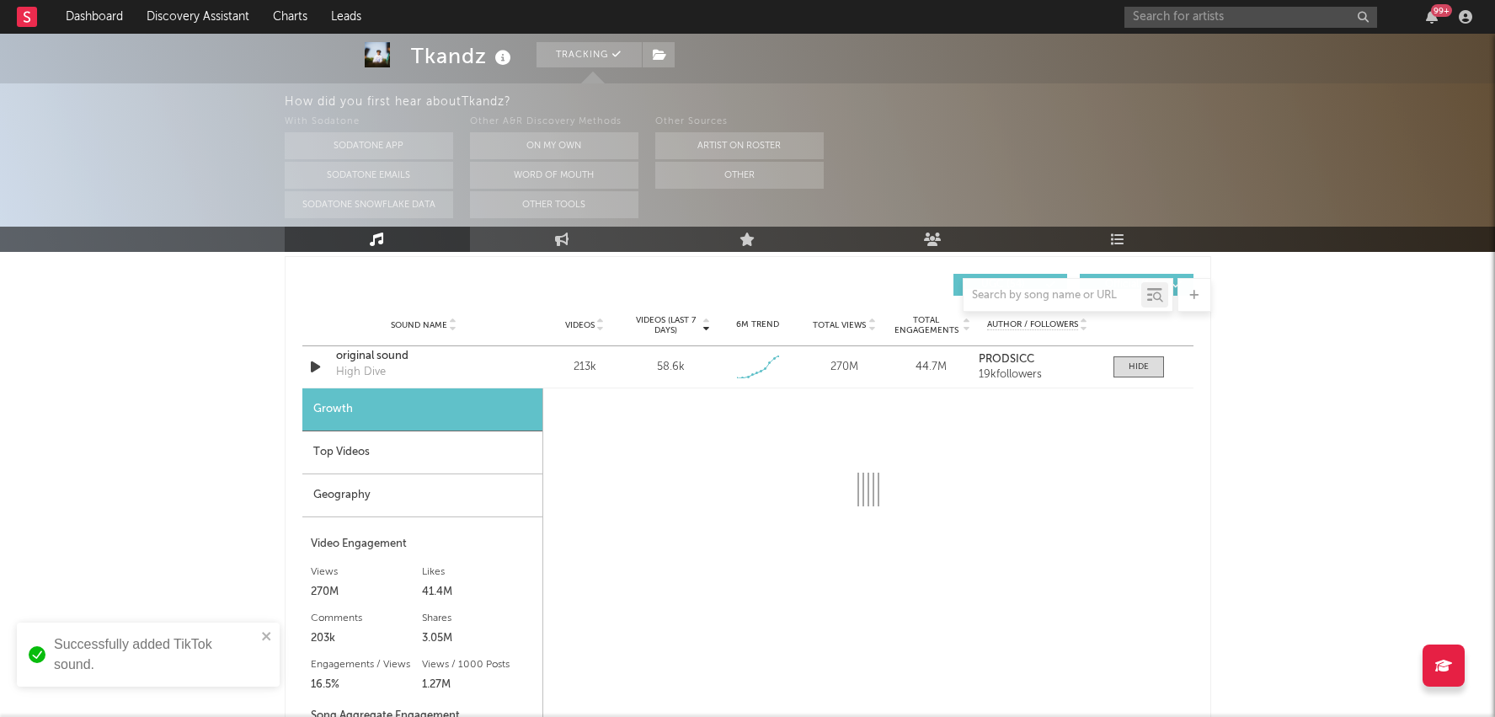
select select "1w"
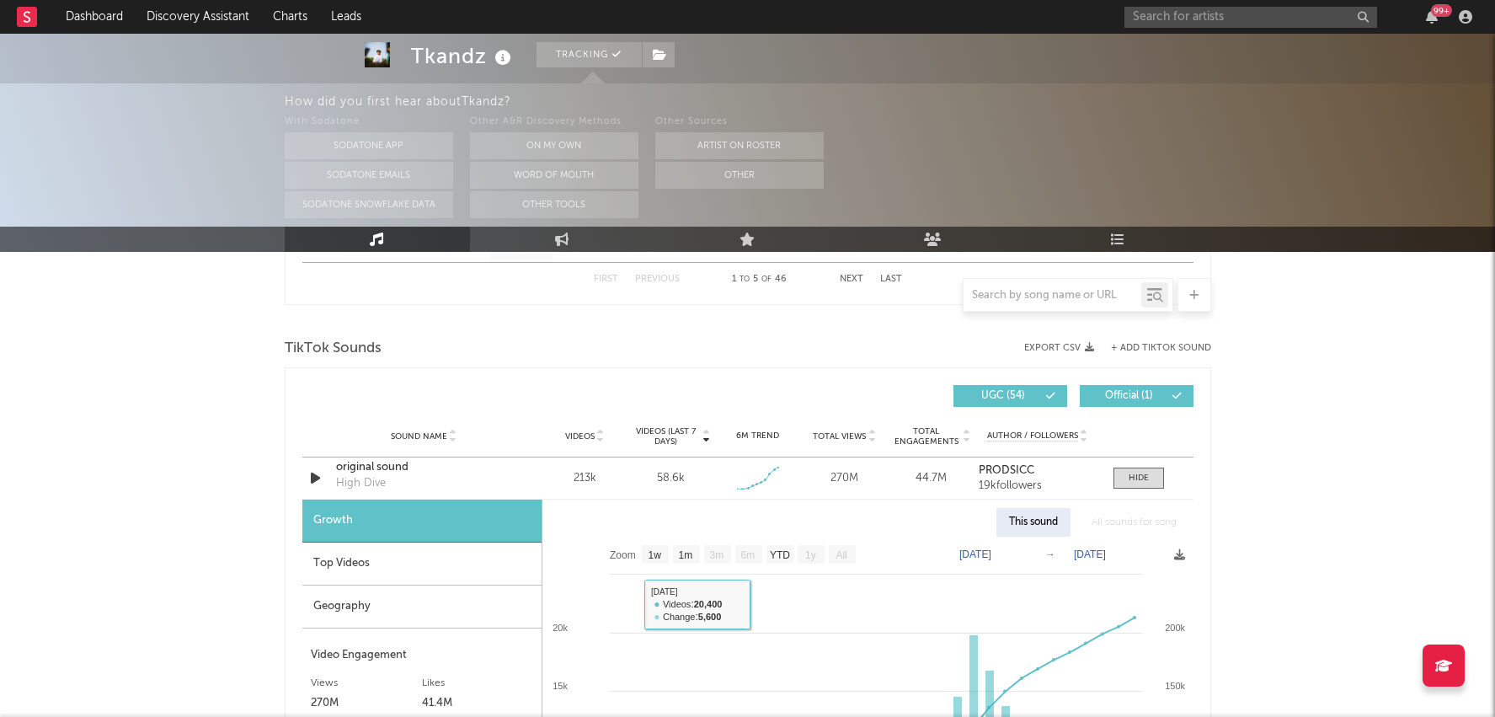
scroll to position [405, 0]
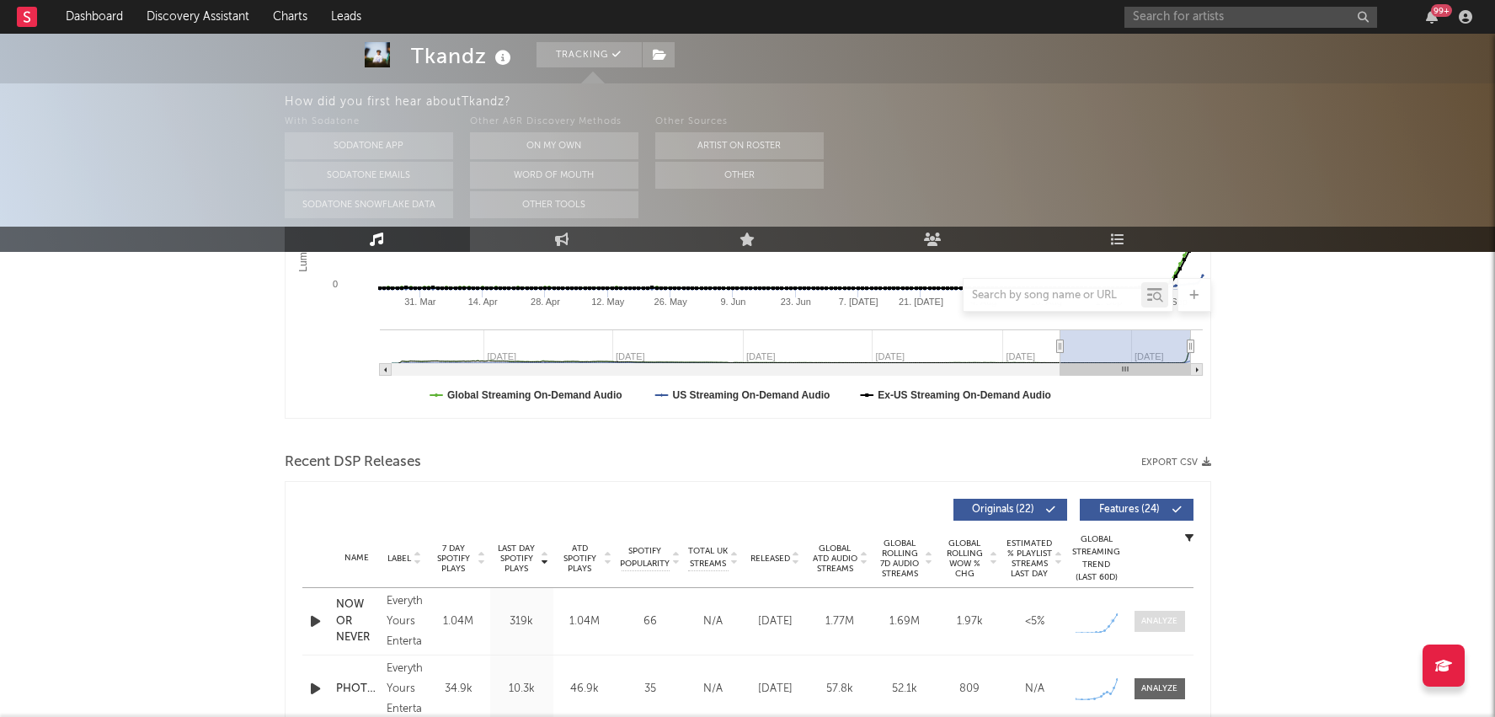
click at [1161, 617] on div at bounding box center [1160, 621] width 36 height 13
select select "1w"
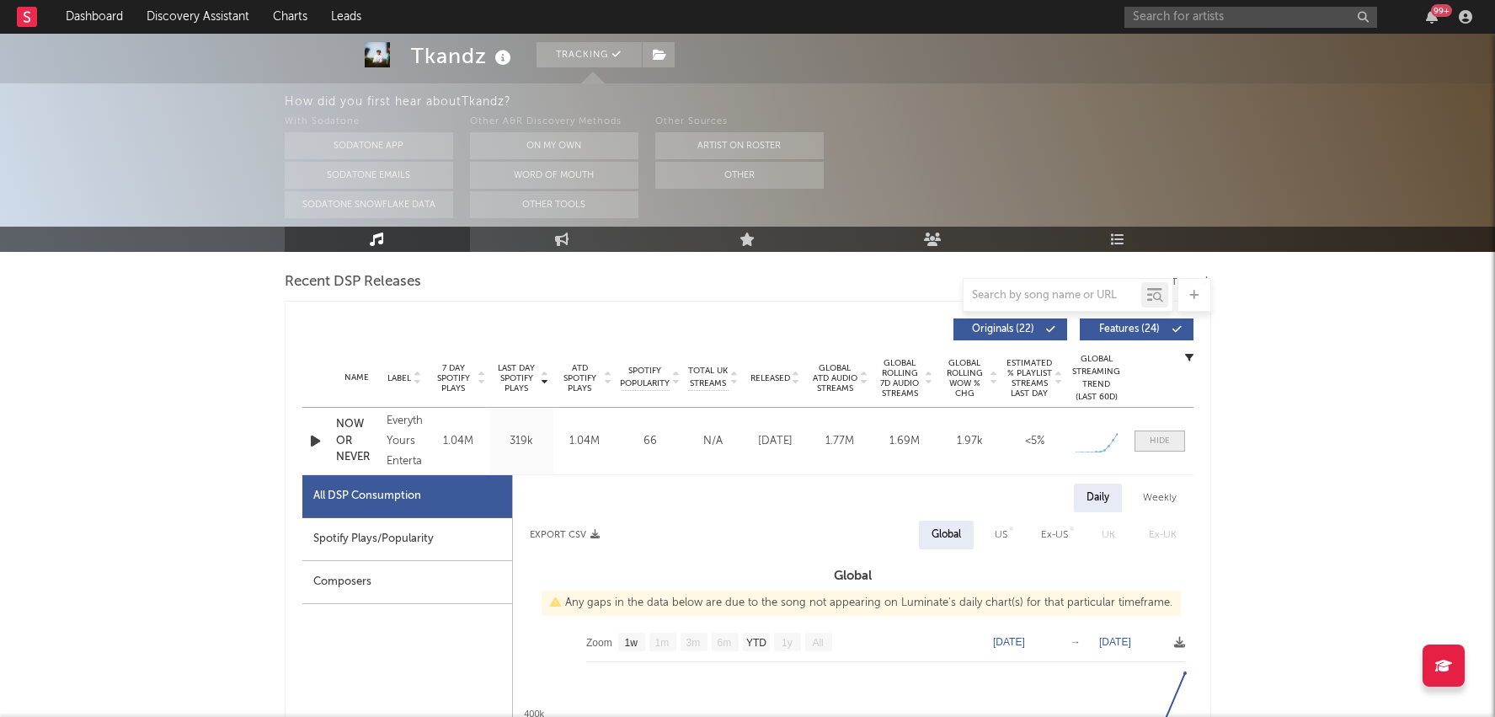
scroll to position [623, 0]
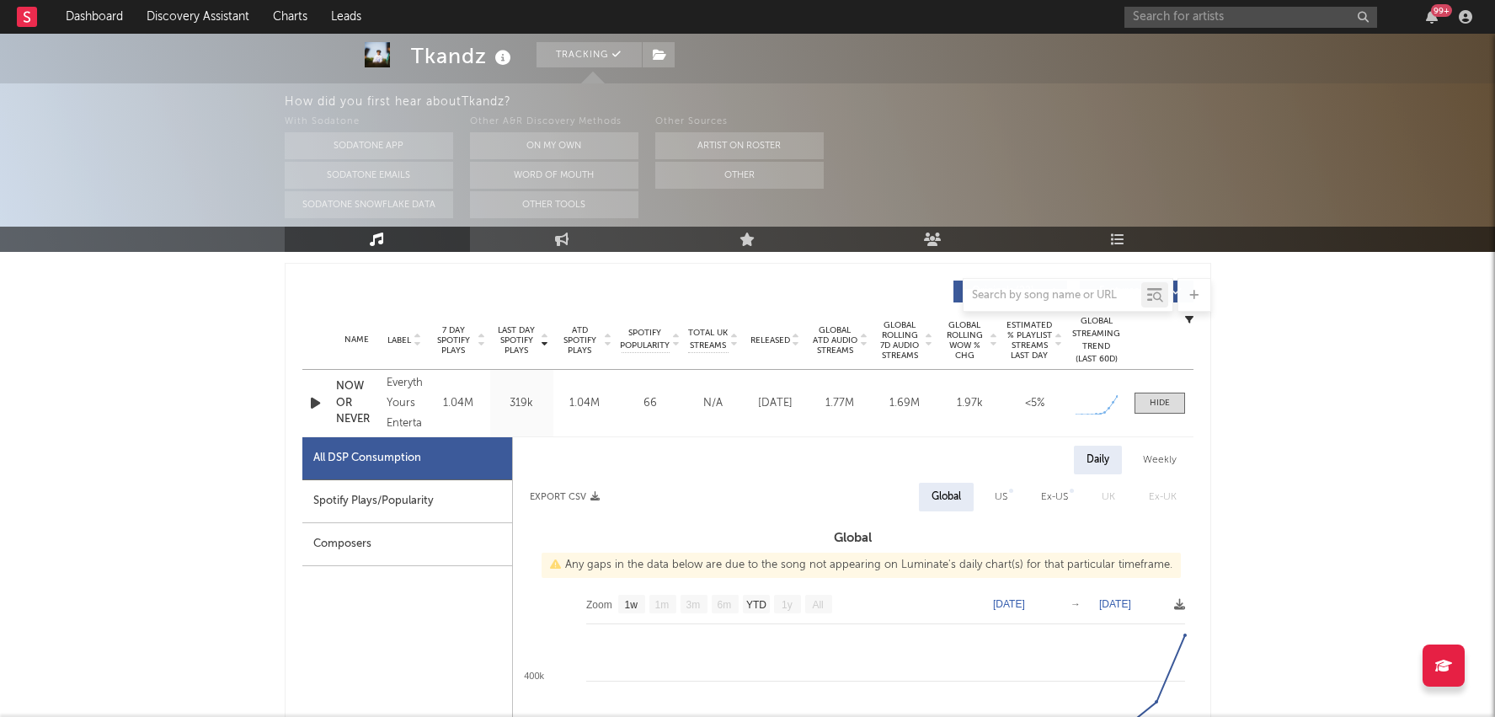
click at [480, 505] on div "Spotify Plays/Popularity" at bounding box center [407, 501] width 210 height 43
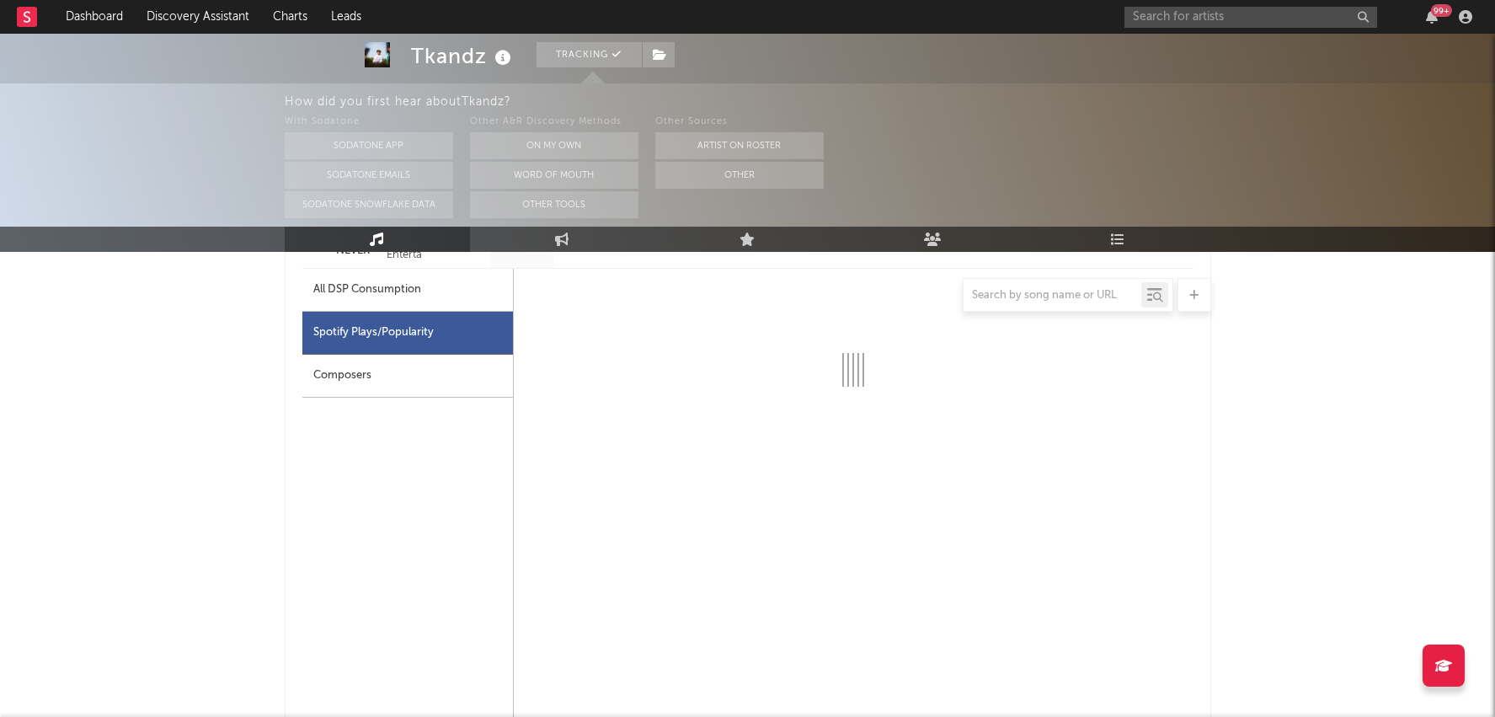
select select "1w"
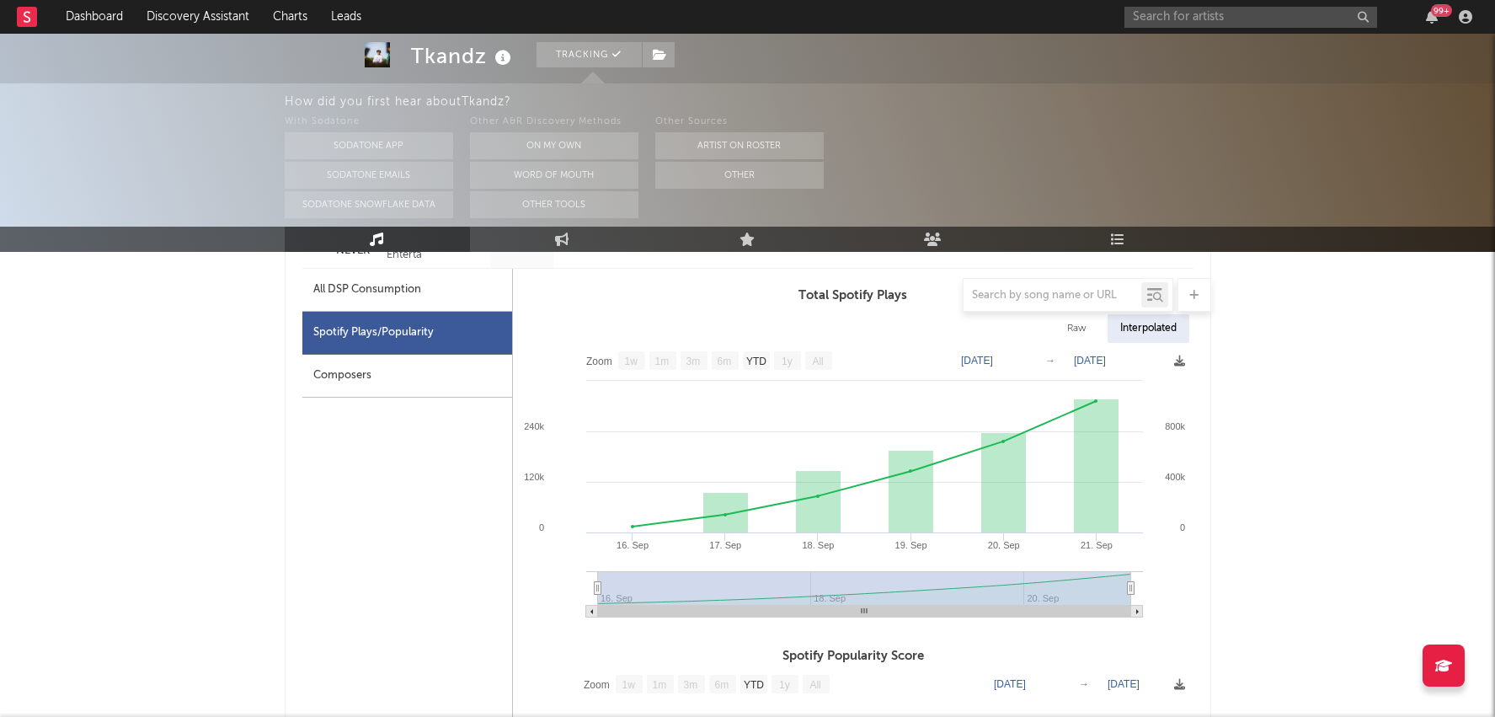
scroll to position [794, 0]
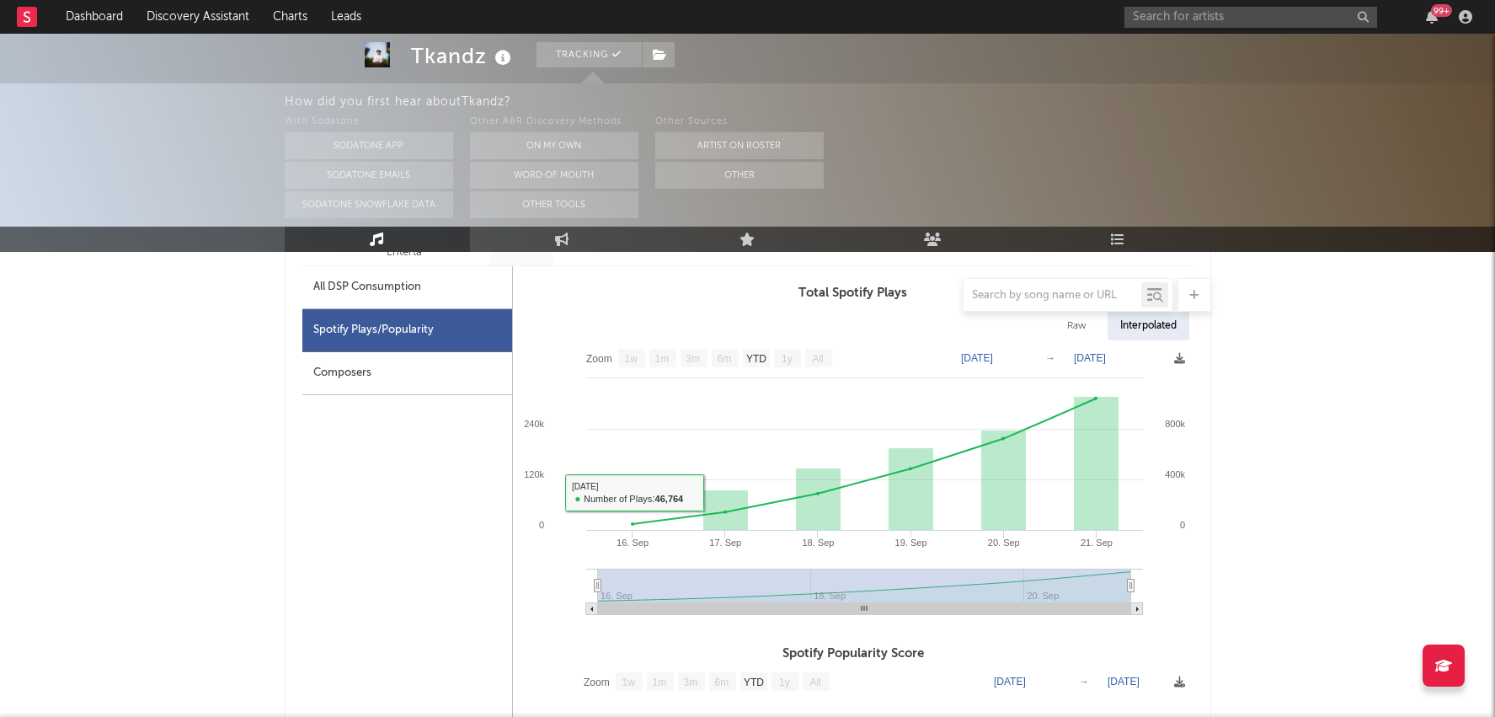
click at [450, 282] on div at bounding box center [748, 295] width 927 height 34
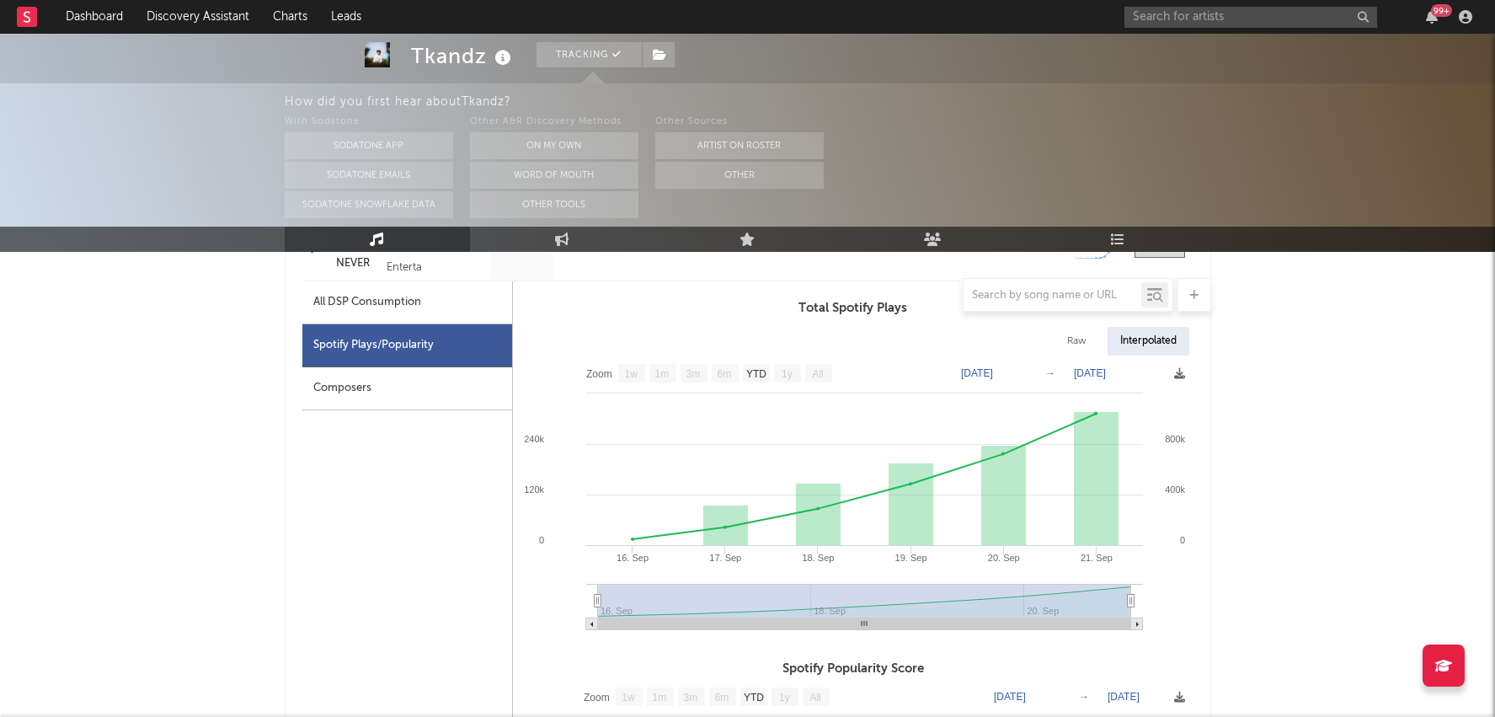
click at [426, 309] on div at bounding box center [748, 295] width 927 height 34
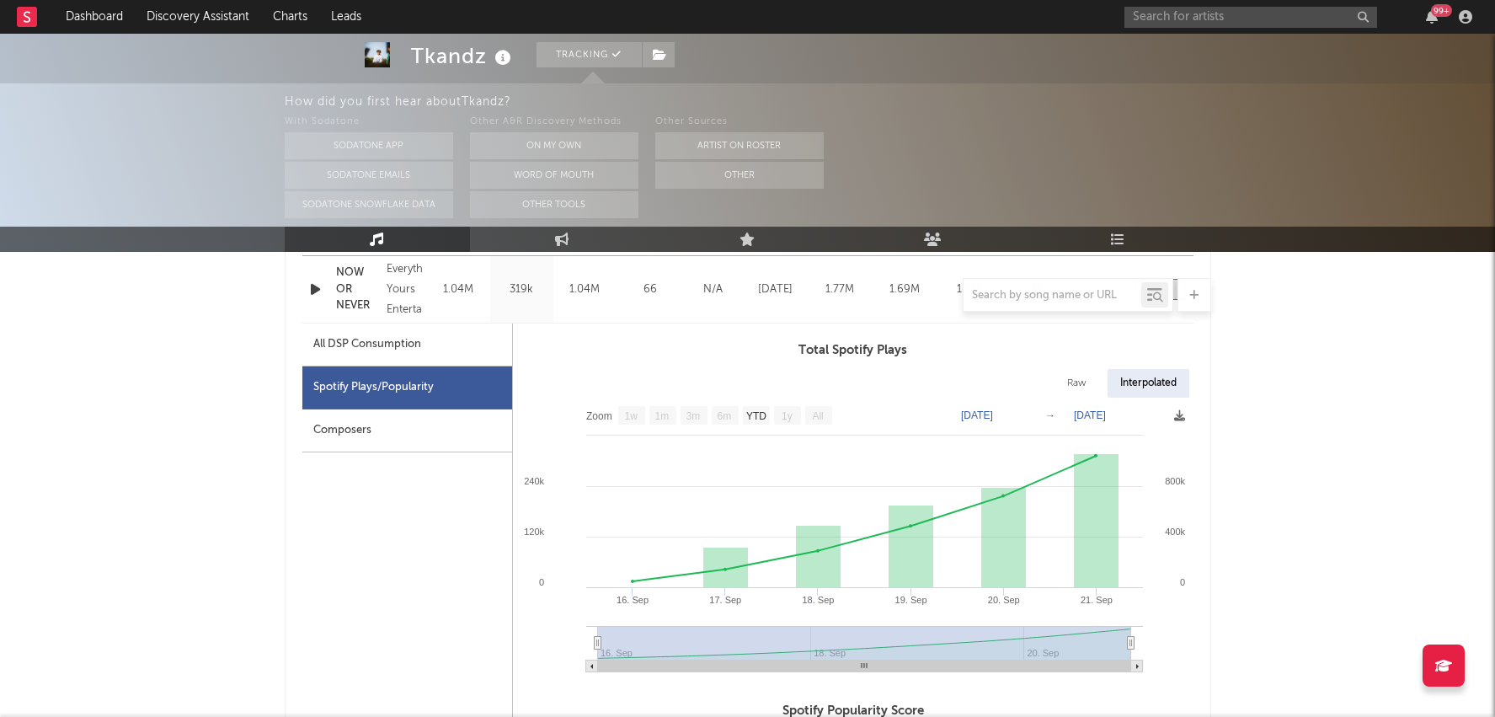
scroll to position [695, 0]
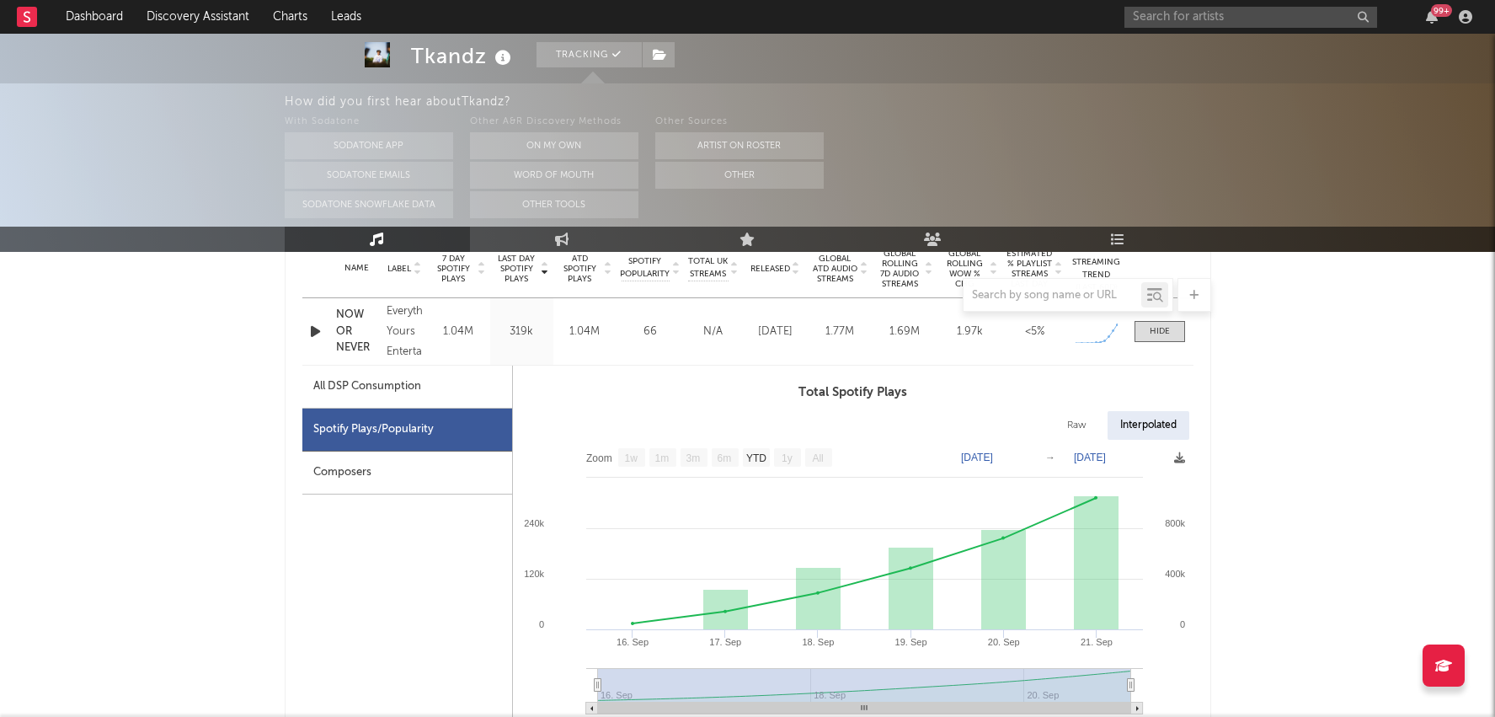
click at [362, 366] on div "All DSP Consumption" at bounding box center [407, 387] width 210 height 43
select select "1w"
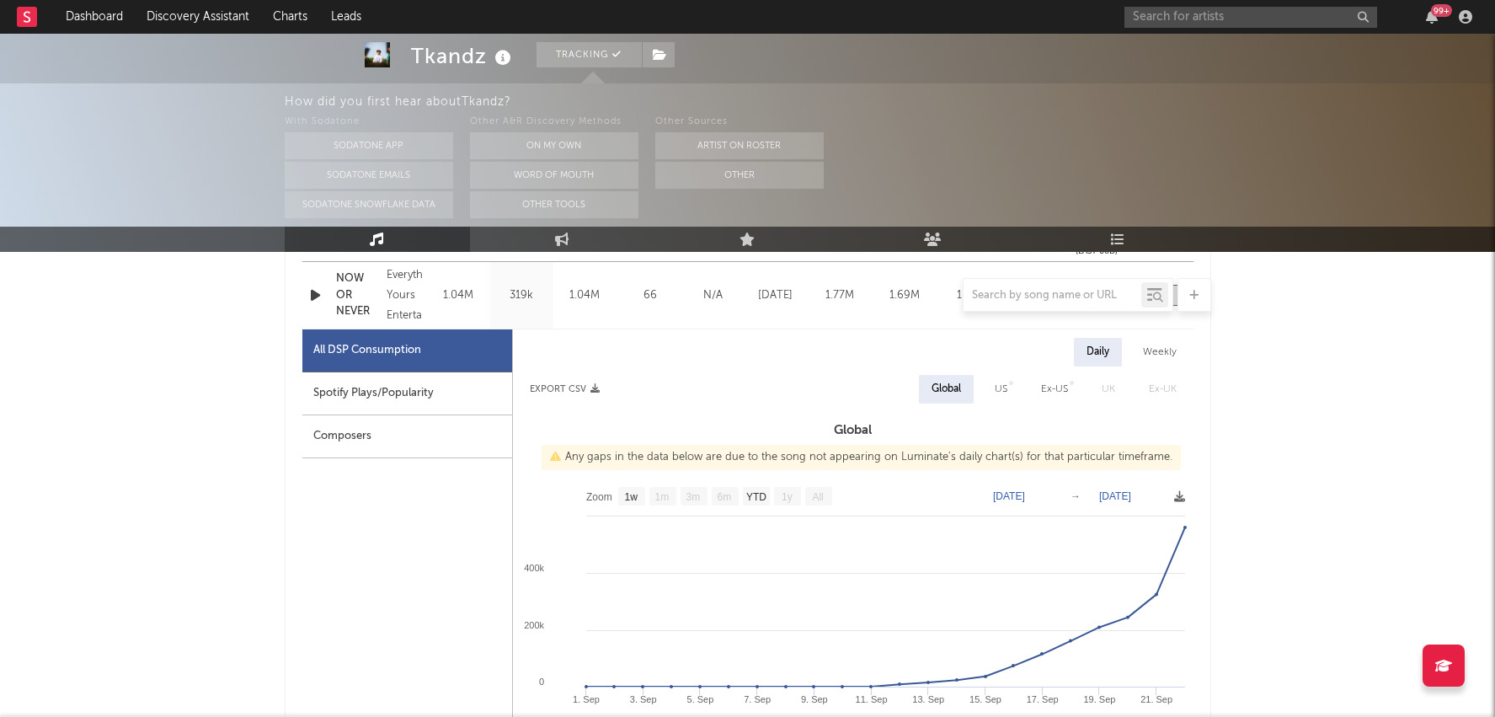
scroll to position [735, 0]
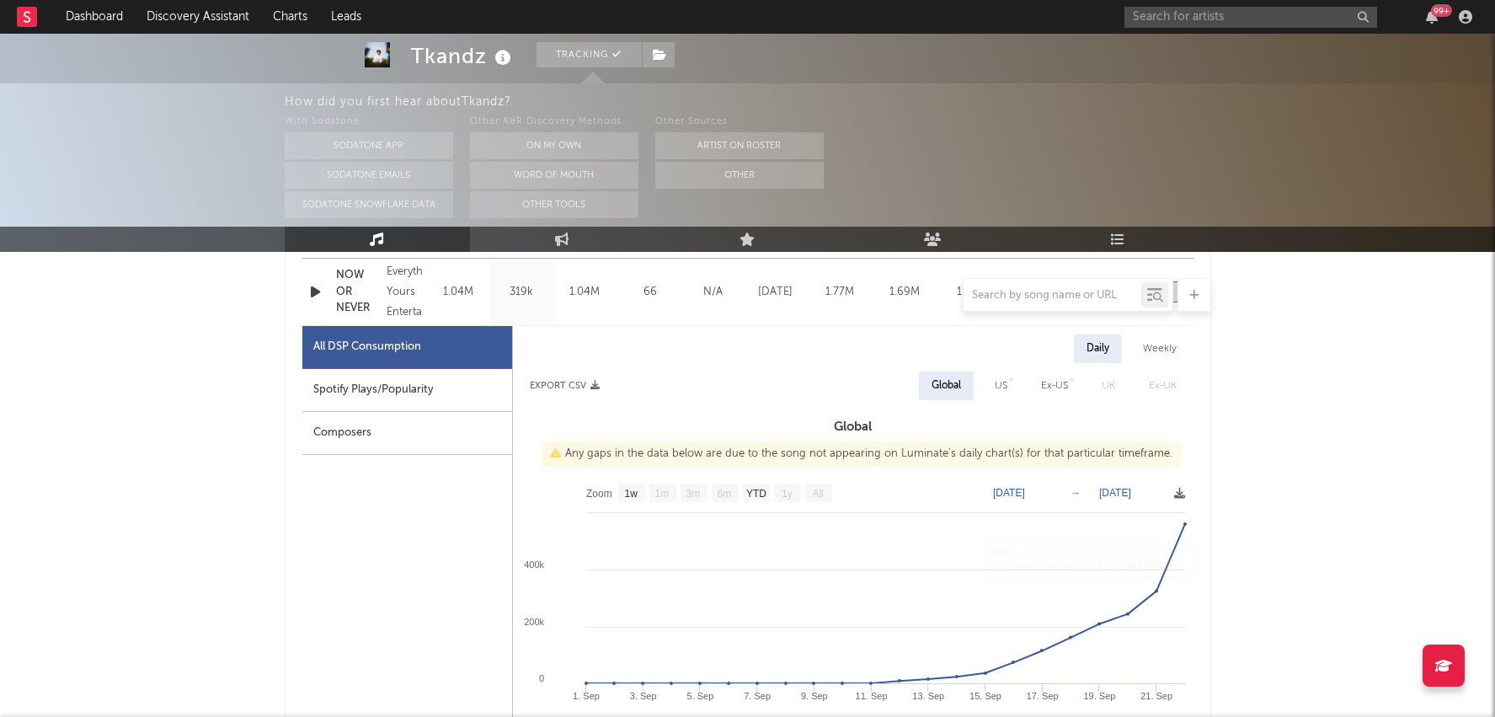
click at [548, 386] on button "Export CSV" at bounding box center [565, 386] width 70 height 10
click at [999, 372] on div "US" at bounding box center [1001, 386] width 38 height 29
select select "1w"
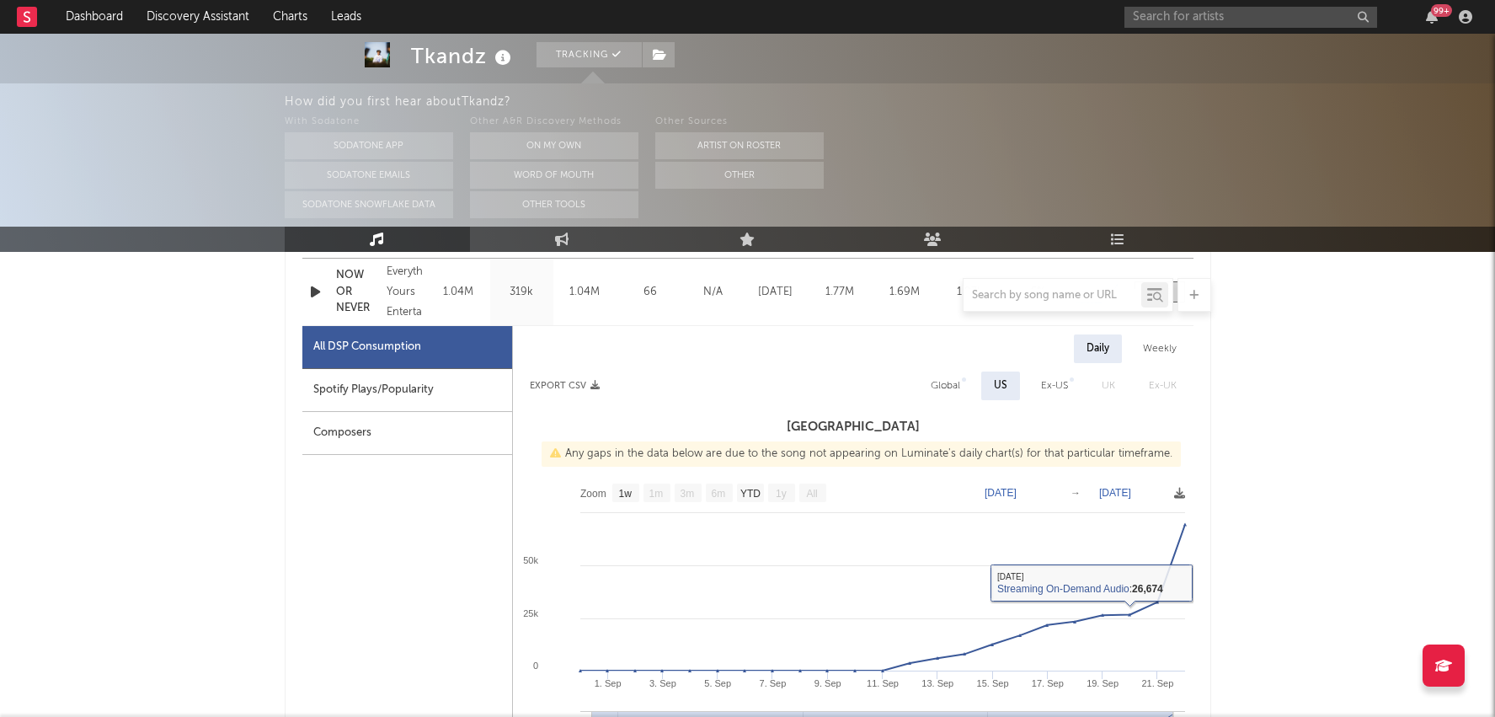
click at [1055, 376] on div "Ex-US" at bounding box center [1054, 386] width 27 height 20
select select "1w"
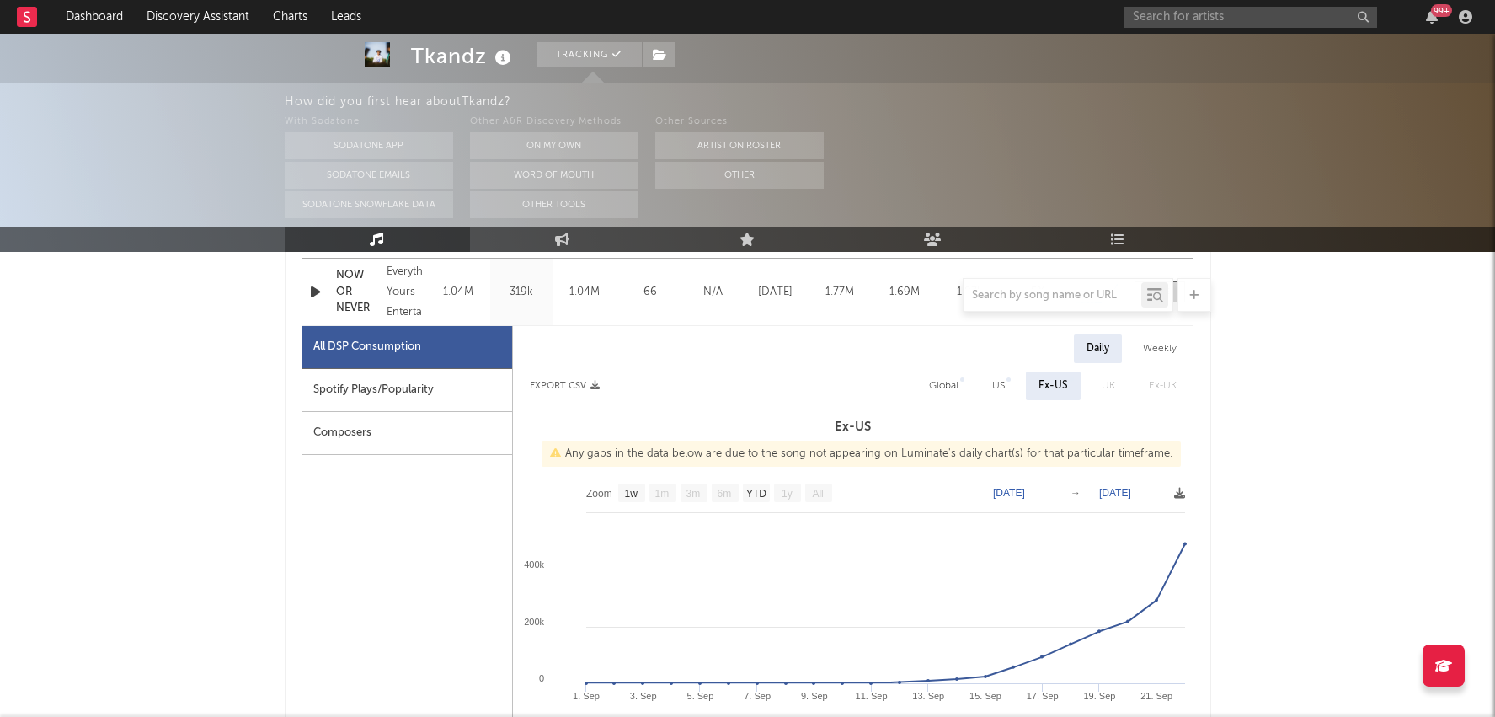
click at [405, 395] on div "Spotify Plays/Popularity" at bounding box center [407, 390] width 210 height 43
select select "1w"
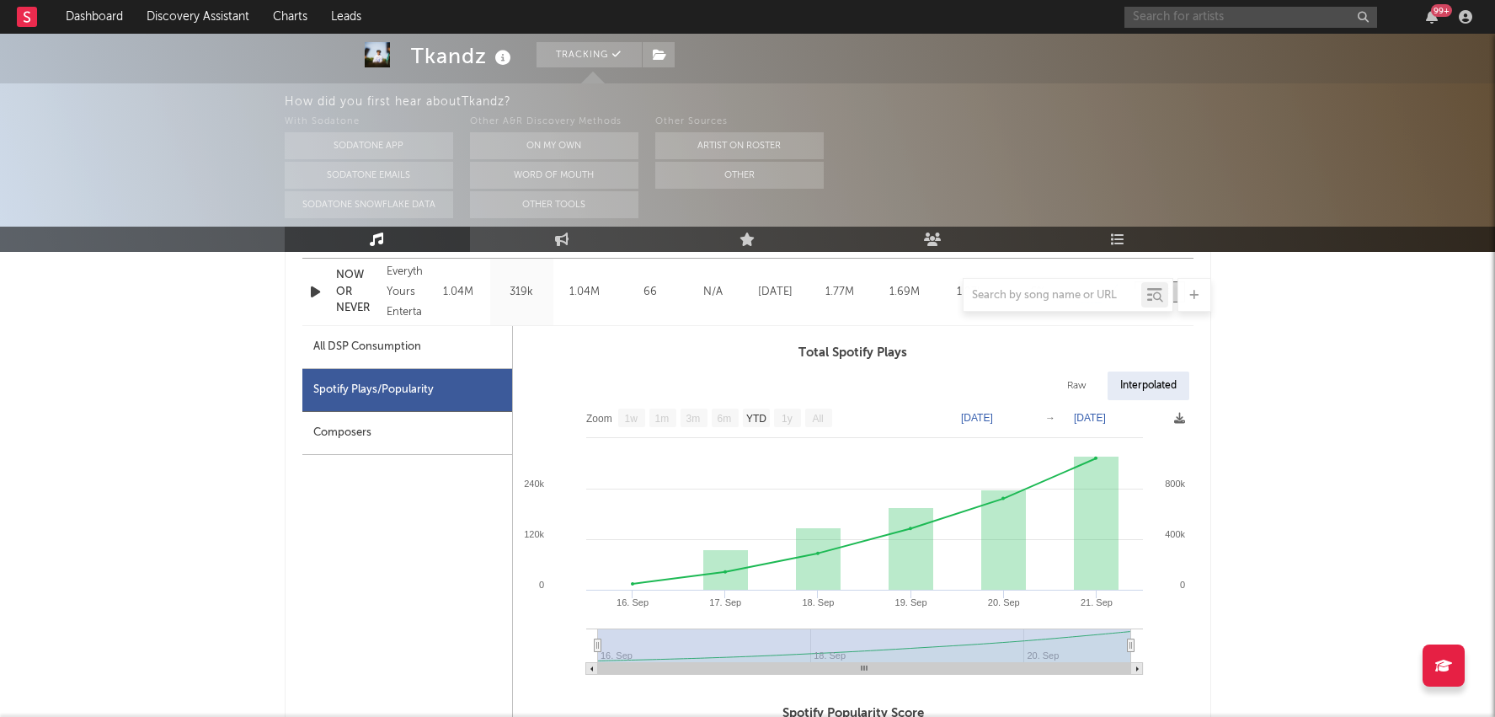
click at [1216, 24] on input "text" at bounding box center [1251, 17] width 253 height 21
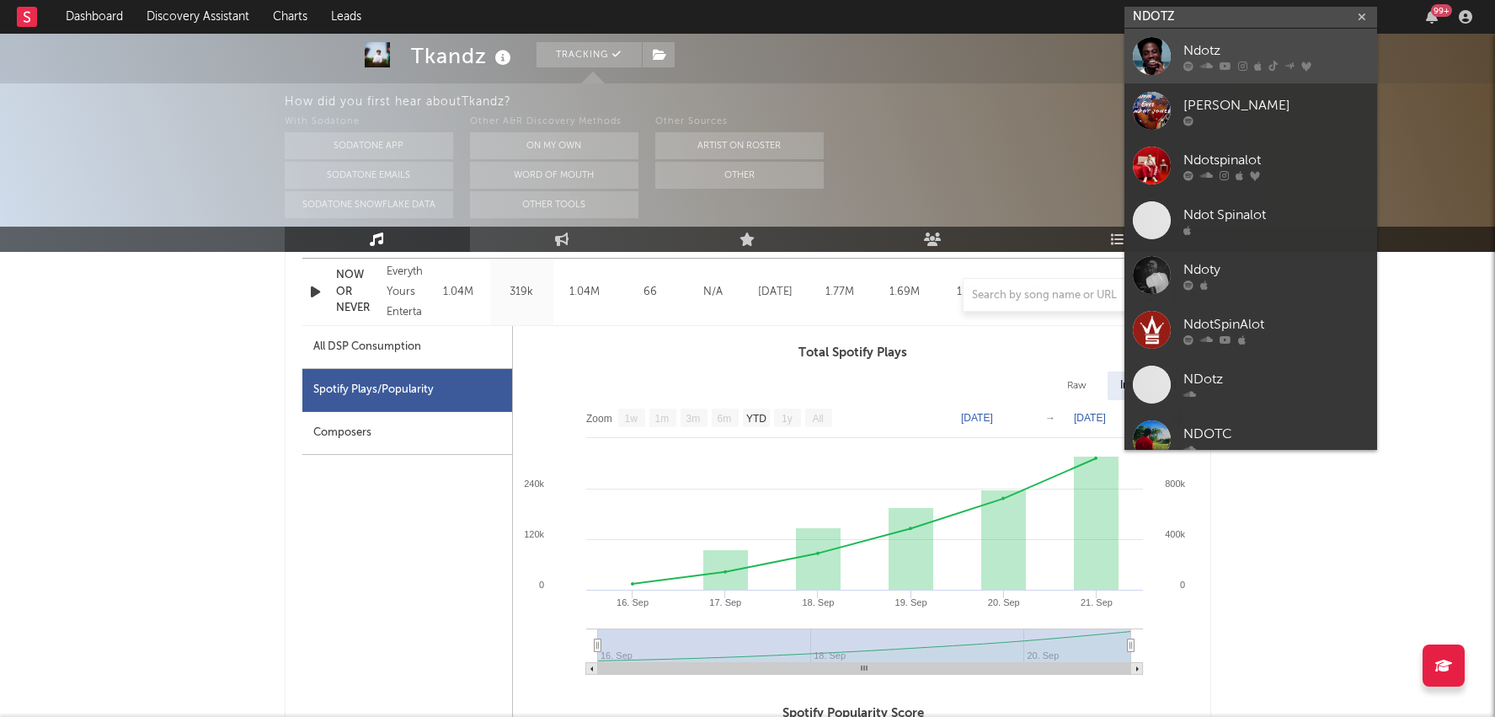
type input "NDOTZ"
click at [1243, 62] on icon at bounding box center [1242, 66] width 9 height 10
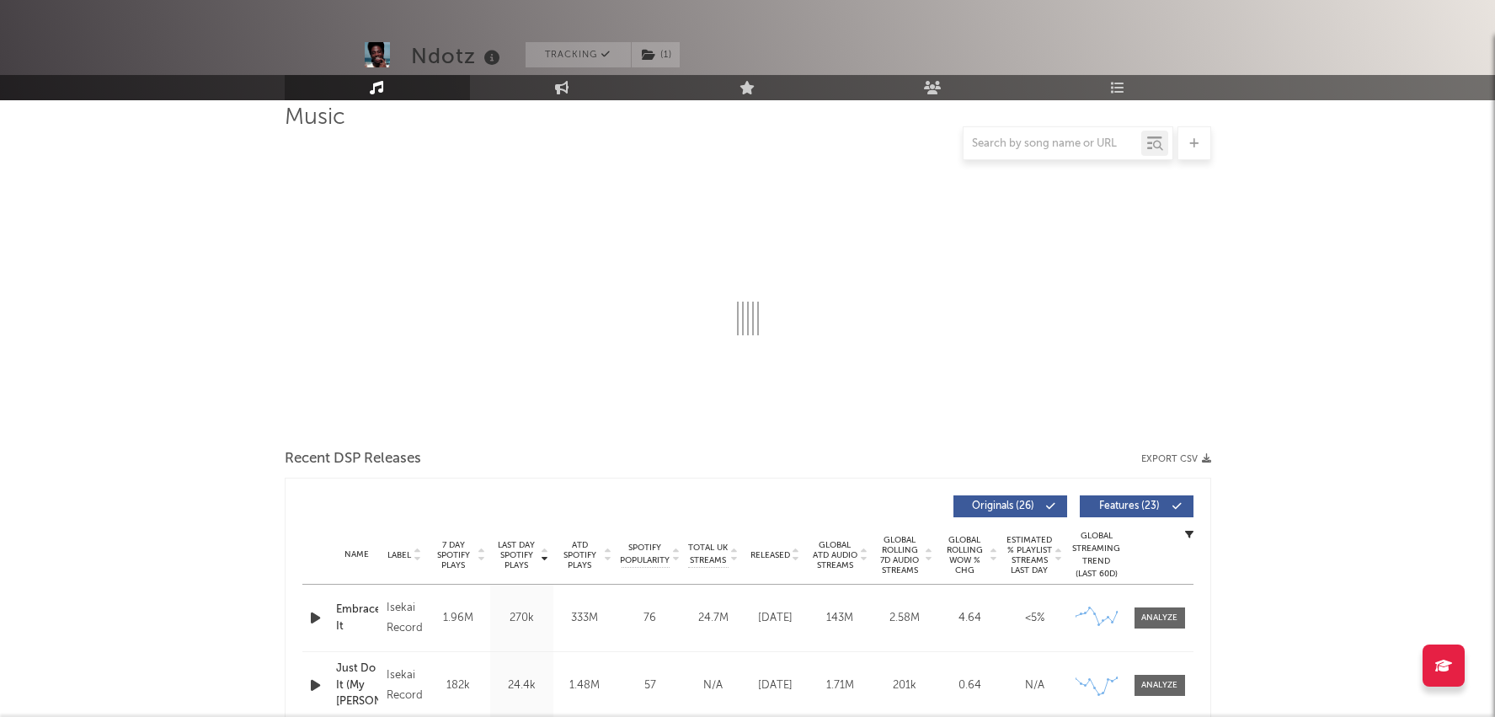
select select "6m"
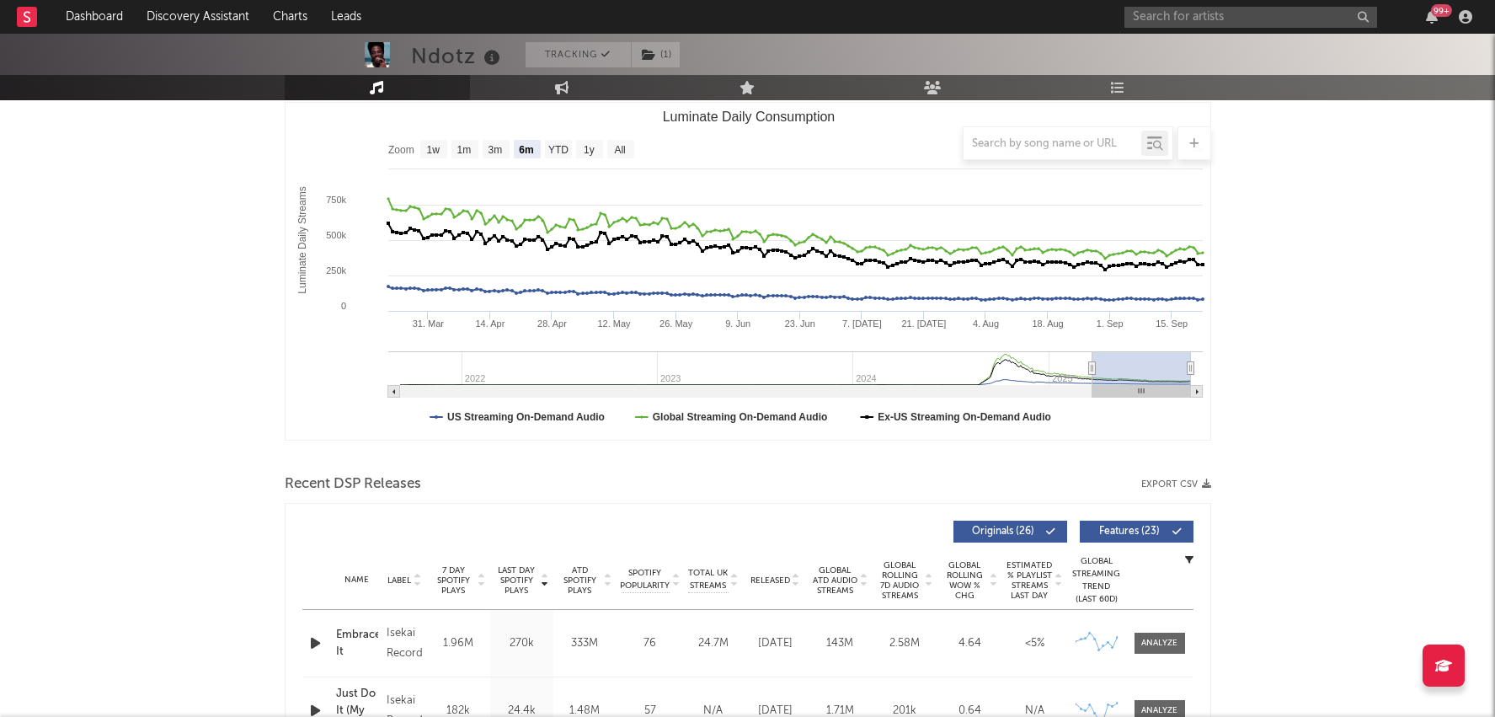
scroll to position [423, 0]
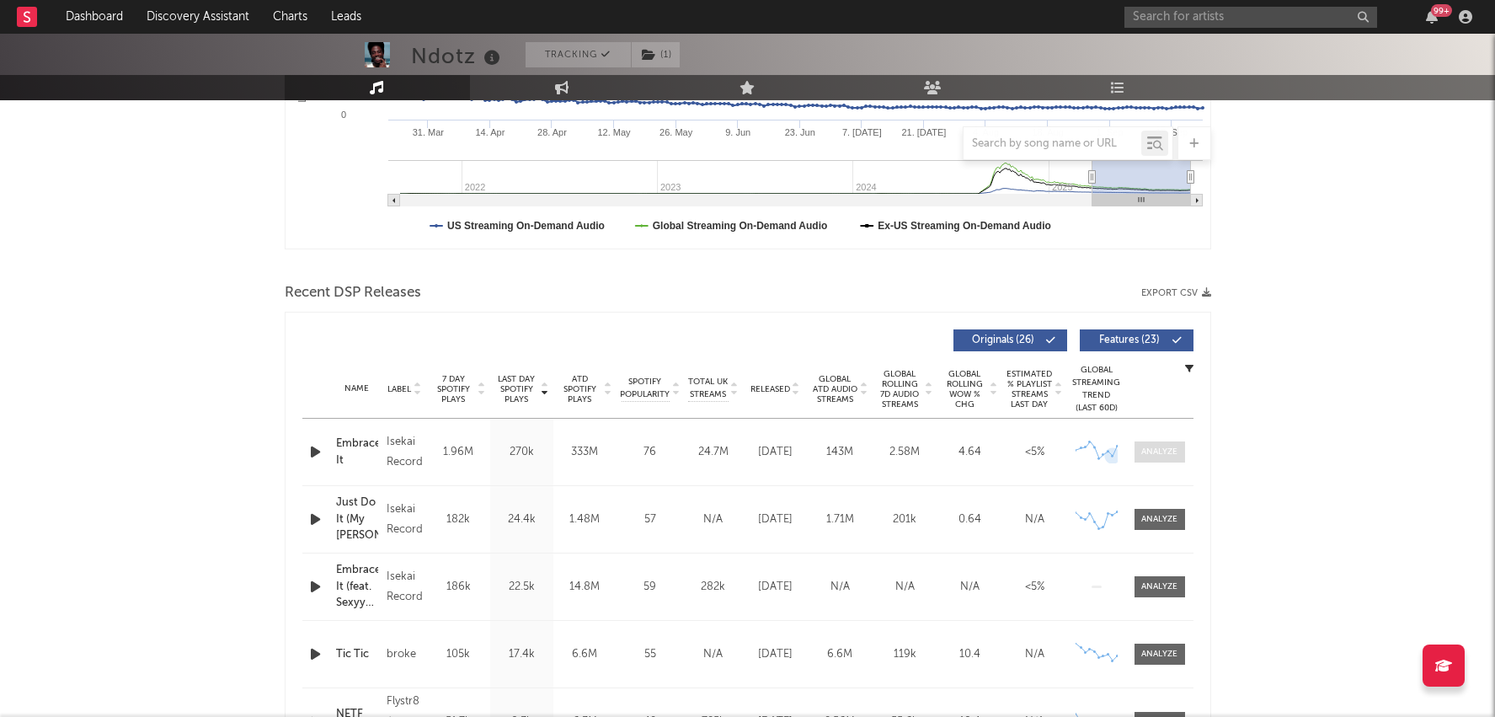
click at [1145, 446] on div at bounding box center [1160, 452] width 36 height 13
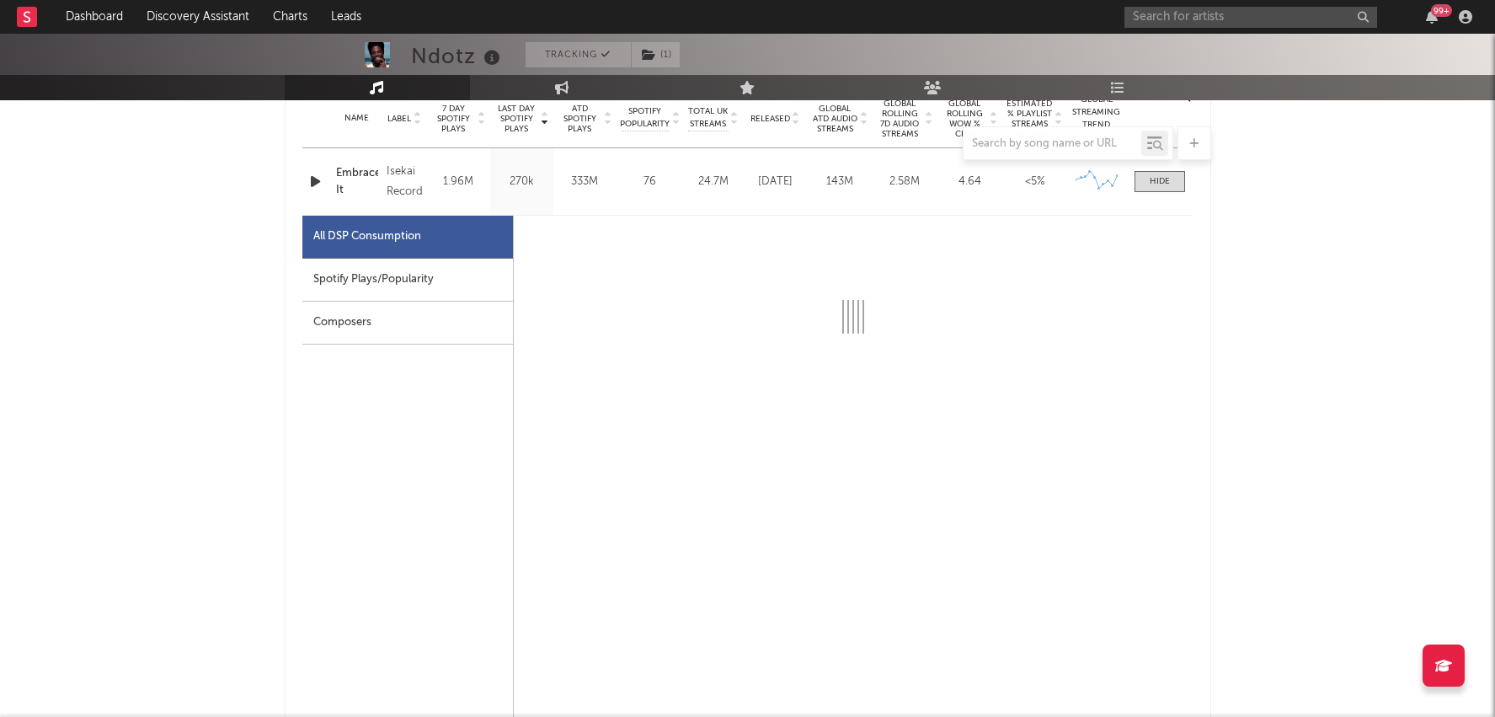
select select "6m"
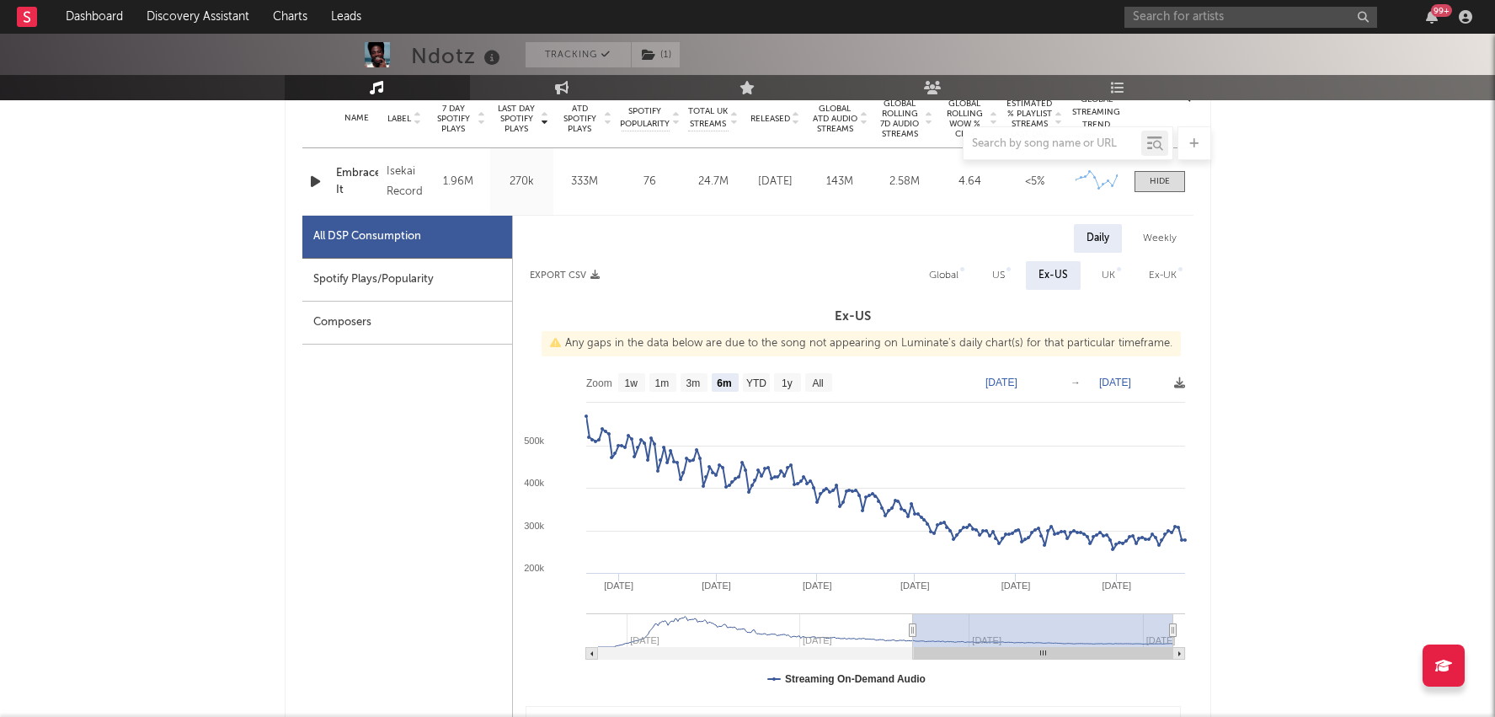
scroll to position [803, 0]
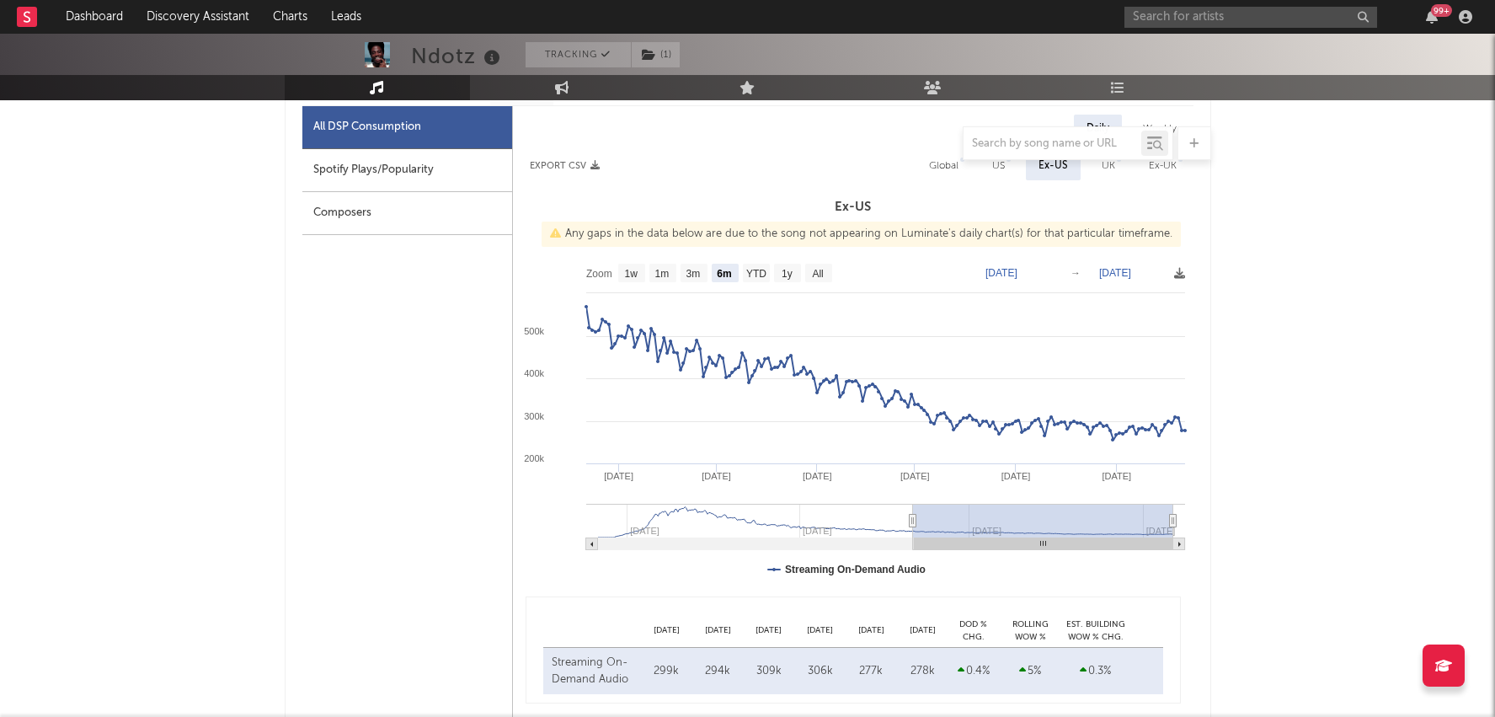
type input "[DATE]"
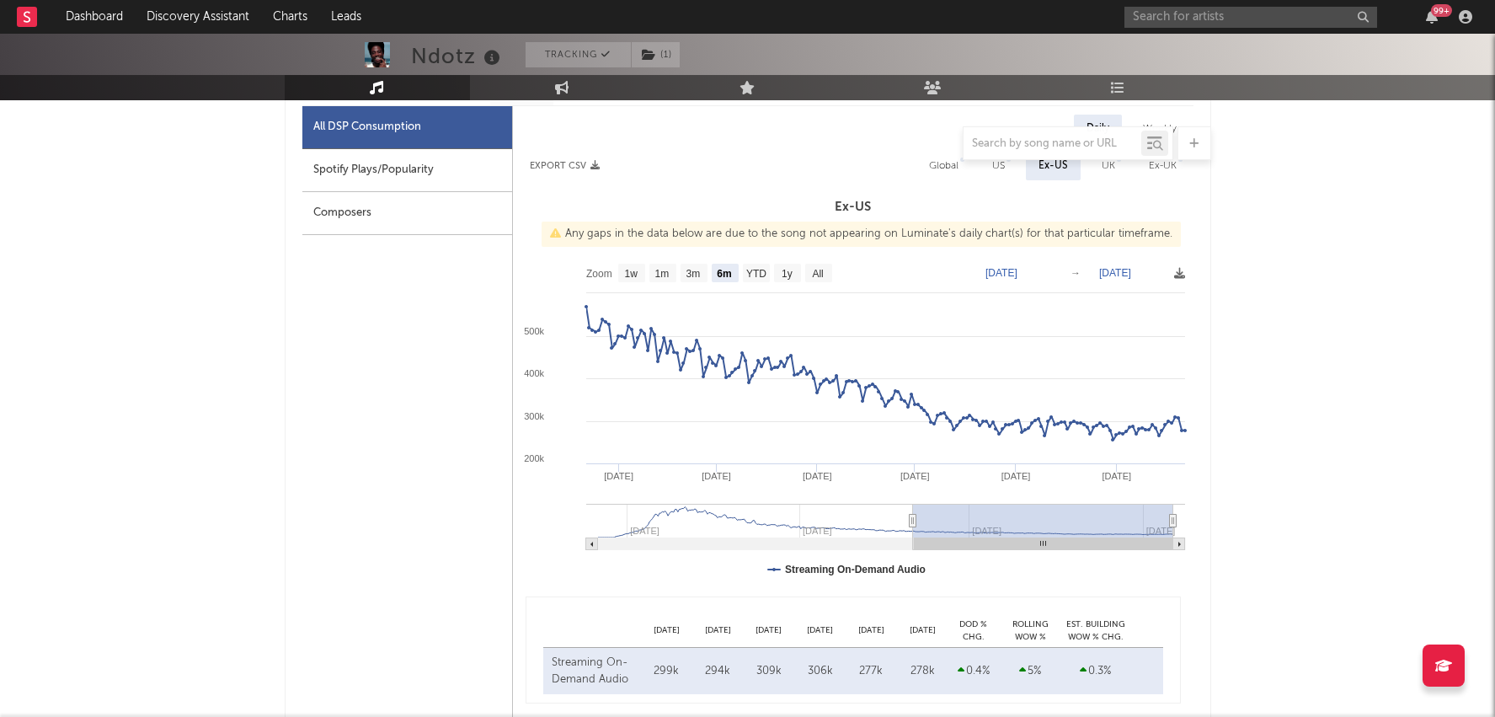
type input "[DATE]"
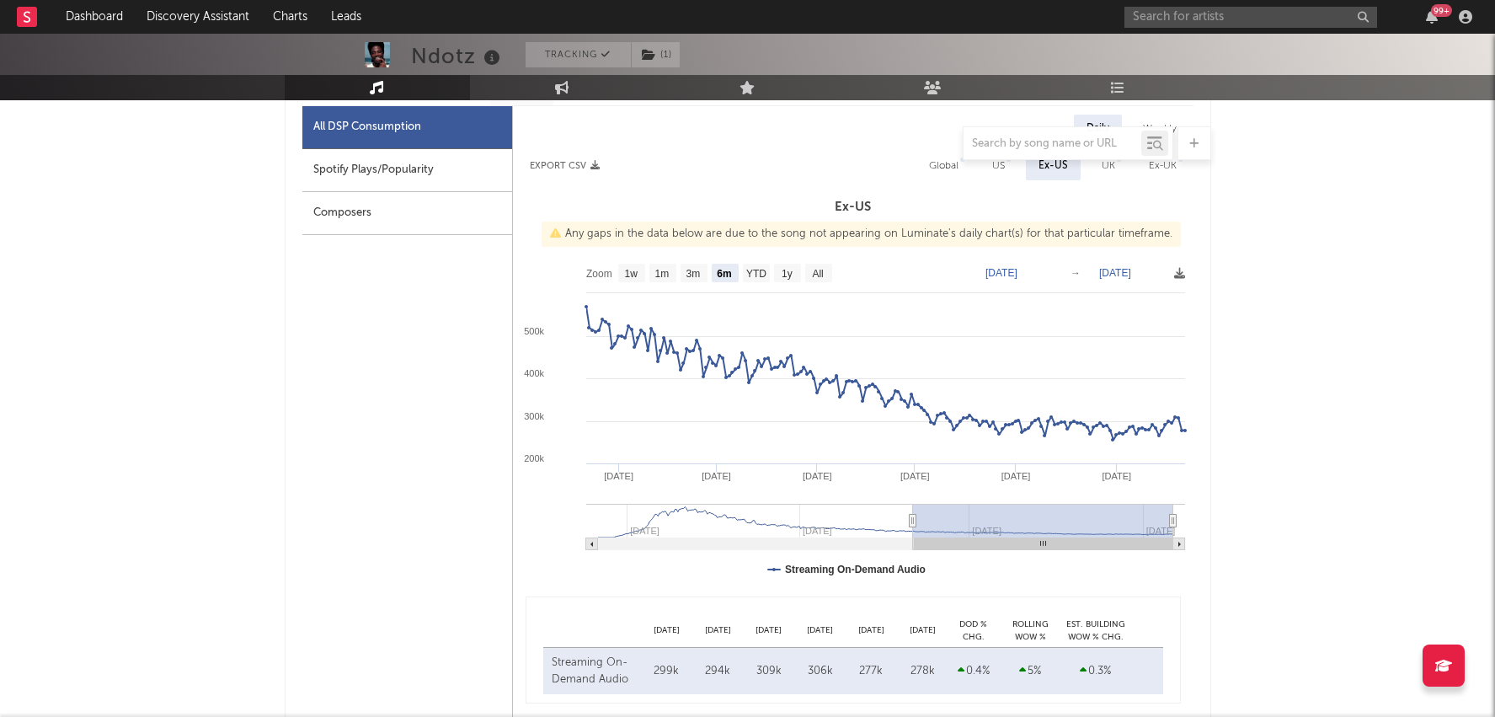
type input "[DATE]"
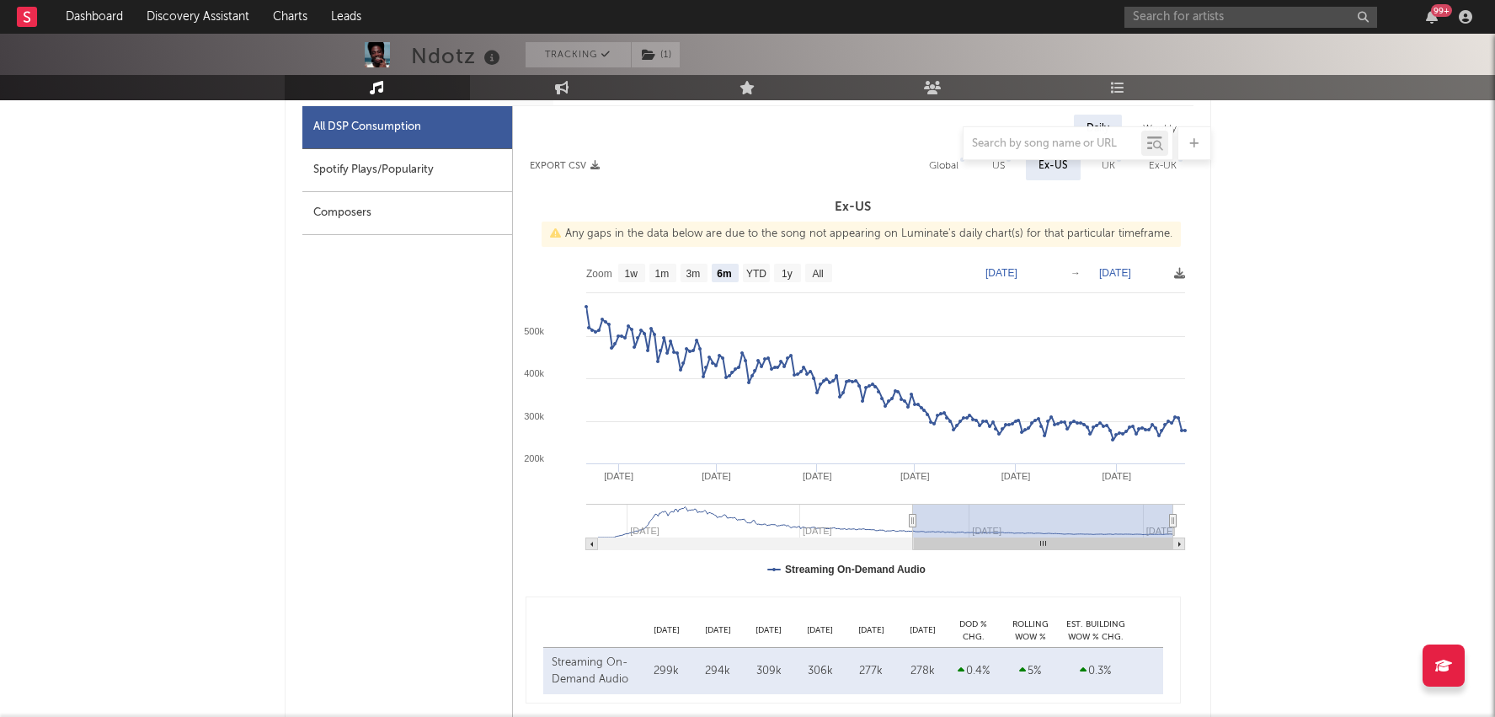
type input "[DATE]"
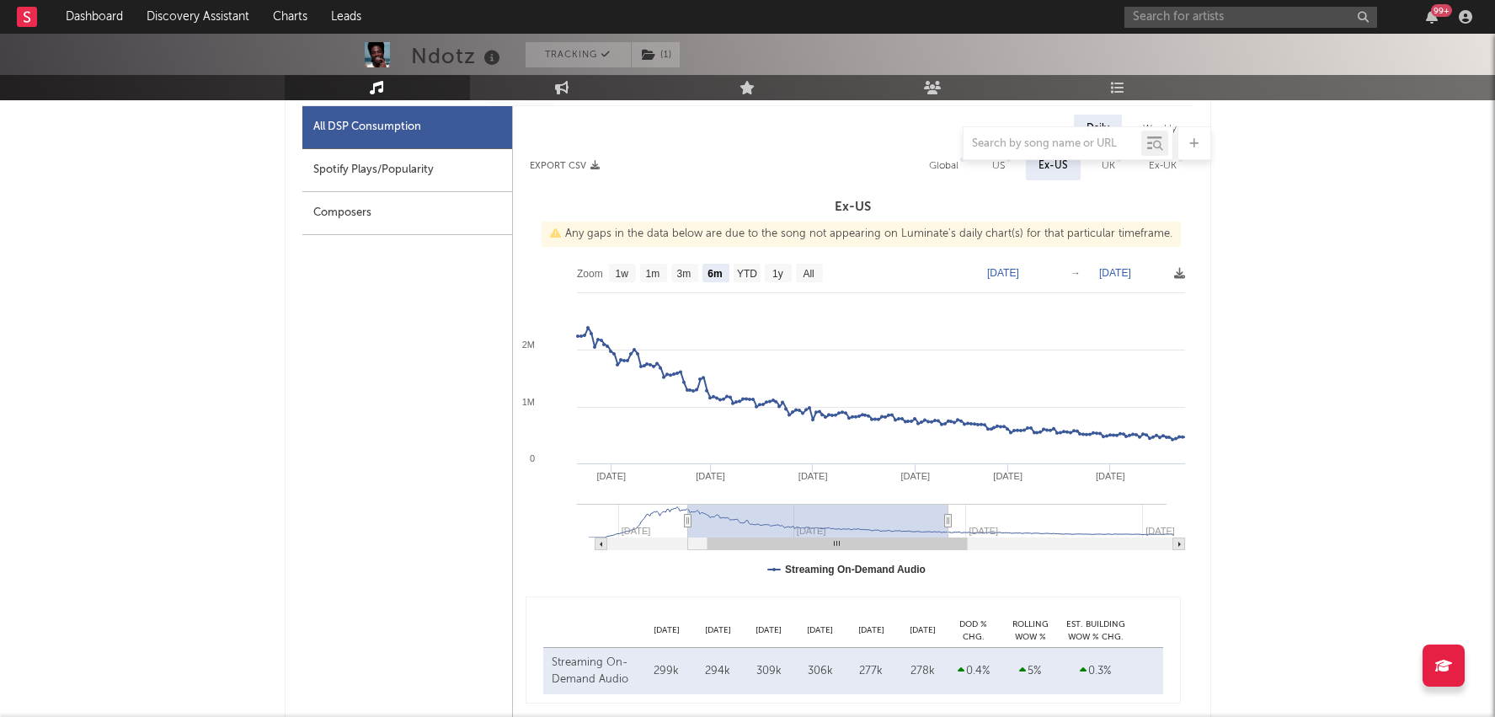
type input "[DATE]"
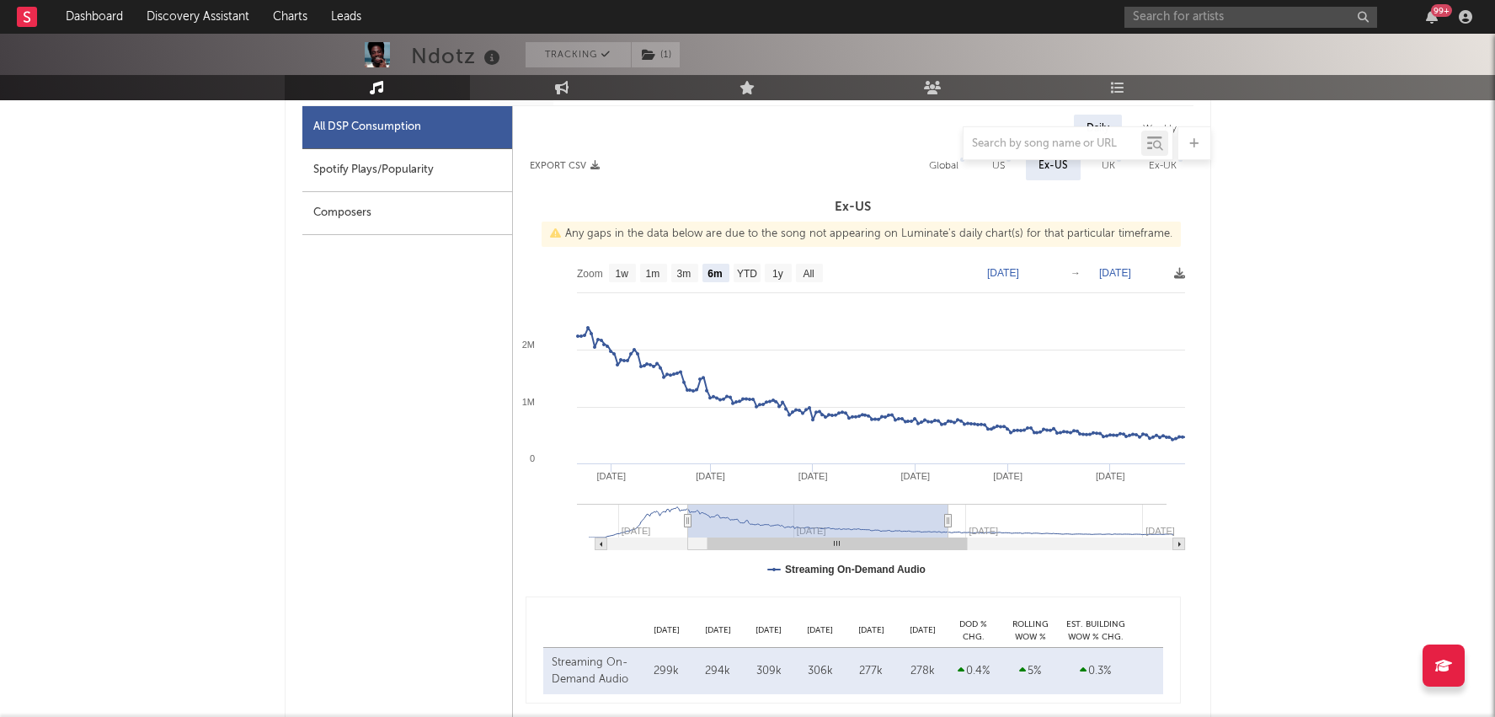
type input "[DATE]"
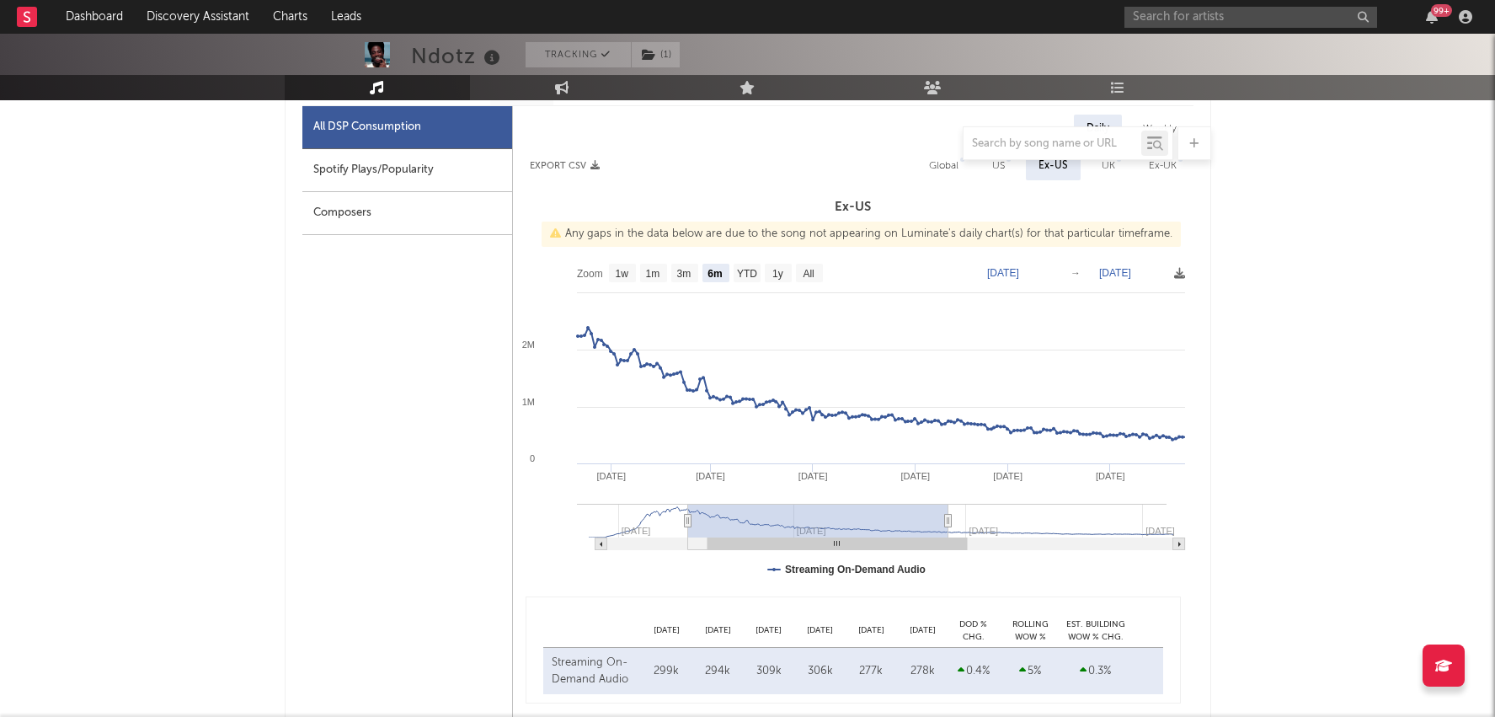
type input "[DATE]"
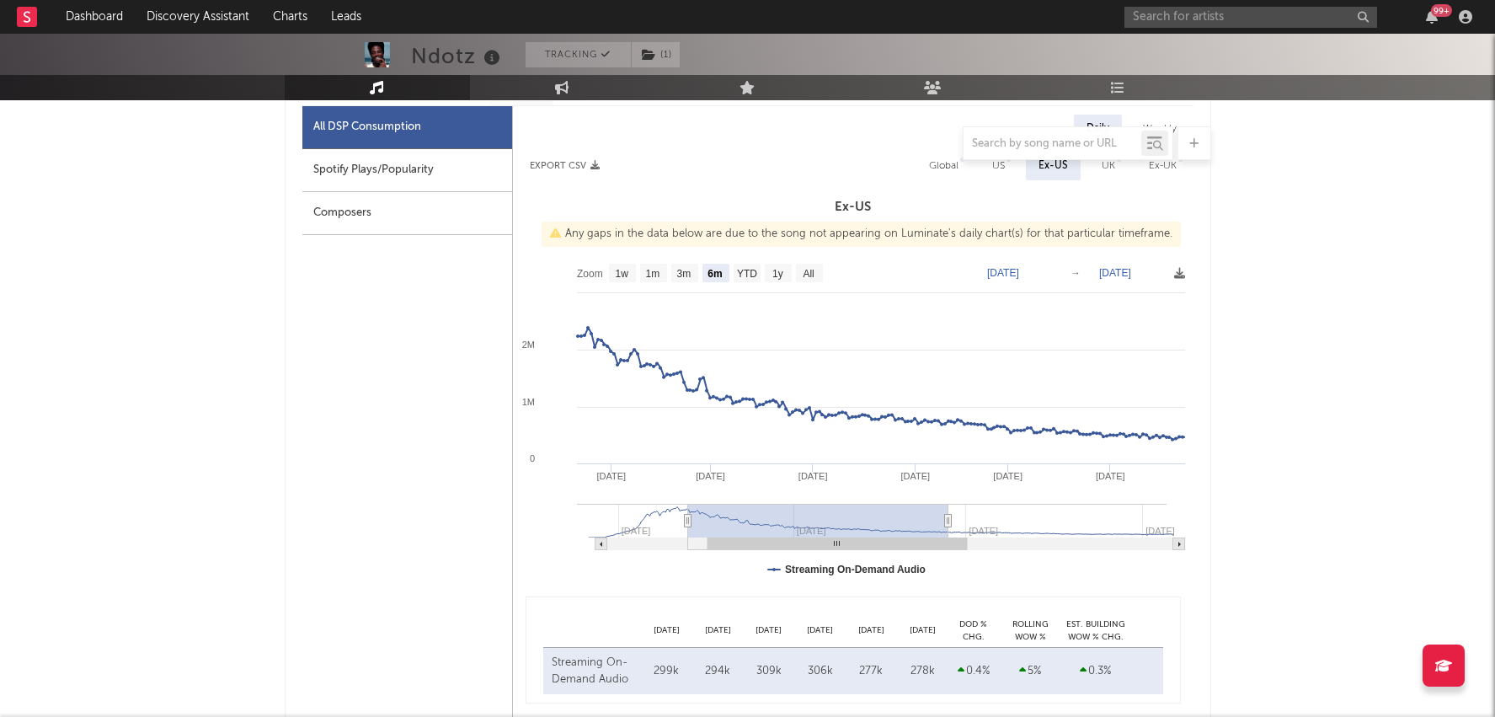
type input "[DATE]"
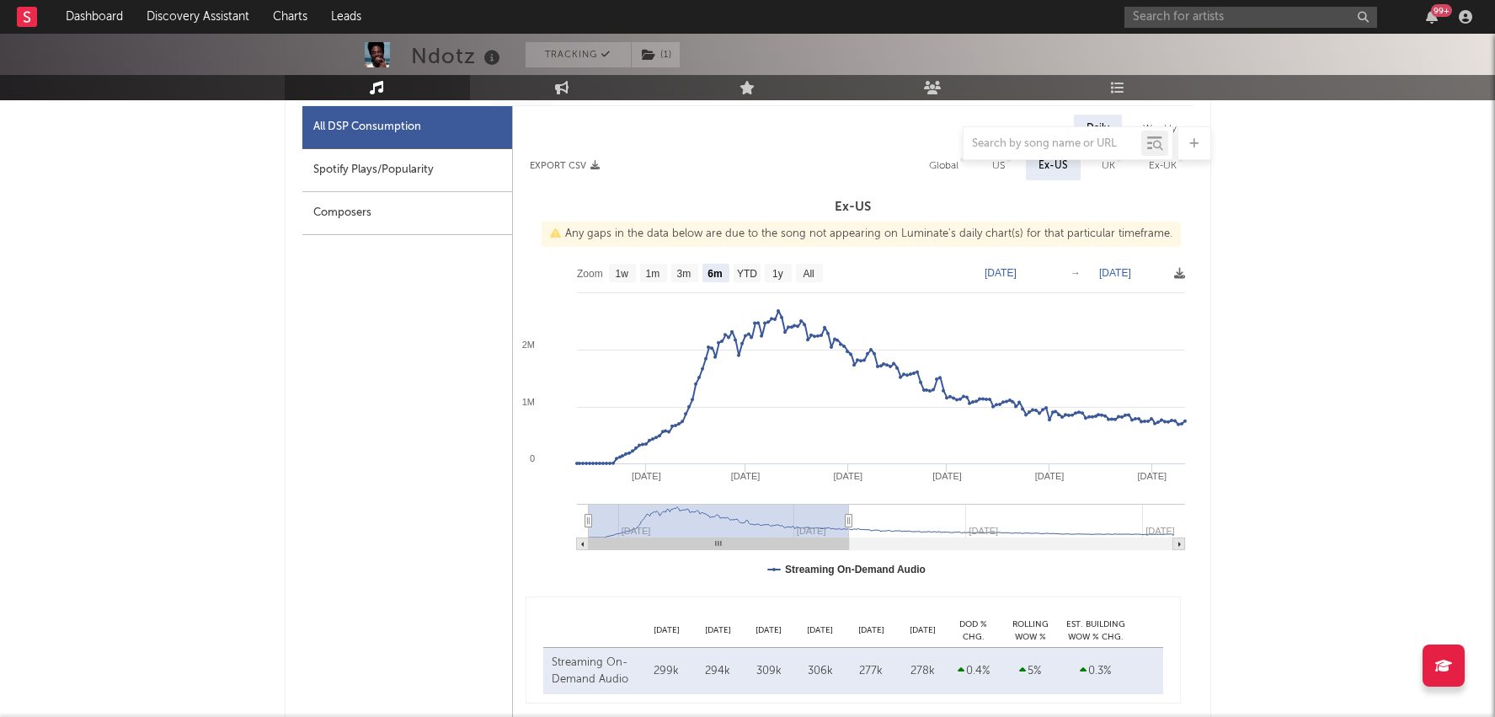
drag, startPoint x: 1111, startPoint y: 513, endPoint x: 773, endPoint y: 511, distance: 338.7
click at [771, 511] on rect at bounding box center [719, 521] width 260 height 34
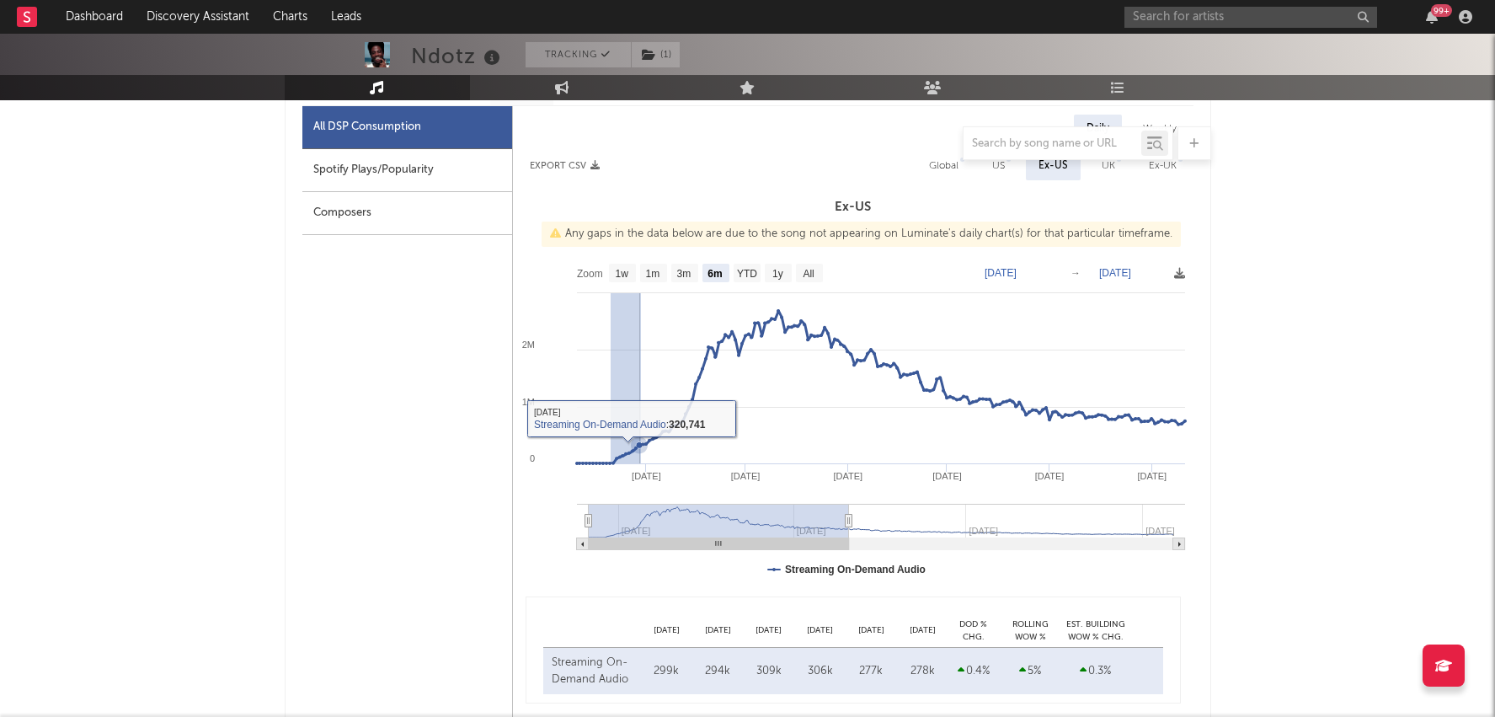
drag, startPoint x: 611, startPoint y: 452, endPoint x: 671, endPoint y: 452, distance: 59.8
click at [671, 452] on icon "Created with Highcharts 10.3.3 Feb '[DATE] Dec '[DATE] Oct '[DATE] Sep '[DATE] …" at bounding box center [853, 423] width 681 height 337
type input "[DATE]"
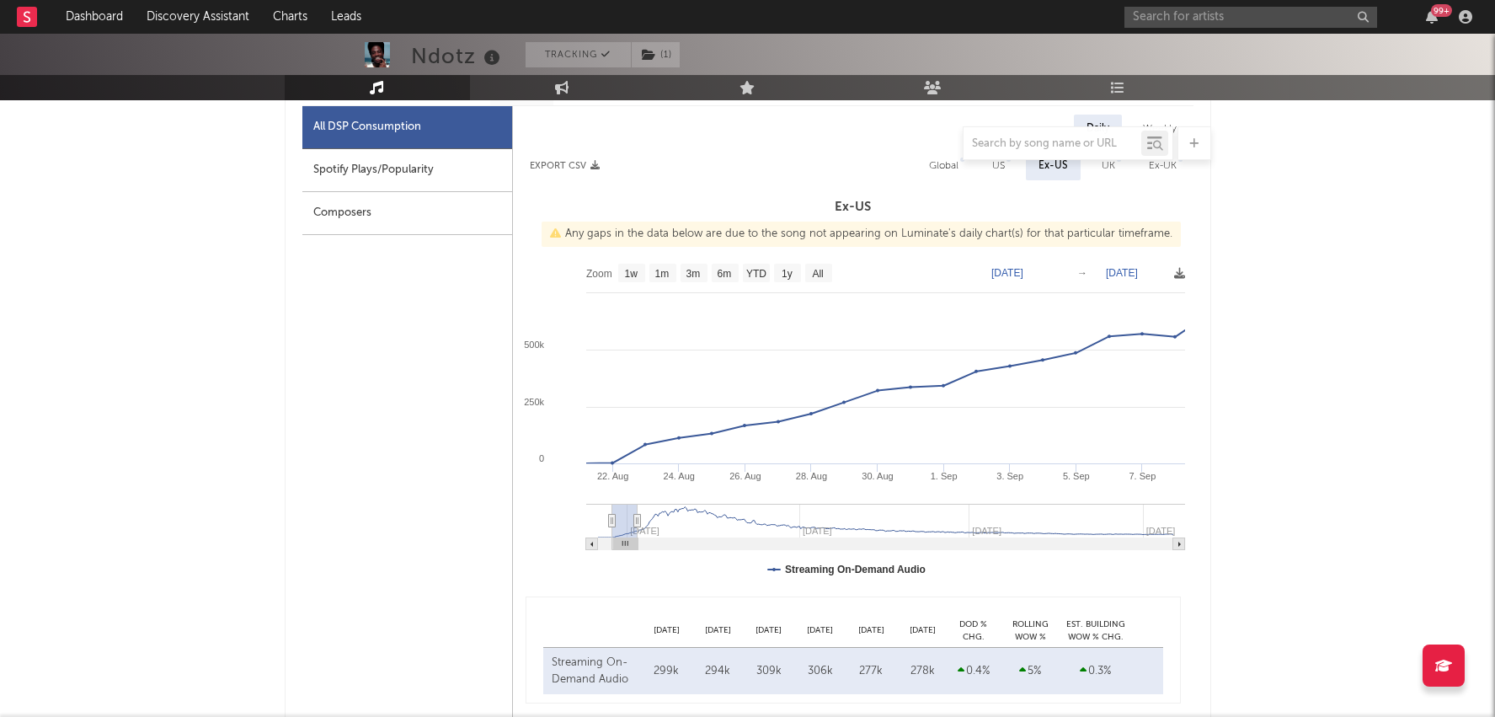
type input "[DATE]"
select select "3m"
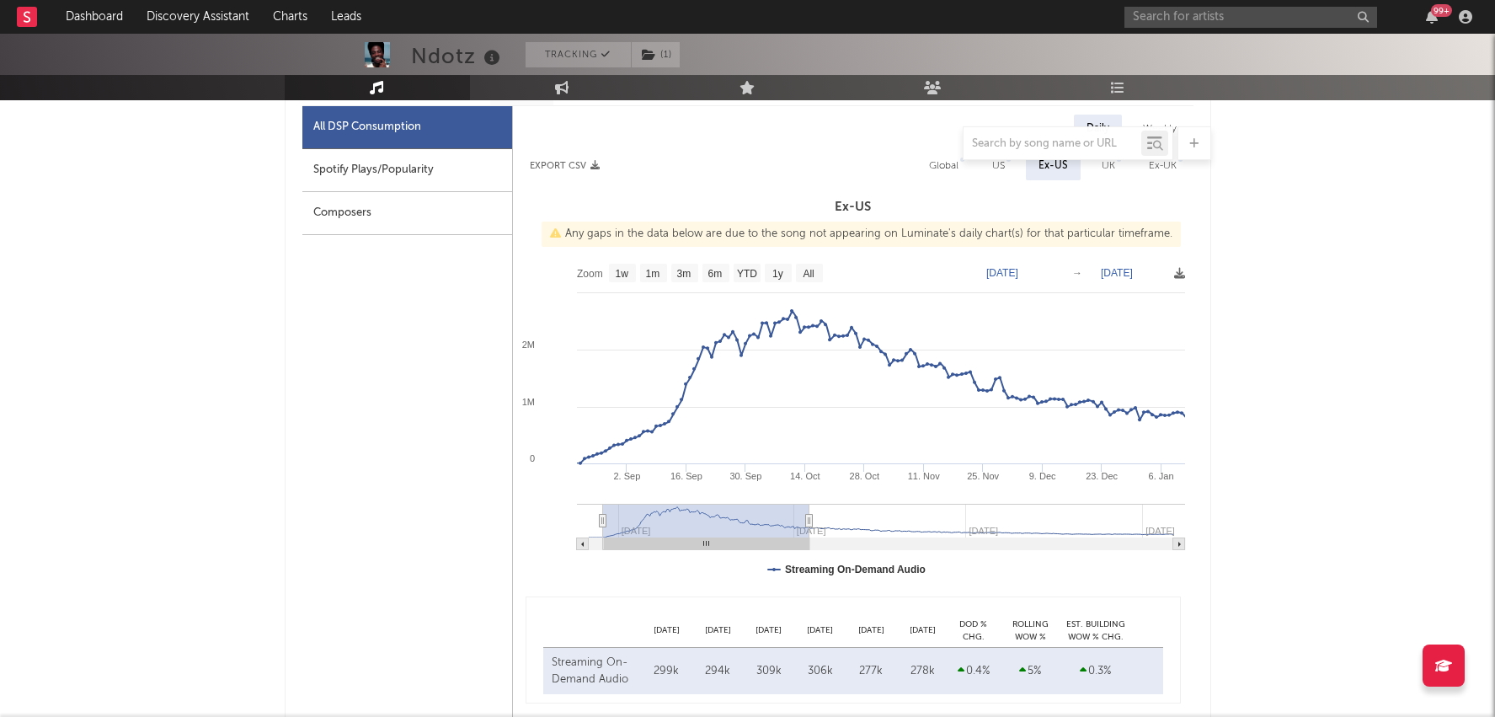
drag, startPoint x: 637, startPoint y: 514, endPoint x: 808, endPoint y: 519, distance: 171.1
click at [808, 520] on icon at bounding box center [808, 521] width 7 height 13
type input "[DATE]"
click at [441, 176] on div "Spotify Plays/Popularity" at bounding box center [407, 170] width 210 height 43
select select "6m"
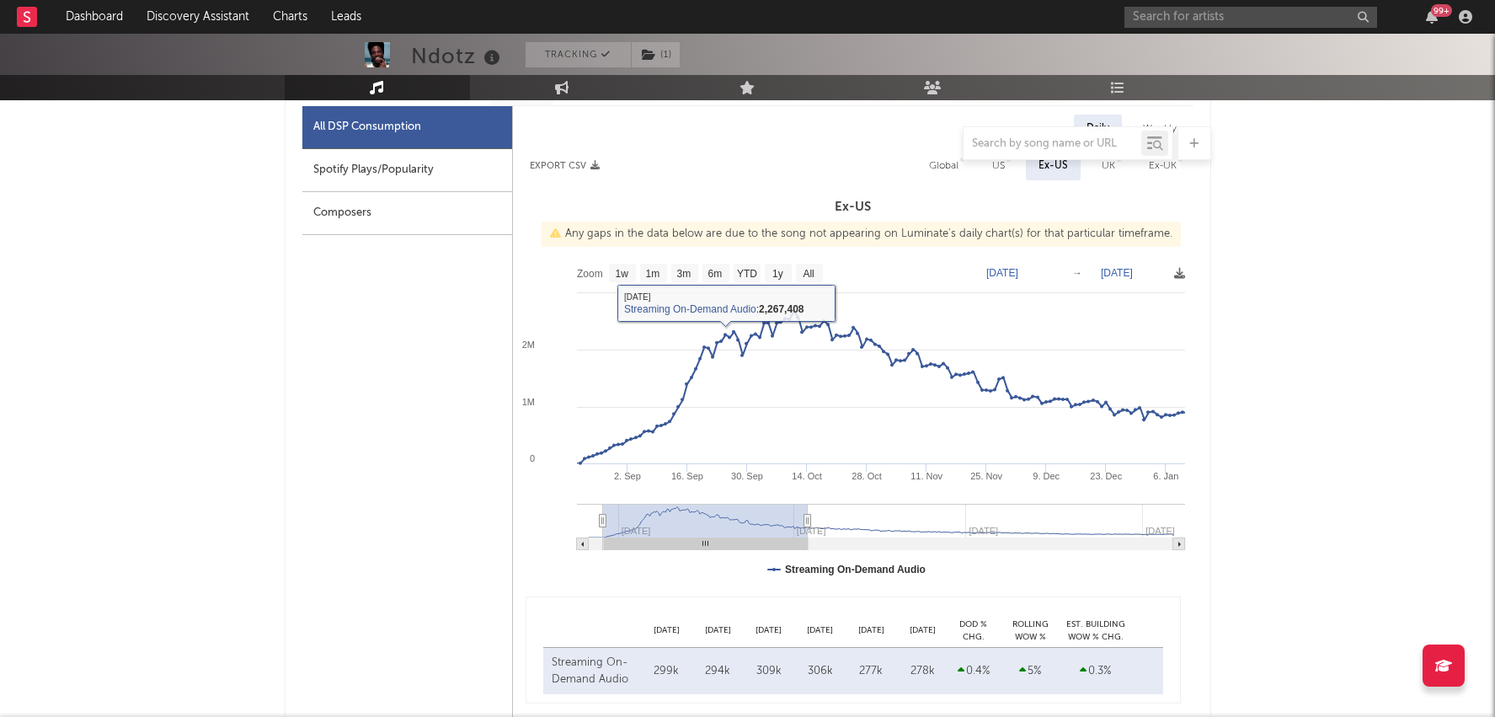
select select "1w"
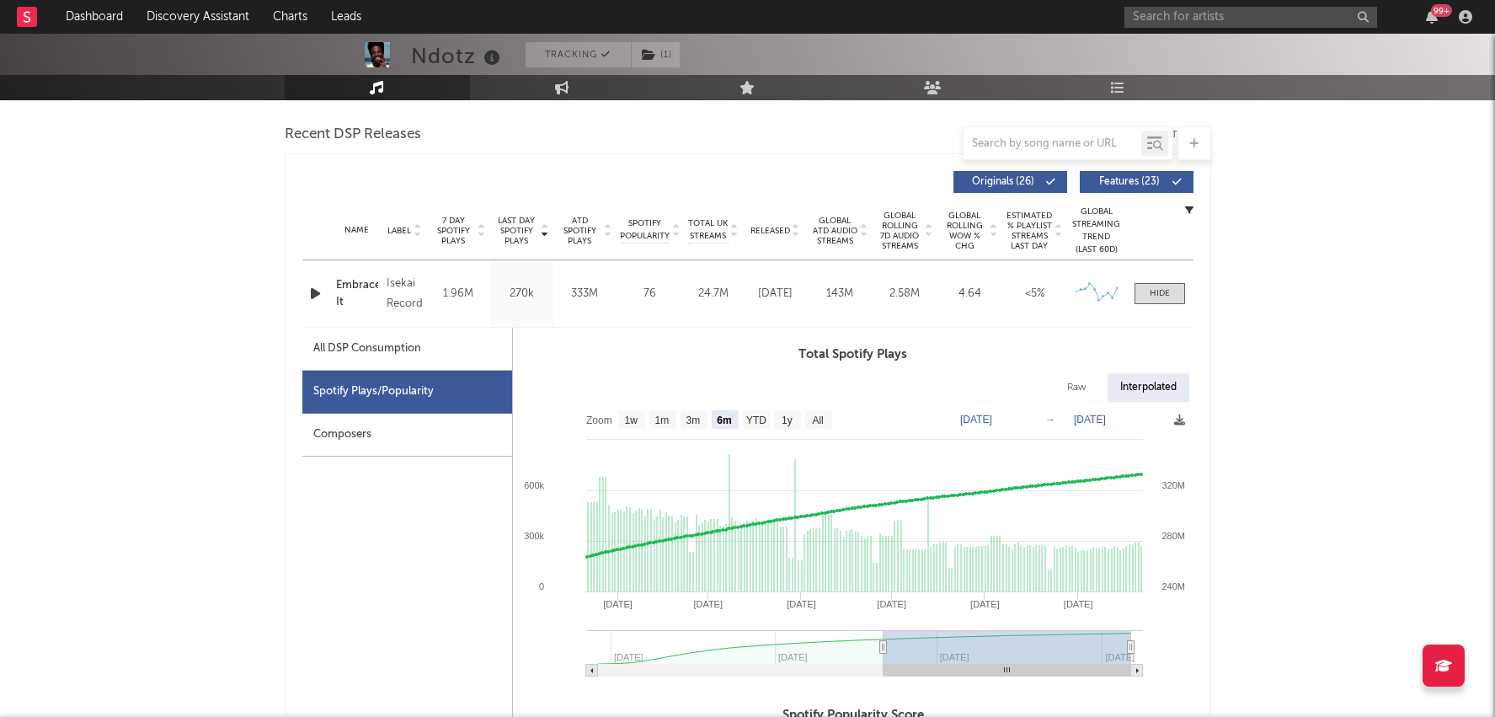
scroll to position [579, 0]
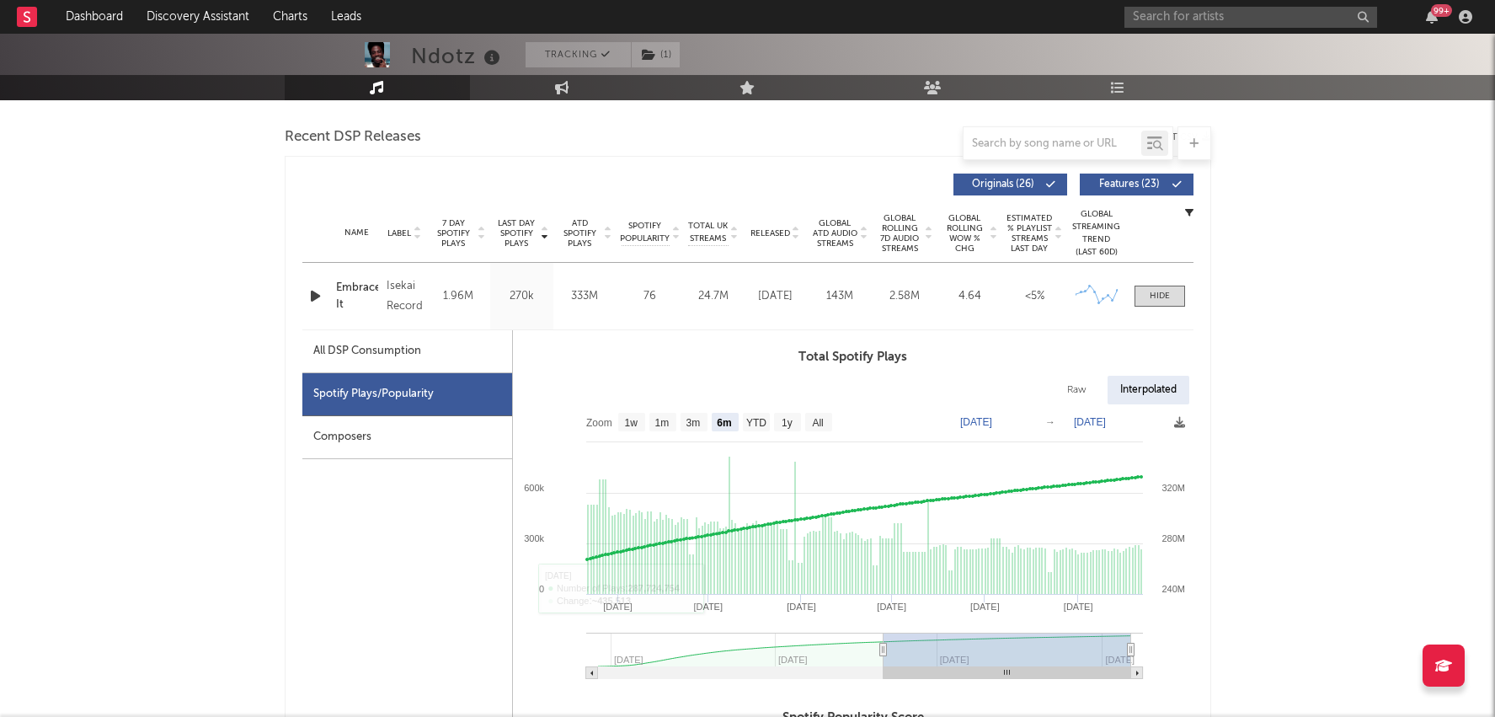
type input "[DATE]"
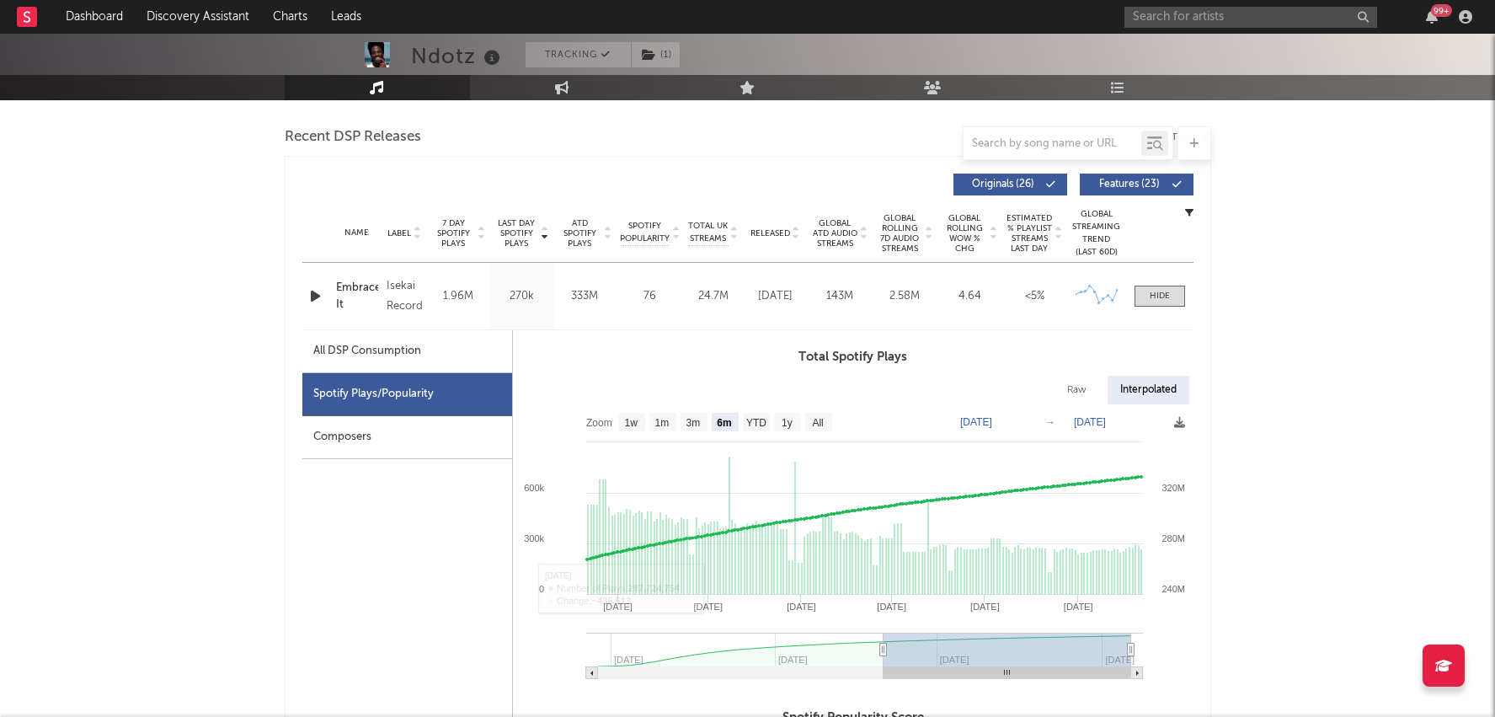
type input "[DATE]"
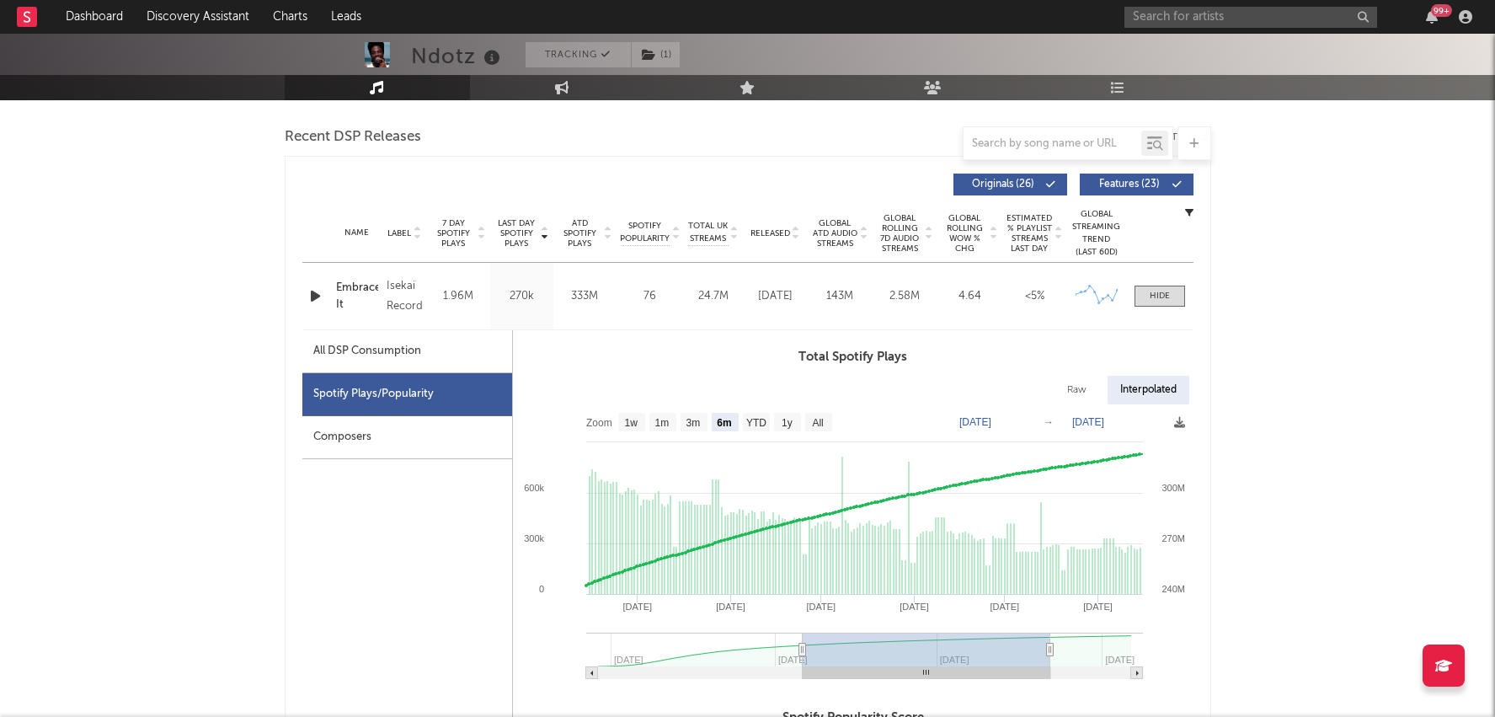
type input "[DATE]"
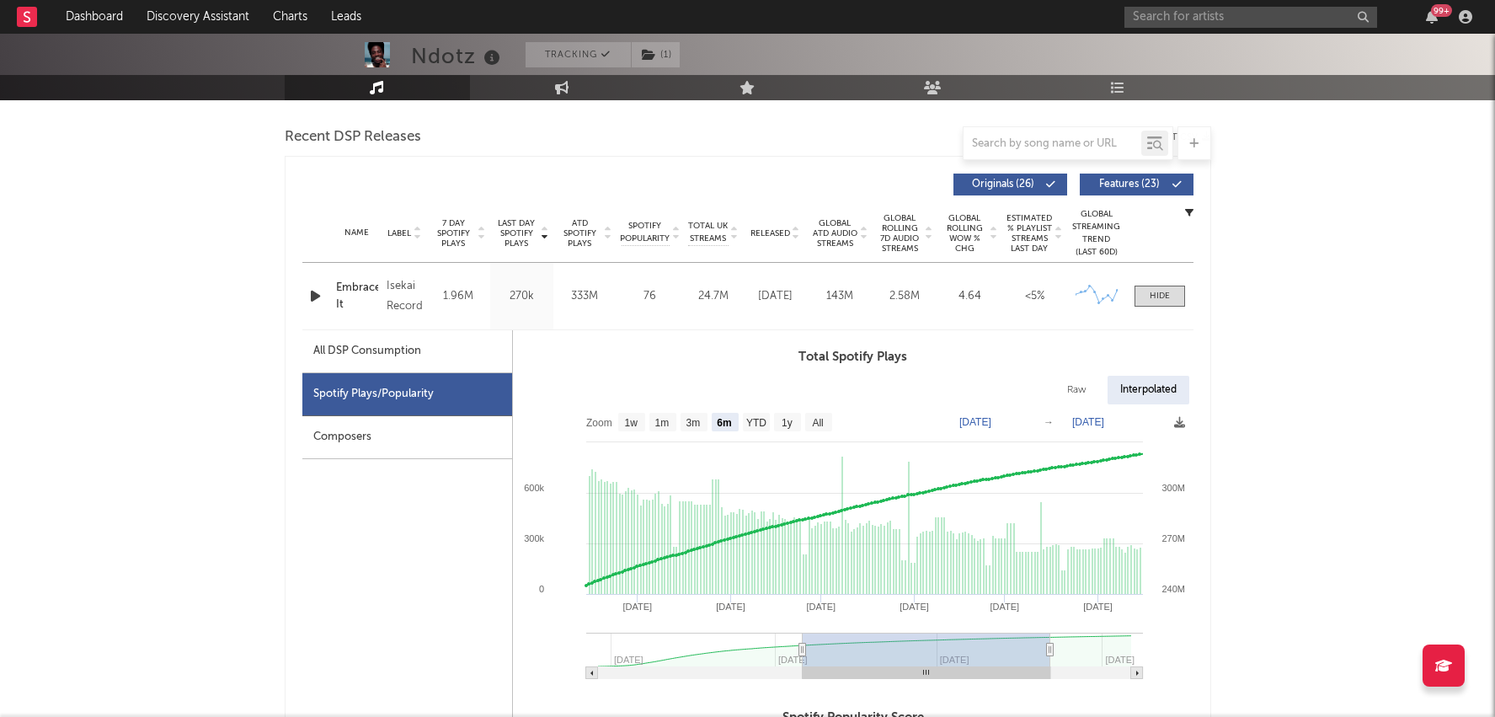
type input "[DATE]"
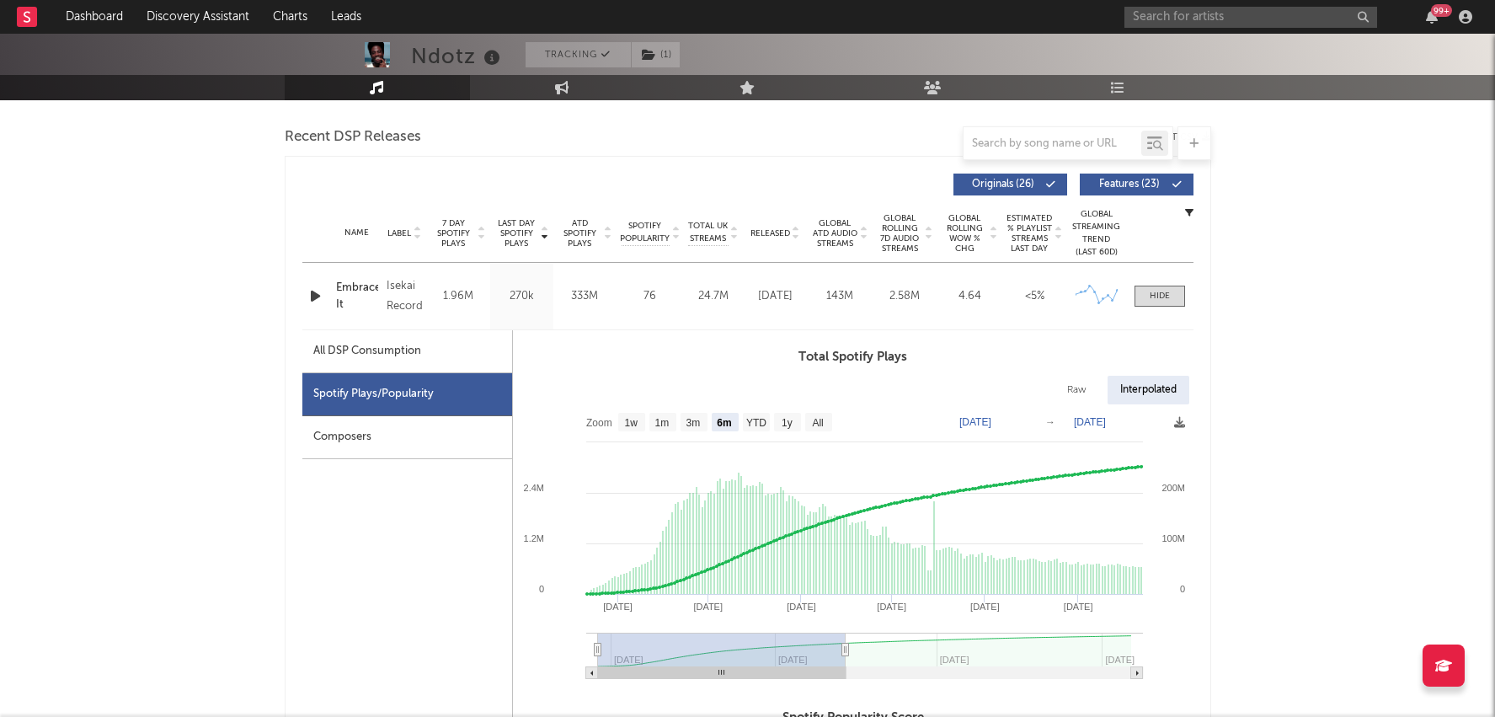
drag, startPoint x: 990, startPoint y: 638, endPoint x: 665, endPoint y: 639, distance: 325.2
click at [665, 639] on rect at bounding box center [722, 650] width 248 height 34
drag, startPoint x: 584, startPoint y: 556, endPoint x: 660, endPoint y: 553, distance: 75.9
click at [660, 553] on icon "Created with Highcharts 10.3.3 Feb '[DATE] Dec '[DATE] Nov '[DATE] Sep '[DATE] …" at bounding box center [853, 547] width 681 height 286
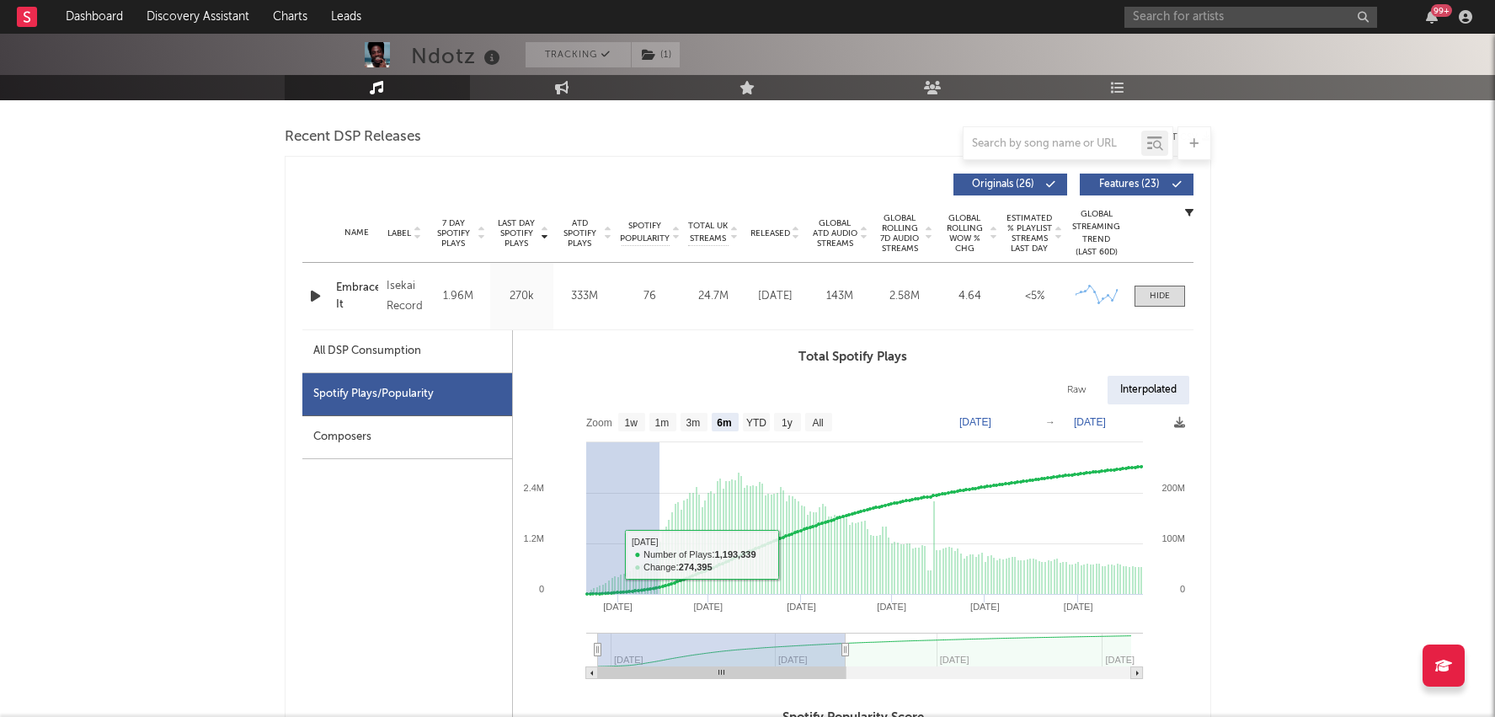
drag, startPoint x: 660, startPoint y: 553, endPoint x: 496, endPoint y: 554, distance: 163.4
type input "[DATE]"
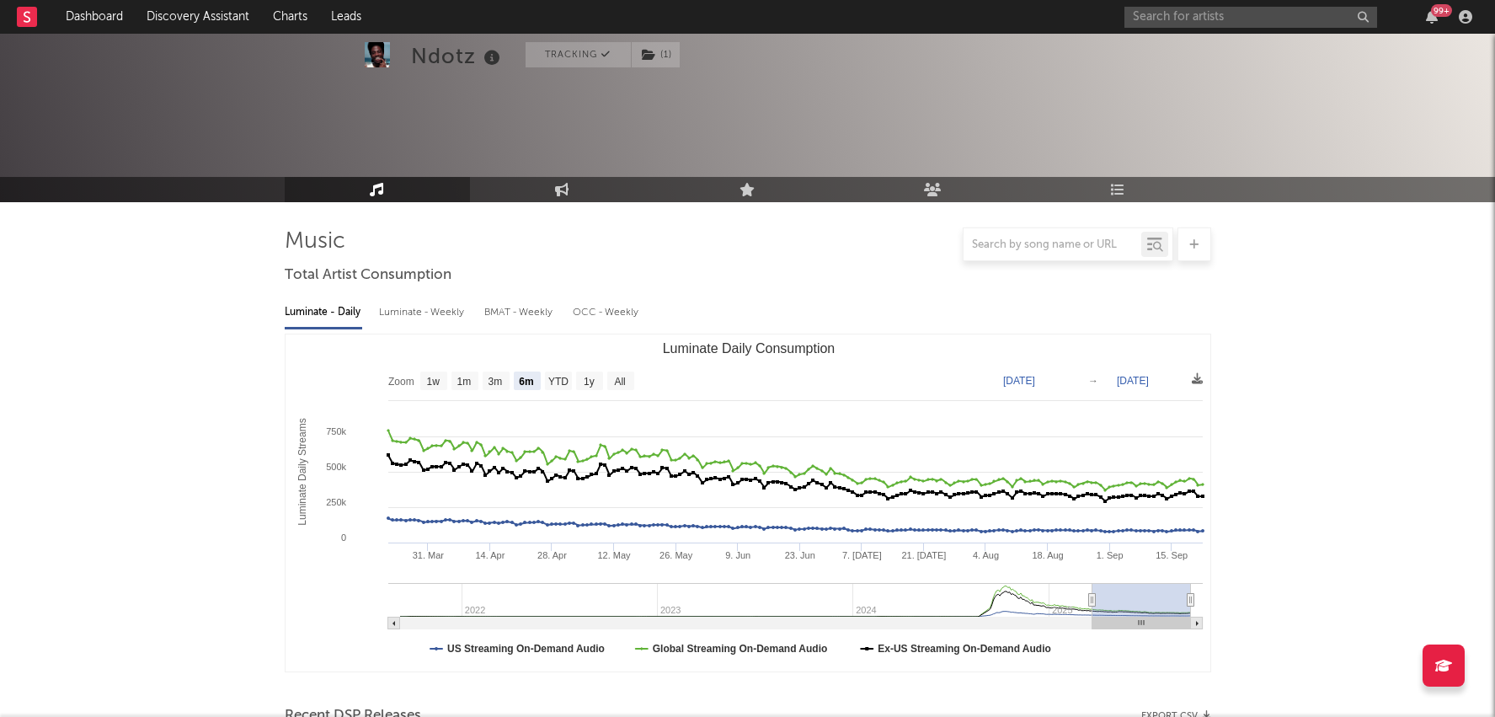
select select "6m"
select select "1w"
